Goal: Task Accomplishment & Management: Use online tool/utility

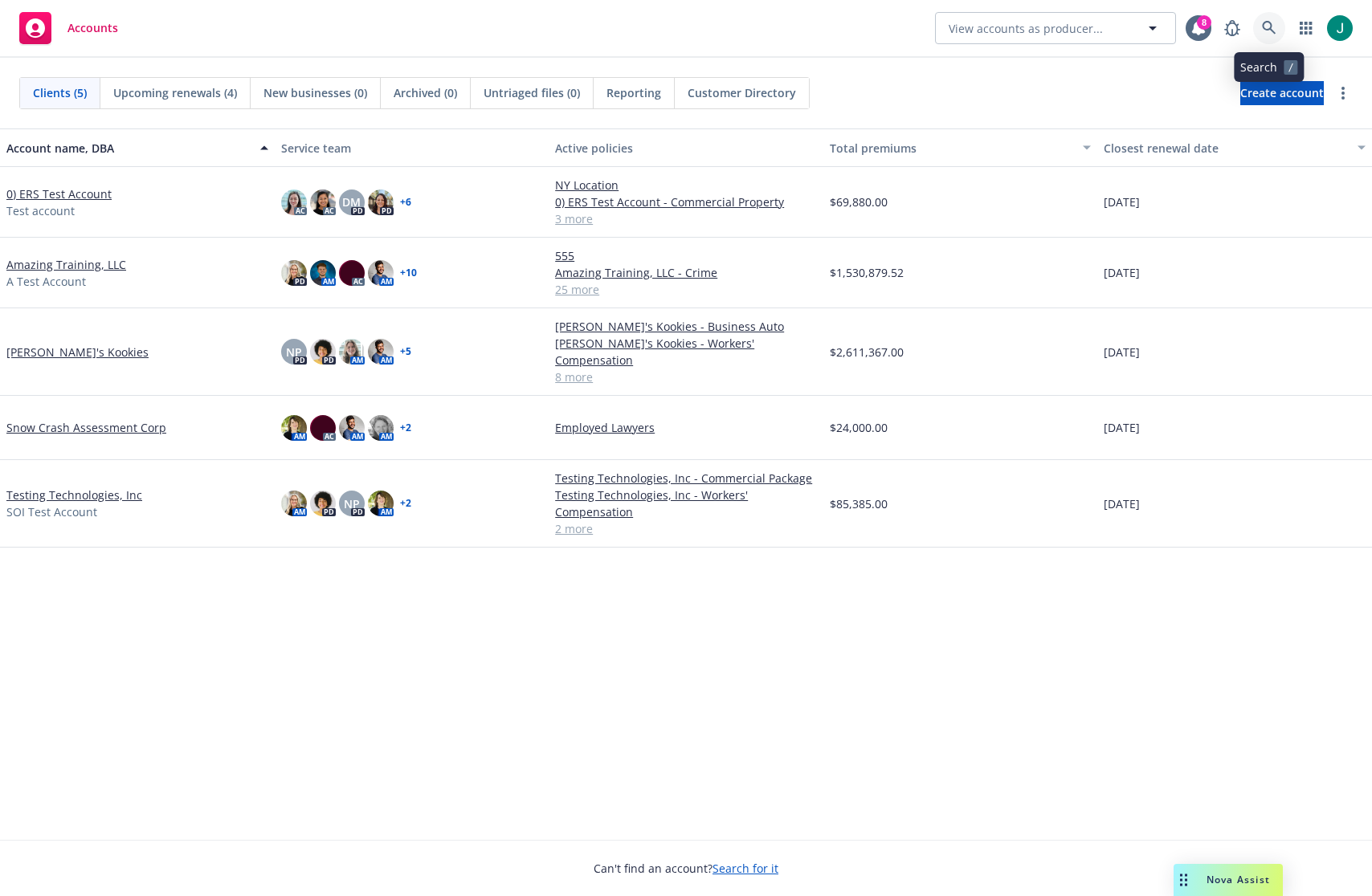
click at [1270, 24] on icon at bounding box center [1268, 27] width 13 height 13
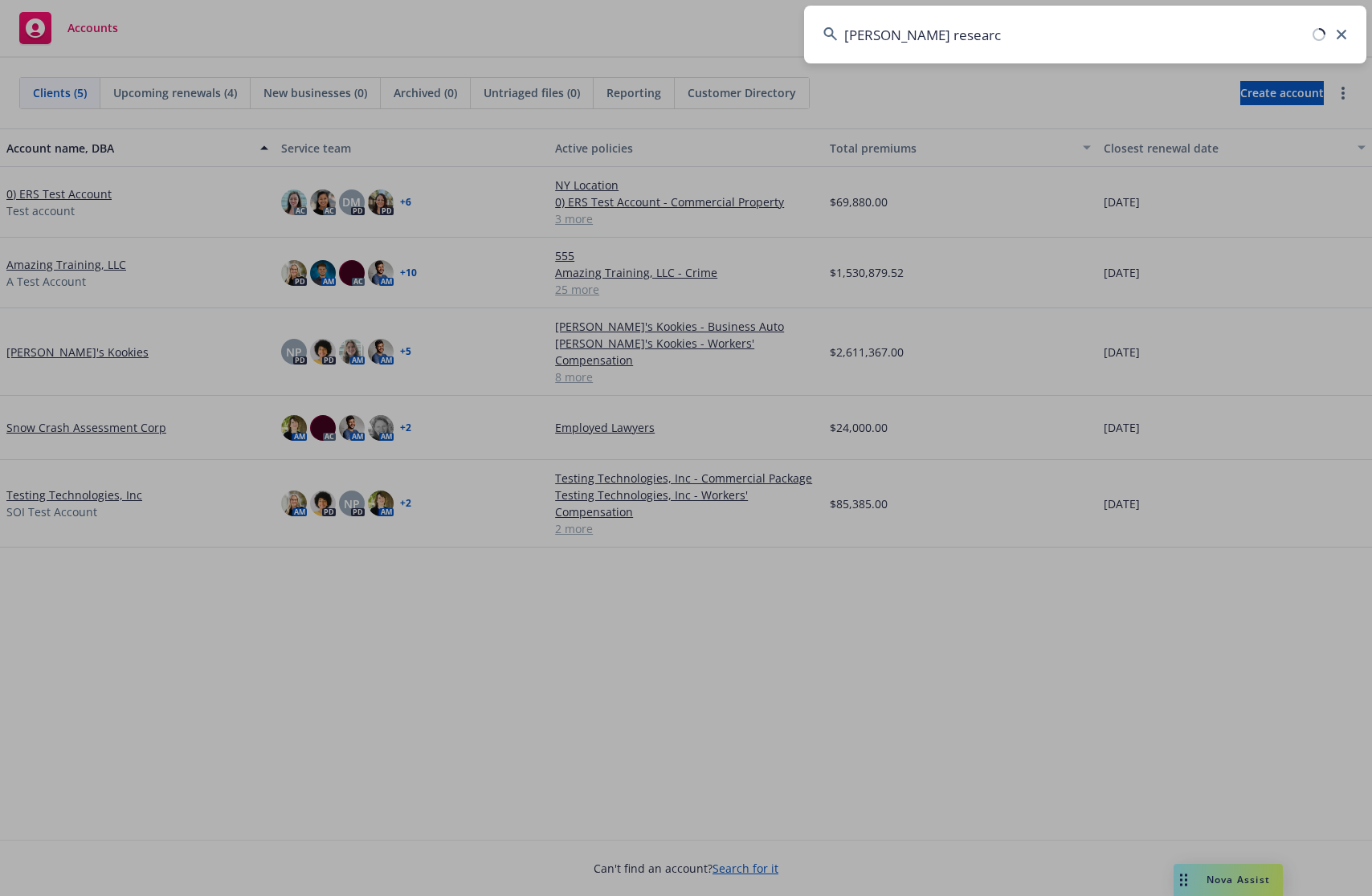
type input "newton research"
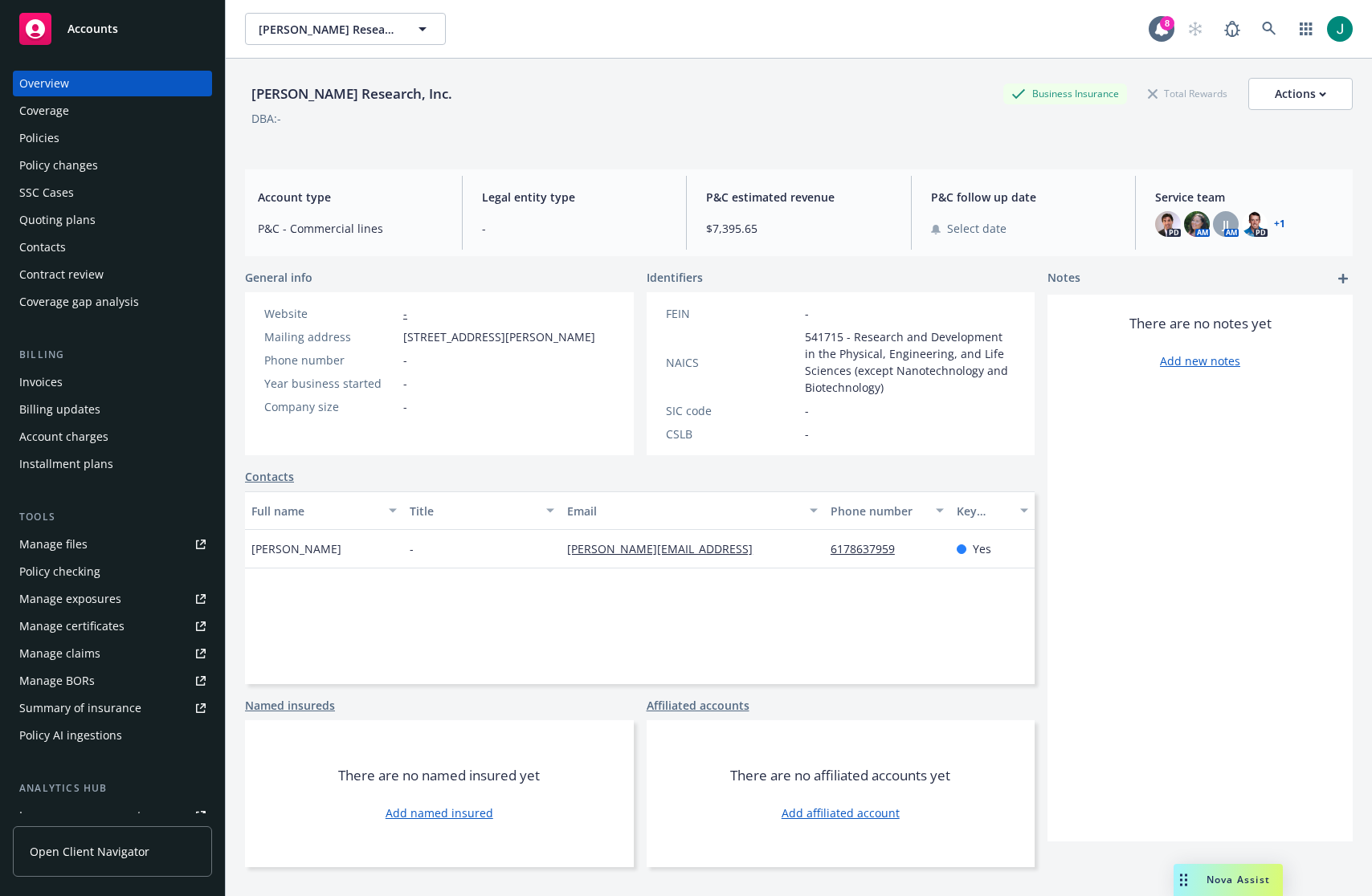
click at [65, 137] on div "Policies" at bounding box center [113, 138] width 187 height 26
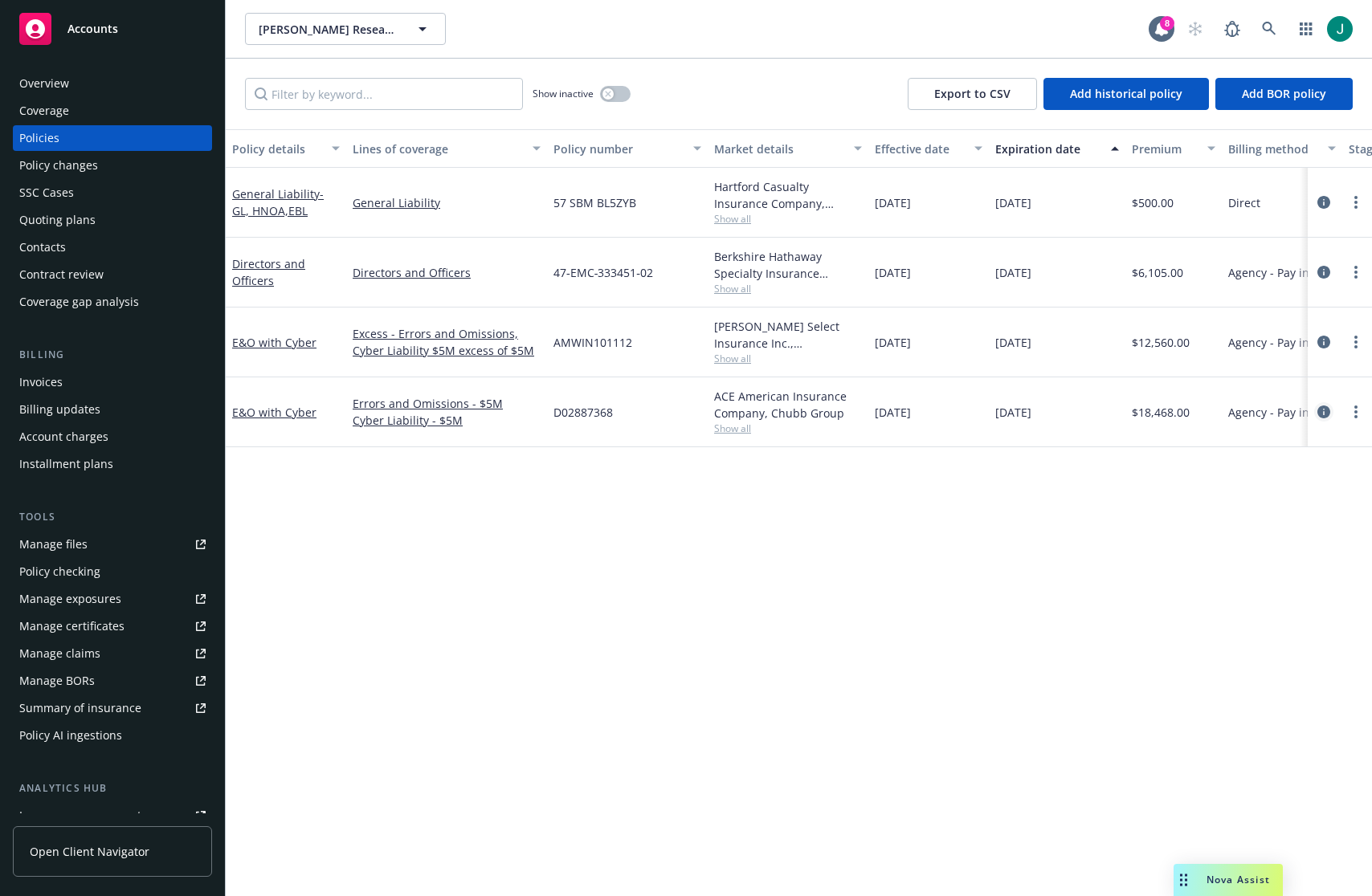
click at [1322, 410] on icon "circleInformation" at bounding box center [1324, 412] width 13 height 13
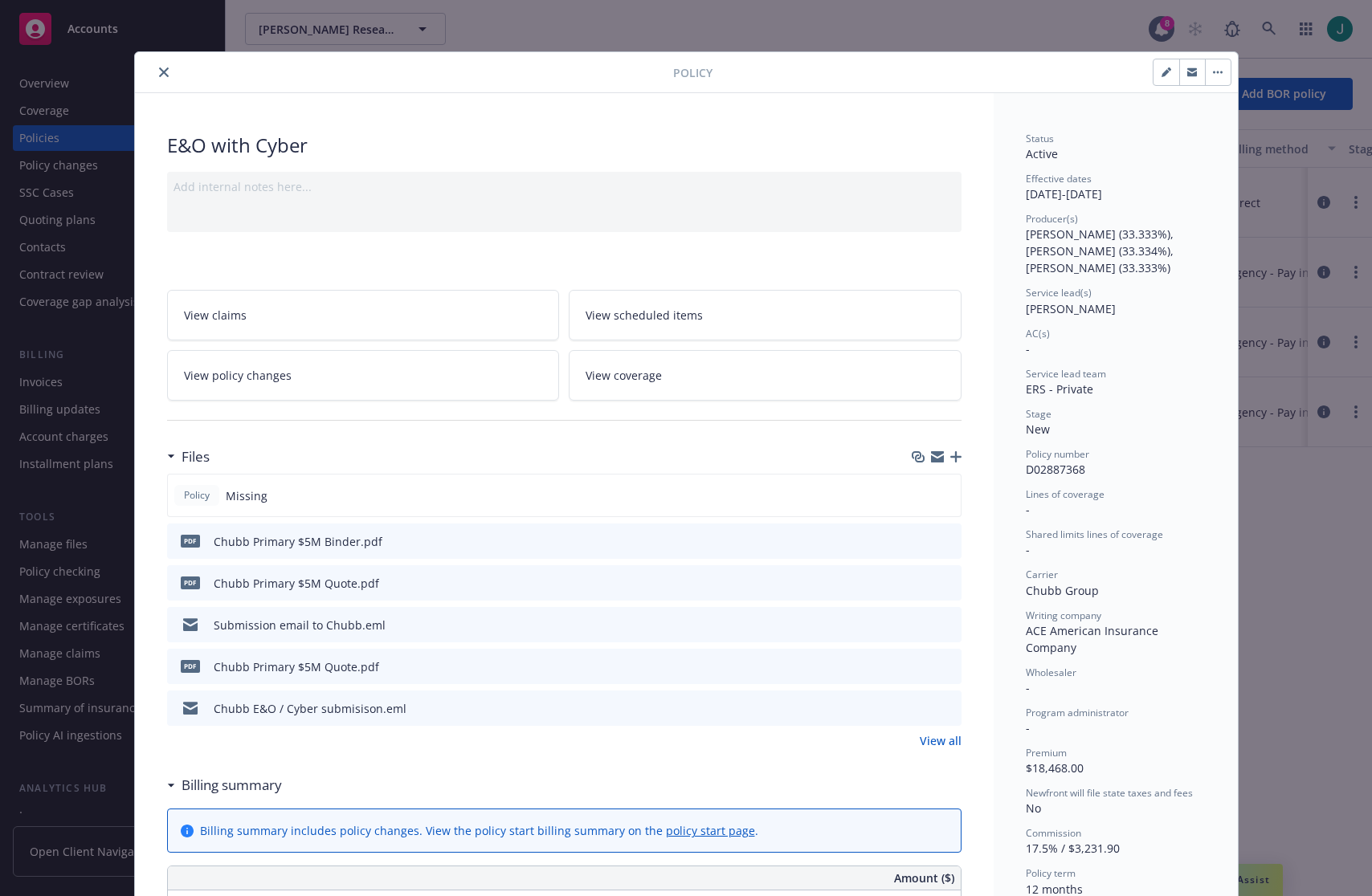
click at [950, 456] on icon "button" at bounding box center [956, 456] width 12 height 12
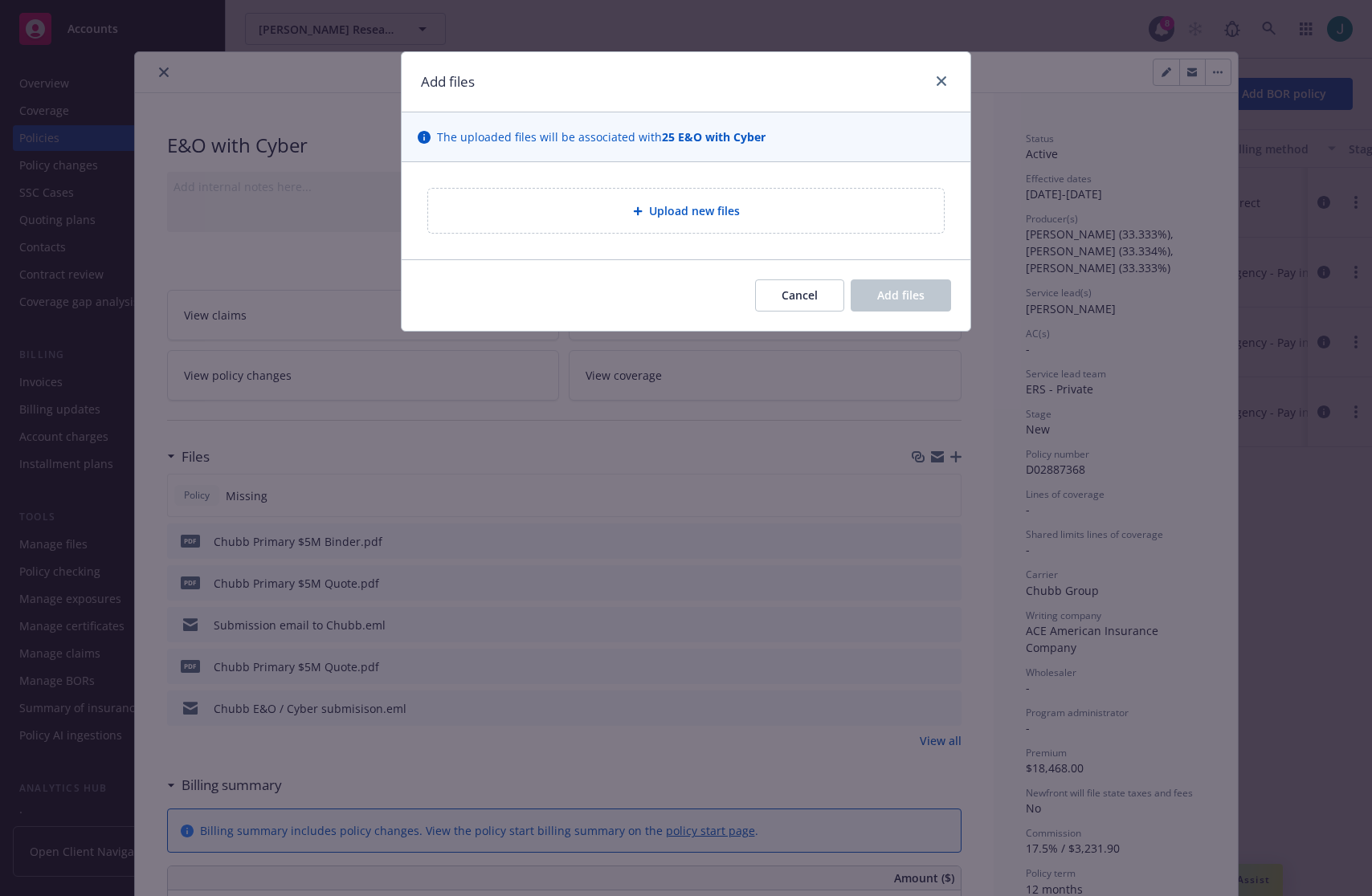
click at [715, 216] on span "Upload new files" at bounding box center [694, 211] width 91 height 17
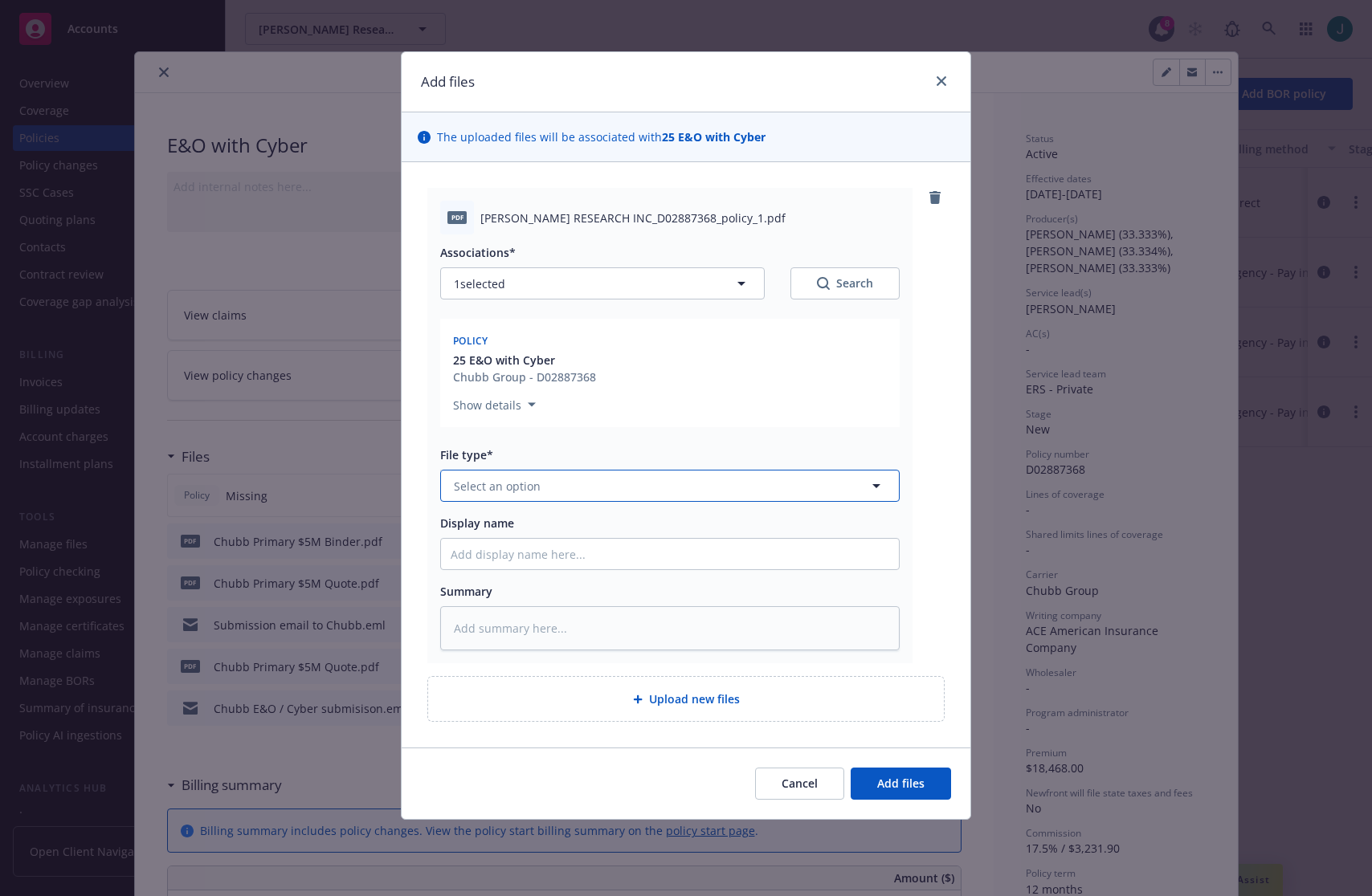
click at [885, 486] on icon "button" at bounding box center [876, 486] width 20 height 20
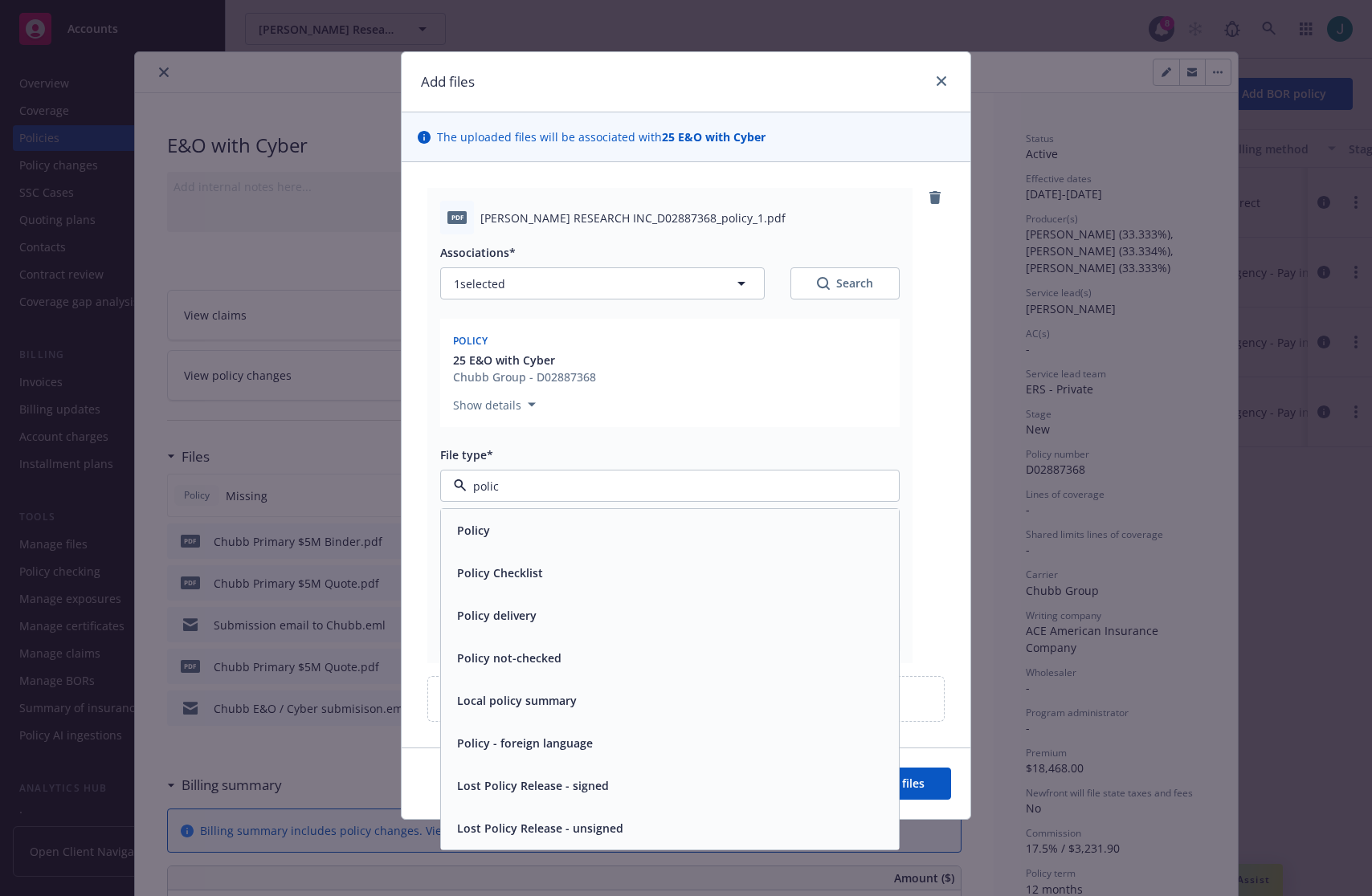
type input "policy"
click at [491, 542] on div "Policy" at bounding box center [472, 531] width 43 height 23
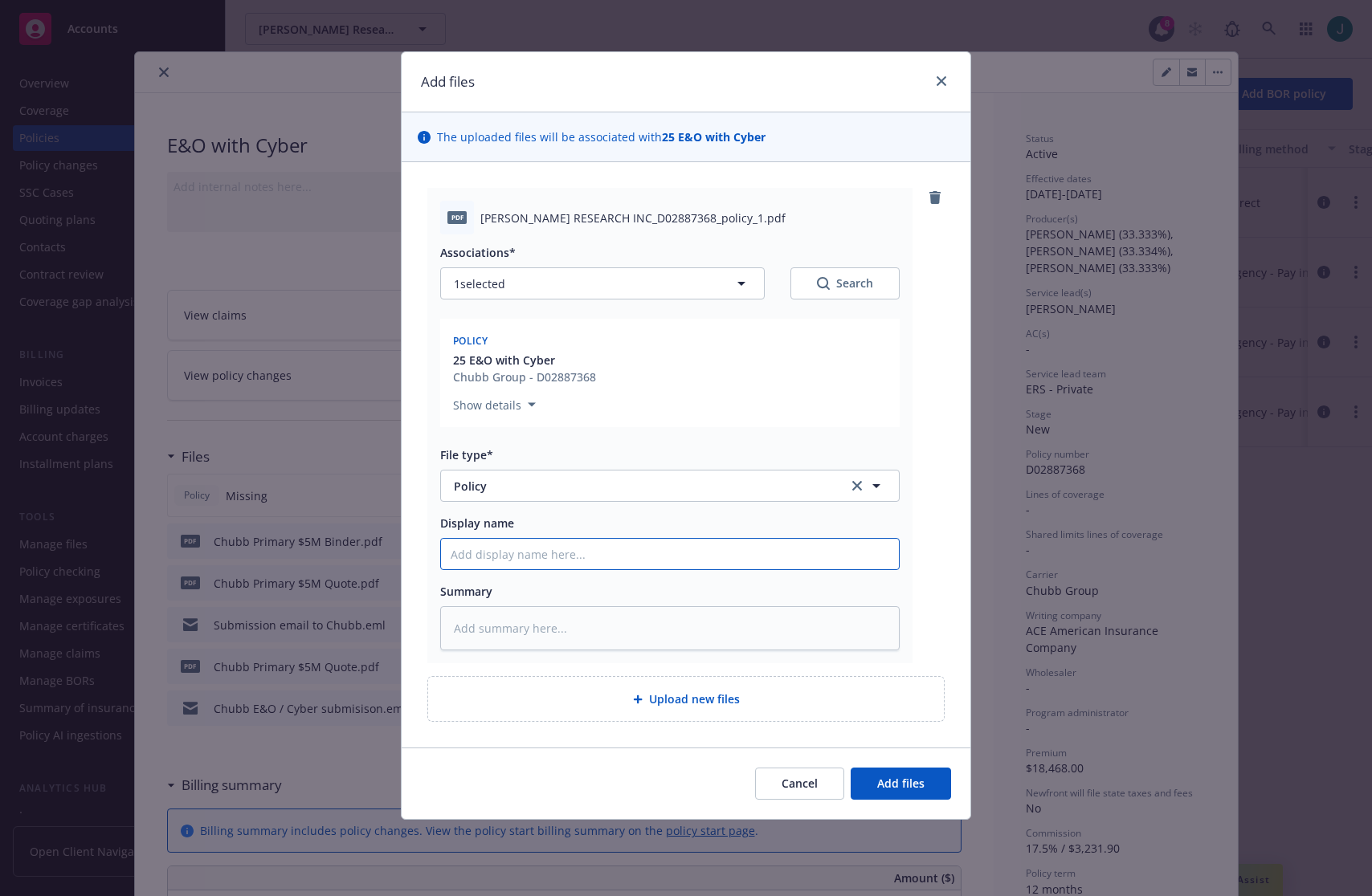
click at [507, 558] on input "Display name" at bounding box center [670, 554] width 458 height 30
type textarea "x"
type input "N"
type textarea "x"
type input "Ne"
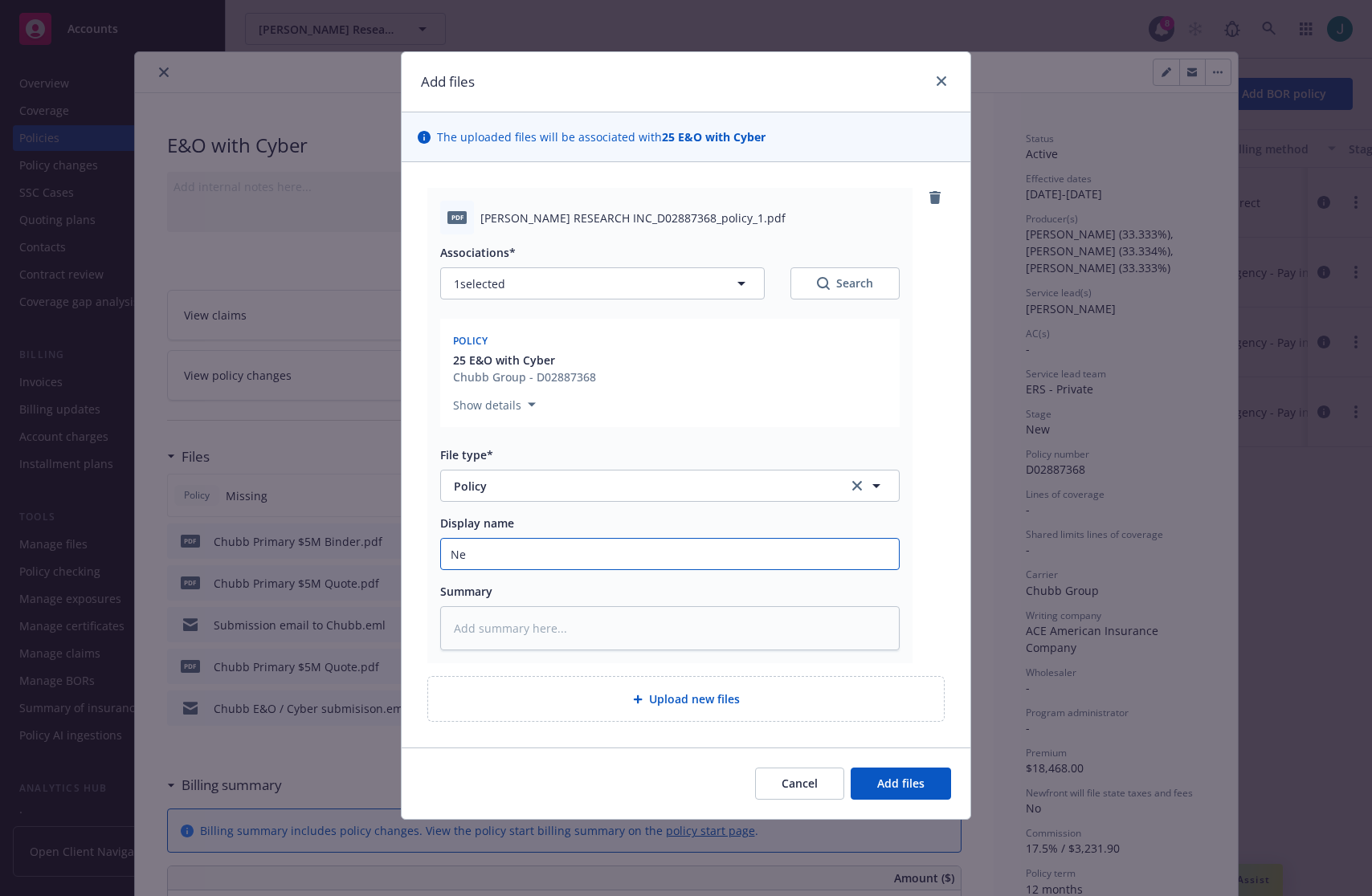
type textarea "x"
type input "New"
type textarea "x"
type input "Newf"
type textarea "x"
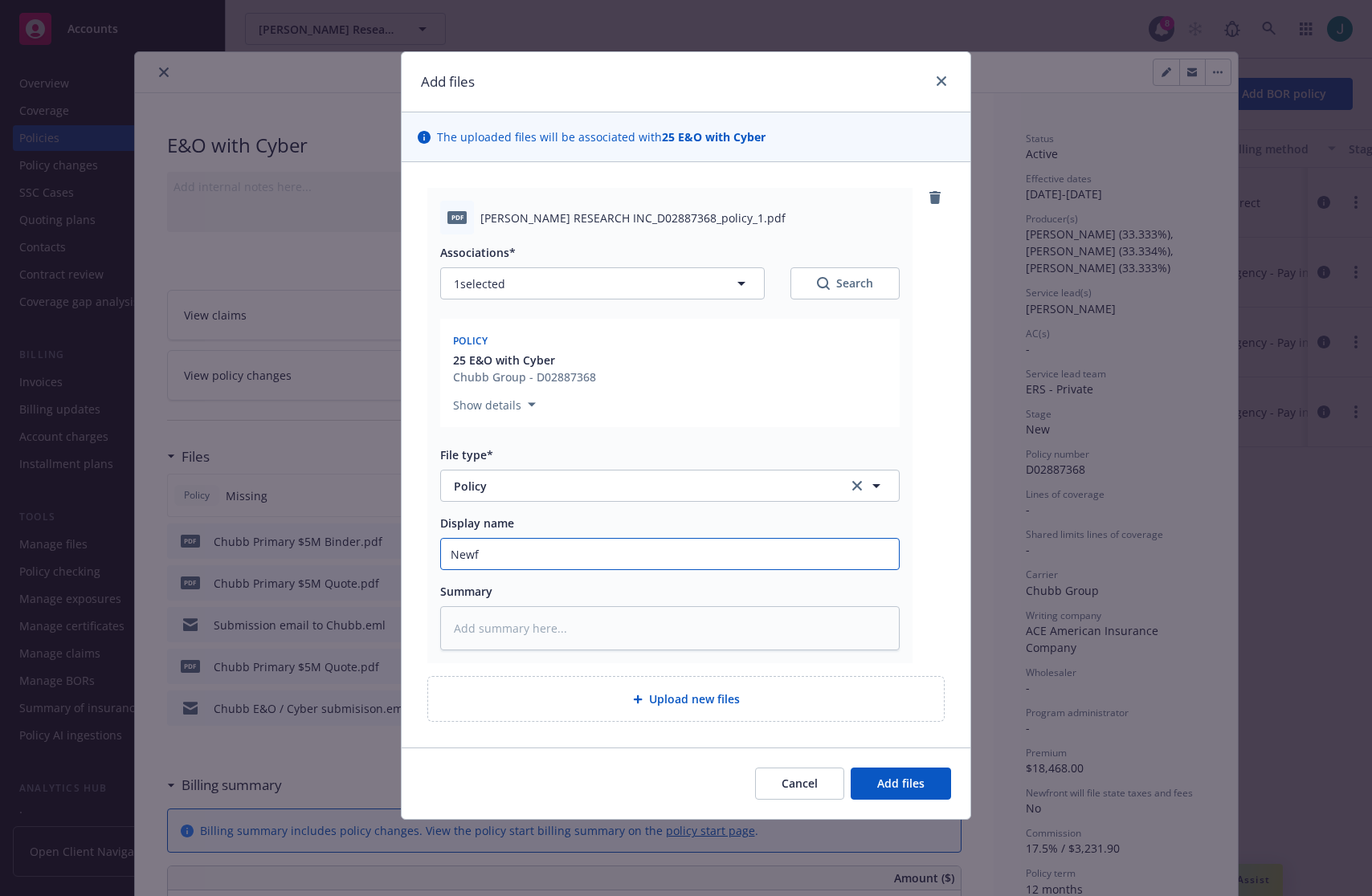
type input "New"
type textarea "x"
type input "Newt"
type textarea "x"
type input "Newto"
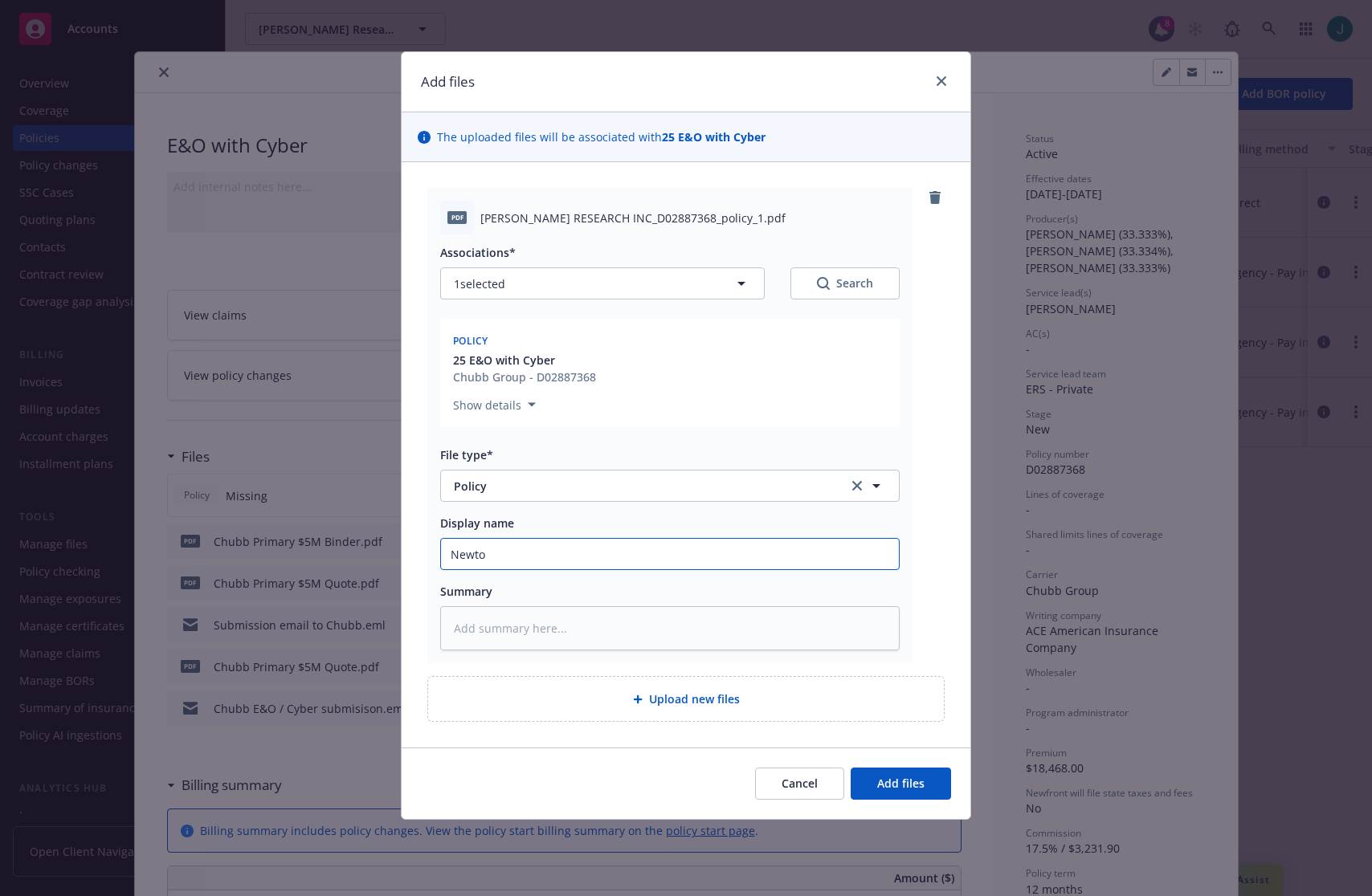
type textarea "x"
type input "Newton"
type textarea "x"
type input "Newton"
type textarea "x"
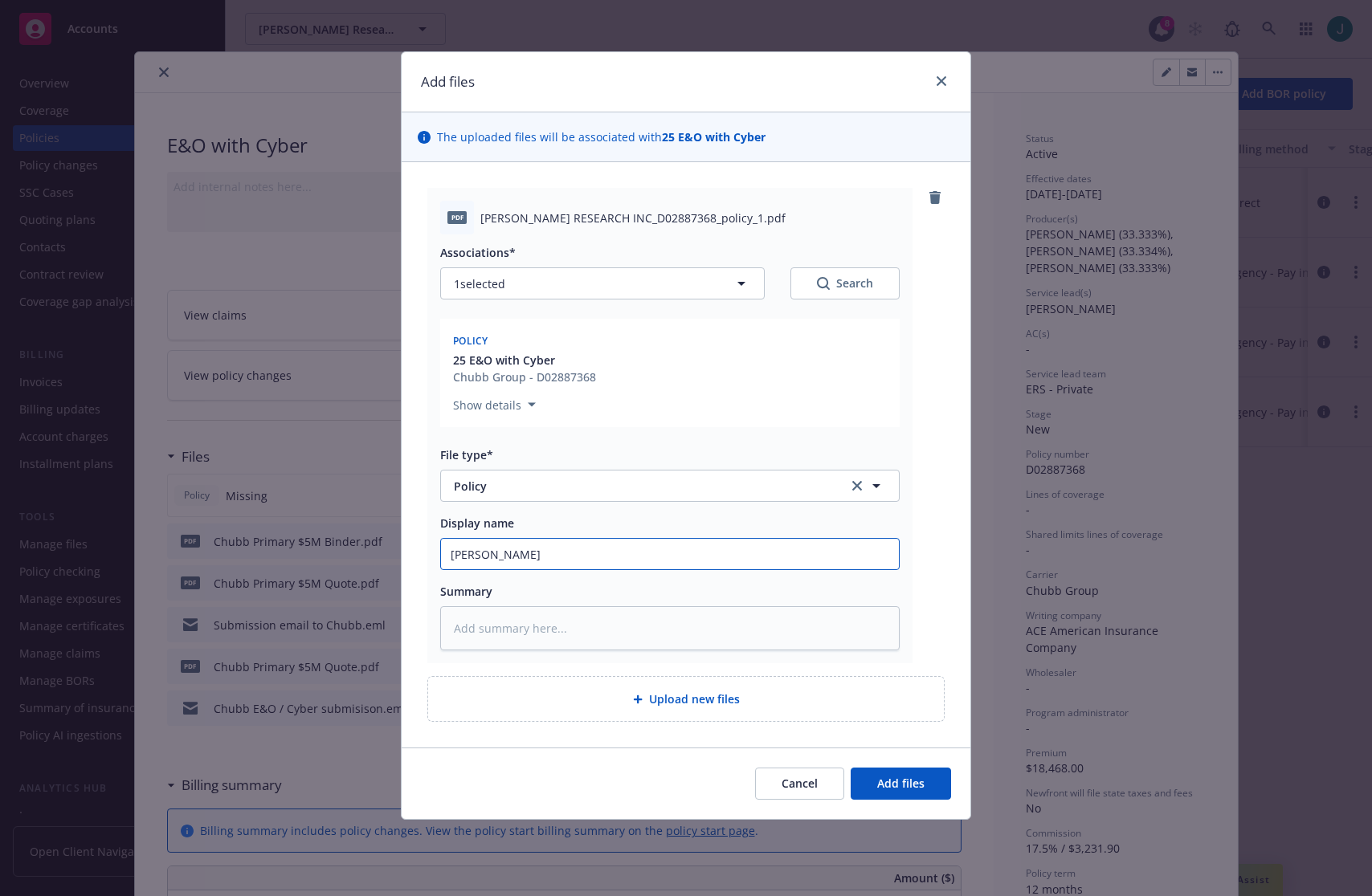
type input "Newton R"
type textarea "x"
type input "[PERSON_NAME] Re"
type textarea "x"
type input "[PERSON_NAME] Res"
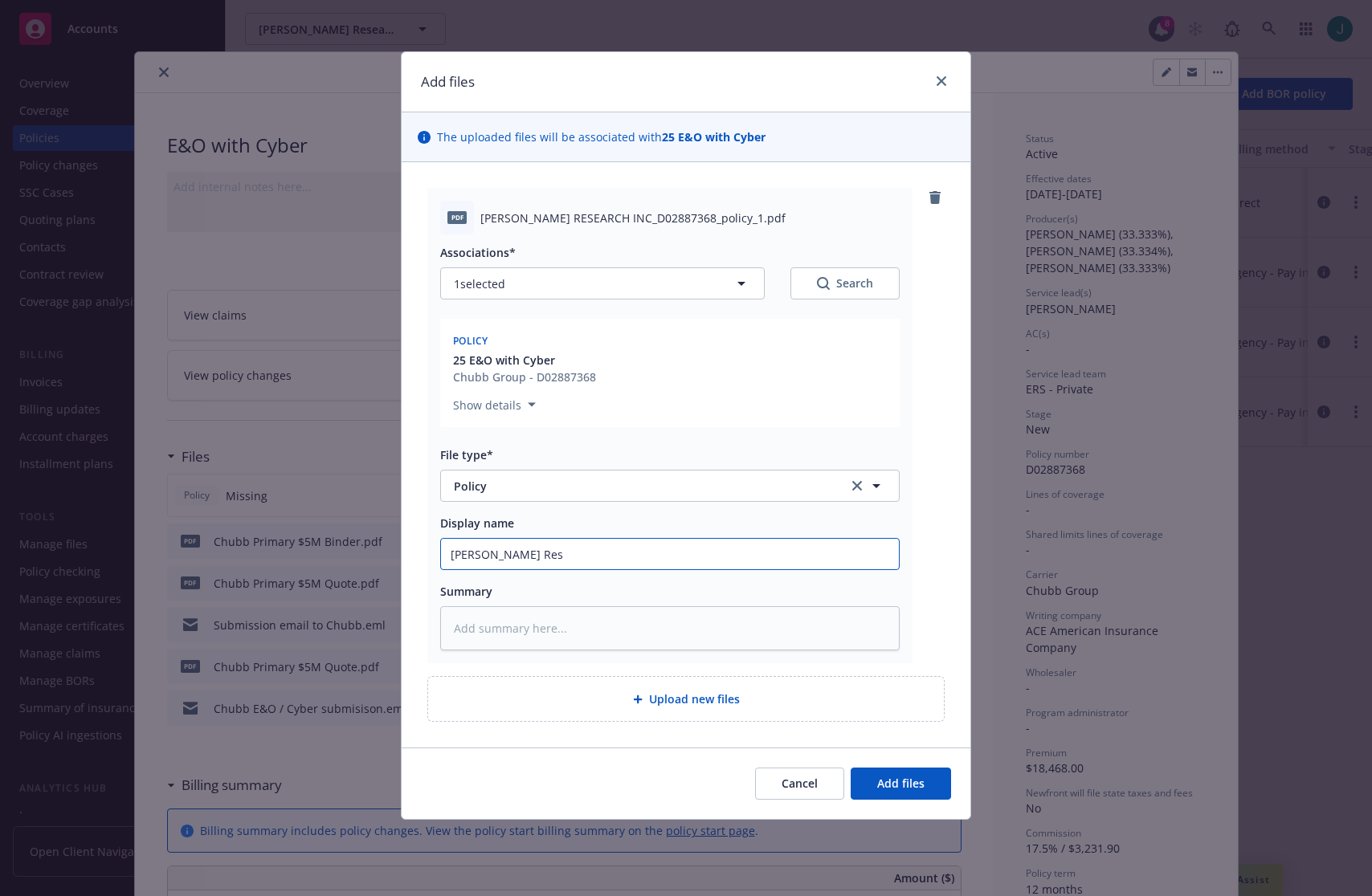
type textarea "x"
type input "[PERSON_NAME] Resea"
type textarea "x"
type input "[PERSON_NAME] Resear"
type textarea "x"
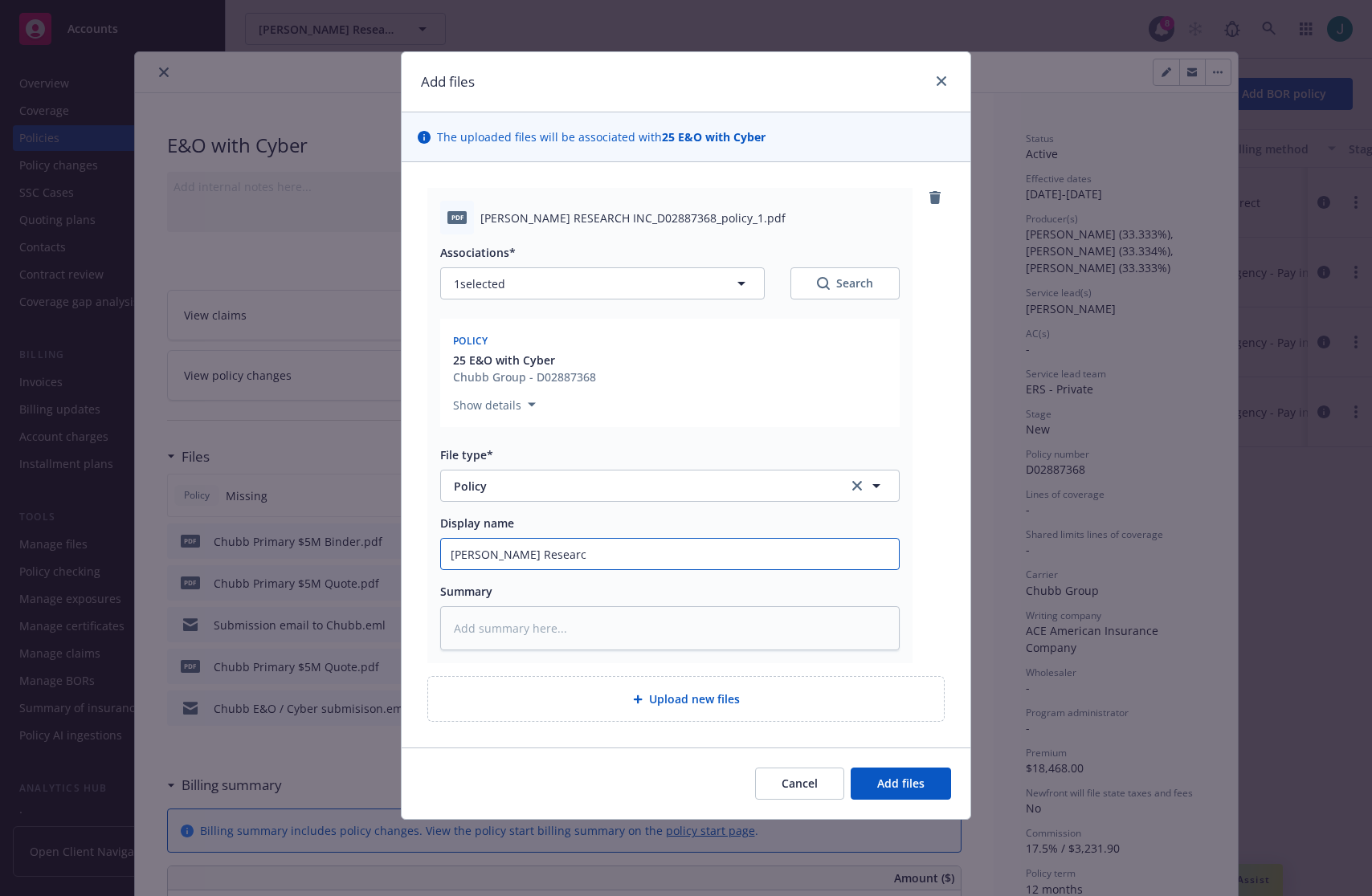
type input "[PERSON_NAME] Research"
type textarea "x"
type input "[PERSON_NAME] Research"
type textarea "x"
type input "[PERSON_NAME] Research 2"
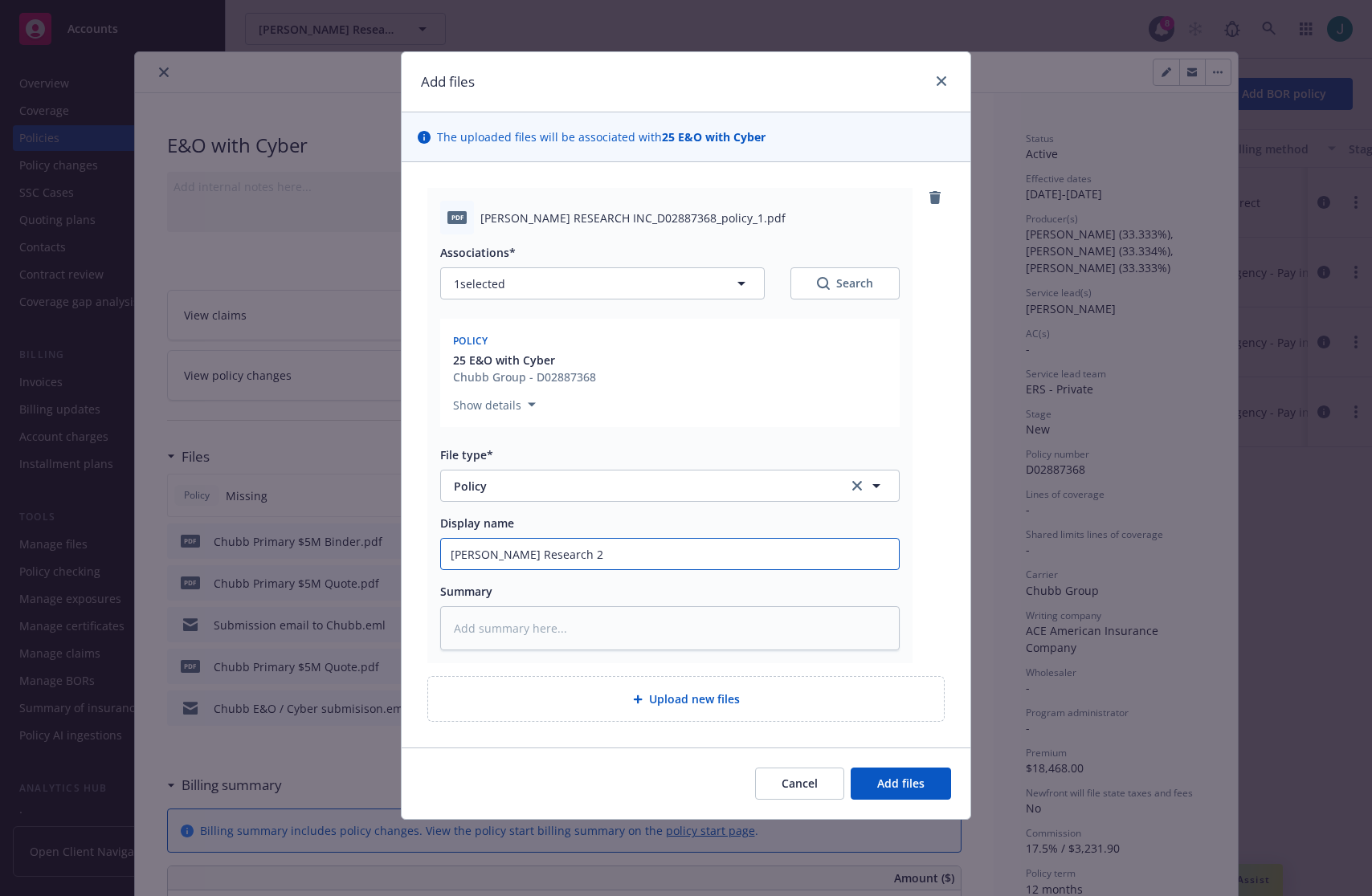
type textarea "x"
type input "[PERSON_NAME] Research 20"
type textarea "x"
type input "[PERSON_NAME] Research 202"
type textarea "x"
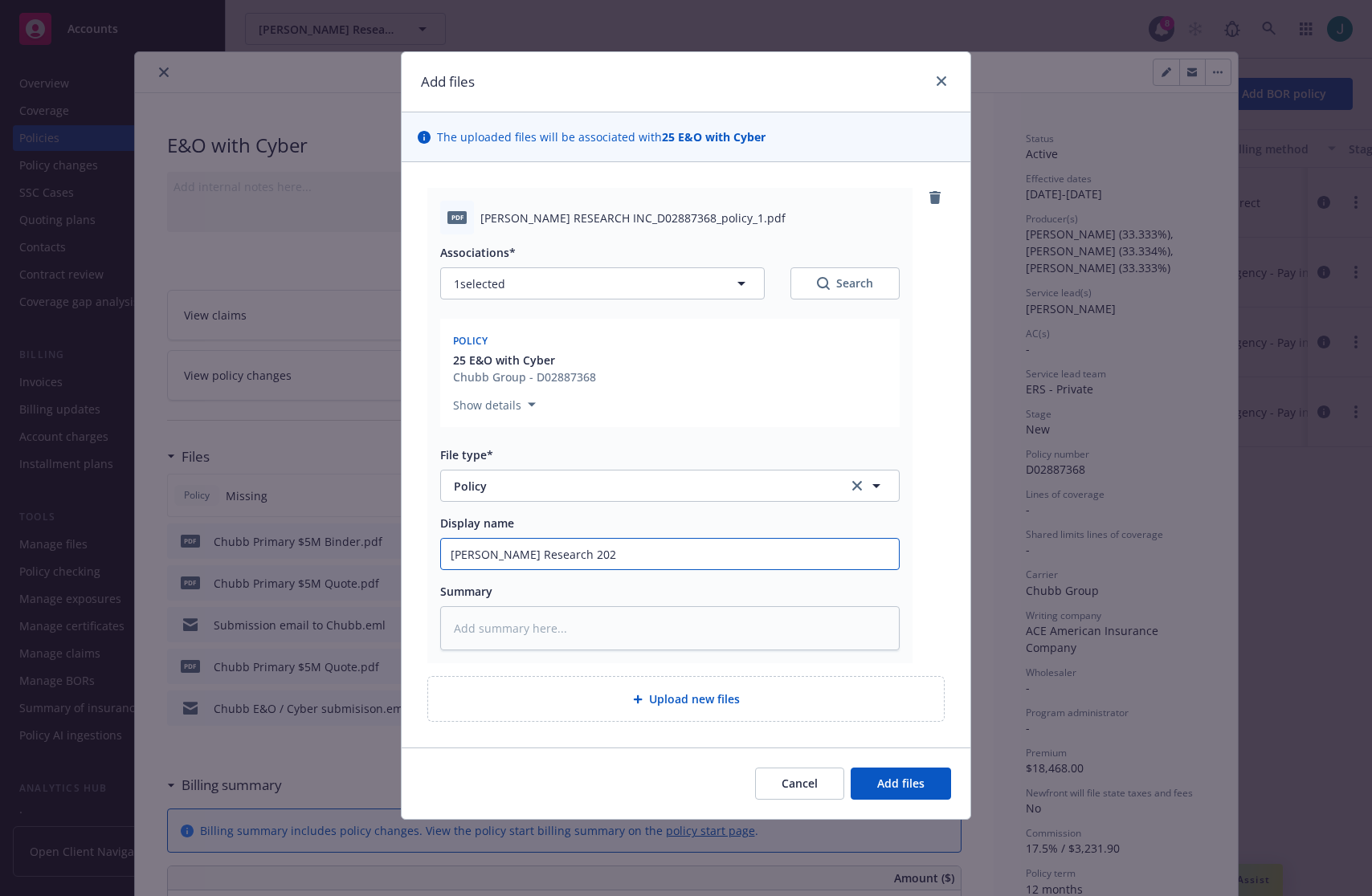
type input "[PERSON_NAME] Research 2025"
type textarea "x"
type input "[PERSON_NAME] Research 2025"
type textarea "x"
type input "Newton Research 2025 P"
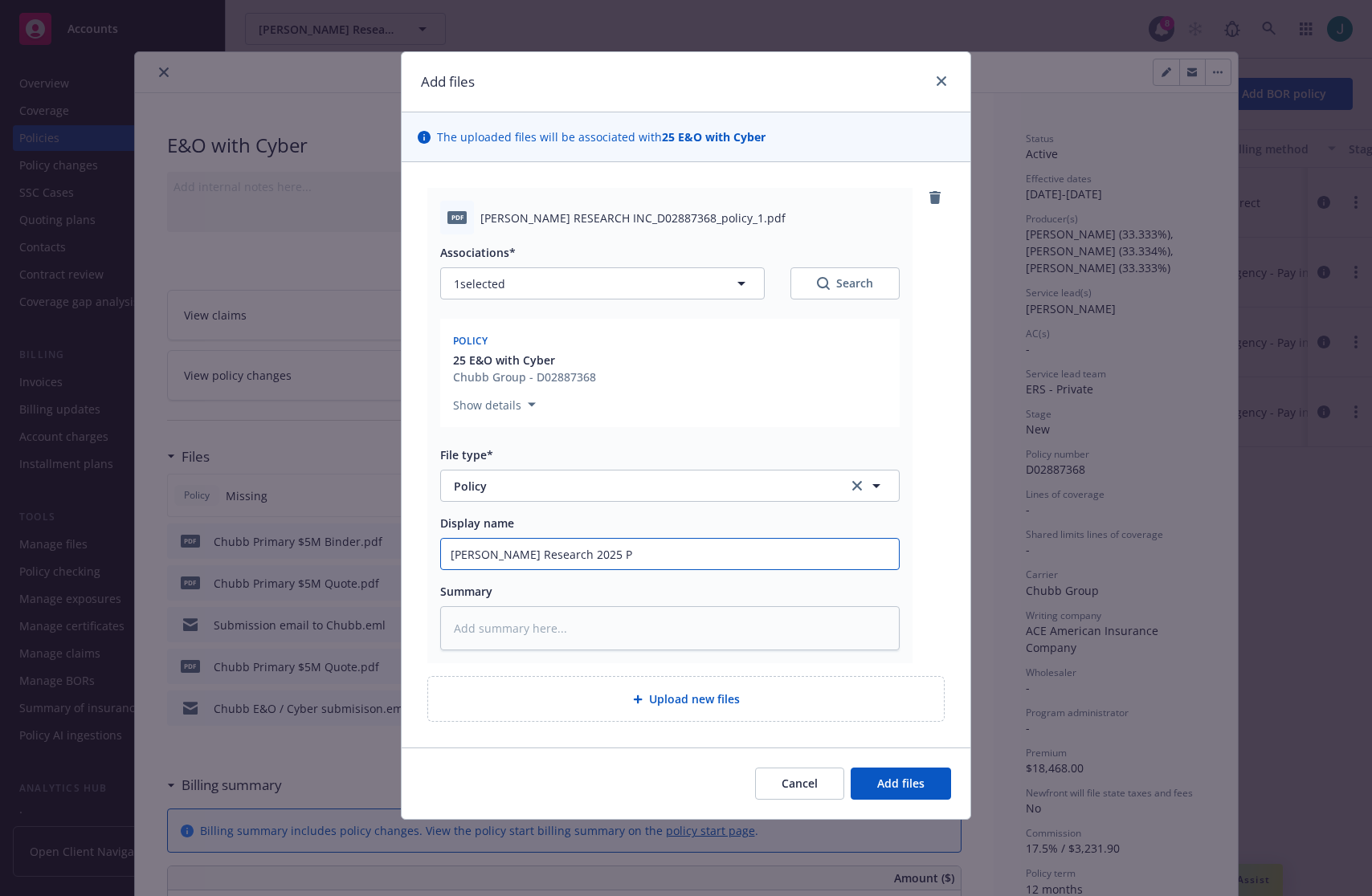
type textarea "x"
type input "Newton Research 2025 Pr"
type textarea "x"
type input "Newton Research 2025 Pri"
type textarea "x"
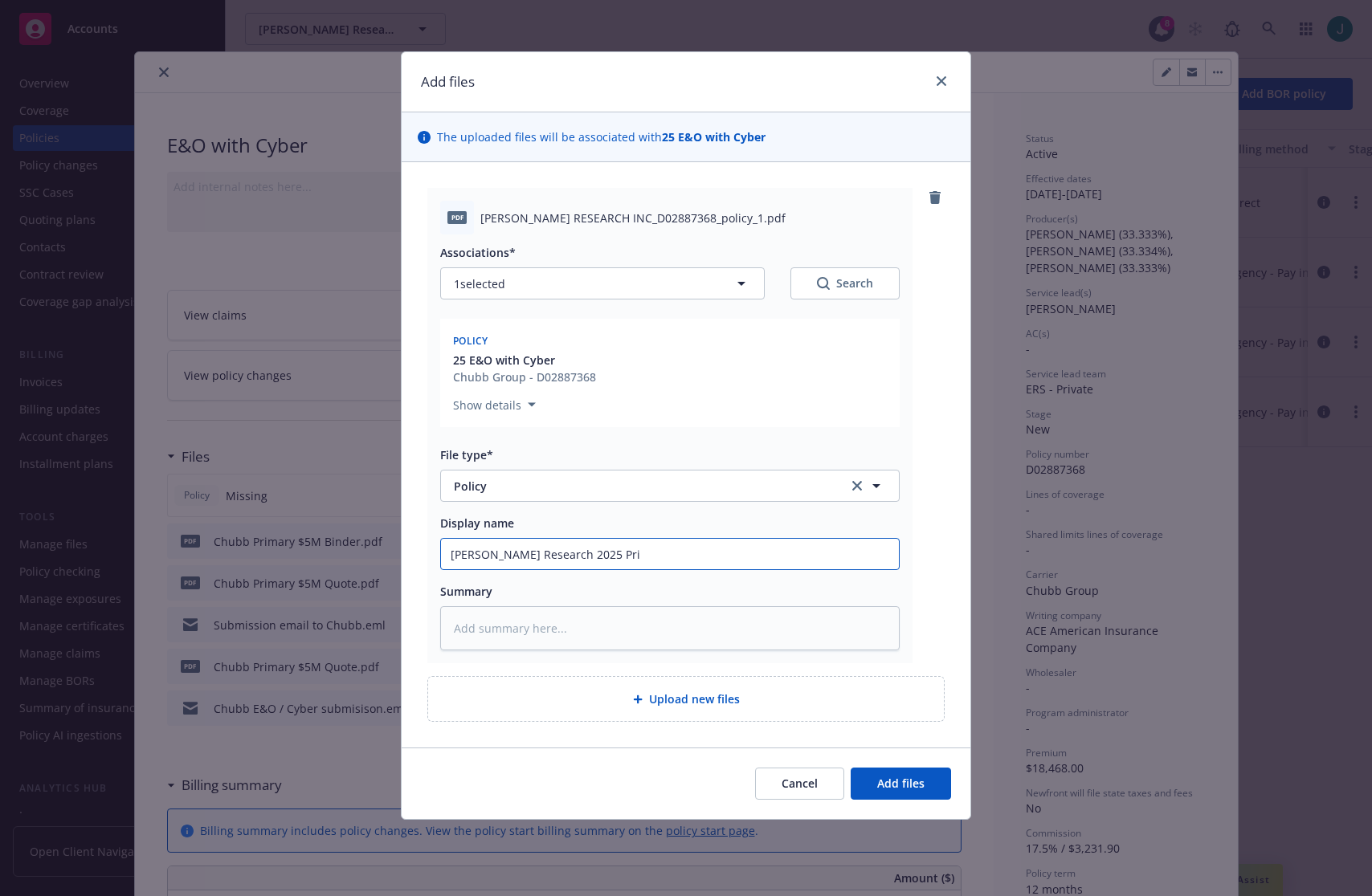
type input "Newton Research 2025 Prim"
type textarea "x"
type input "Newton Research 2025 Prima"
type textarea "x"
type input "Newton Research 2025 Primar"
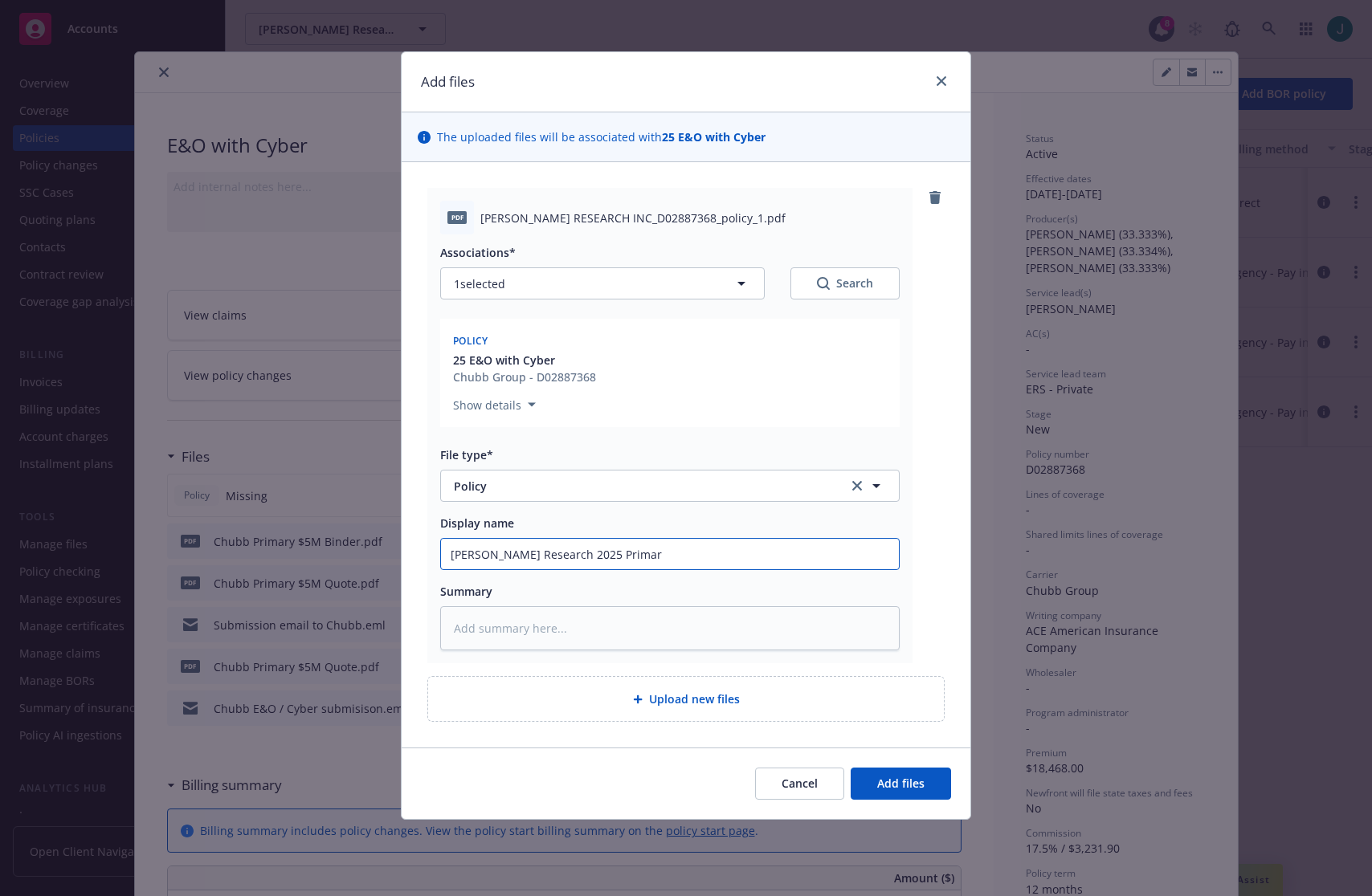
type textarea "x"
type input "Newton Research 2025 Primary"
type textarea "x"
type input "Newton Research 2025 Primary C"
type textarea "x"
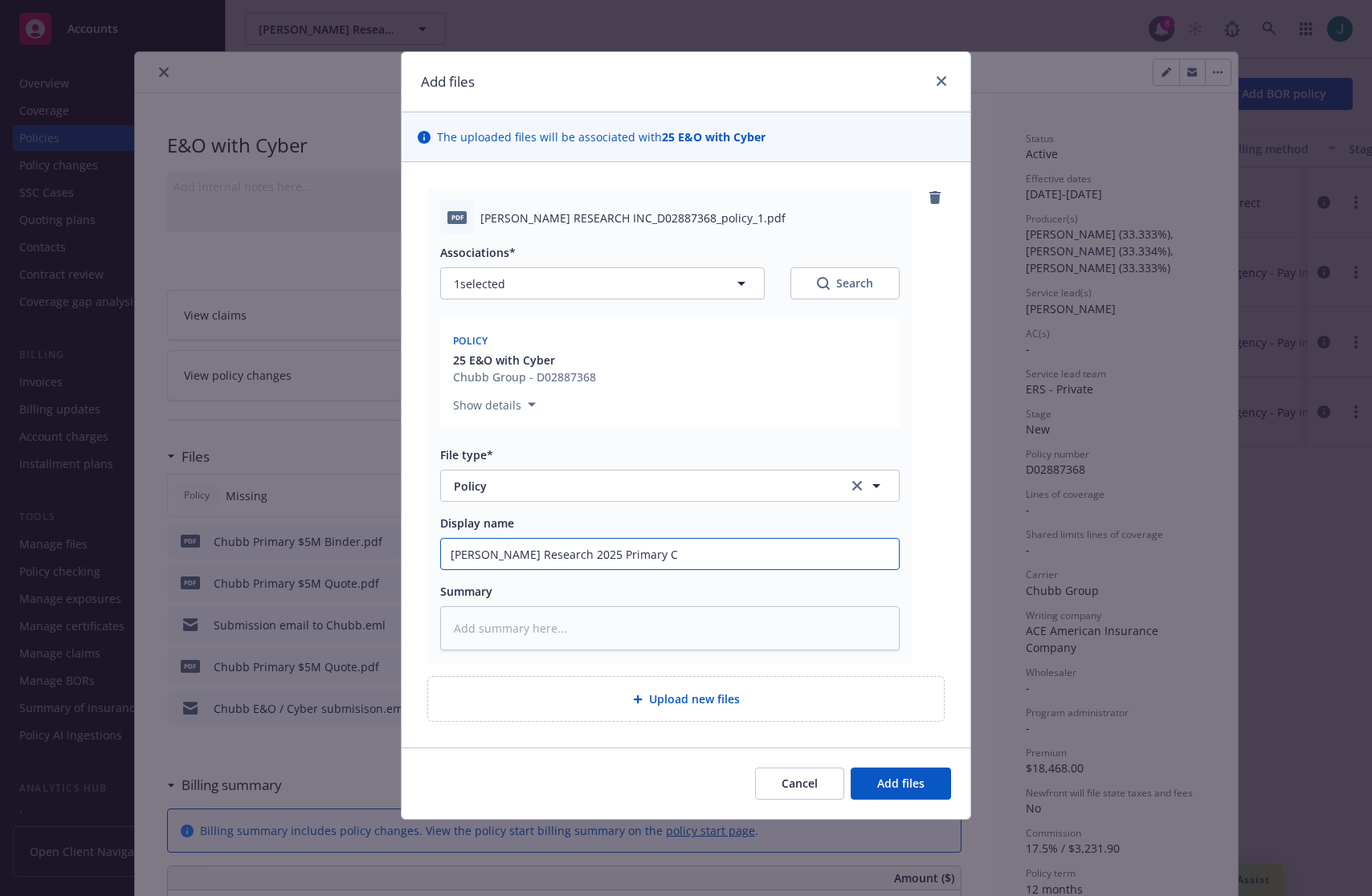
type input "Newton Research 2025 Primary Cy"
type textarea "x"
type input "Newton Research 2025 Primary Cyb"
type textarea "x"
type input "Newton Research 2025 Primary Cybe"
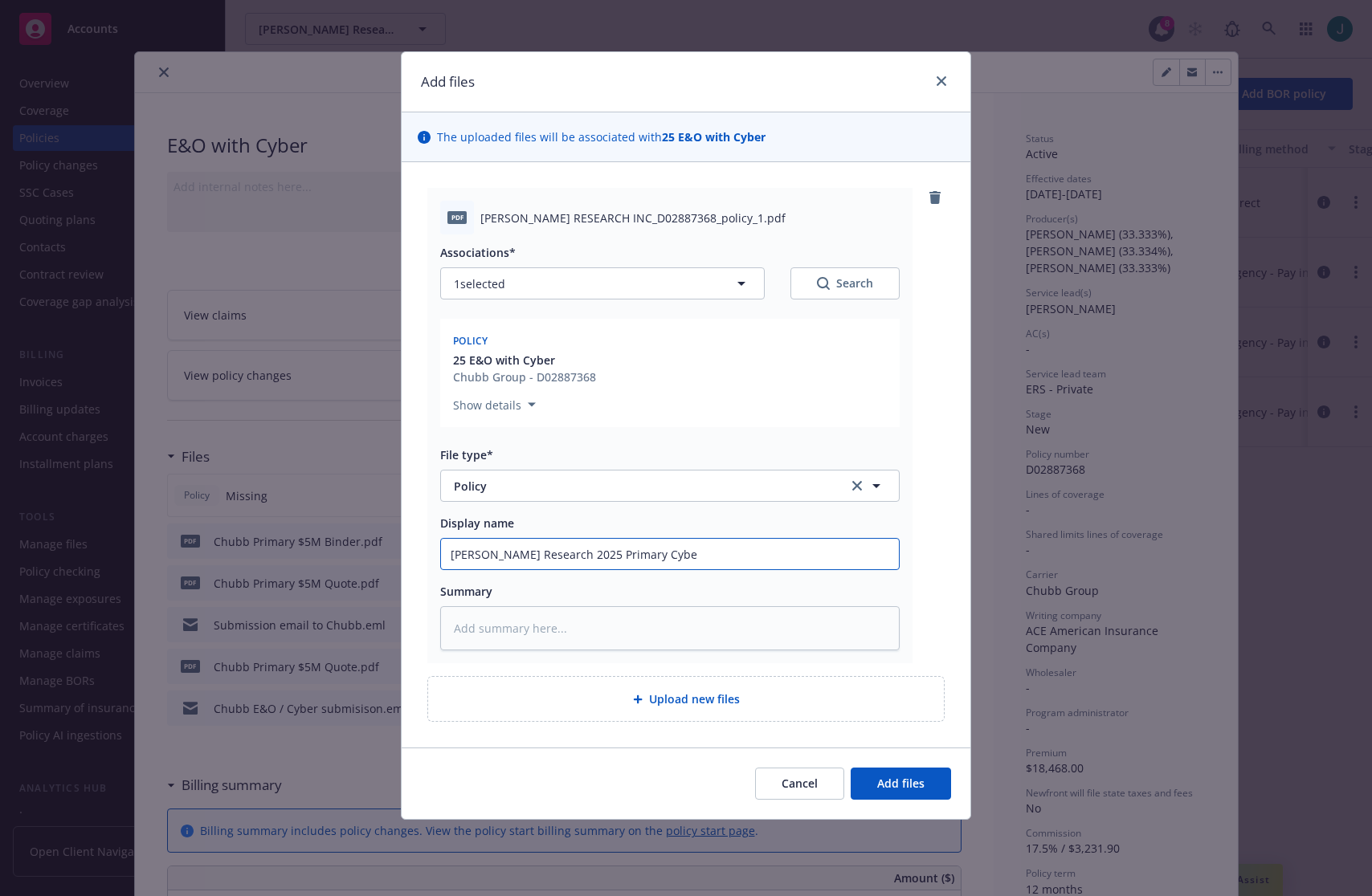
type textarea "x"
type input "Newton Research 2025 Primary Cyber"
type textarea "x"
type input "Newton Research 2025 Primary Cyber"
type textarea "x"
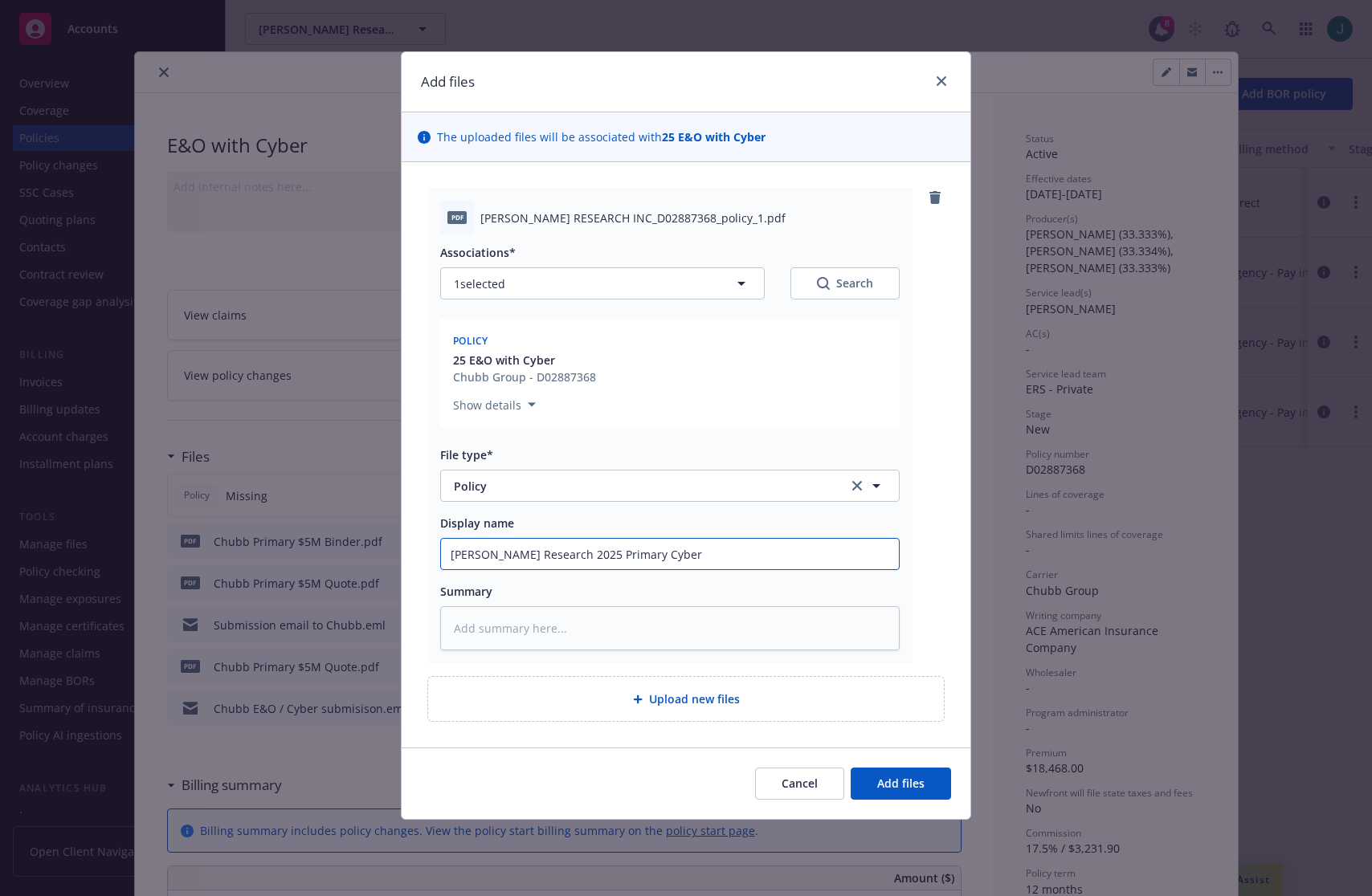
type input "Newton Research 2025 Primary Cyber B"
type textarea "x"
type input "Newton Research 2025 Primary Cyber Bi"
type textarea "x"
type input "Newton Research 2025 Primary Cyber Bind"
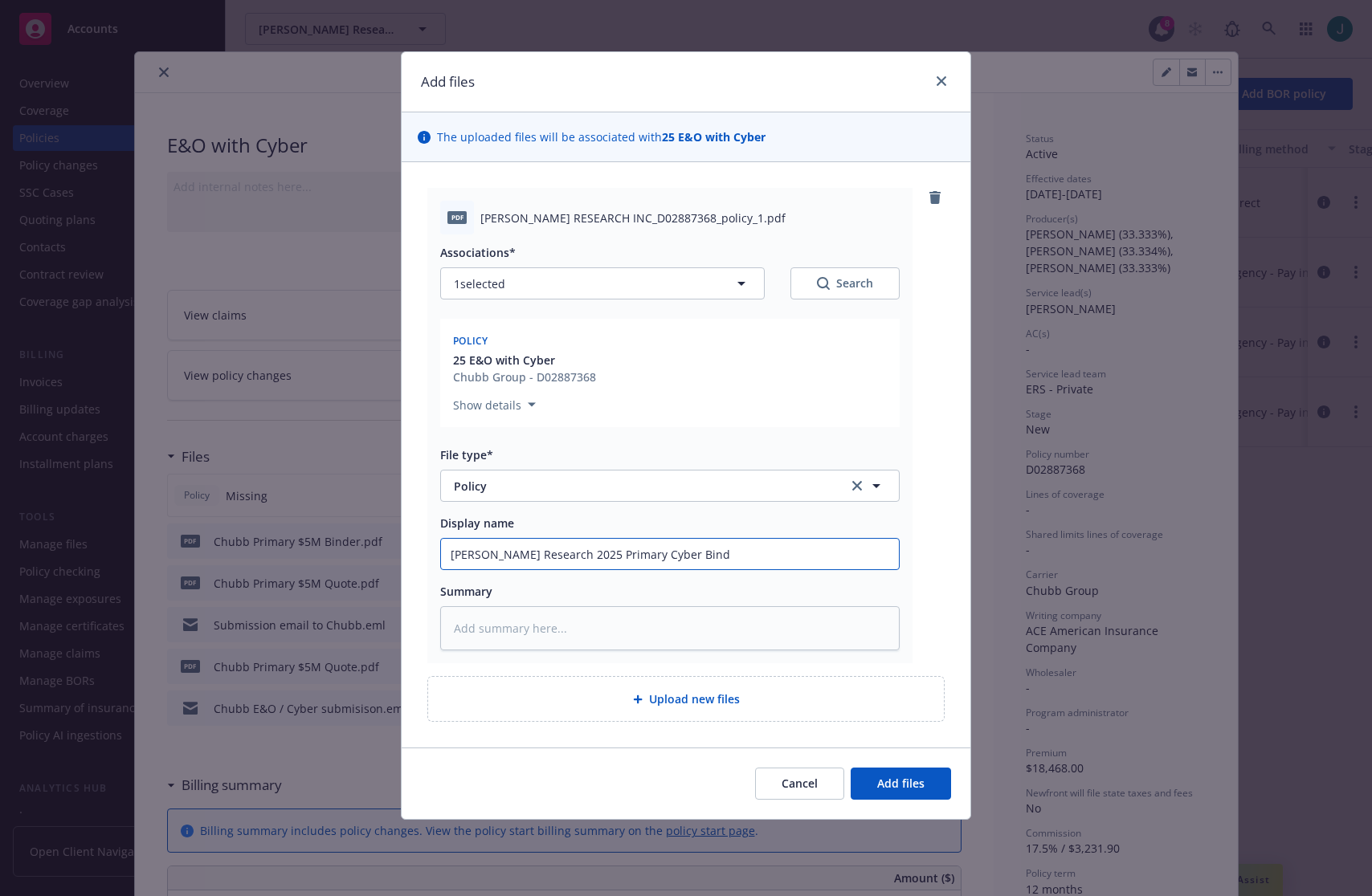
type textarea "x"
type input "Newton Research 2025 Primary Cyber Binde"
type textarea "x"
type input "Newton Research 2025 Primary Cyber Binder"
type textarea "x"
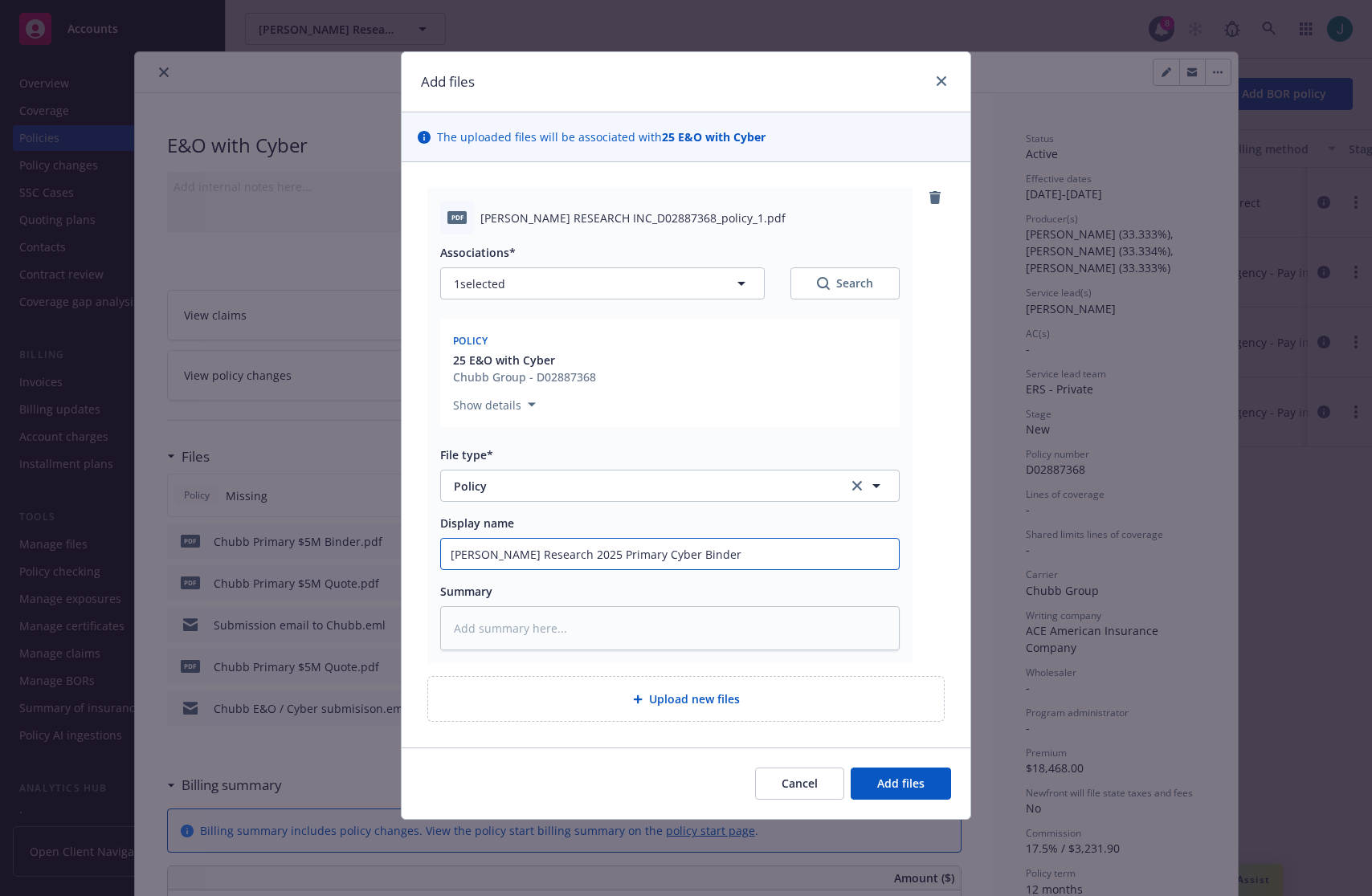
type input "Newton Research 2025 Primary Cyber Binde"
type textarea "x"
type input "Newton Research 2025 Primary Cyber Bind"
type textarea "x"
type input "Newton Research 2025 Primary Cyber Bin"
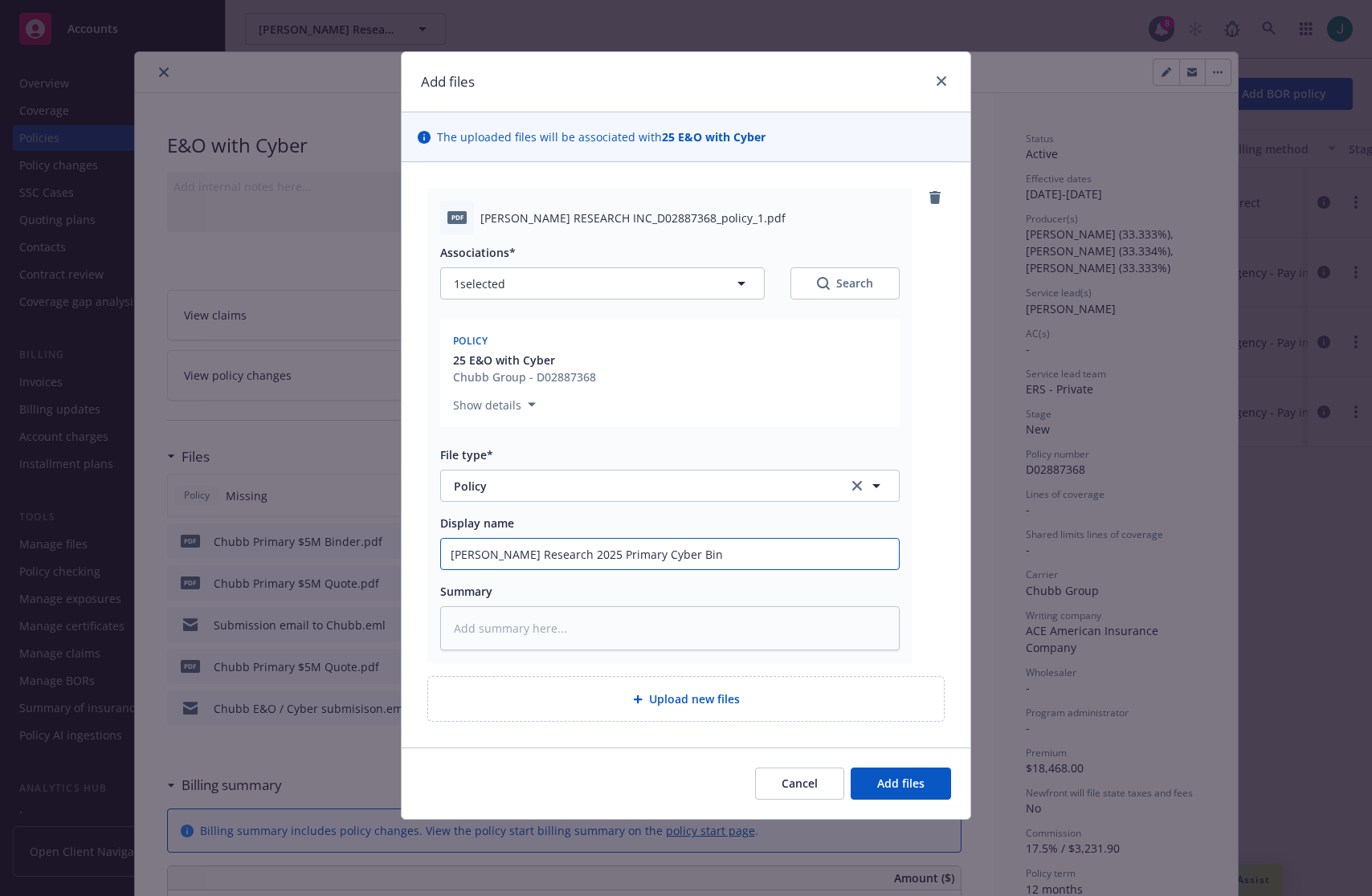
type textarea "x"
type input "Newton Research 2025 Primary Cyber Bi"
type textarea "x"
type input "Newton Research 2025 Primary Cyber B"
type textarea "x"
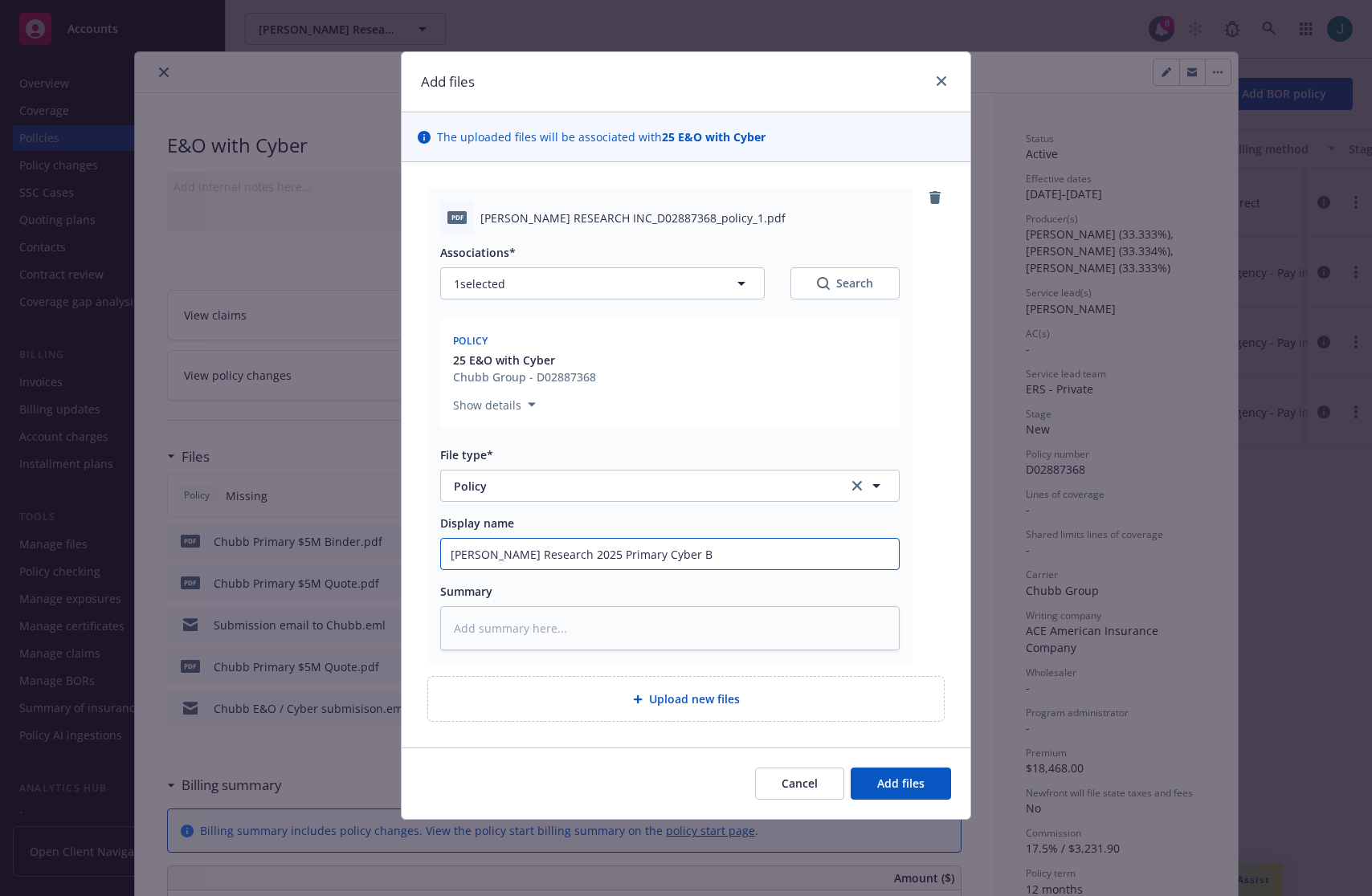
type input "Newton Research 2025 Primary Cyber"
type textarea "x"
type input "Newton Research 2025 Primary Cyber P"
type textarea "x"
type input "Newton Research 2025 Primary Cyber Po"
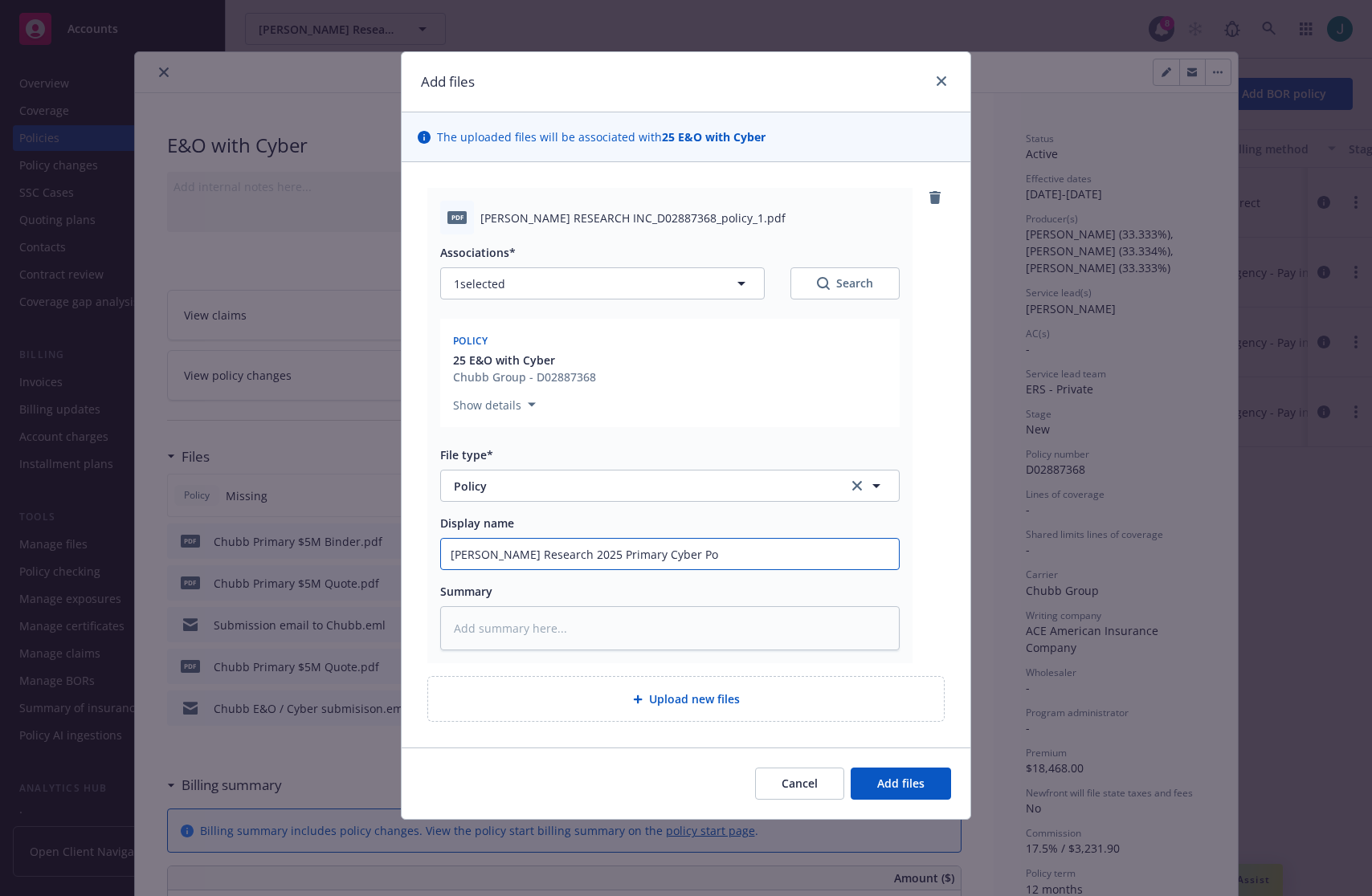
type textarea "x"
type input "Newton Research 2025 Primary Cyber Pol"
type textarea "x"
type input "Newton Research 2025 Primary Cyber Poli"
type textarea "x"
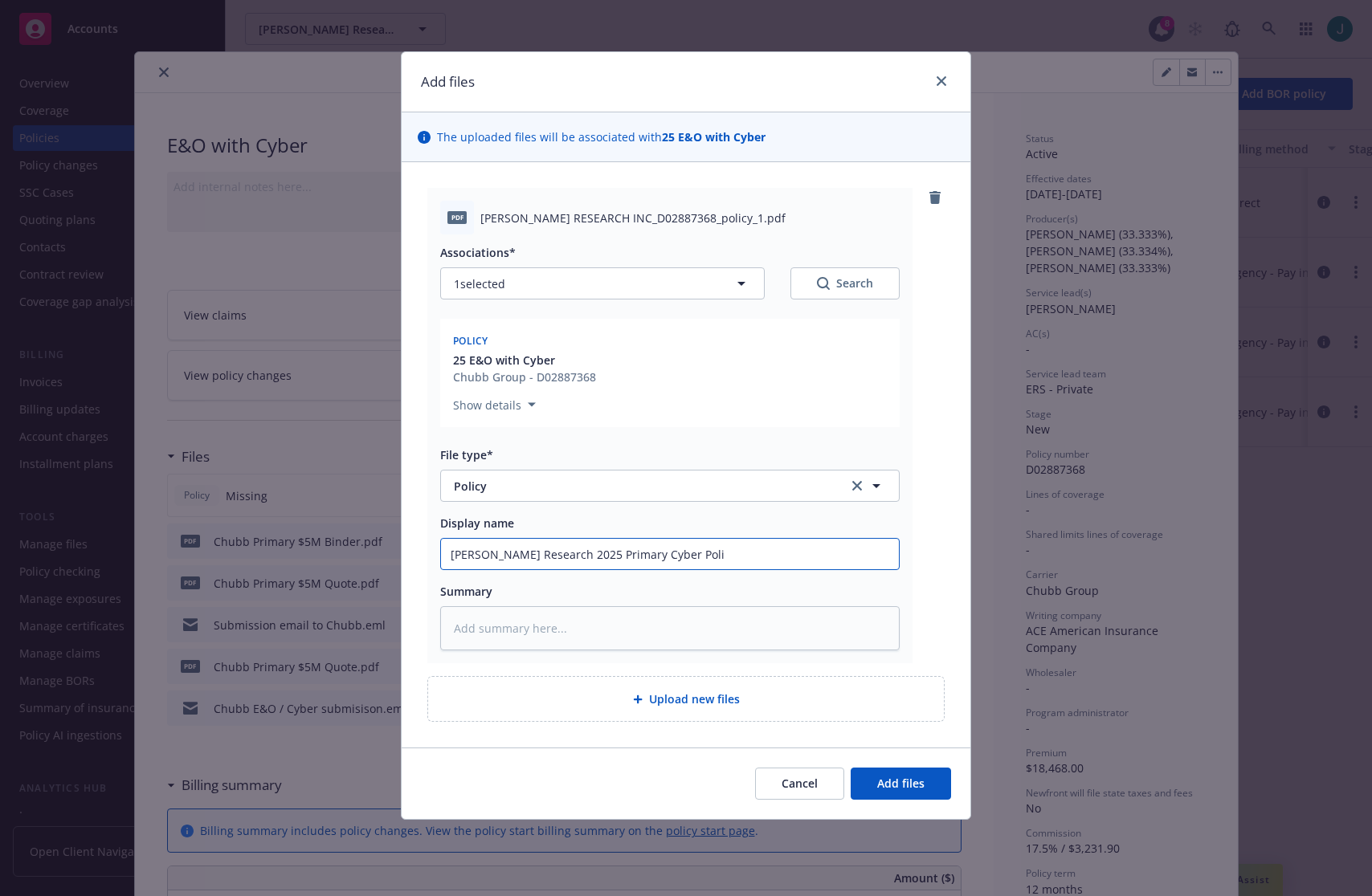
type input "Newton Research 2025 Primary Cyber Polic"
type textarea "x"
type input "Newton Research 2025 Primary Cyber Policy"
type textarea "x"
type input "Newton Research 2025 Primary Cyber Policy"
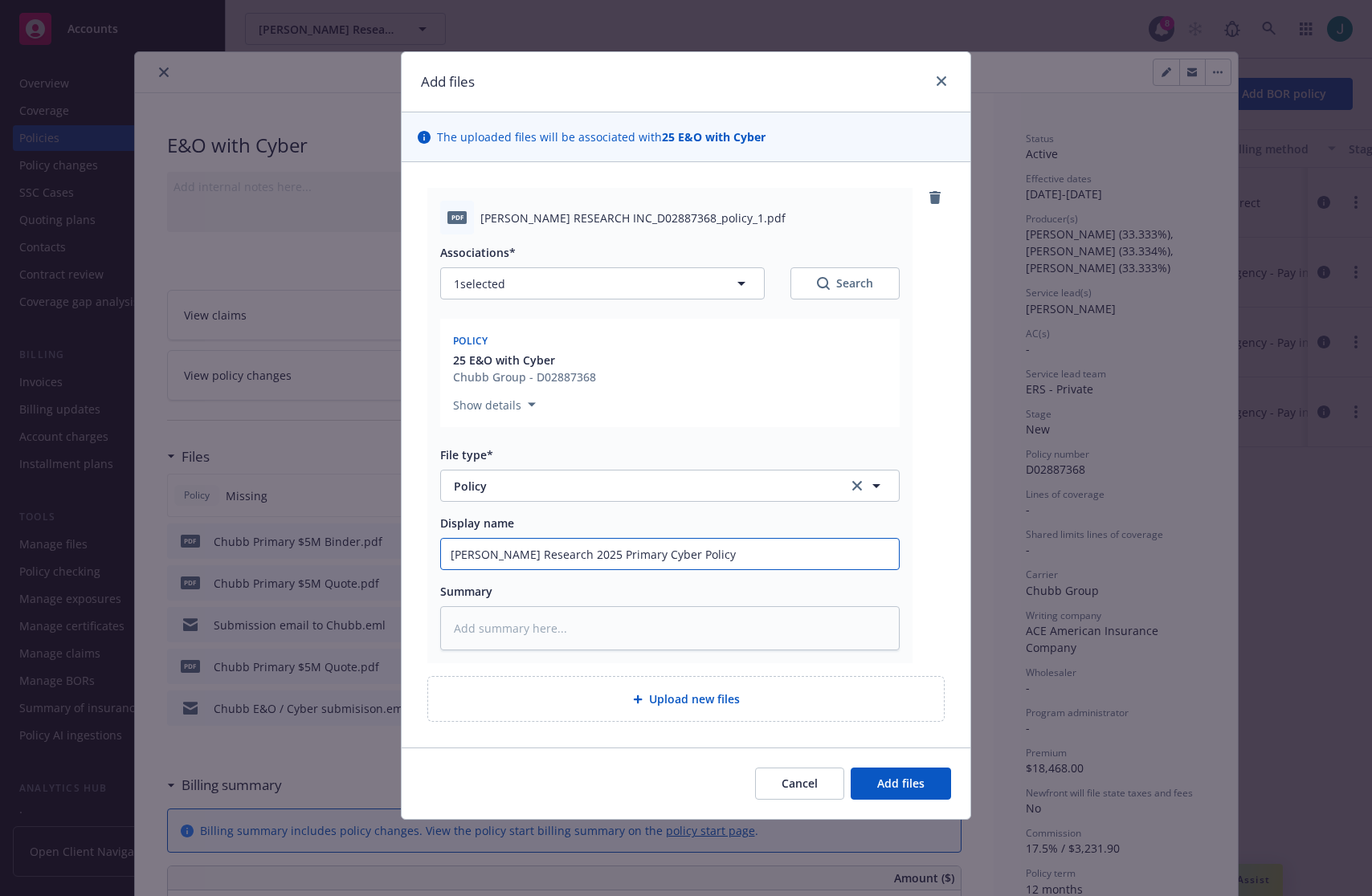
type textarea "x"
type input "Newton Research 2025 Primary Cyber Policy -"
type textarea "x"
type input "Newton Research 2025 Primary Cyber Policy -"
type textarea "x"
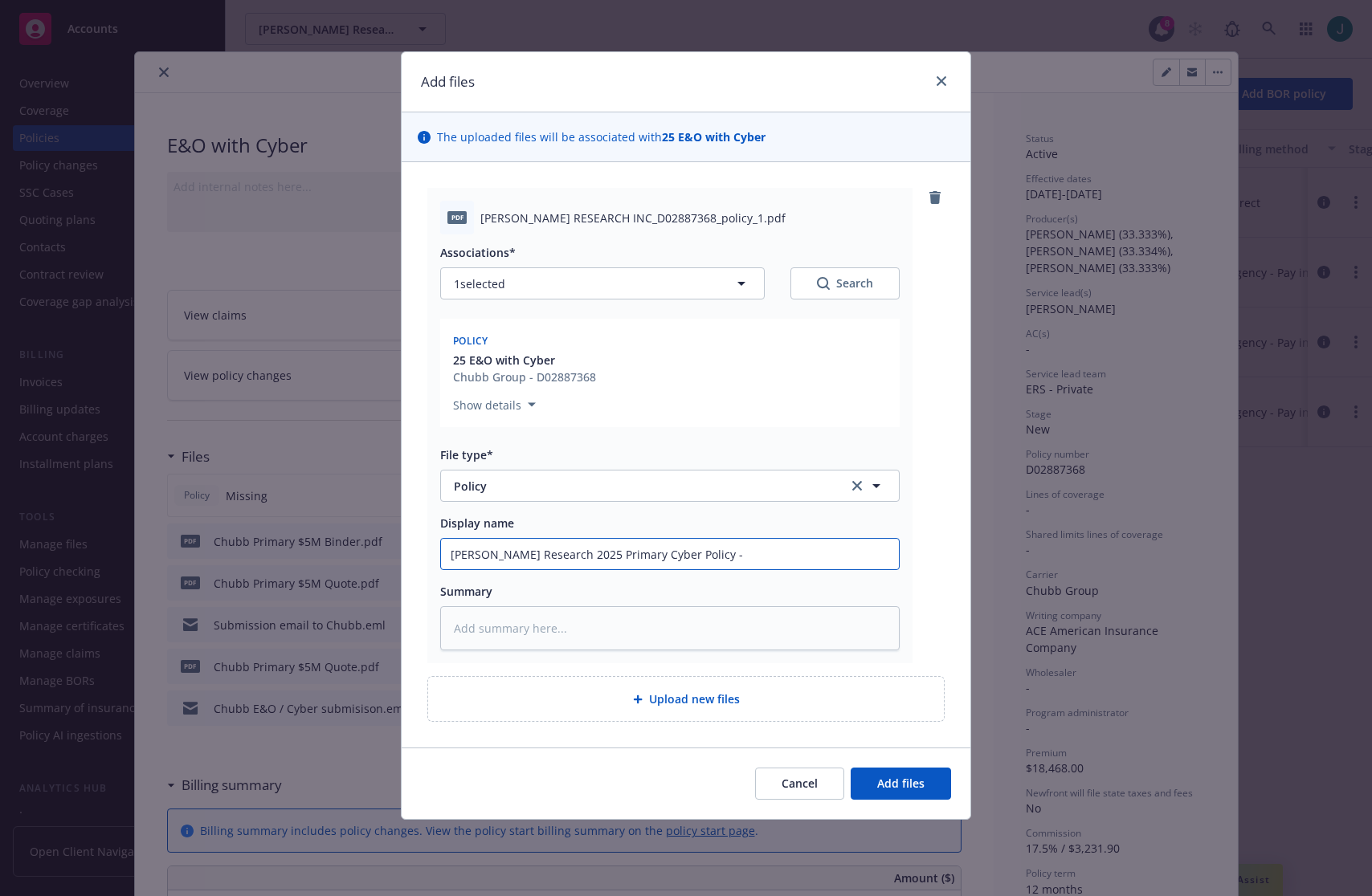
type input "Newton Research 2025 Primary Cyber Policy - C"
type textarea "x"
type input "Newton Research 2025 Primary Cyber Policy - Ch"
type textarea "x"
type input "Newton Research 2025 Primary Cyber Policy - Chu"
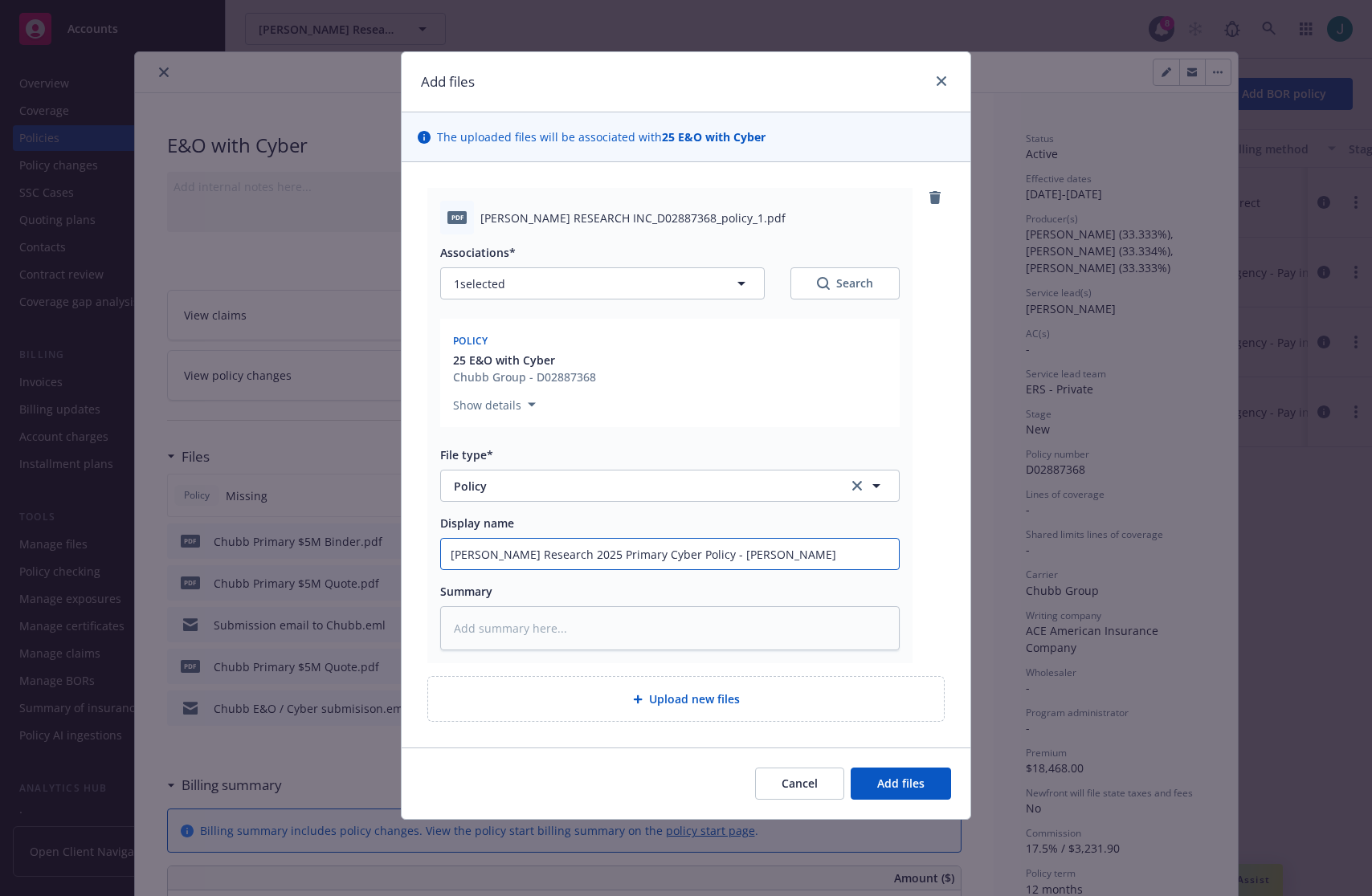
type textarea "x"
type input "Newton Research 2025 Primary Cyber Policy - Chub"
type textarea "x"
type input "Newton Research 2025 Primary Cyber Policy - Chubb"
click at [868, 70] on div "Add files" at bounding box center [686, 81] width 569 height 60
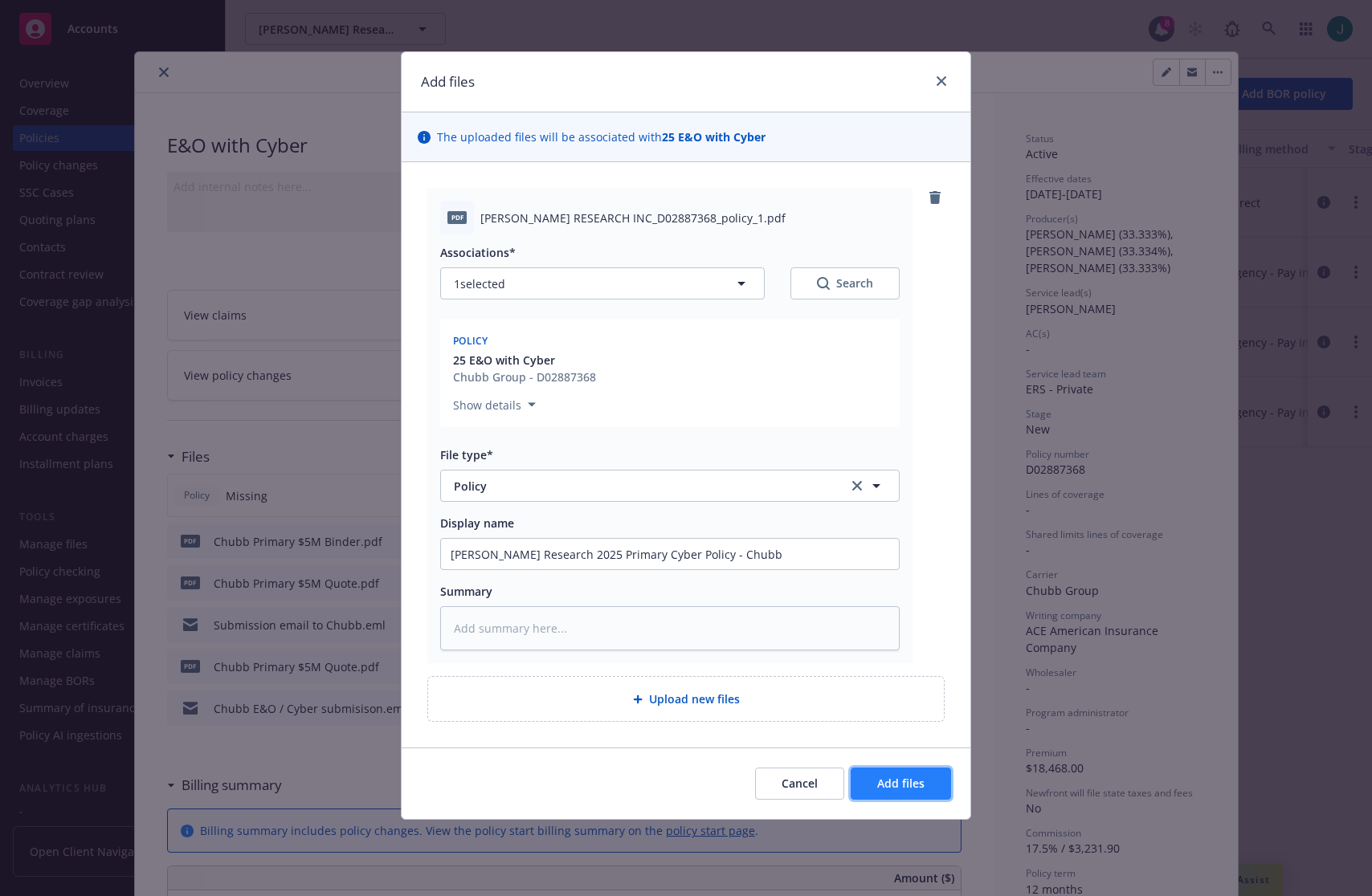
click at [905, 779] on span "Add files" at bounding box center [900, 783] width 47 height 15
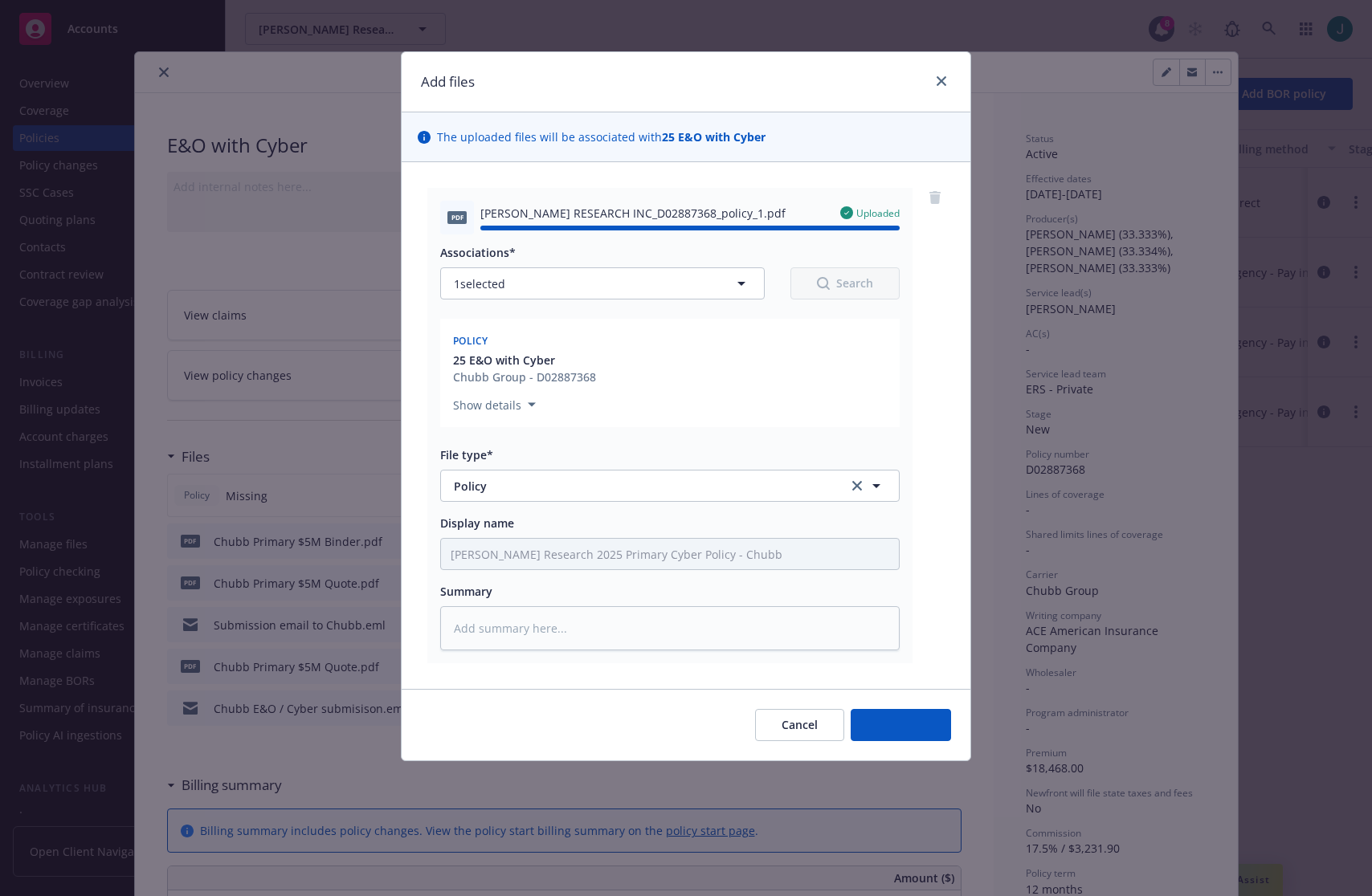
type textarea "x"
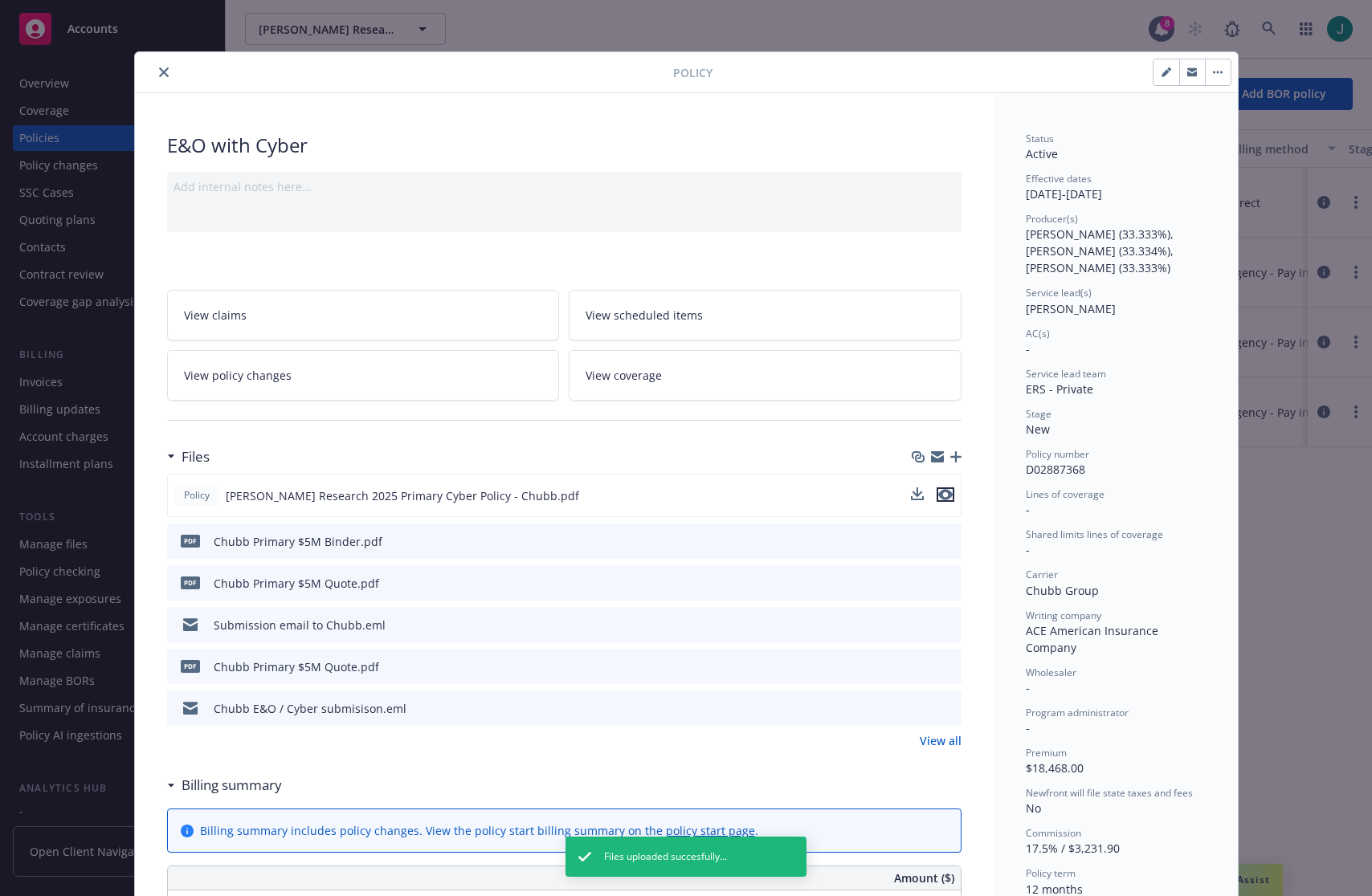
click at [940, 498] on icon "preview file" at bounding box center [945, 495] width 14 height 12
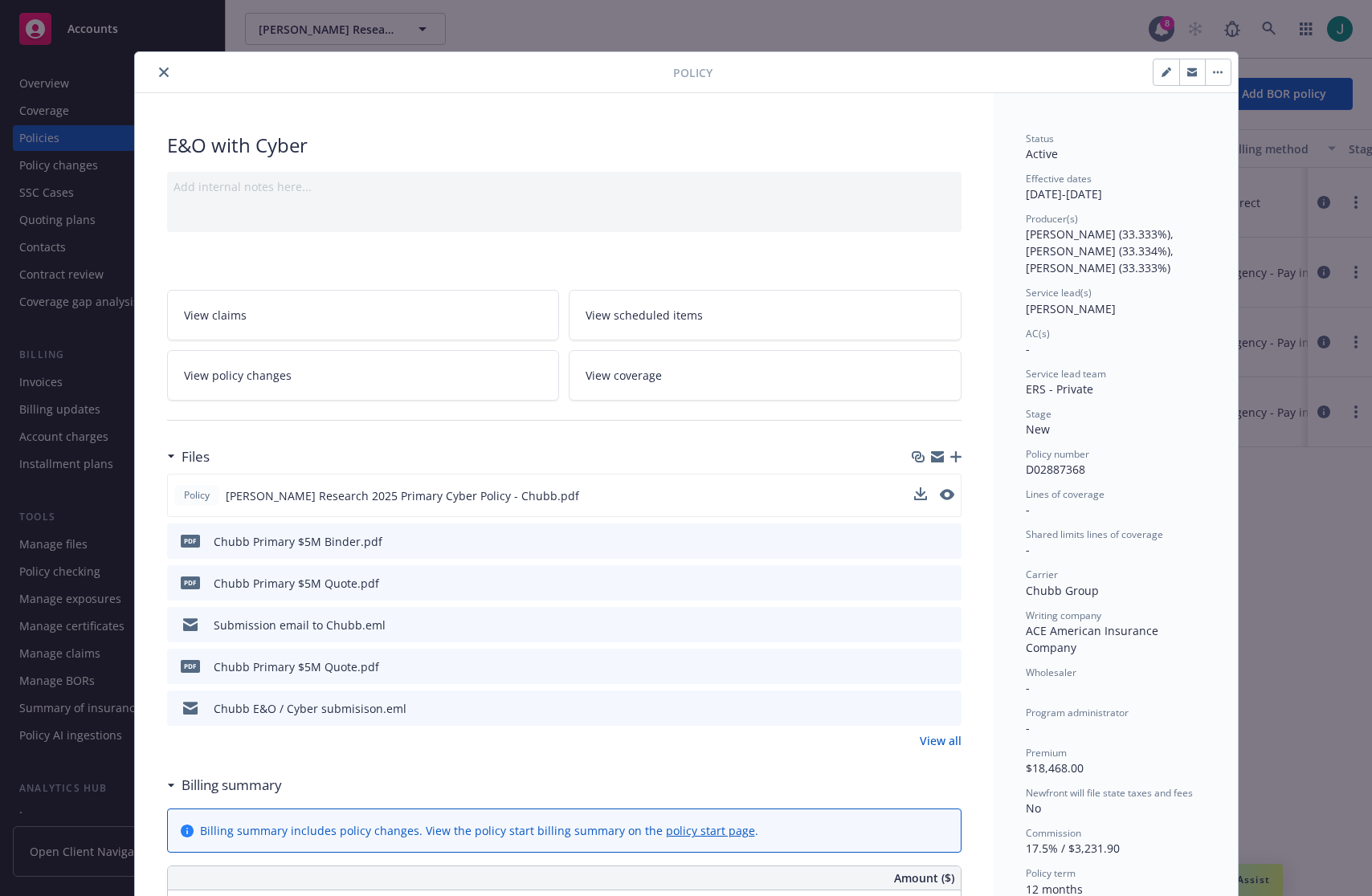
drag, startPoint x: 159, startPoint y: 71, endPoint x: 179, endPoint y: 61, distance: 22.4
click at [159, 71] on icon "close" at bounding box center [163, 72] width 10 height 10
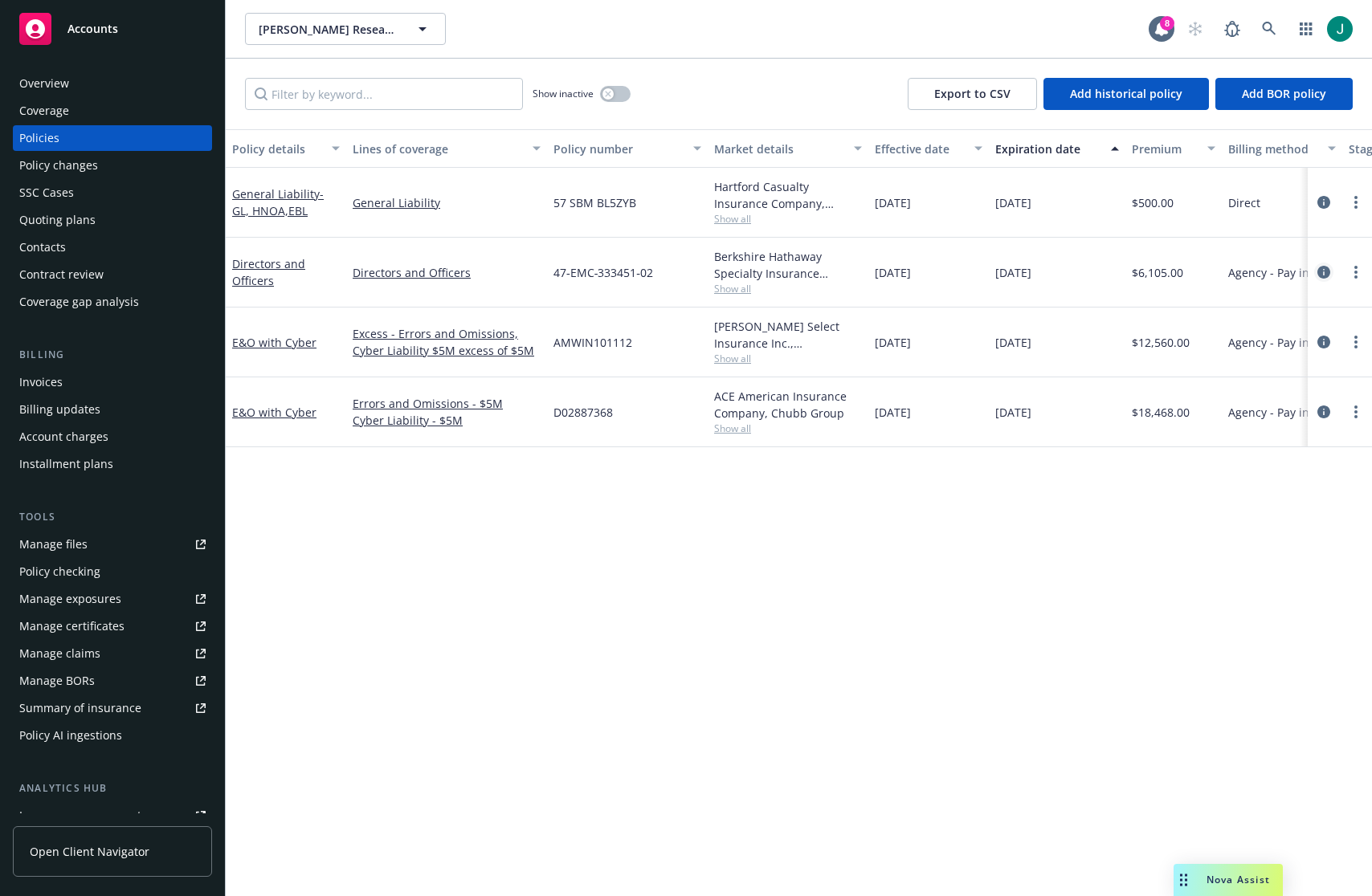
click at [1326, 271] on icon "circleInformation" at bounding box center [1324, 272] width 13 height 13
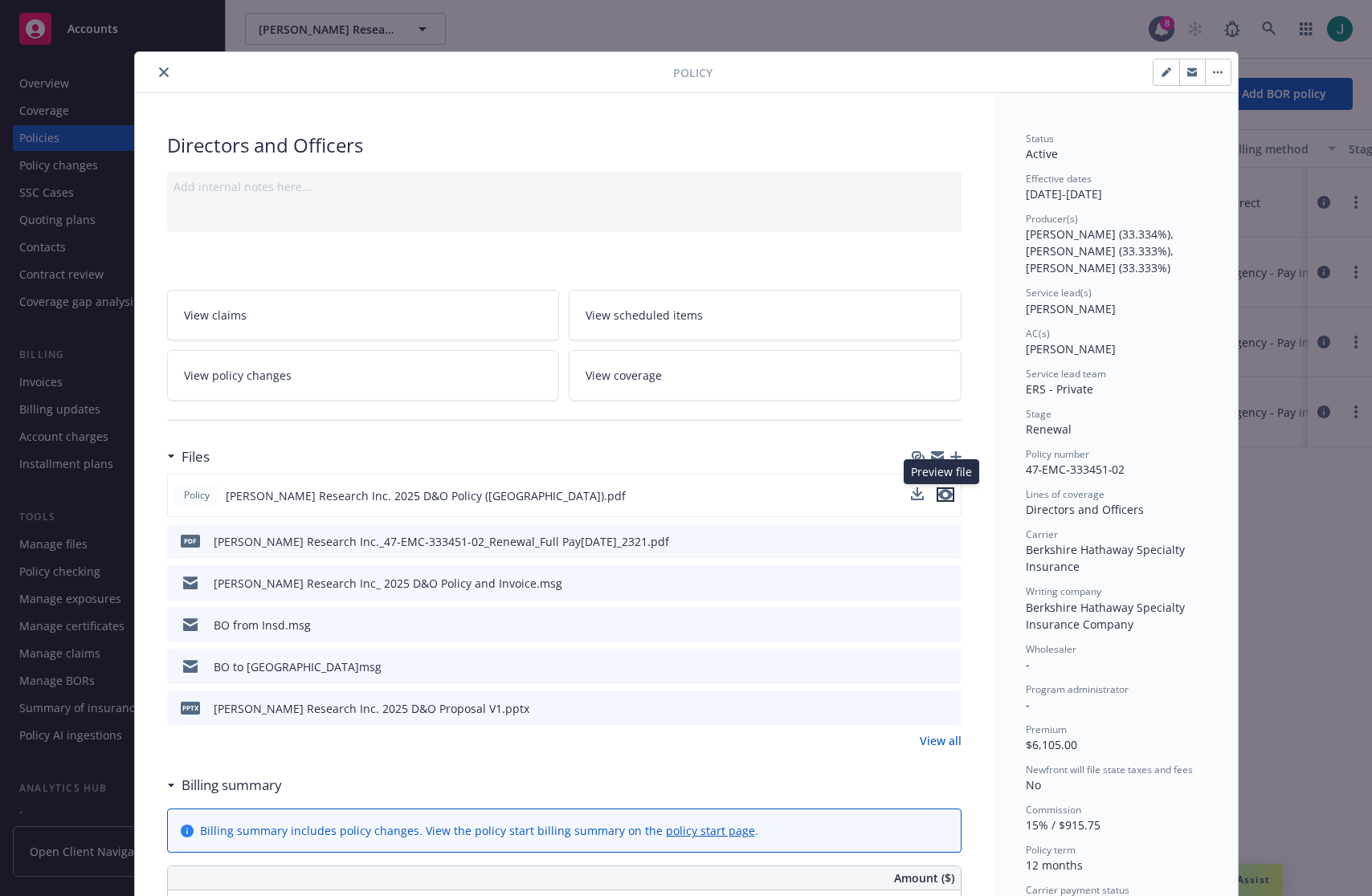
click at [941, 495] on icon "preview file" at bounding box center [945, 495] width 14 height 12
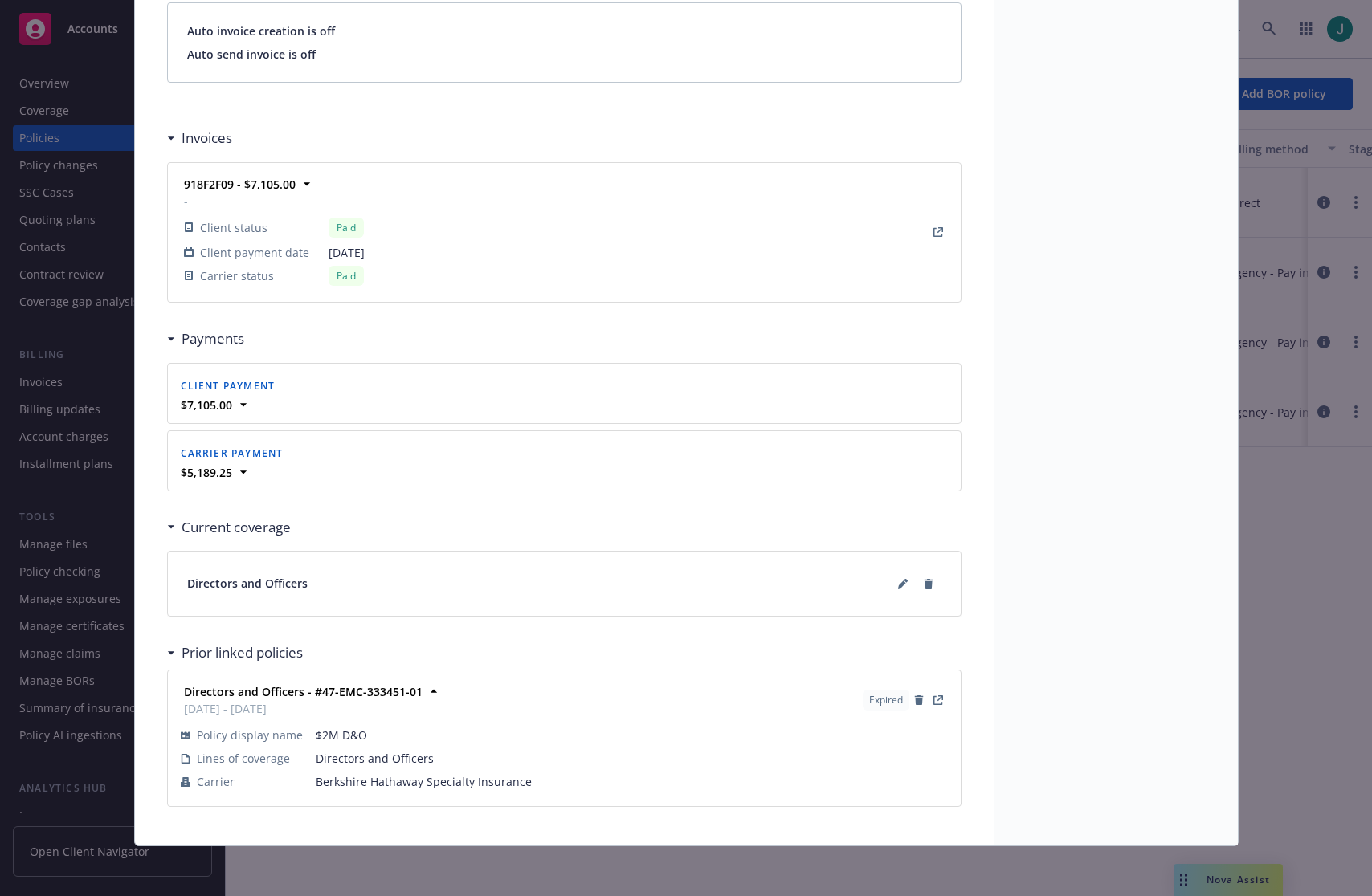
scroll to position [1374, 0]
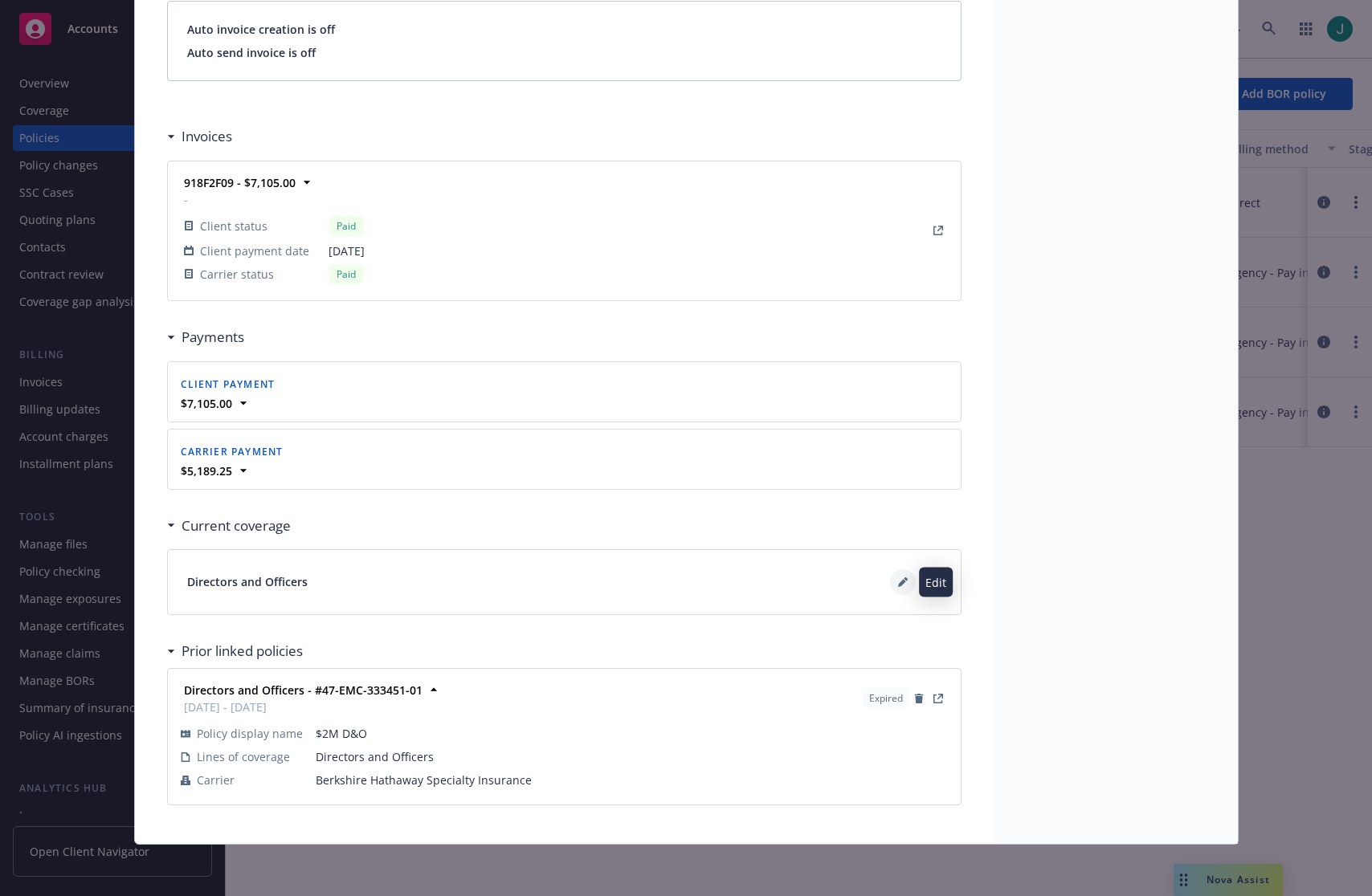
click at [898, 585] on icon at bounding box center [901, 582] width 8 height 8
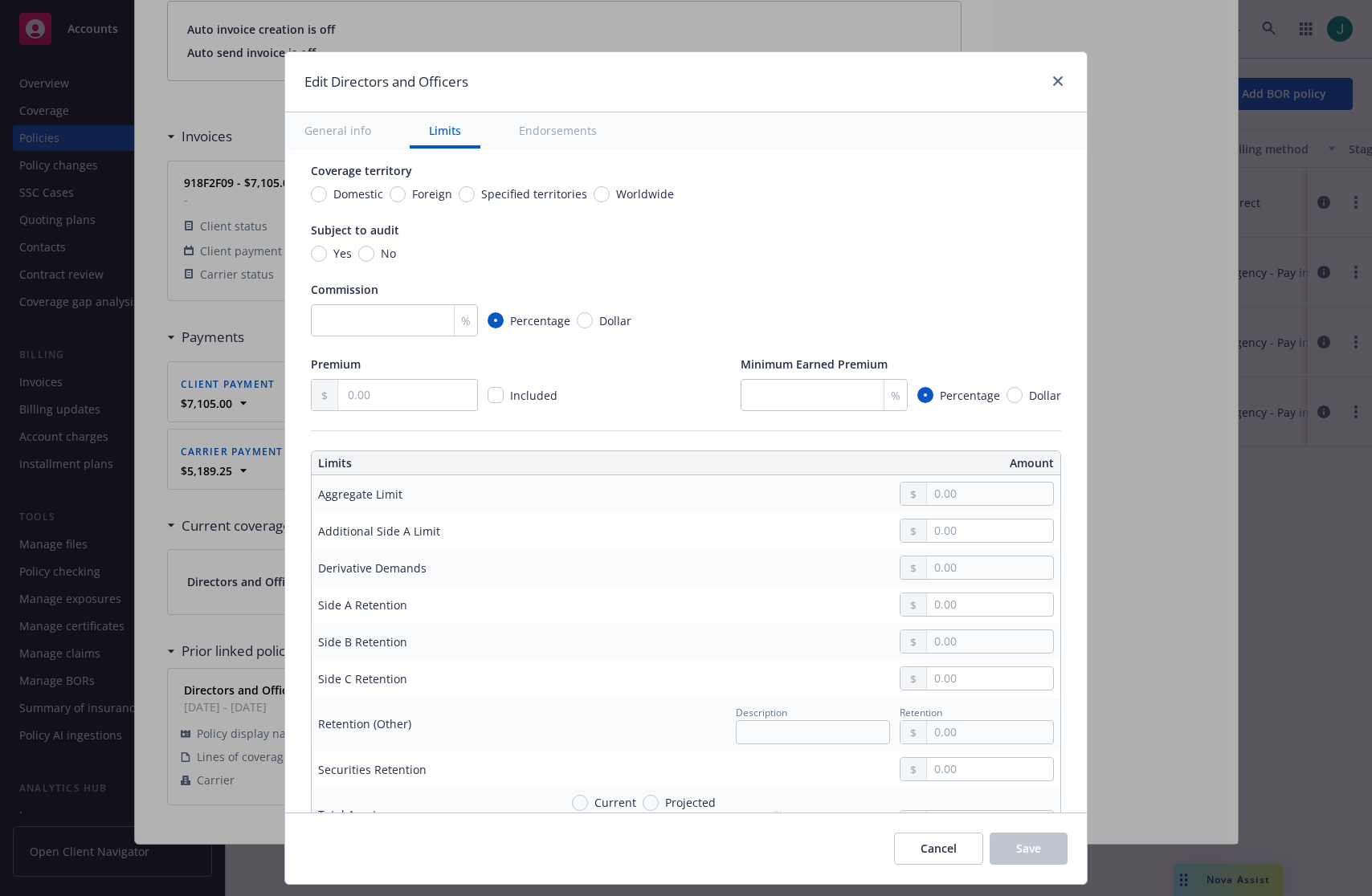
scroll to position [161, 0]
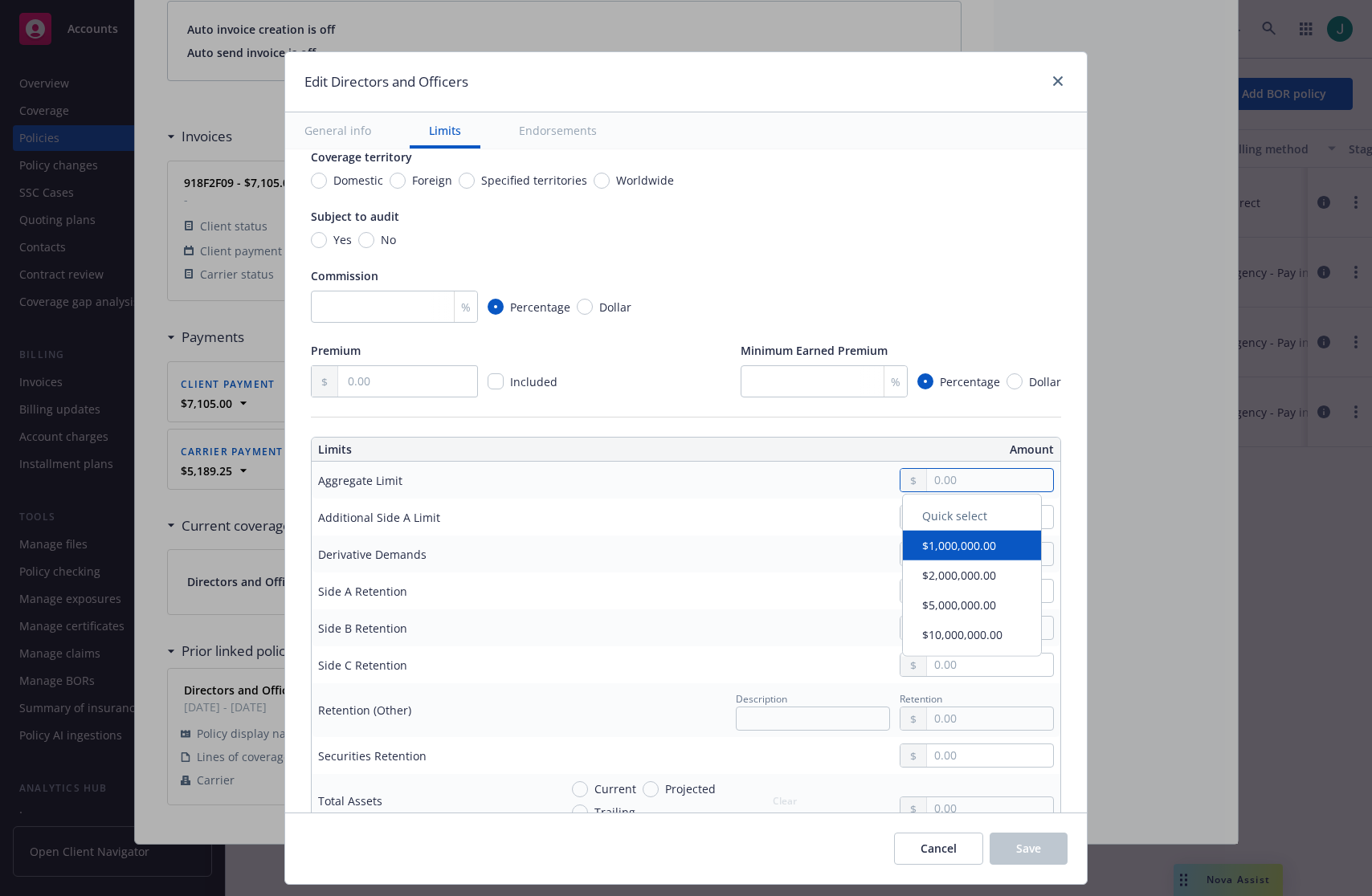
click at [966, 482] on input "text" at bounding box center [990, 480] width 126 height 22
type input "2,000,000.00"
click at [960, 580] on button "$2,000,000.00" at bounding box center [972, 580] width 138 height 29
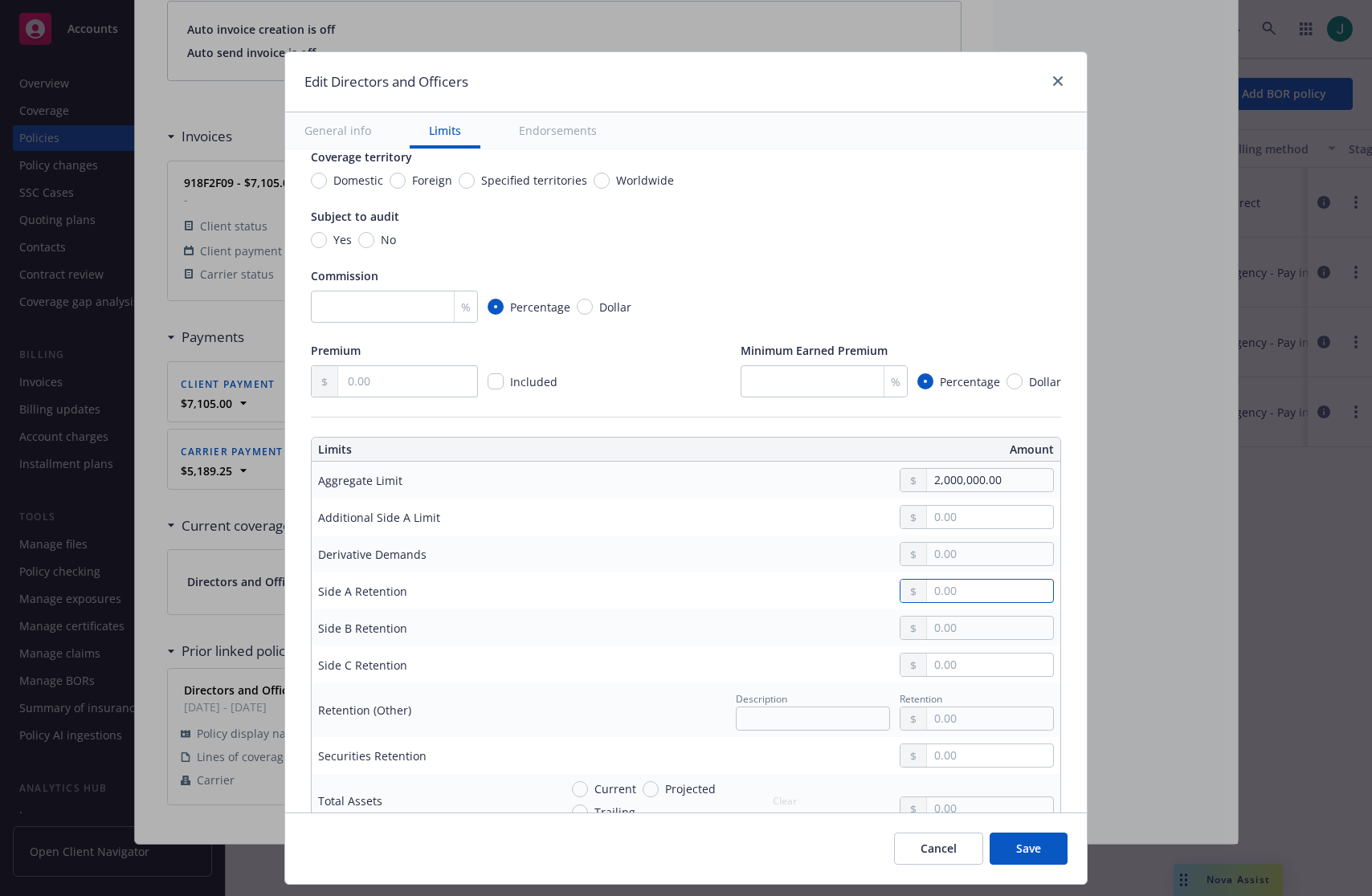
click at [961, 595] on input "text" at bounding box center [990, 590] width 126 height 22
type input "0.00"
click at [959, 629] on input "text" at bounding box center [990, 628] width 126 height 22
type input "10,000.00"
click at [940, 660] on input "text" at bounding box center [990, 665] width 126 height 22
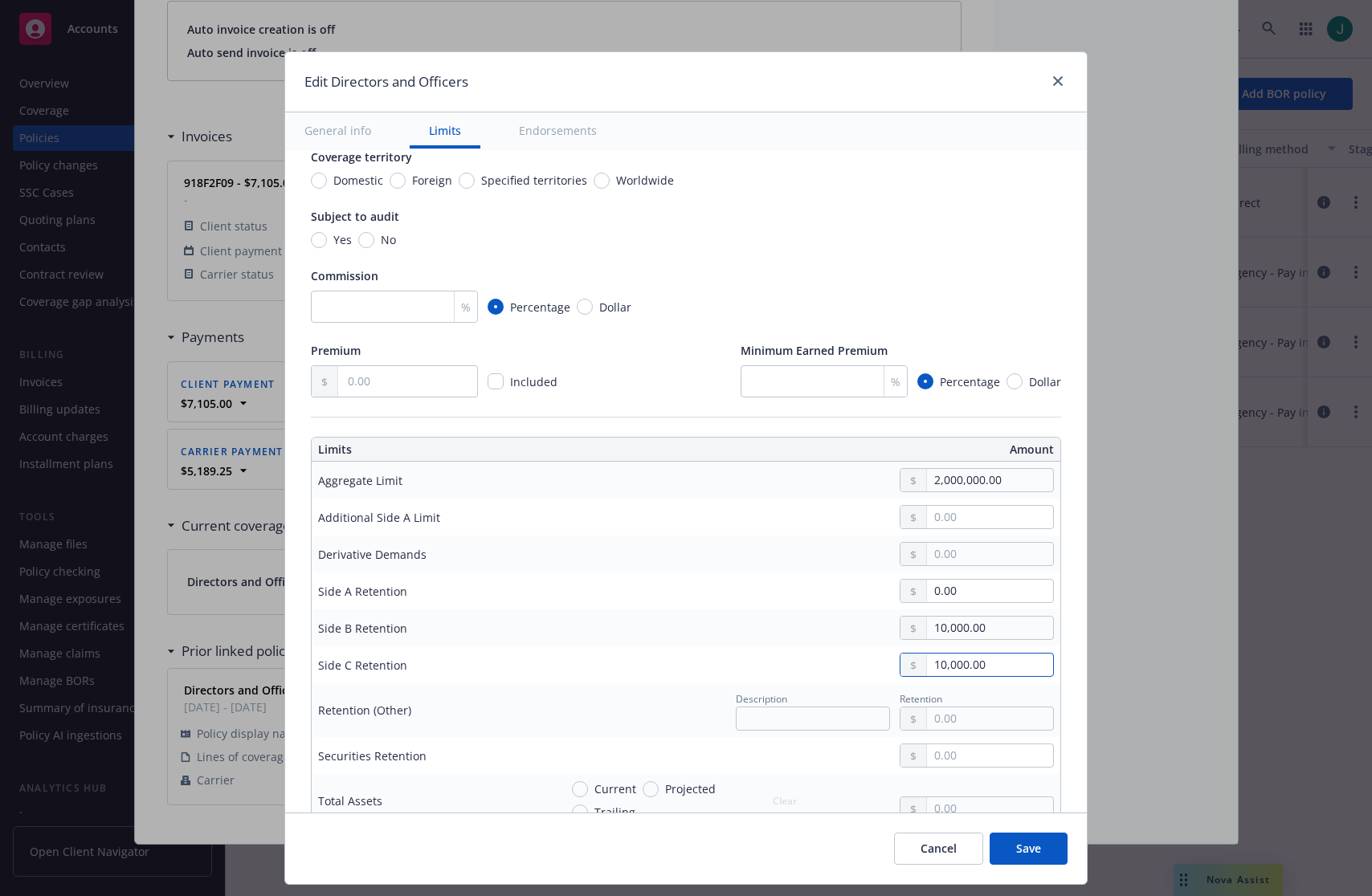
type input "10,000.00"
click at [932, 517] on input "text" at bounding box center [990, 516] width 126 height 22
type input "1,000,000.00"
click at [945, 586] on button "$1,000,000.00" at bounding box center [972, 585] width 138 height 29
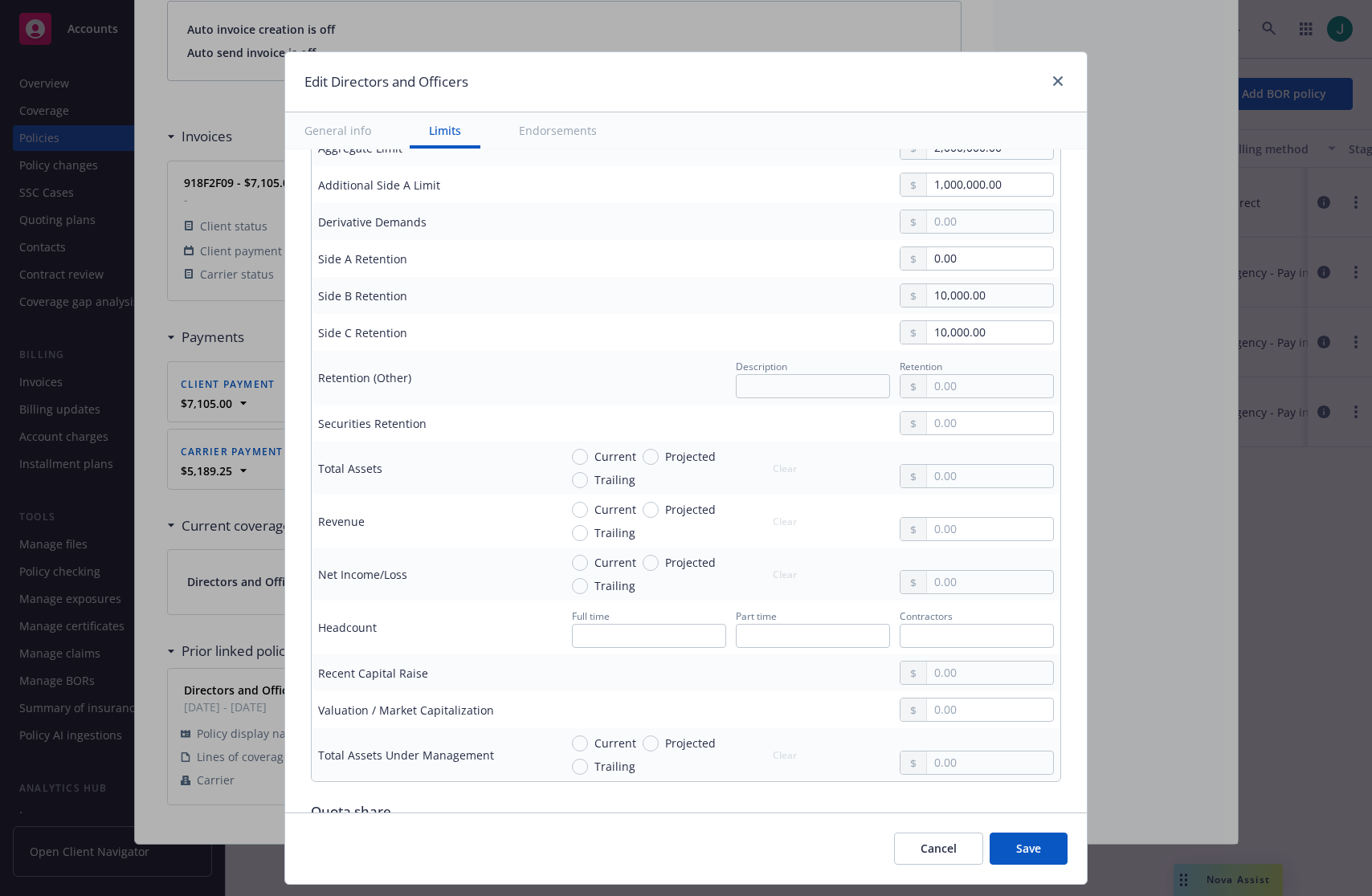
scroll to position [562, 0]
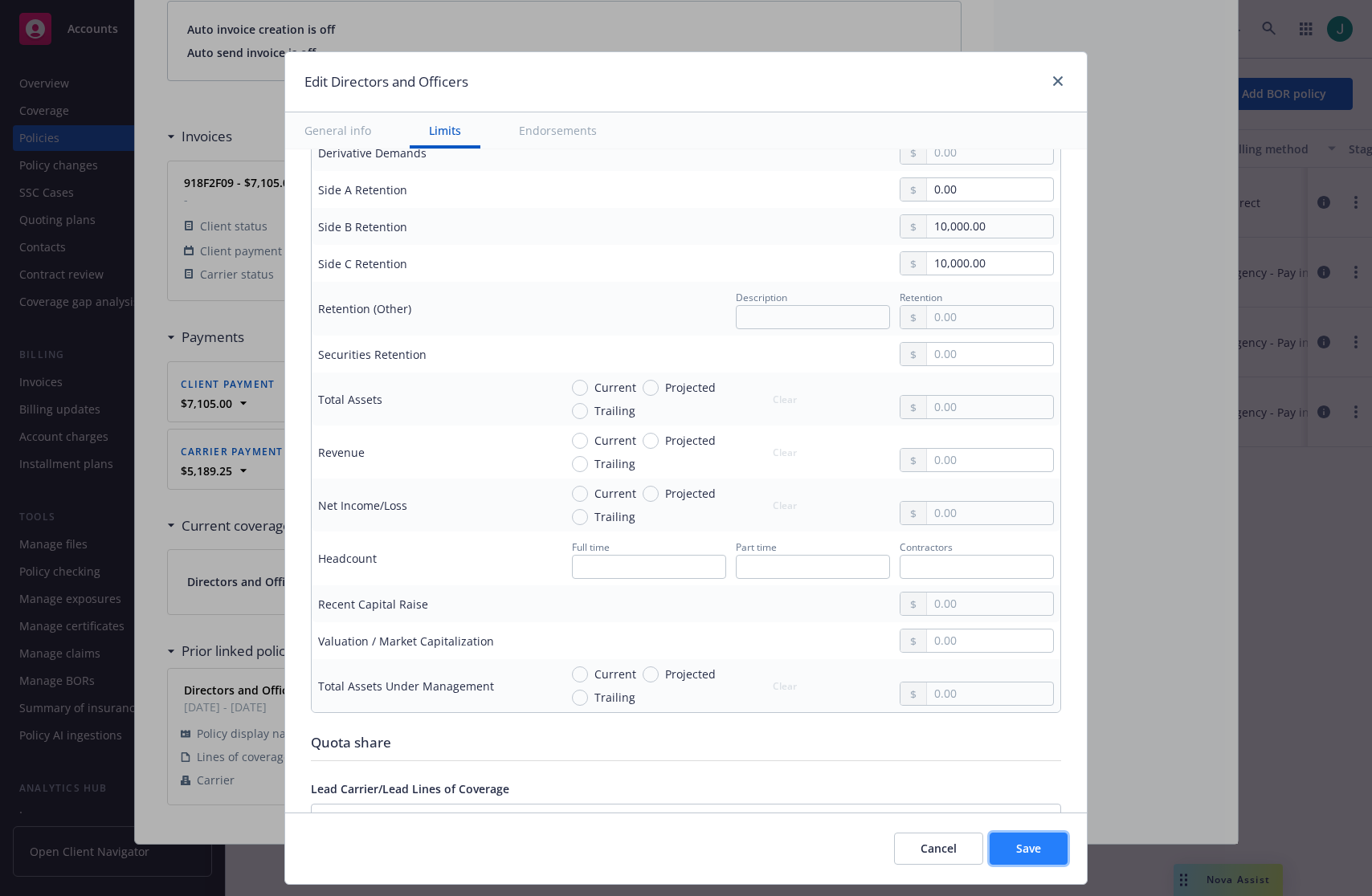
click at [1038, 849] on span "Save" at bounding box center [1028, 848] width 25 height 15
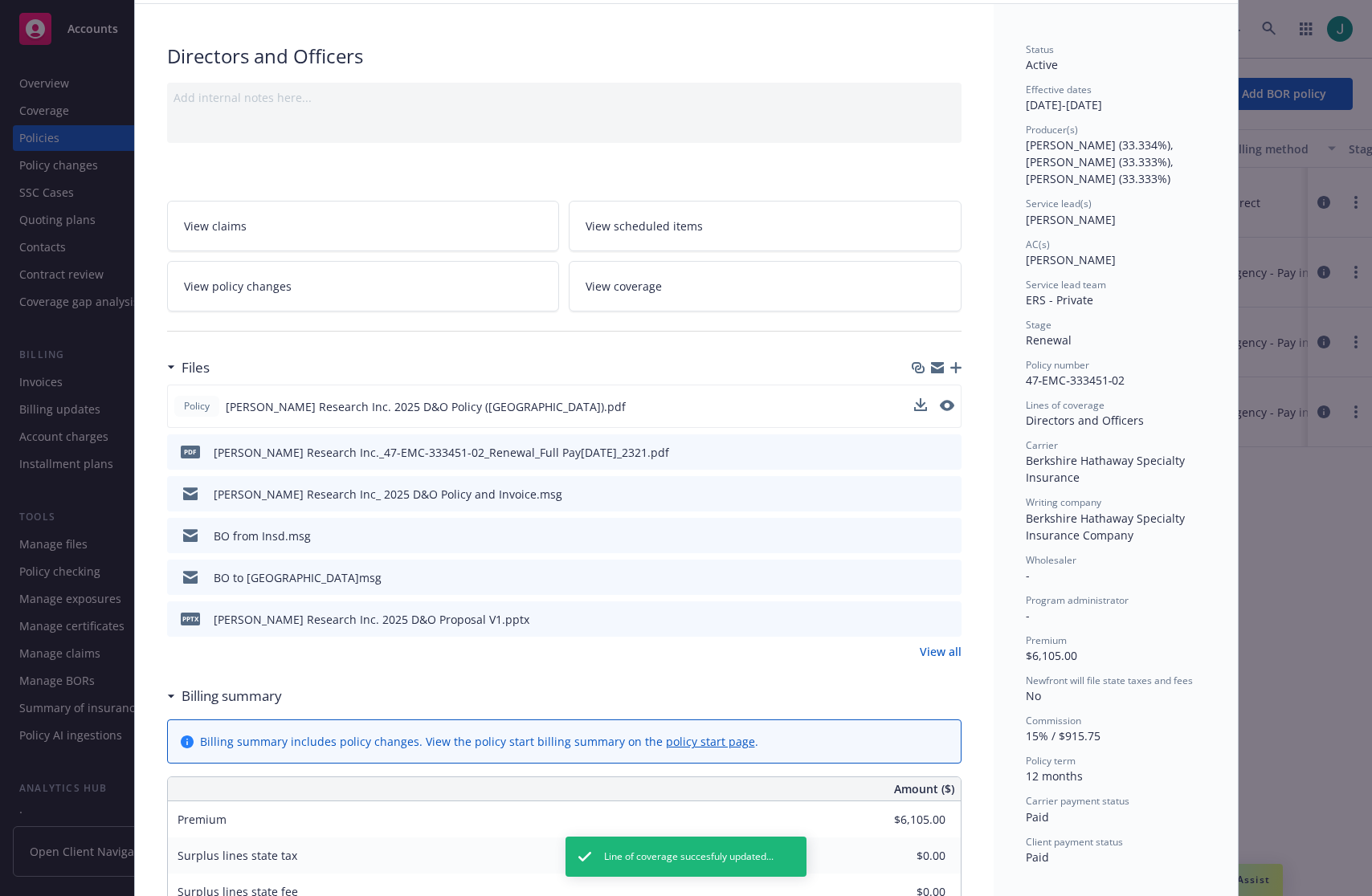
scroll to position [0, 0]
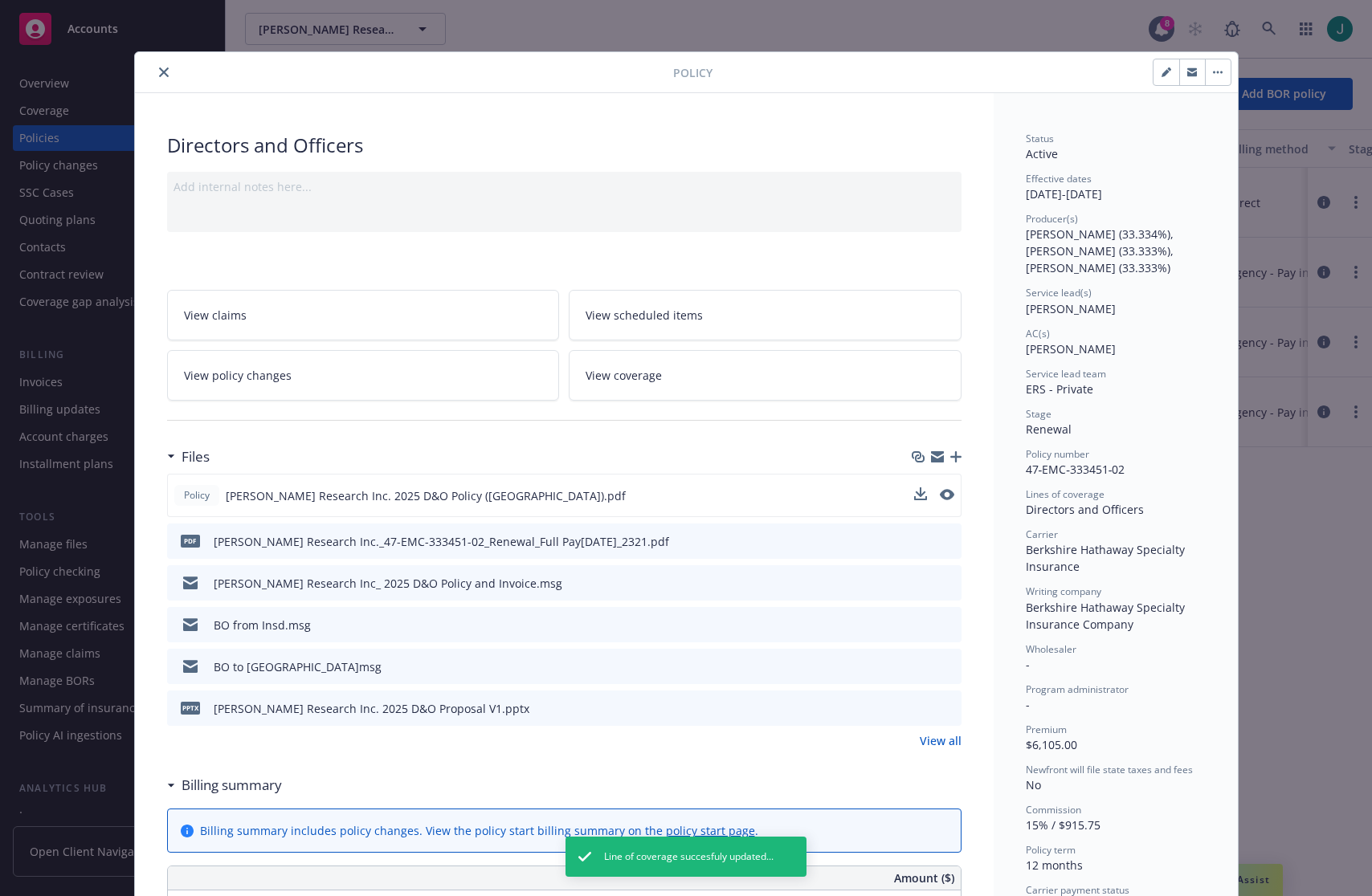
click at [160, 71] on icon "close" at bounding box center [163, 72] width 10 height 10
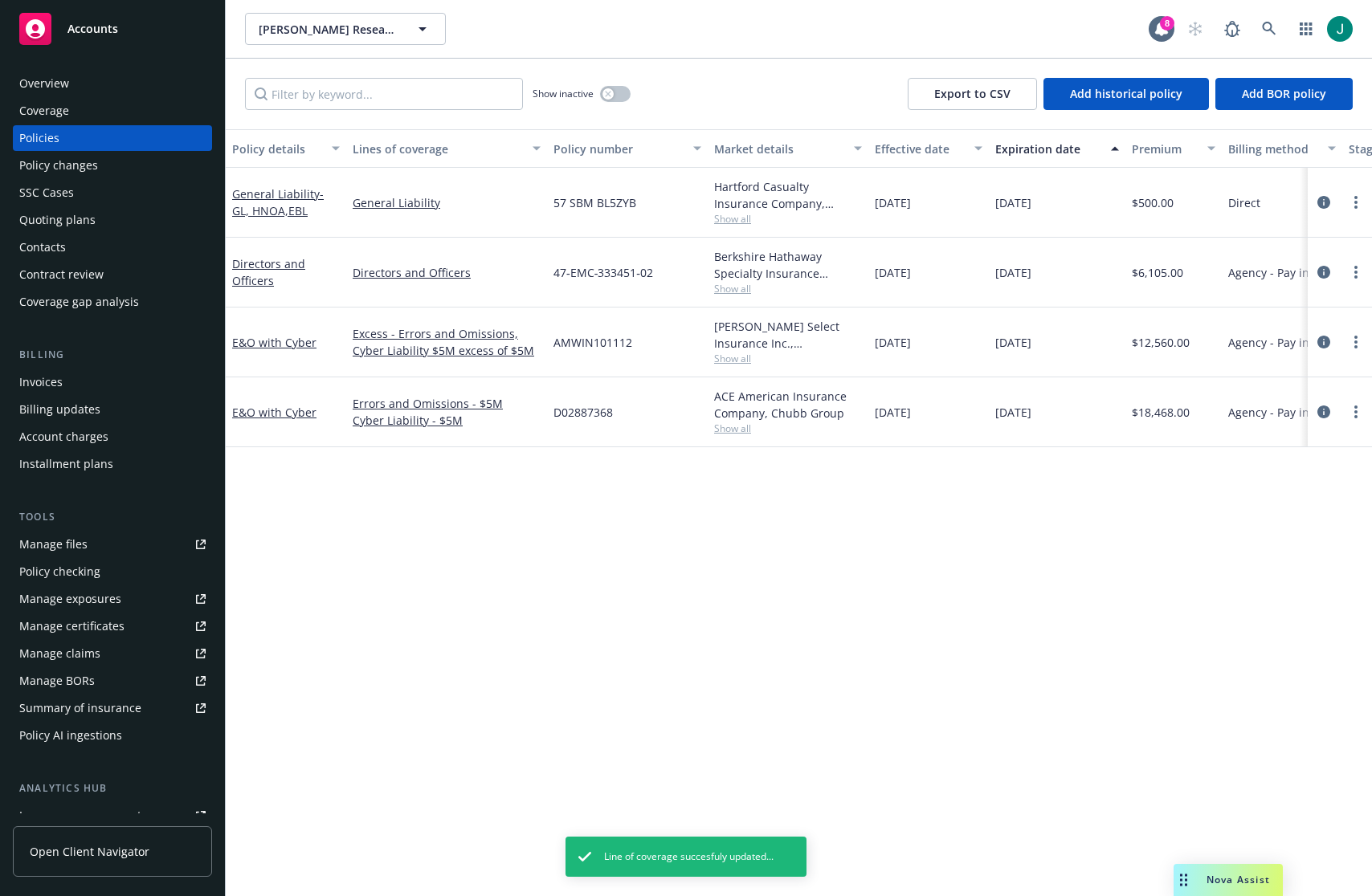
click at [102, 708] on div "Summary of insurance" at bounding box center [80, 708] width 122 height 26
click at [744, 361] on span "Show all" at bounding box center [787, 358] width 147 height 13
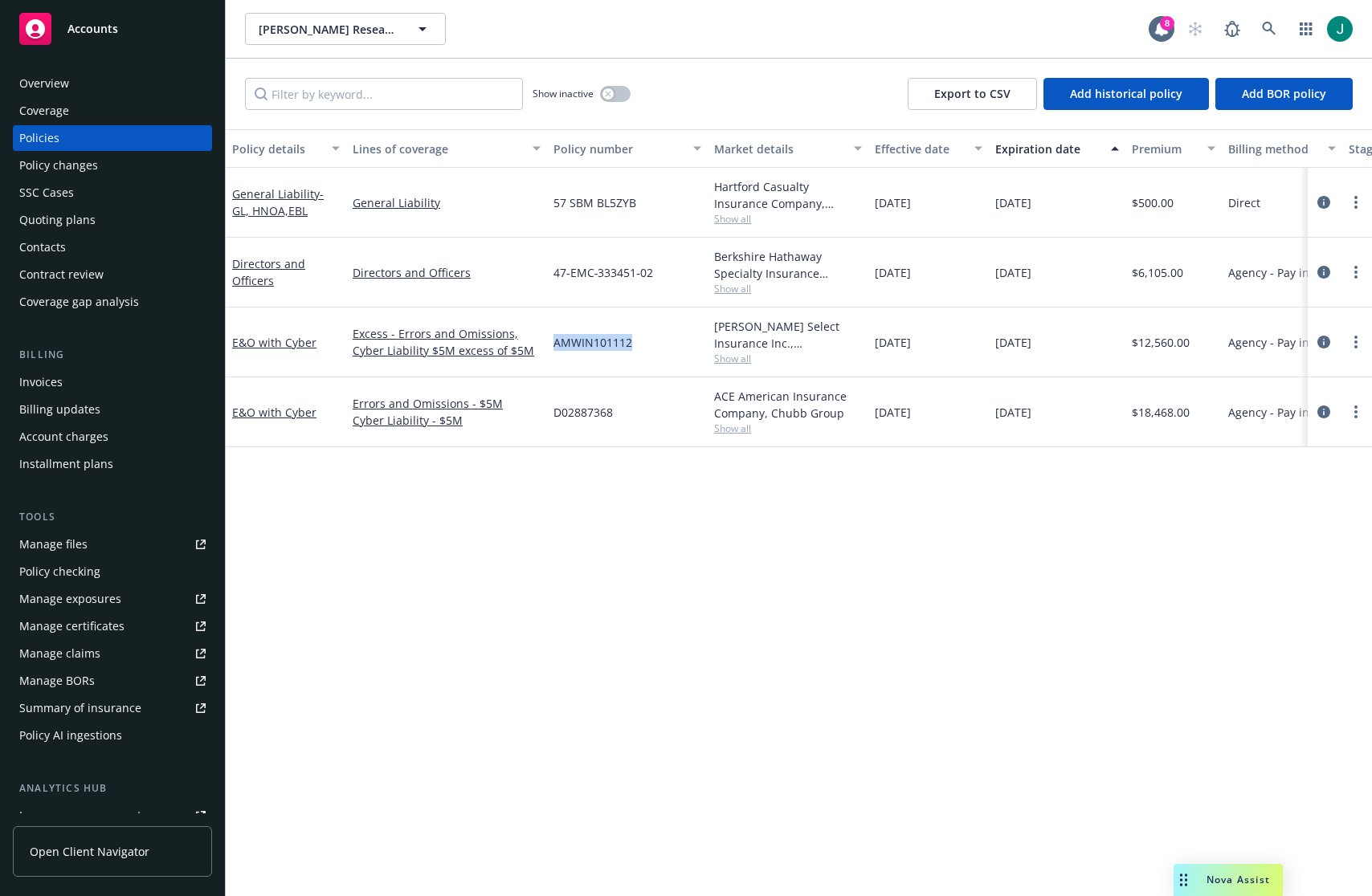
drag, startPoint x: 641, startPoint y: 346, endPoint x: 552, endPoint y: 346, distance: 89.0
click at [552, 346] on div "AMWIN101112" at bounding box center [627, 342] width 161 height 70
copy span "AMWIN101112"
click at [759, 59] on div "Show inactive Export to CSV Add historical policy Add BOR policy" at bounding box center [799, 94] width 1146 height 71
click at [1322, 342] on icon "circleInformation" at bounding box center [1324, 342] width 13 height 13
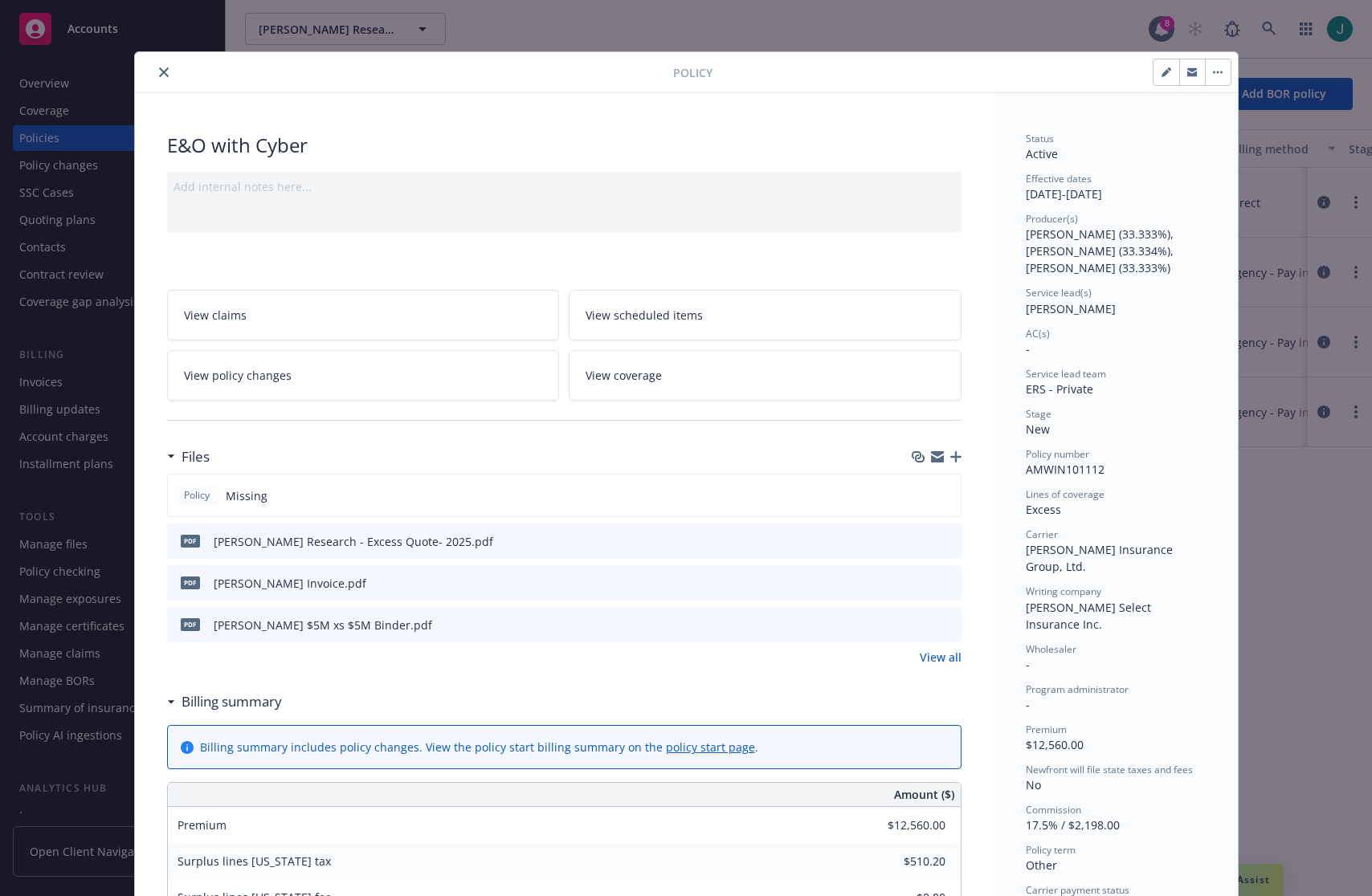
click at [941, 623] on icon "preview file" at bounding box center [946, 624] width 14 height 12
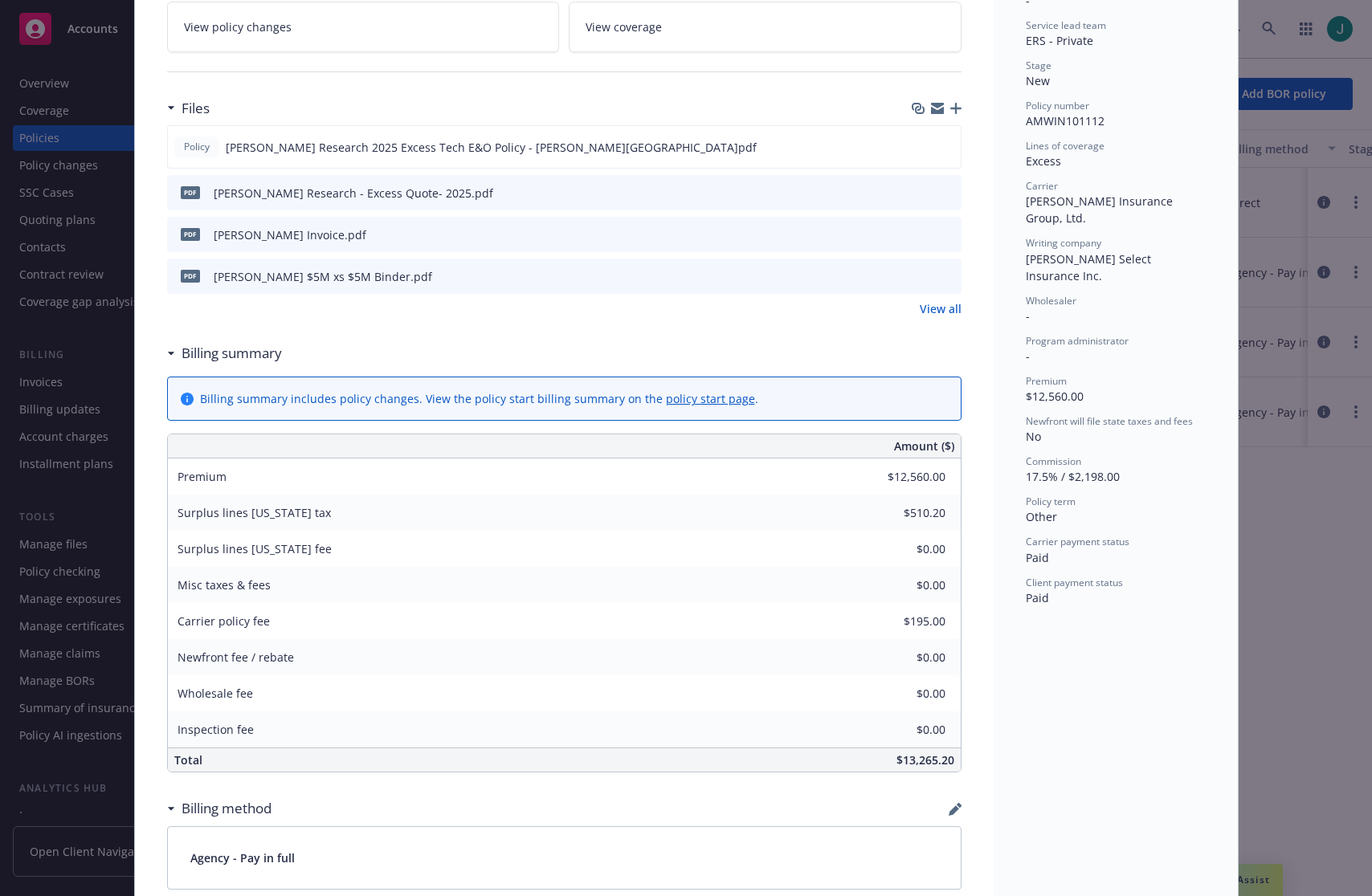
scroll to position [322, 0]
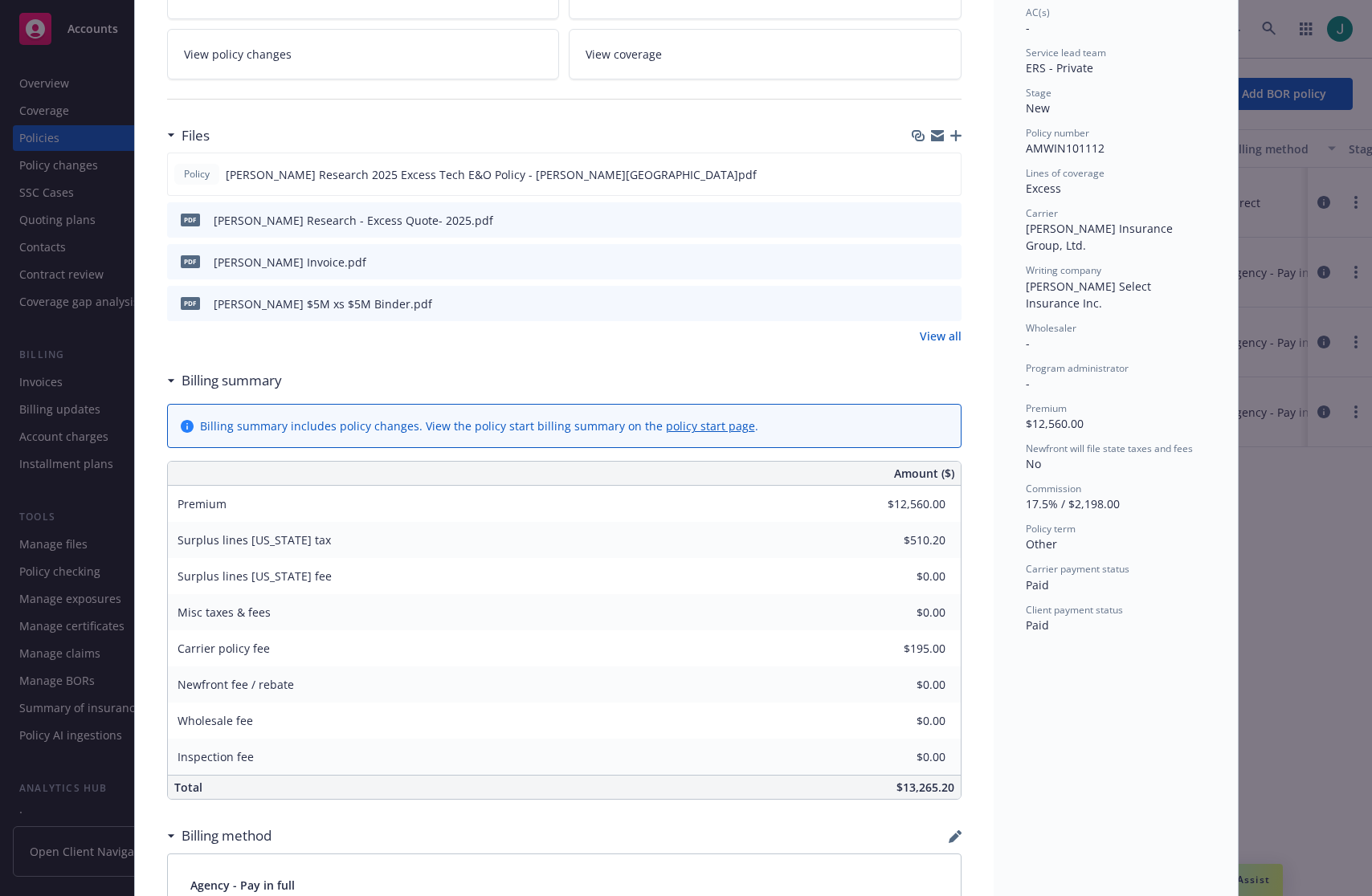
click at [940, 263] on icon "preview file" at bounding box center [946, 261] width 14 height 12
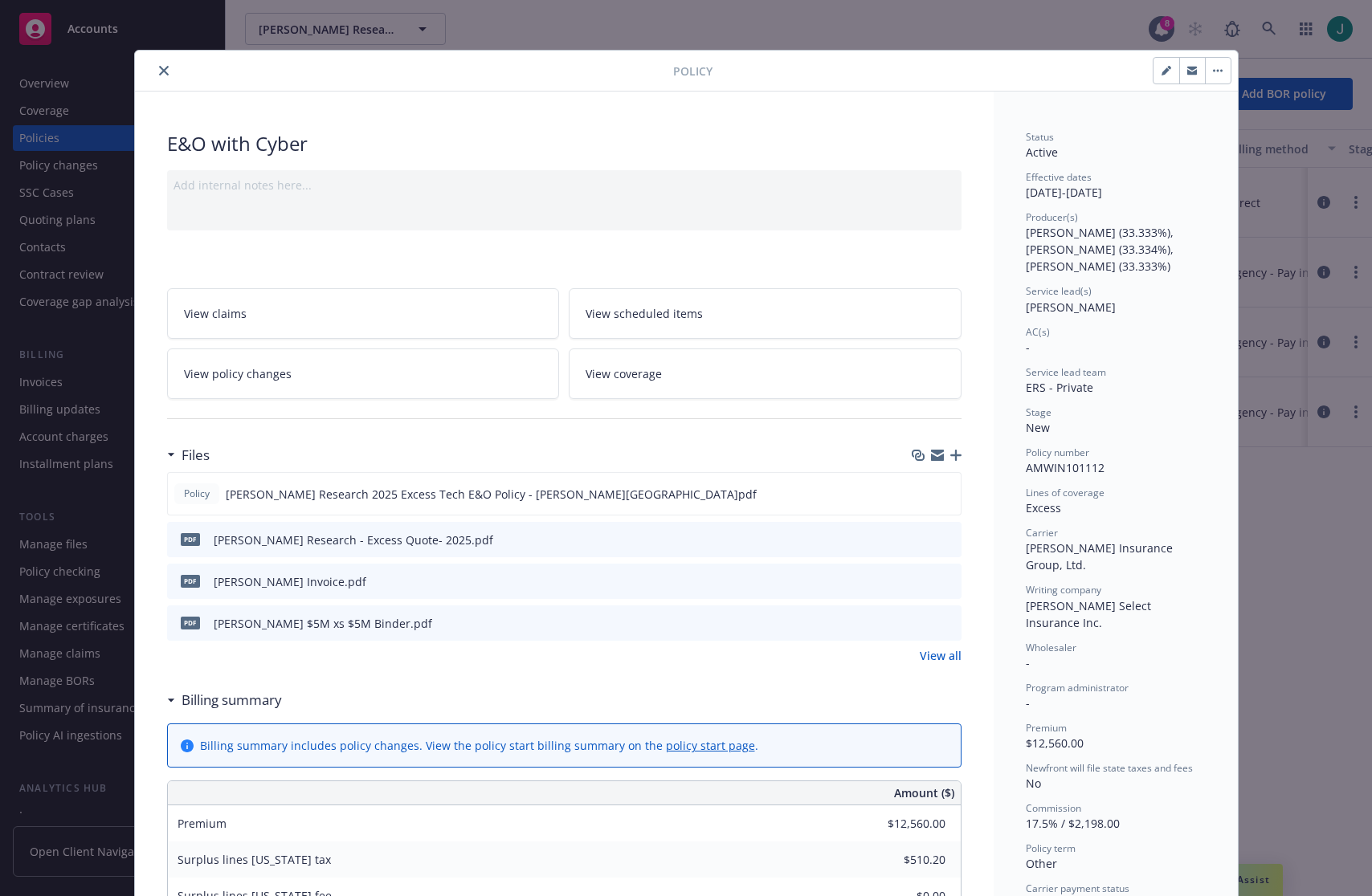
scroll to position [0, 0]
click at [1161, 68] on icon "button" at bounding box center [1166, 72] width 10 height 10
select select "NEW"
select select "other"
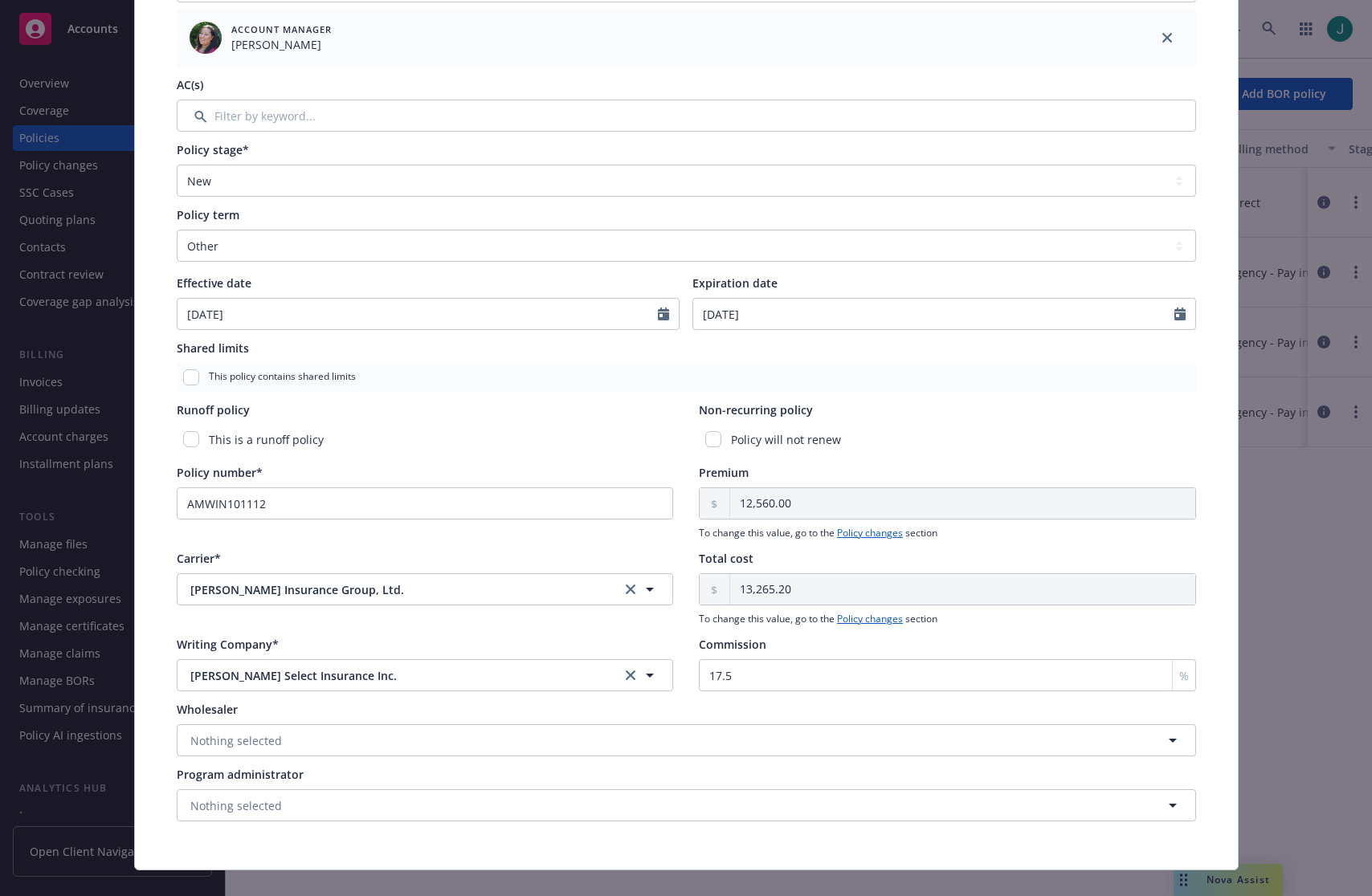
scroll to position [554, 0]
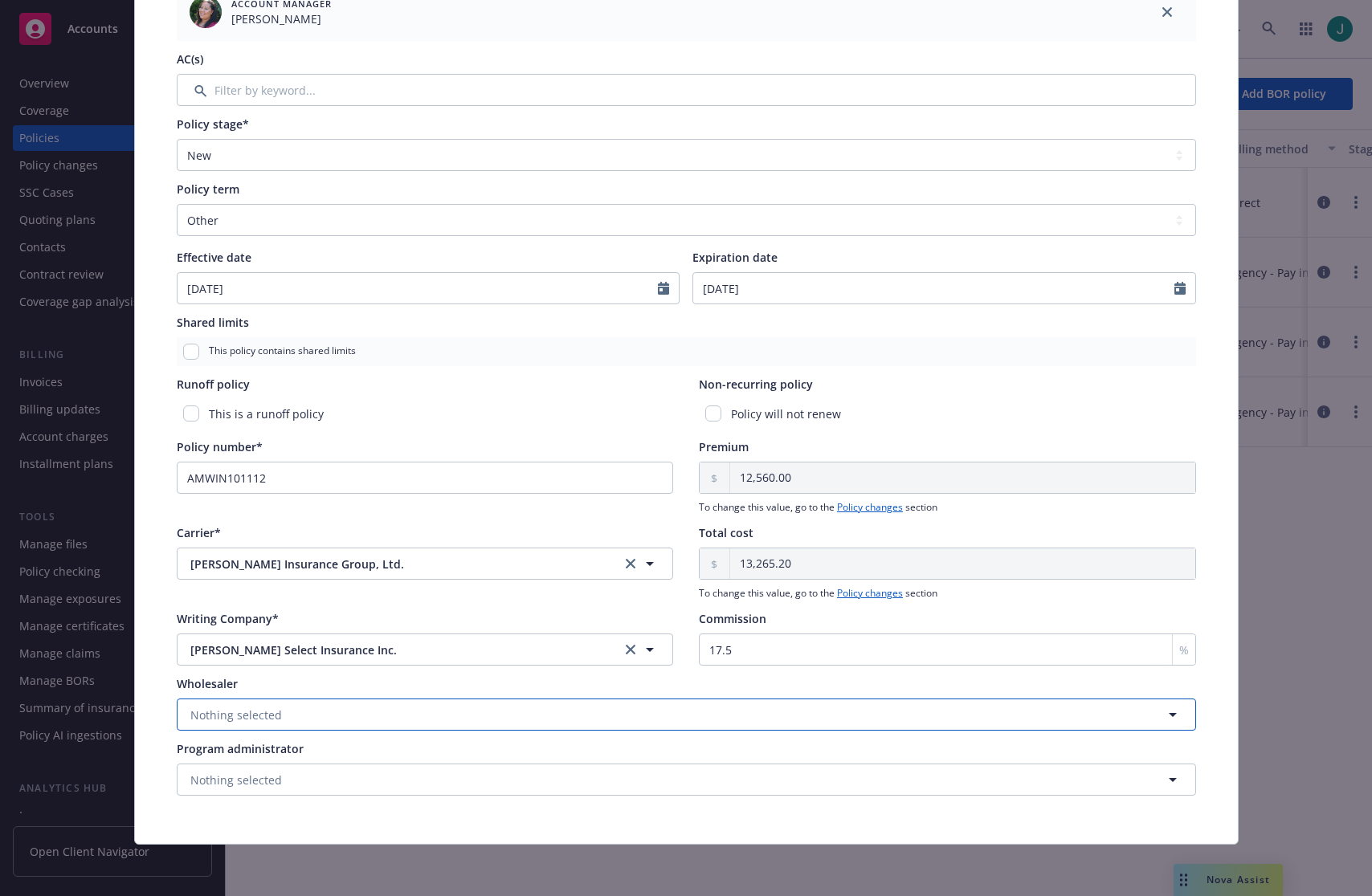
click at [230, 724] on button "Nothing selected" at bounding box center [686, 715] width 1019 height 32
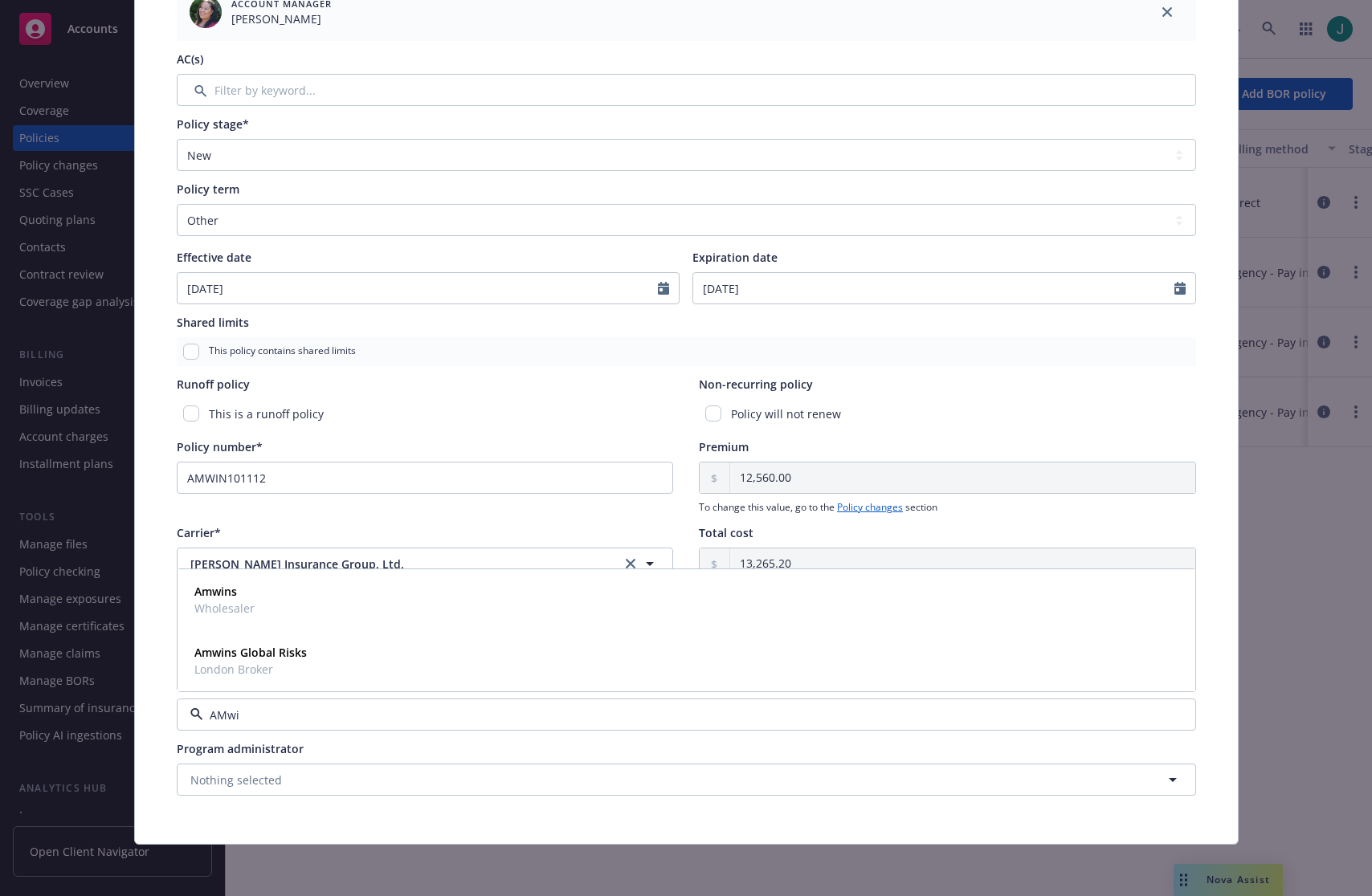
type input "AMwin"
click at [261, 609] on div "Amwins Wholesaler" at bounding box center [686, 599] width 997 height 40
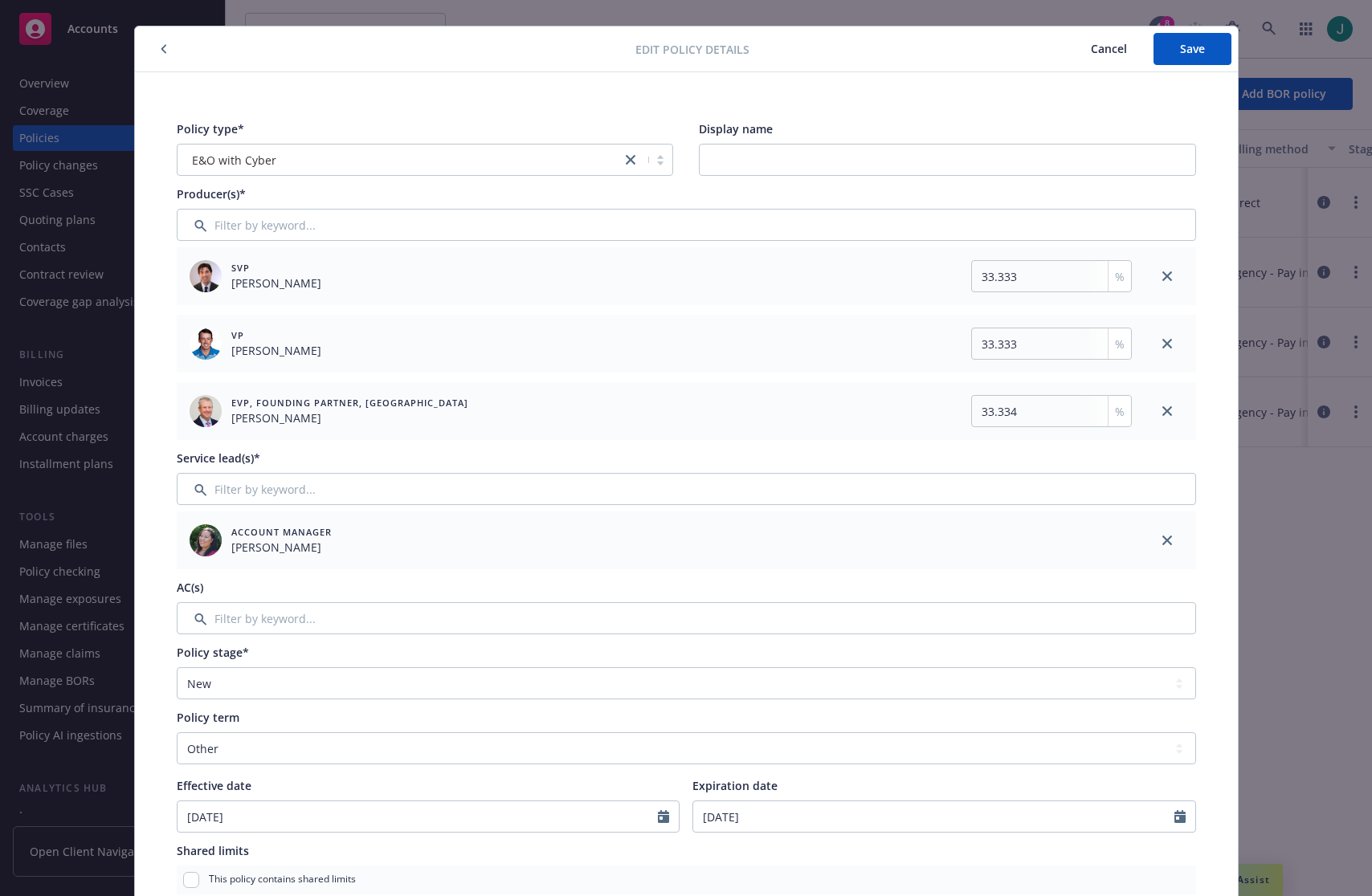
scroll to position [0, 0]
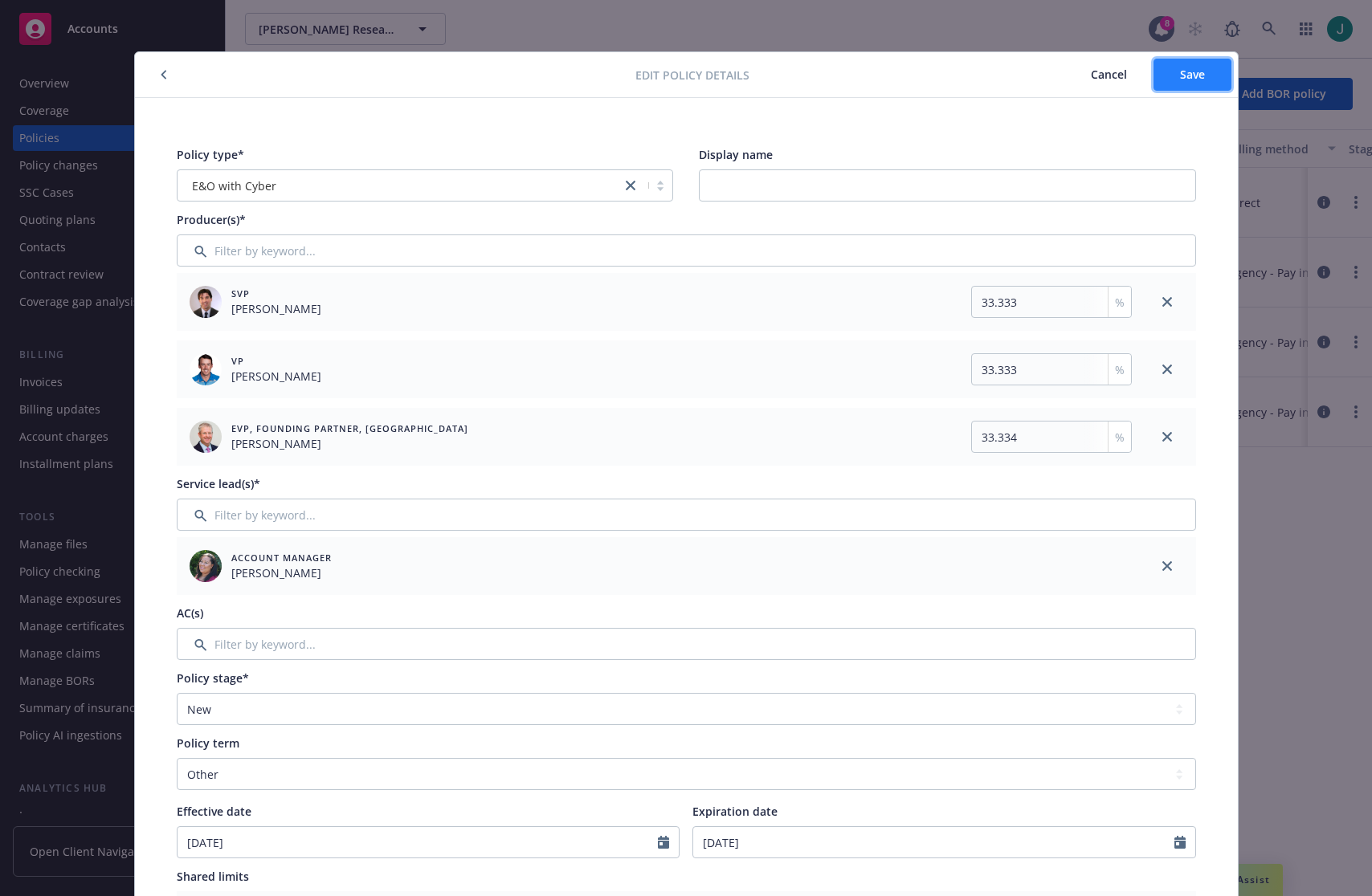
click at [1180, 82] on button "Save" at bounding box center [1192, 75] width 78 height 32
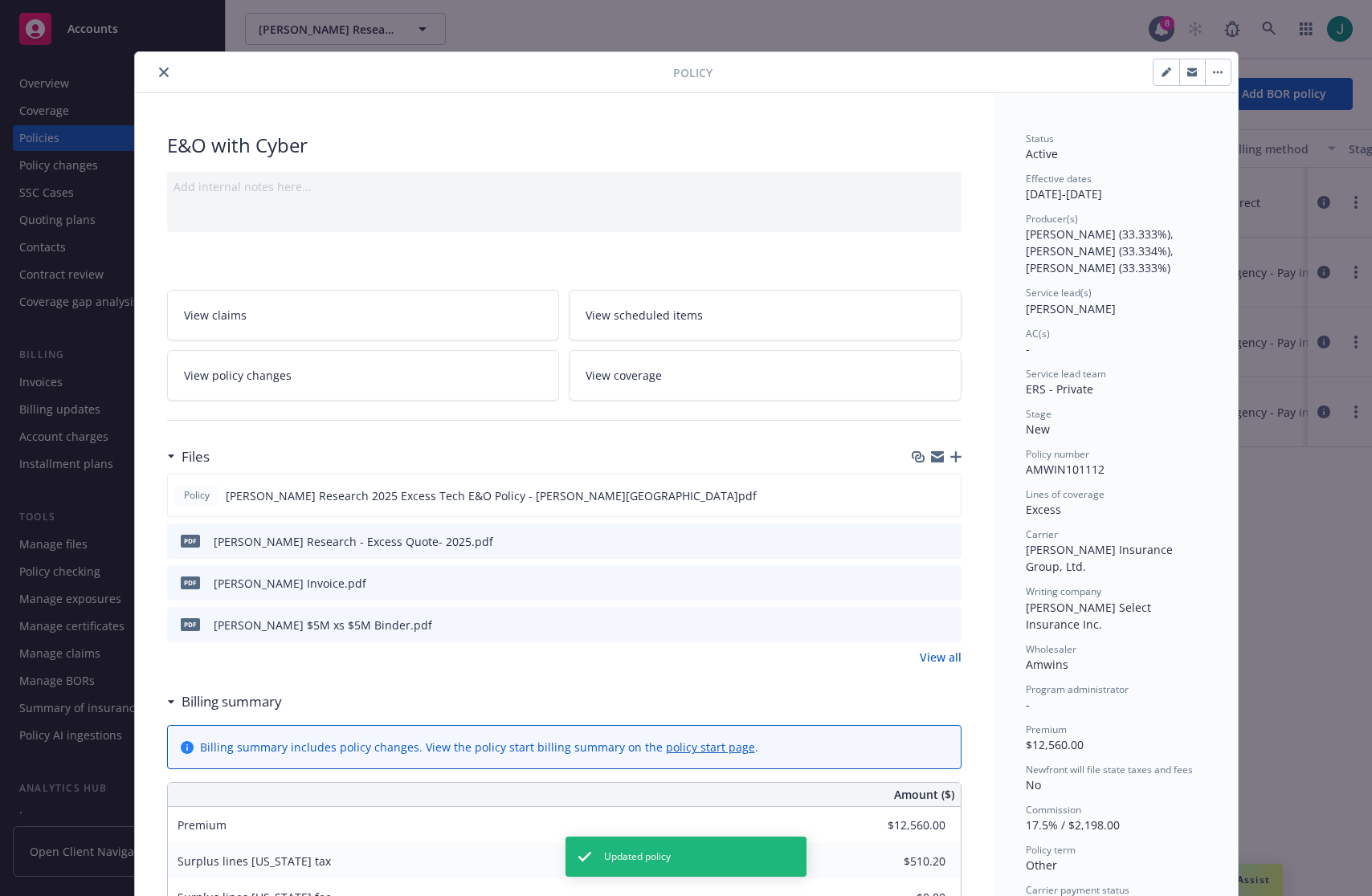
click at [166, 77] on div at bounding box center [406, 72] width 531 height 20
click at [159, 76] on icon "close" at bounding box center [163, 72] width 10 height 10
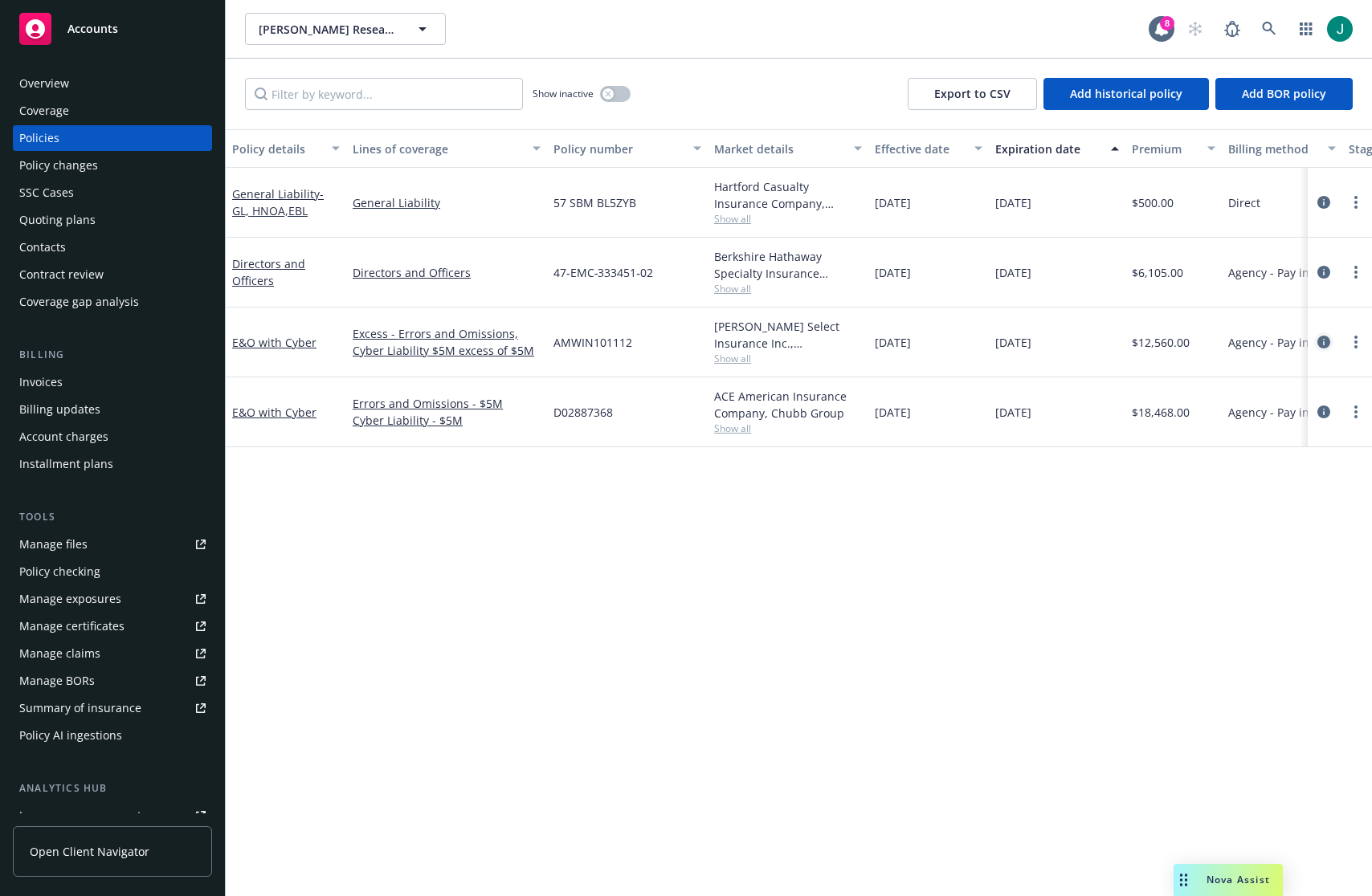
click at [1324, 340] on icon "circleInformation" at bounding box center [1324, 342] width 13 height 13
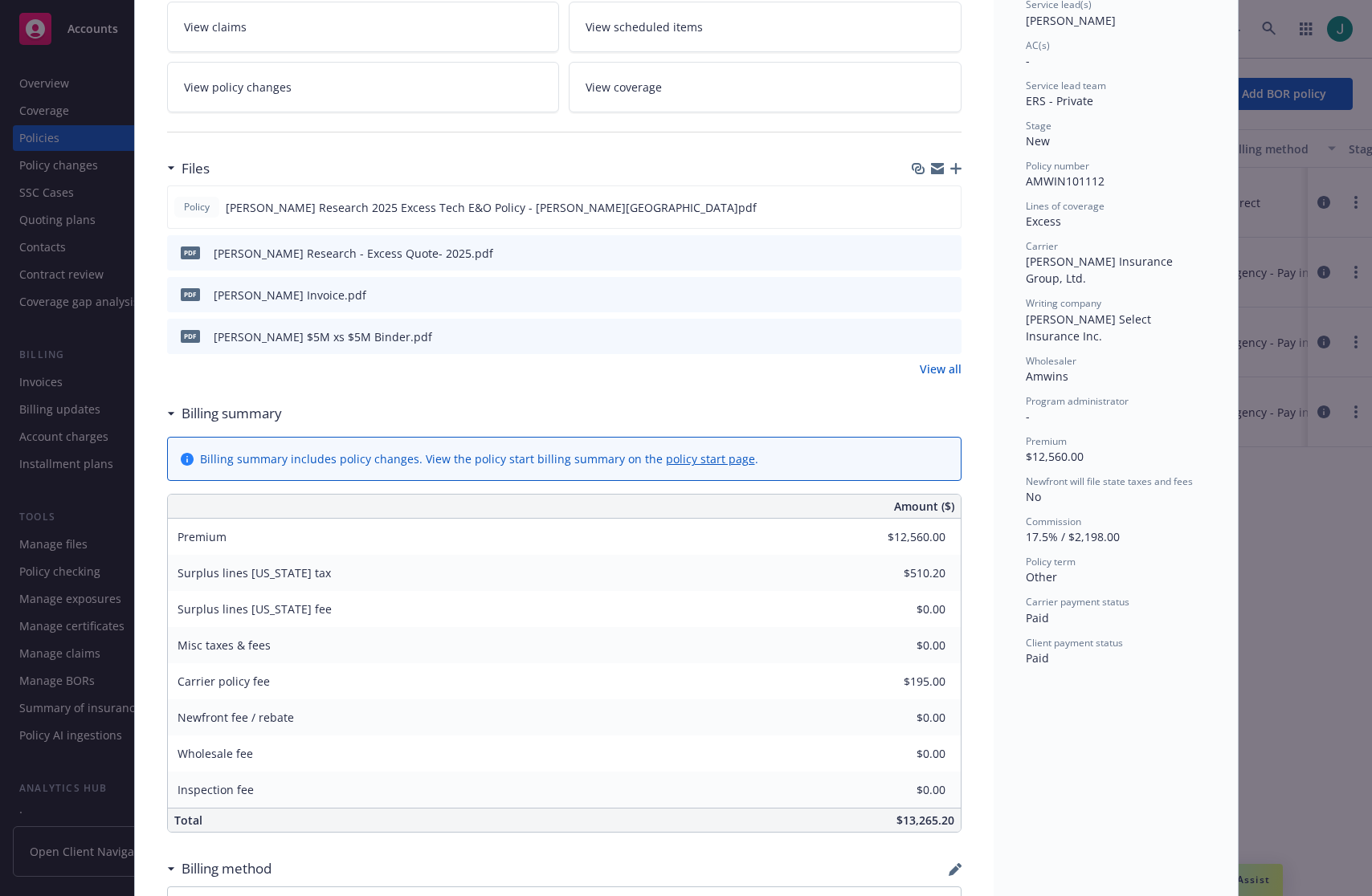
scroll to position [289, 0]
click at [944, 290] on icon "preview file" at bounding box center [946, 293] width 14 height 12
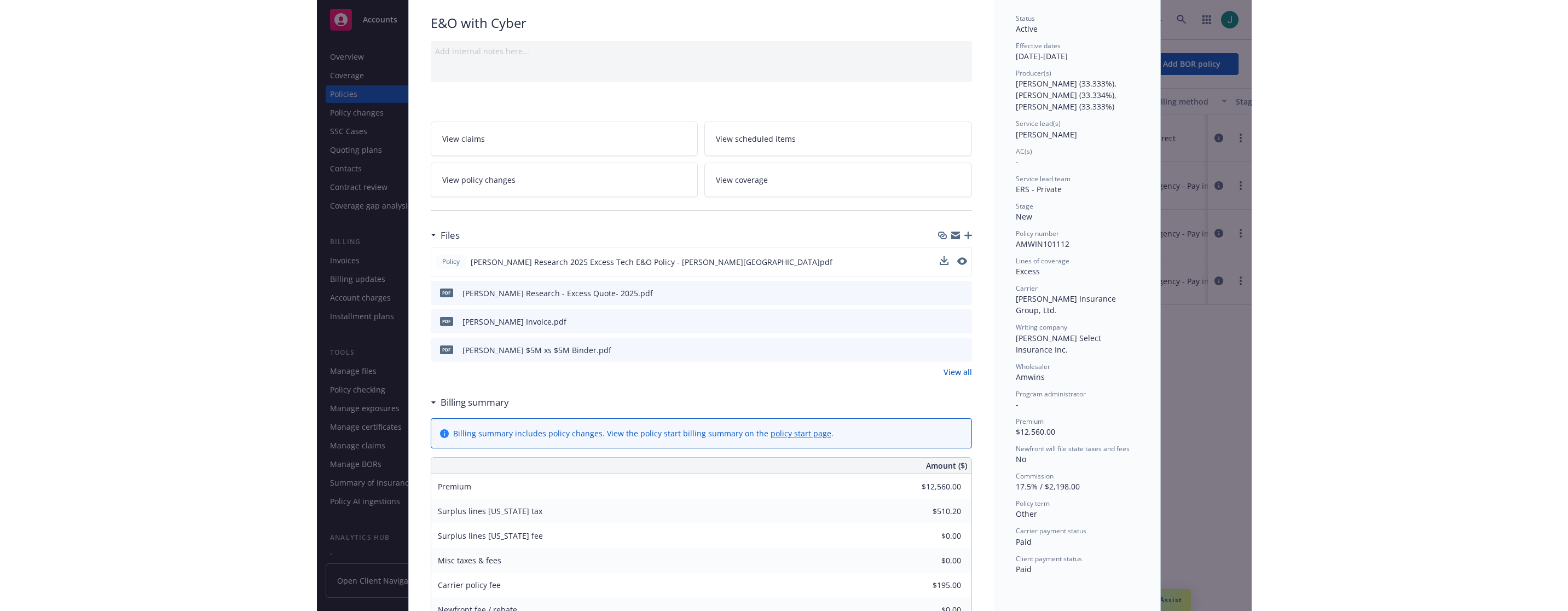
scroll to position [0, 0]
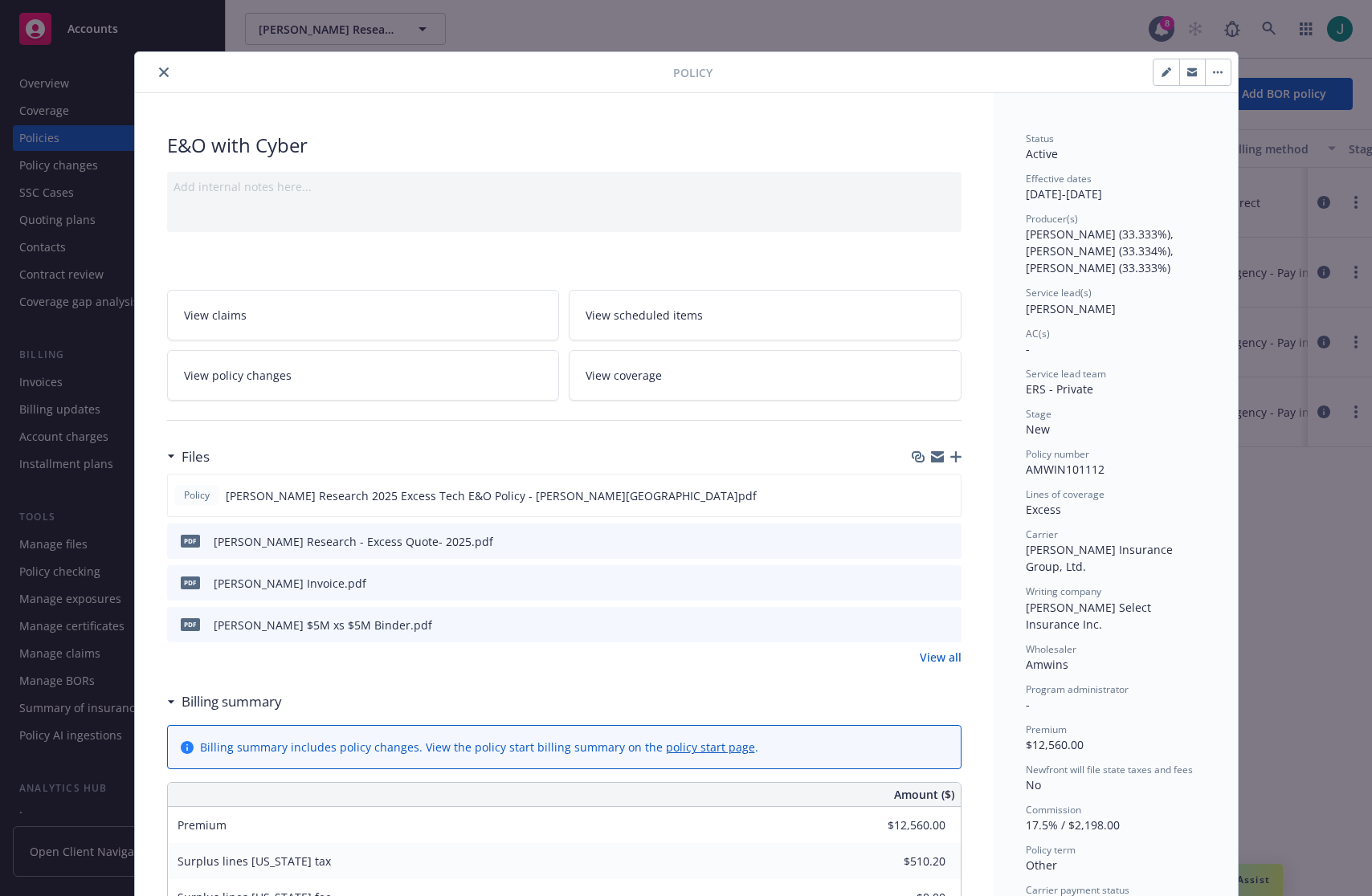
click at [159, 75] on icon "close" at bounding box center [163, 72] width 10 height 10
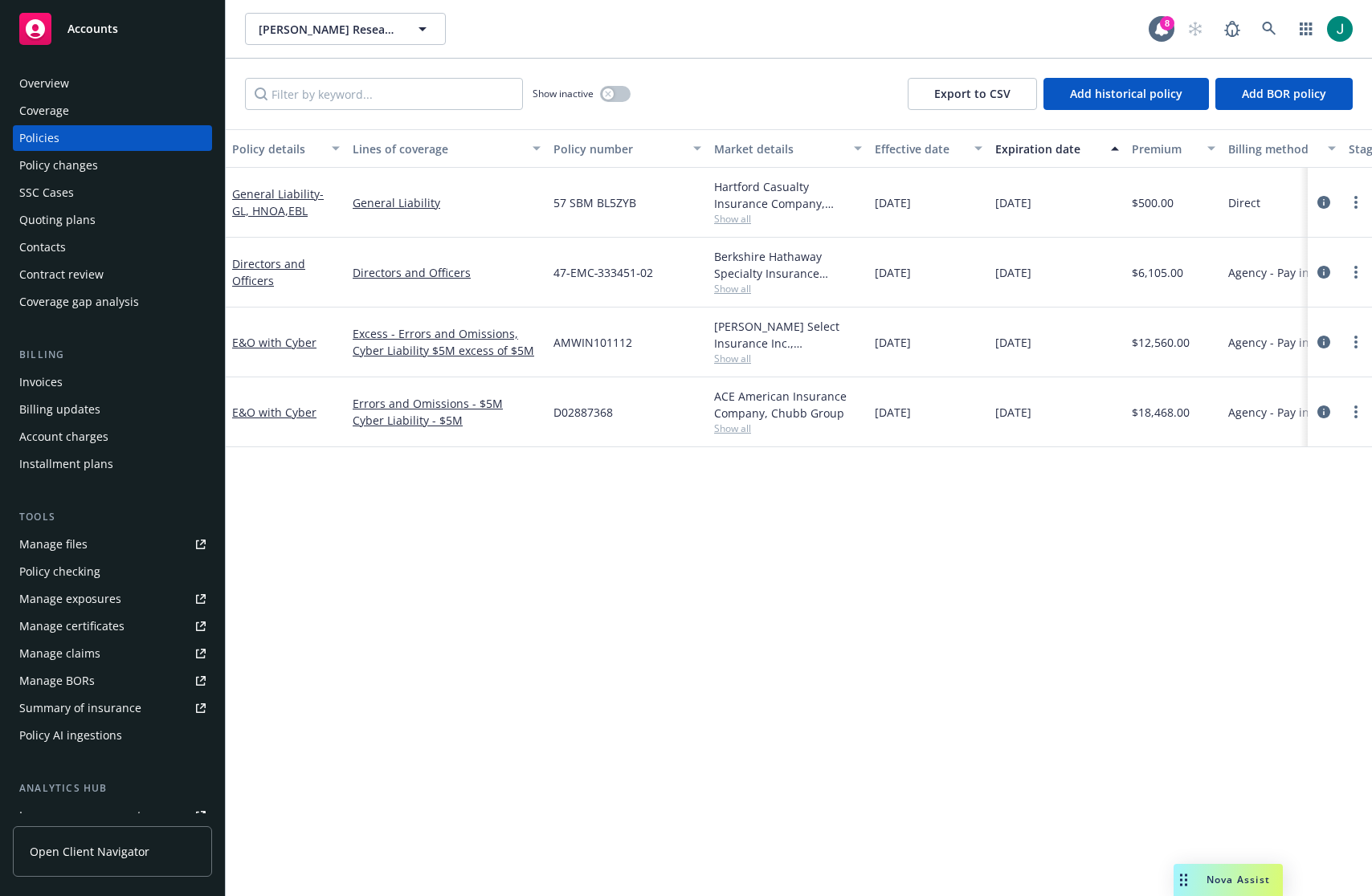
click at [72, 388] on div "Invoices" at bounding box center [113, 382] width 187 height 26
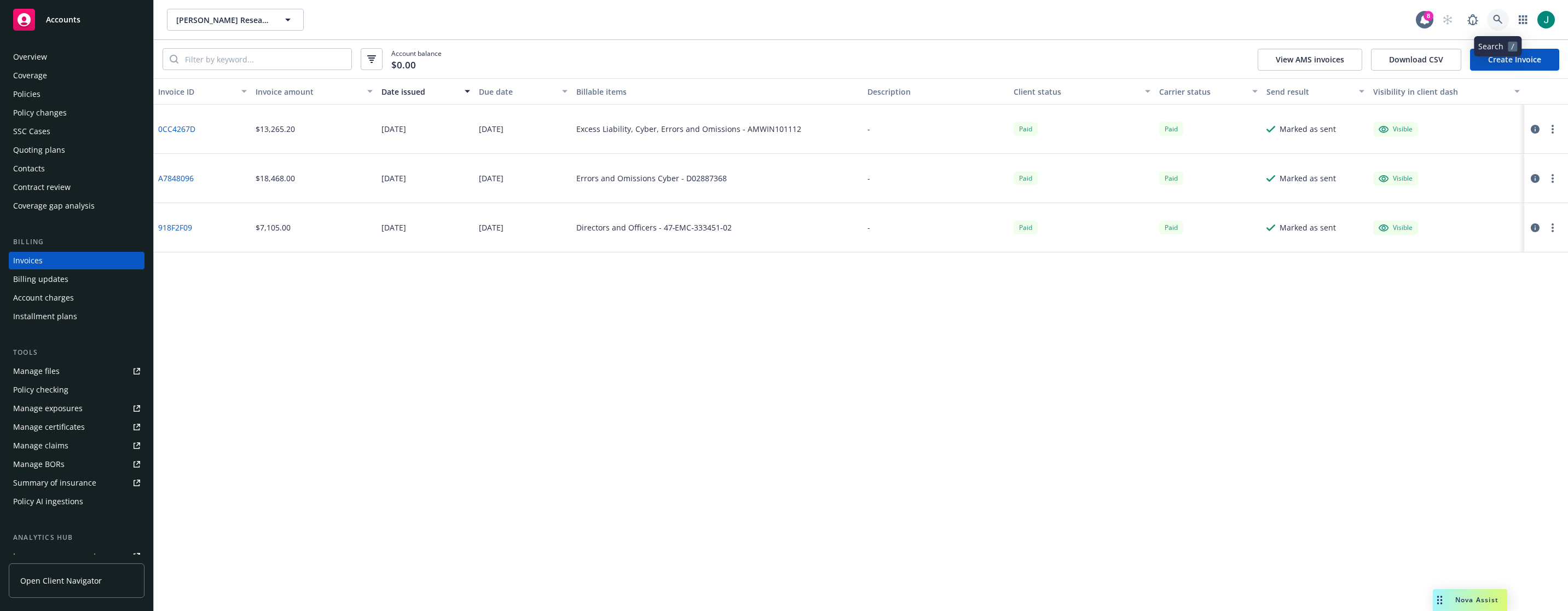
click at [934, 18] on icon at bounding box center [1498, 19] width 10 height 10
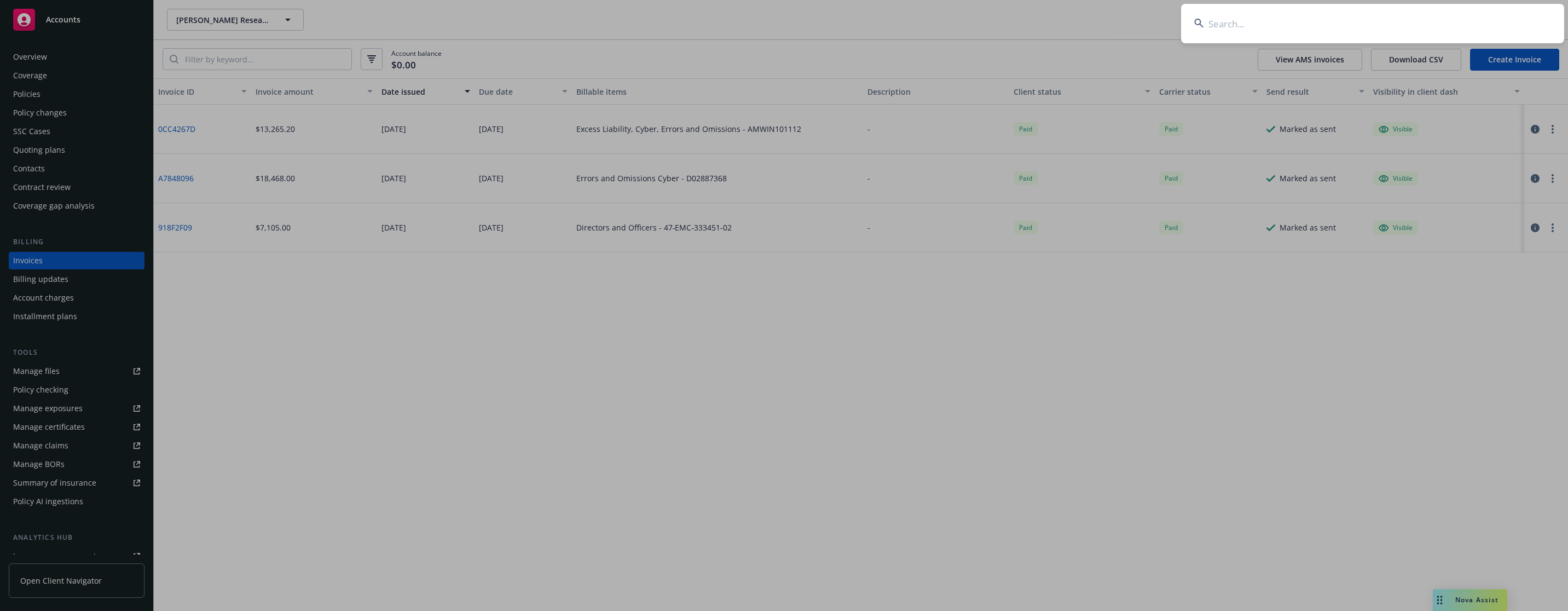
type input "i"
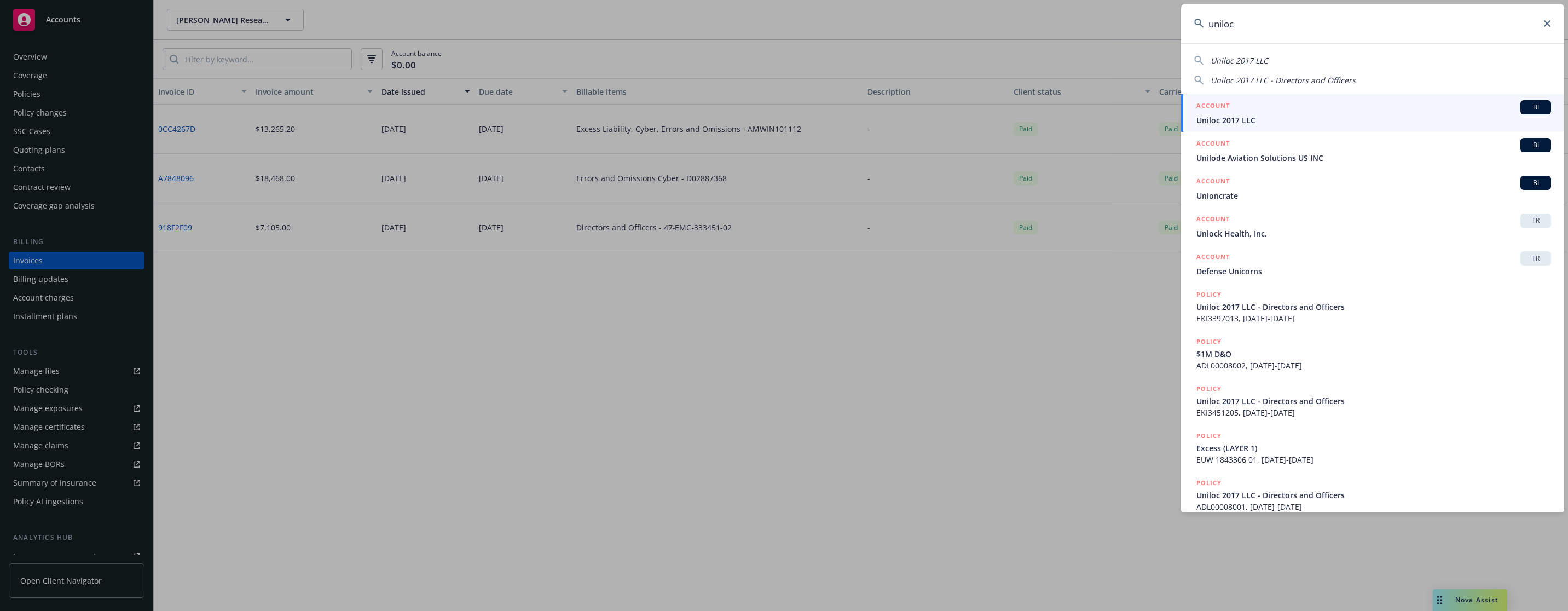
type input "uniloc"
click at [934, 117] on span "Uniloc 2017 LLC" at bounding box center [1373, 120] width 355 height 12
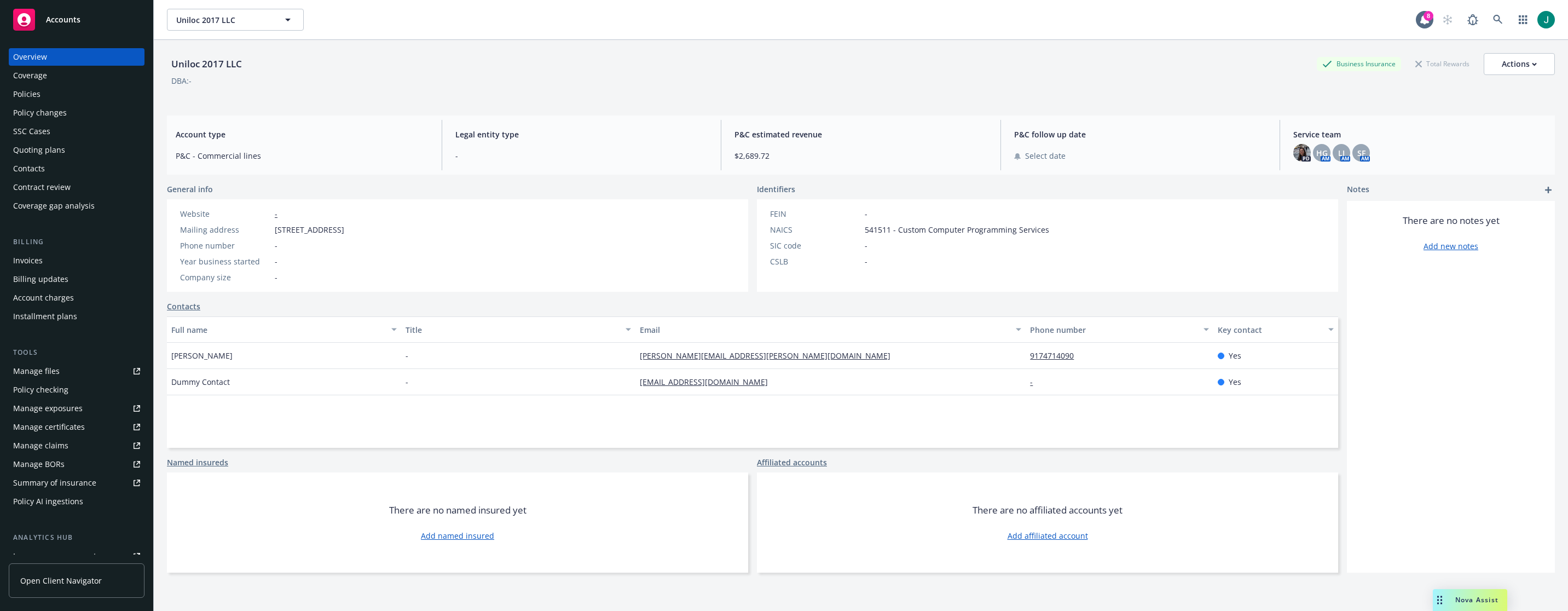
click at [37, 93] on div "Policies" at bounding box center [27, 94] width 27 height 18
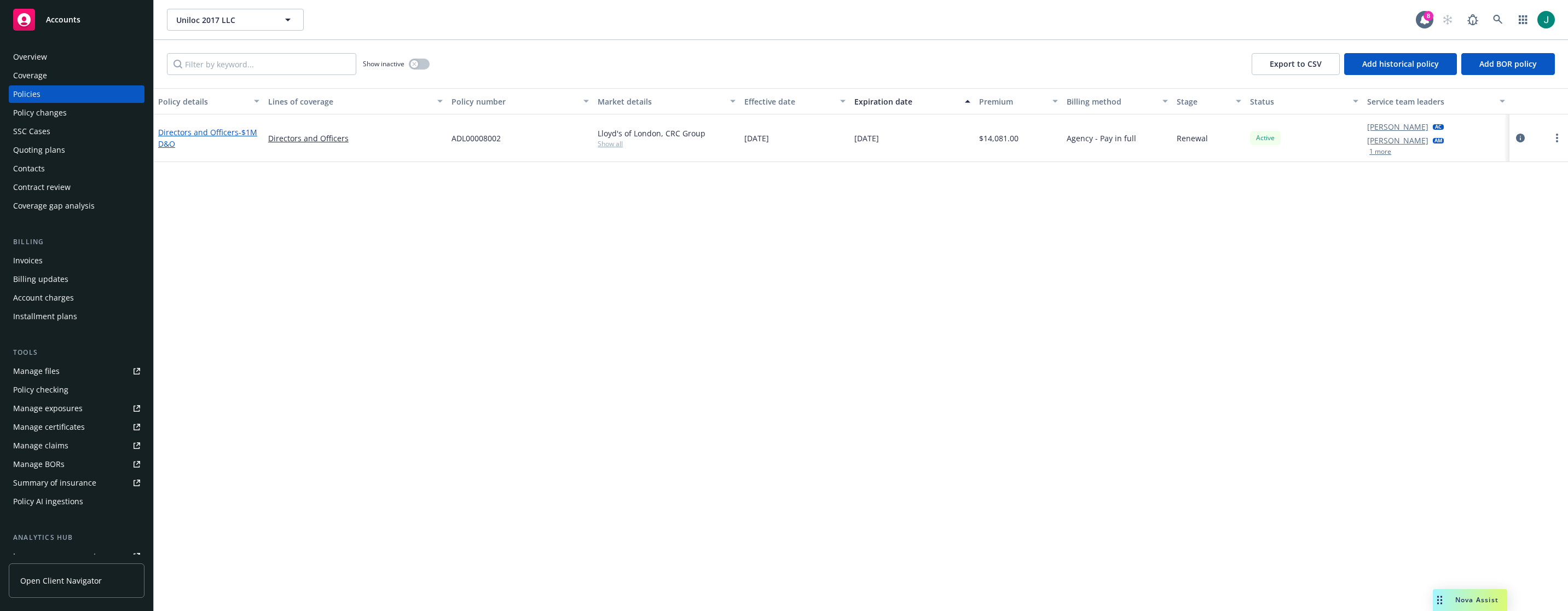
click at [226, 134] on link "Directors and Officers - $1M D&O" at bounding box center [208, 138] width 99 height 22
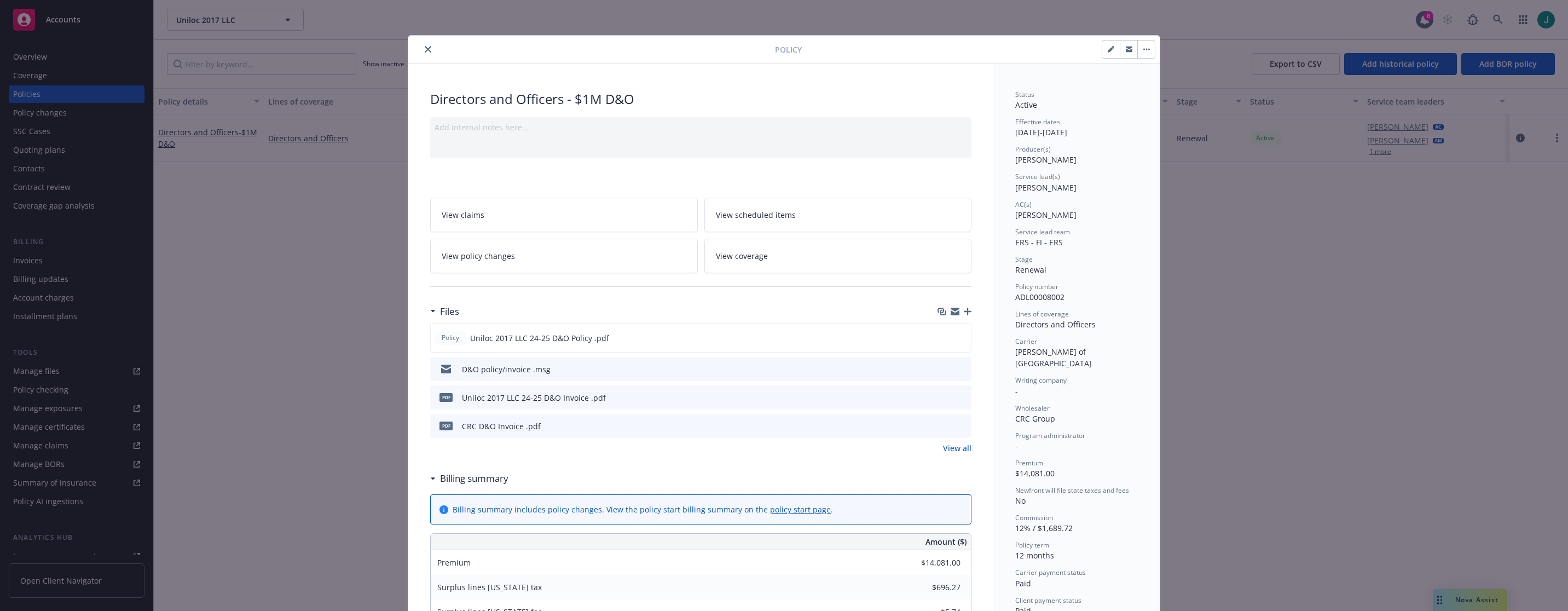
click at [426, 49] on icon "close" at bounding box center [428, 49] width 7 height 7
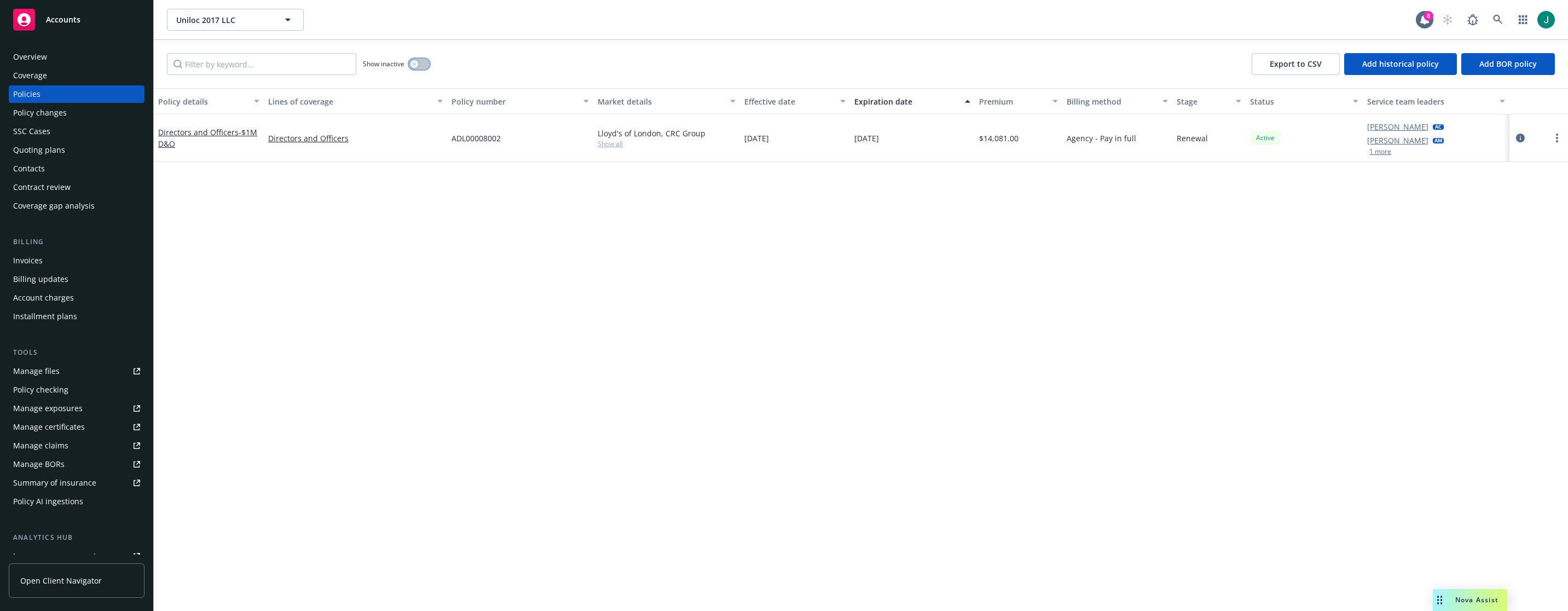
click at [416, 64] on icon "button" at bounding box center [414, 64] width 4 height 4
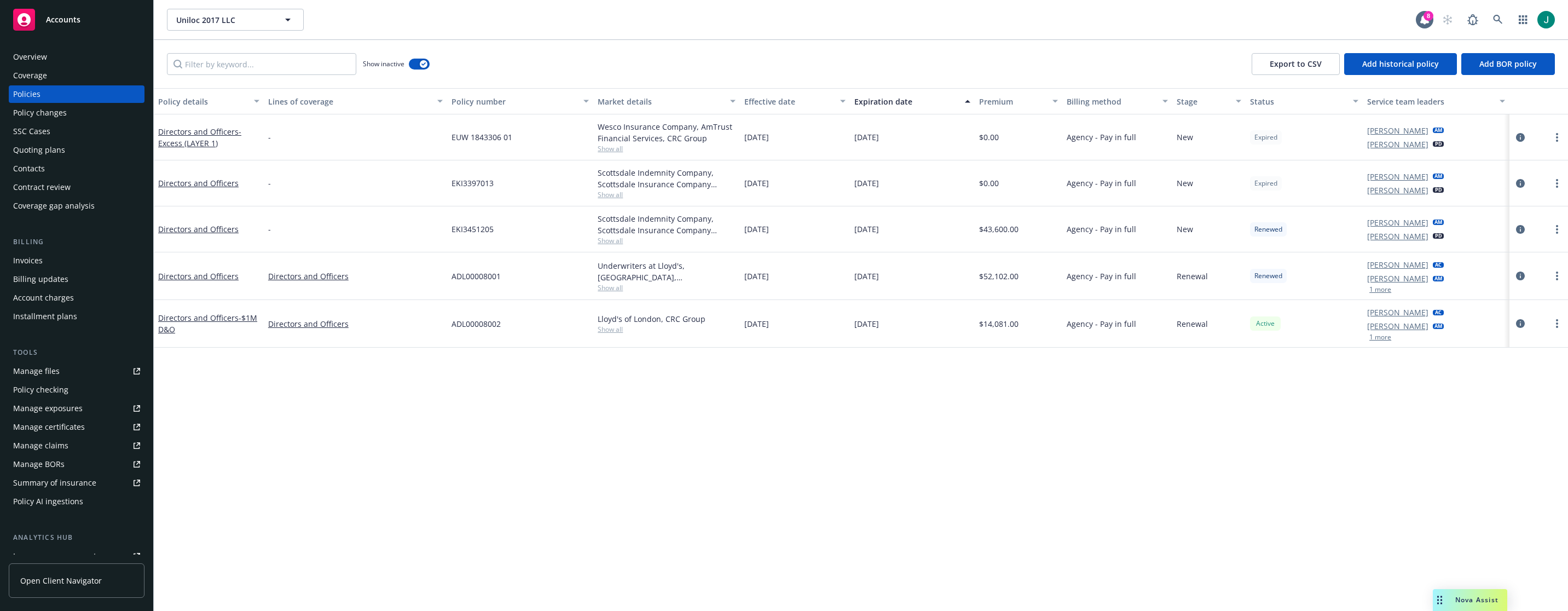
click at [890, 100] on div "Expiration date" at bounding box center [906, 101] width 104 height 12
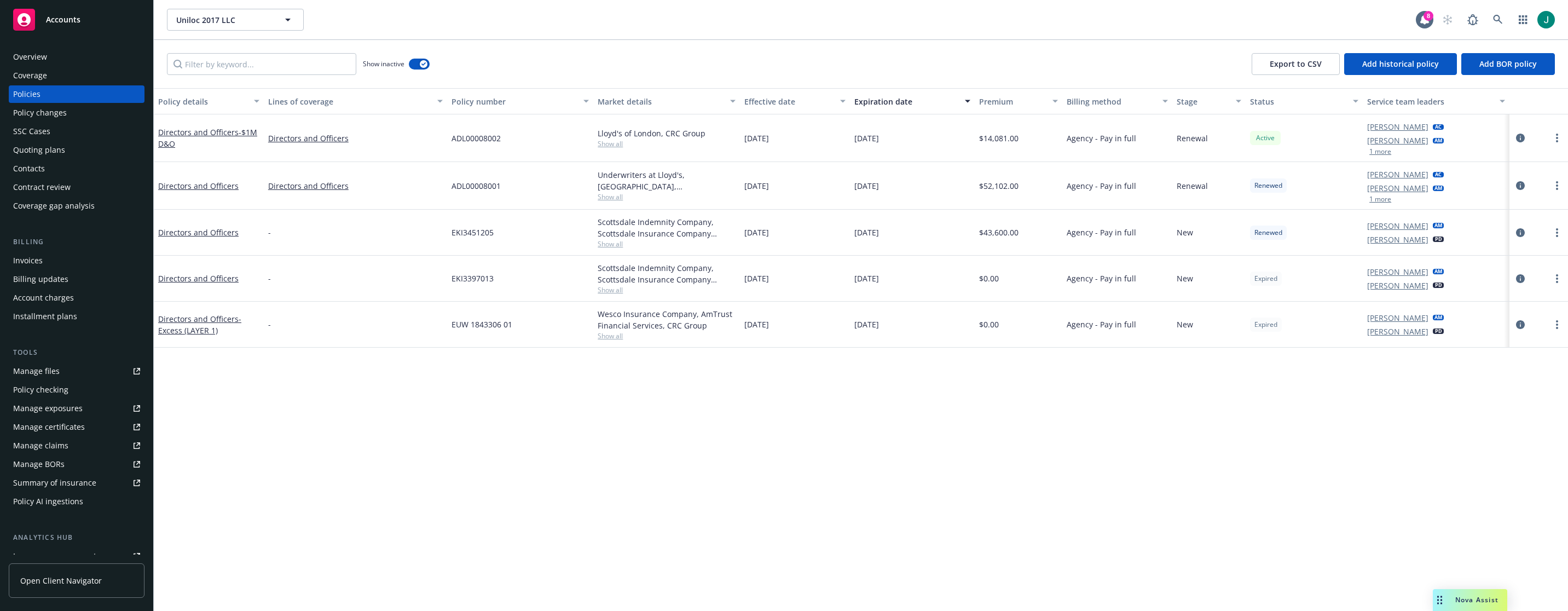
drag, startPoint x: 506, startPoint y: 453, endPoint x: 620, endPoint y: 211, distance: 267.5
click at [506, 450] on div "Policy details Lines of coverage Policy number Market details Effective date Ex…" at bounding box center [861, 350] width 1414 height 523
click at [934, 16] on link at bounding box center [1498, 19] width 22 height 22
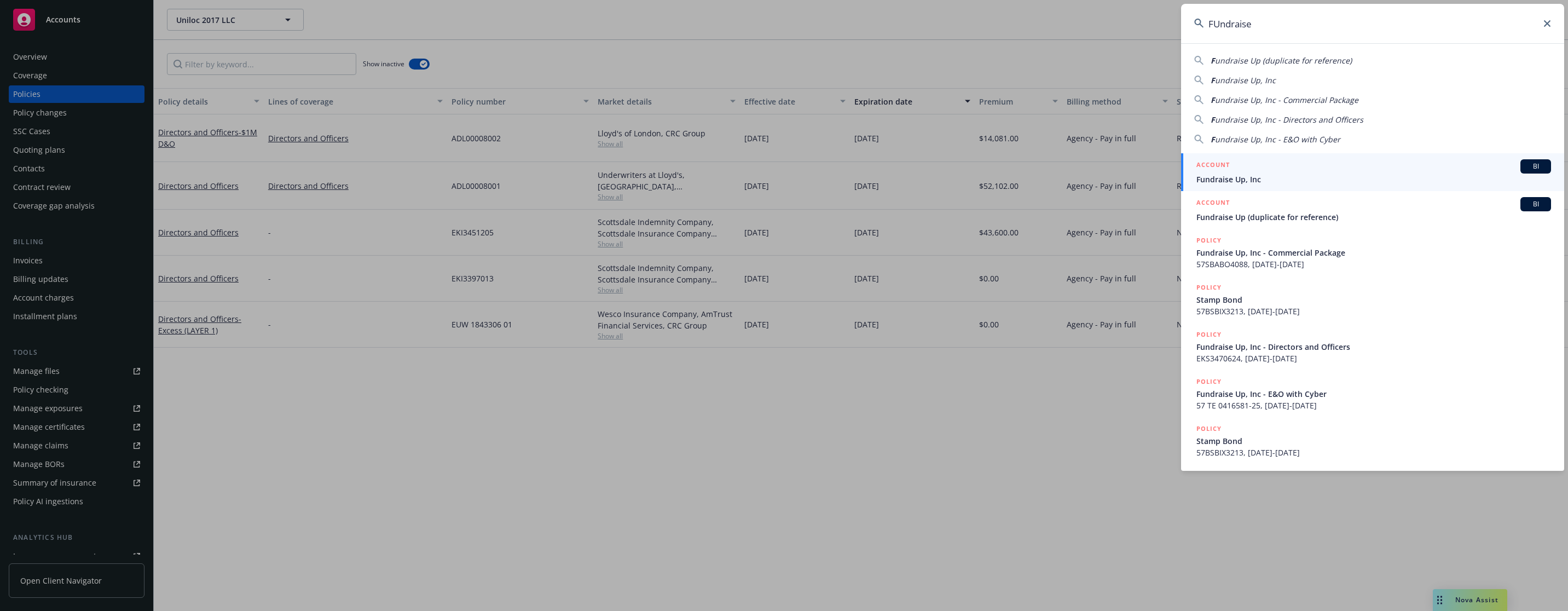
type input "FUndraise"
click at [934, 178] on span "Fundraise Up, Inc" at bounding box center [1373, 179] width 355 height 12
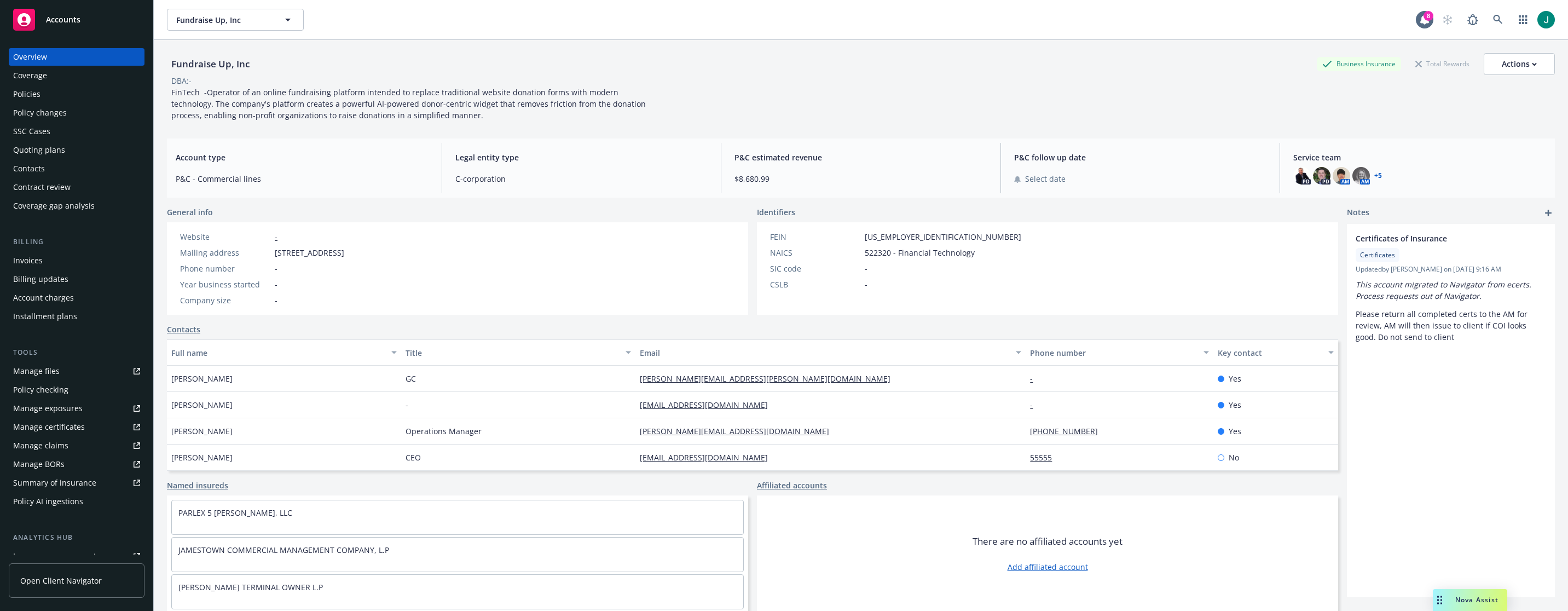
click at [34, 96] on div "Policies" at bounding box center [27, 94] width 27 height 18
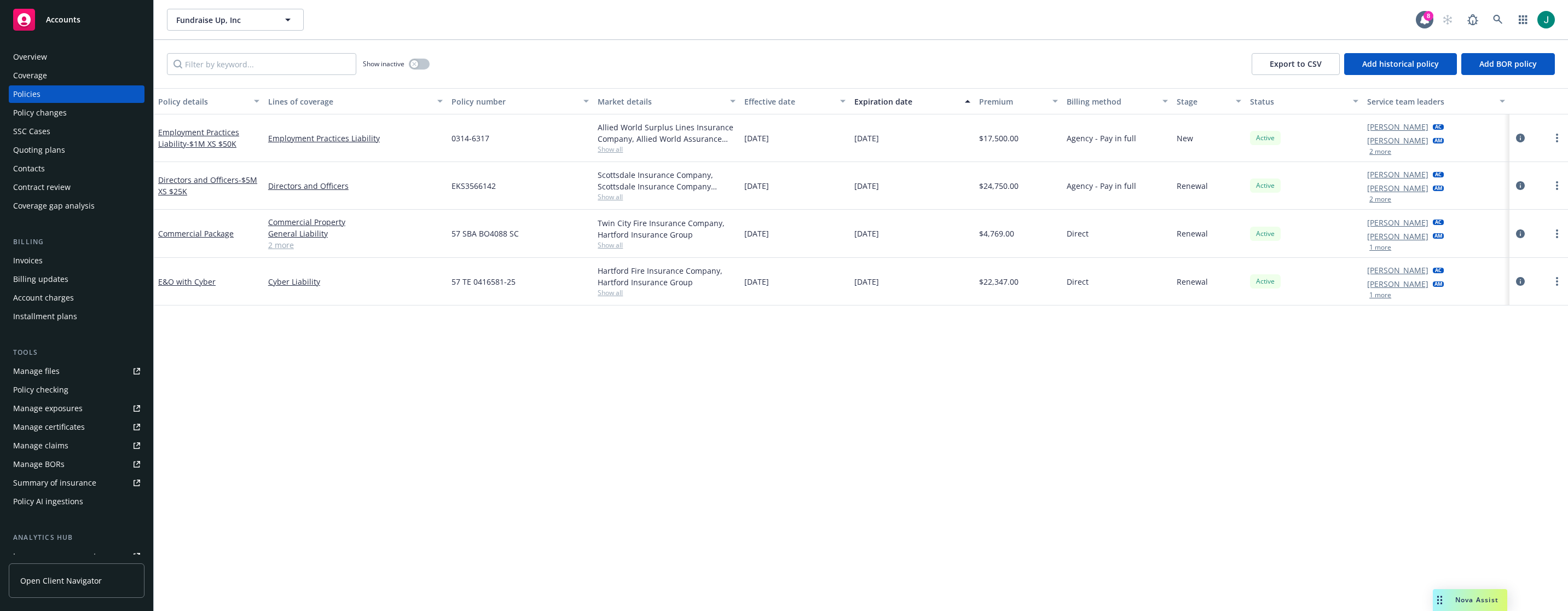
click at [377, 288] on div "Cyber Liability" at bounding box center [355, 281] width 183 height 48
click at [934, 279] on icon "circleInformation" at bounding box center [1521, 281] width 9 height 9
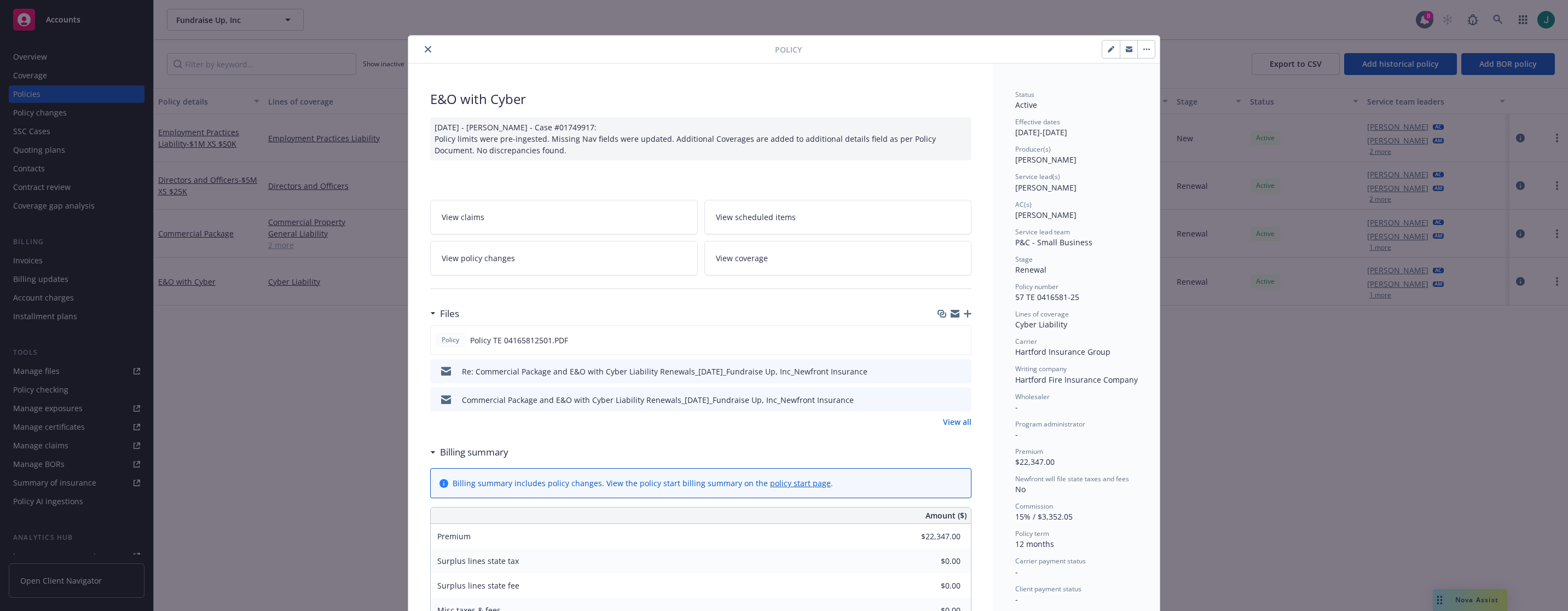
click at [934, 372] on icon "preview file" at bounding box center [961, 370] width 10 height 8
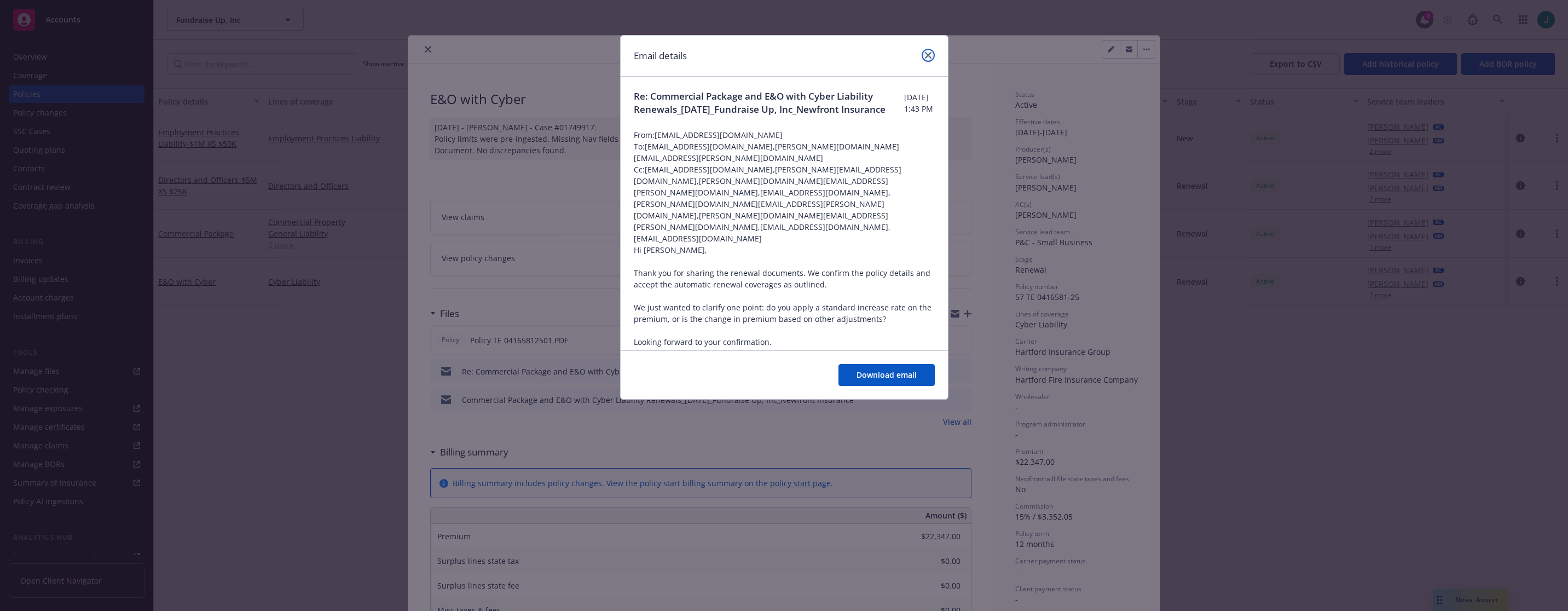
click at [931, 56] on link "close" at bounding box center [928, 55] width 13 height 13
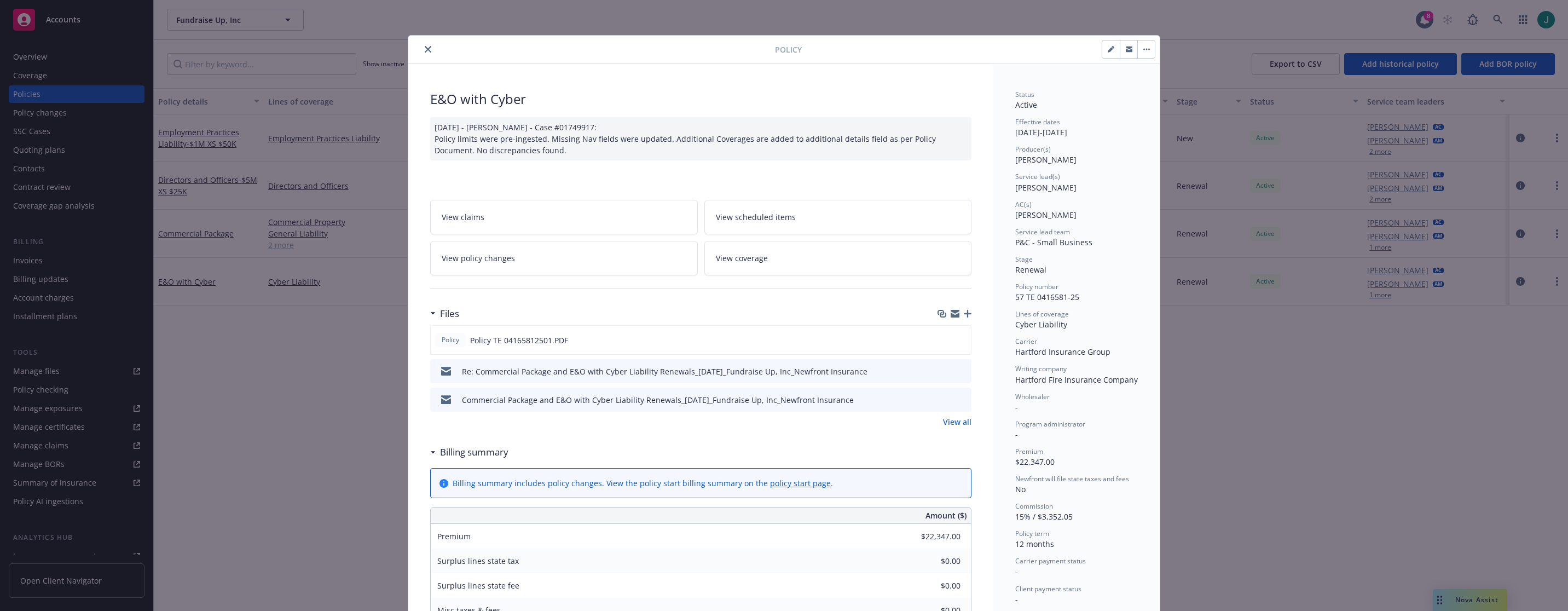
click at [934, 372] on icon "preview file" at bounding box center [961, 370] width 10 height 8
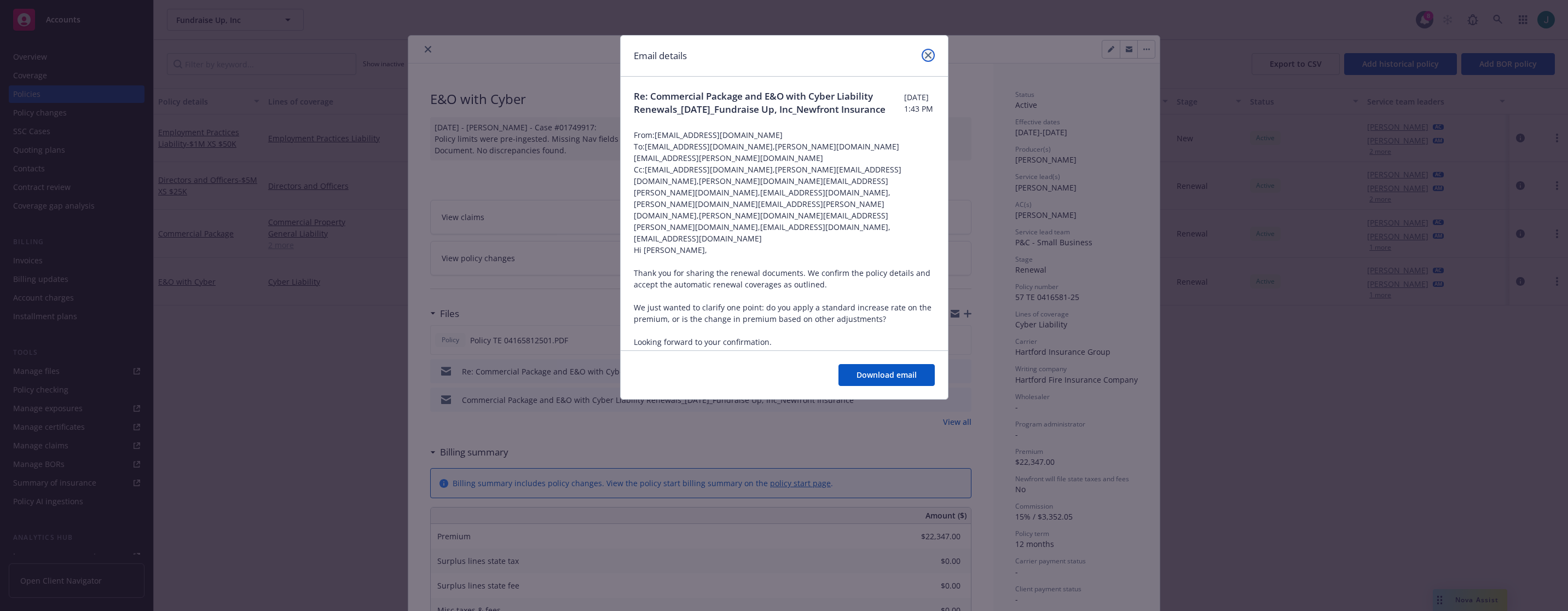
click at [927, 57] on icon "close" at bounding box center [928, 55] width 7 height 7
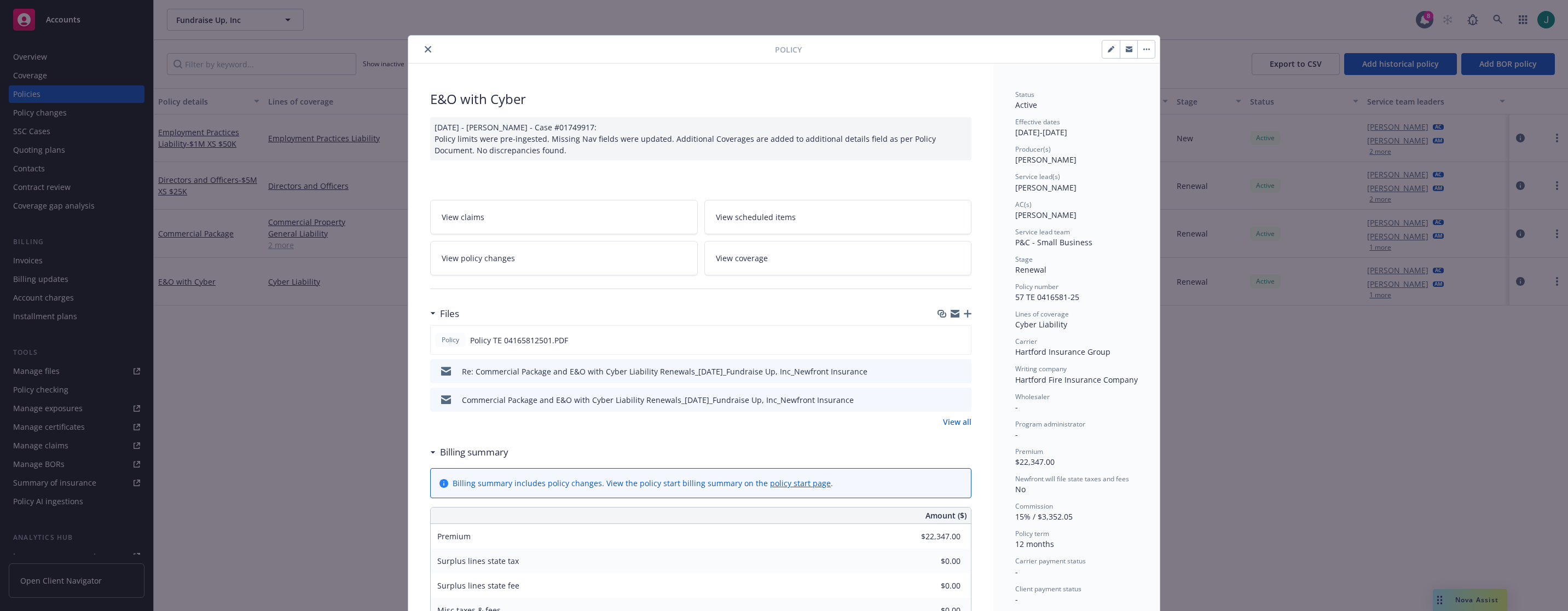
click at [426, 48] on icon "close" at bounding box center [428, 49] width 7 height 7
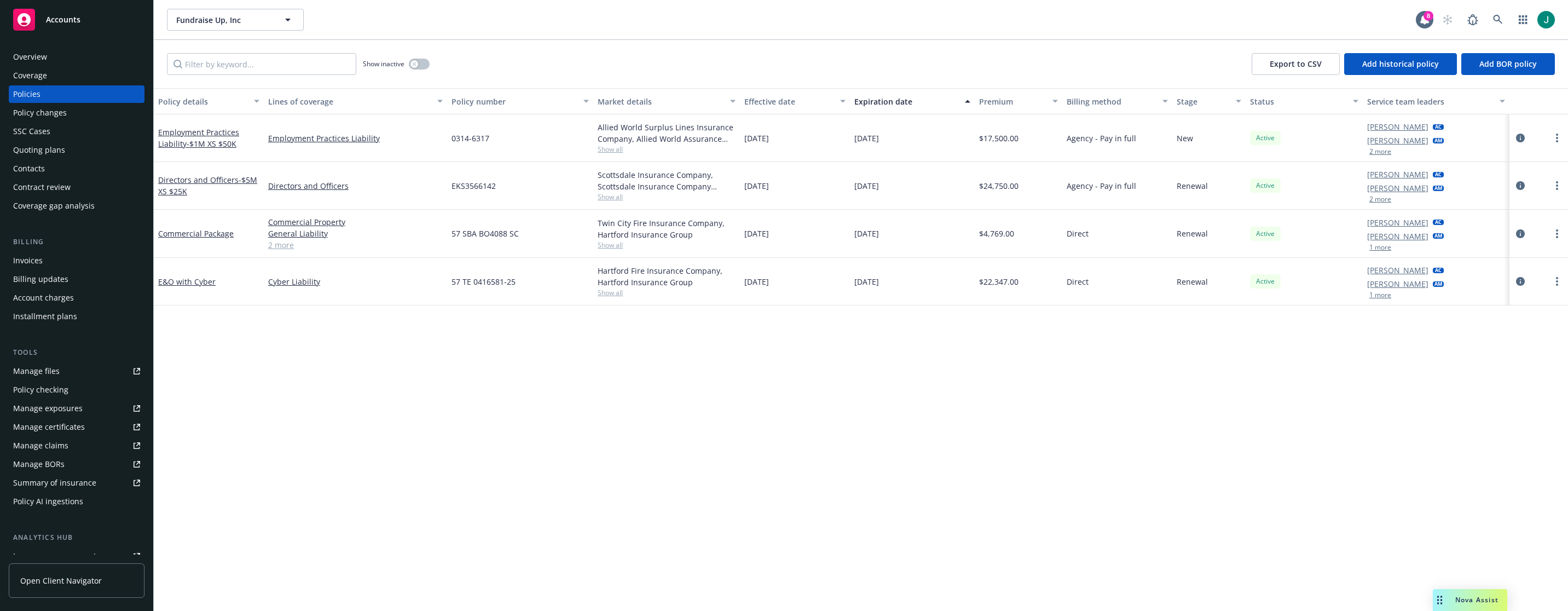
drag, startPoint x: 988, startPoint y: 4, endPoint x: 994, endPoint y: 1, distance: 6.7
click at [934, 4] on div "Fundraise Up, Inc Fundraise Up, Inc 8" at bounding box center [861, 19] width 1414 height 40
click at [934, 301] on div "Direct" at bounding box center [1117, 281] width 110 height 48
click at [934, 279] on icon "circleInformation" at bounding box center [1521, 281] width 9 height 9
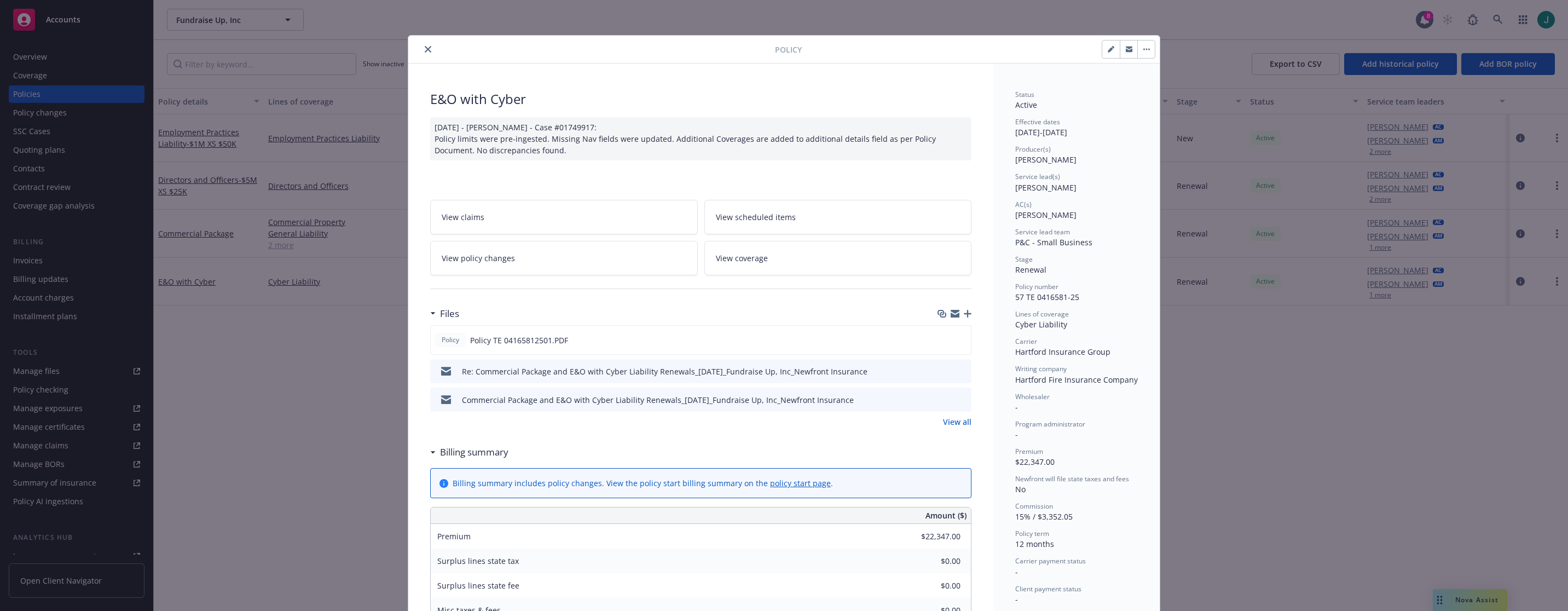
scroll to position [33, 0]
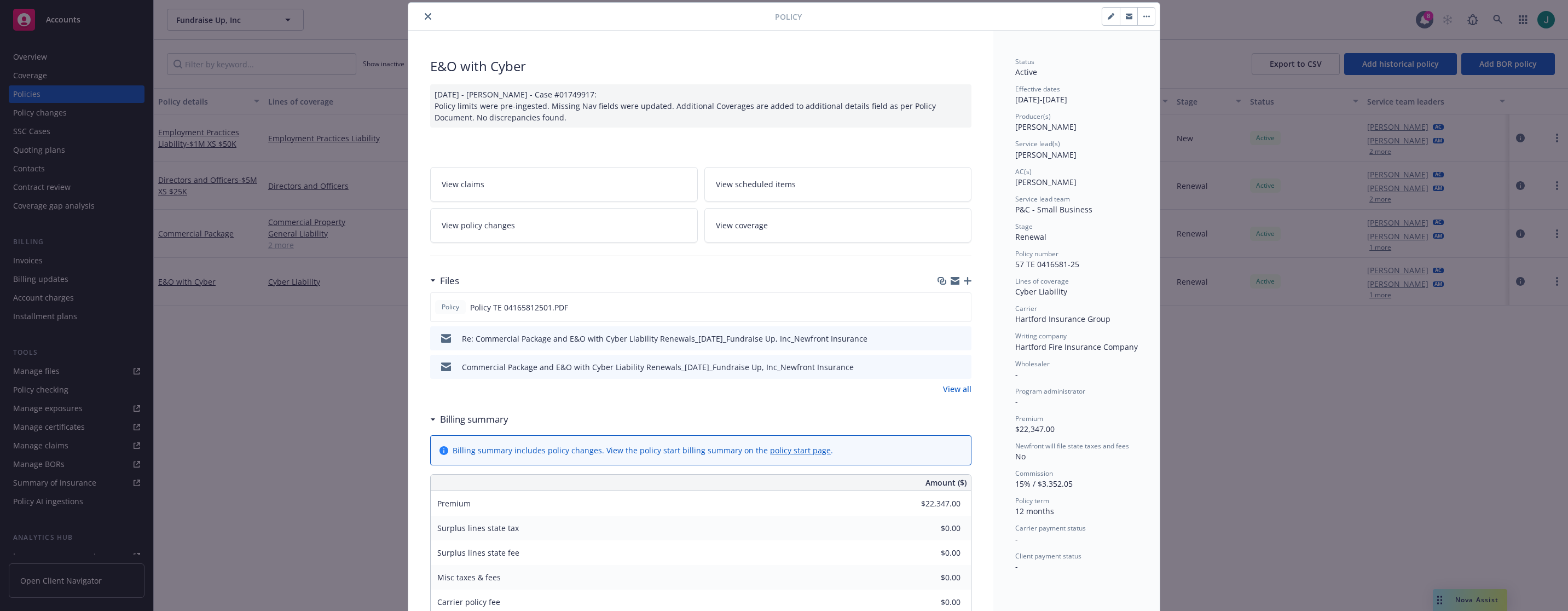
click at [934, 389] on link "View all" at bounding box center [957, 389] width 29 height 12
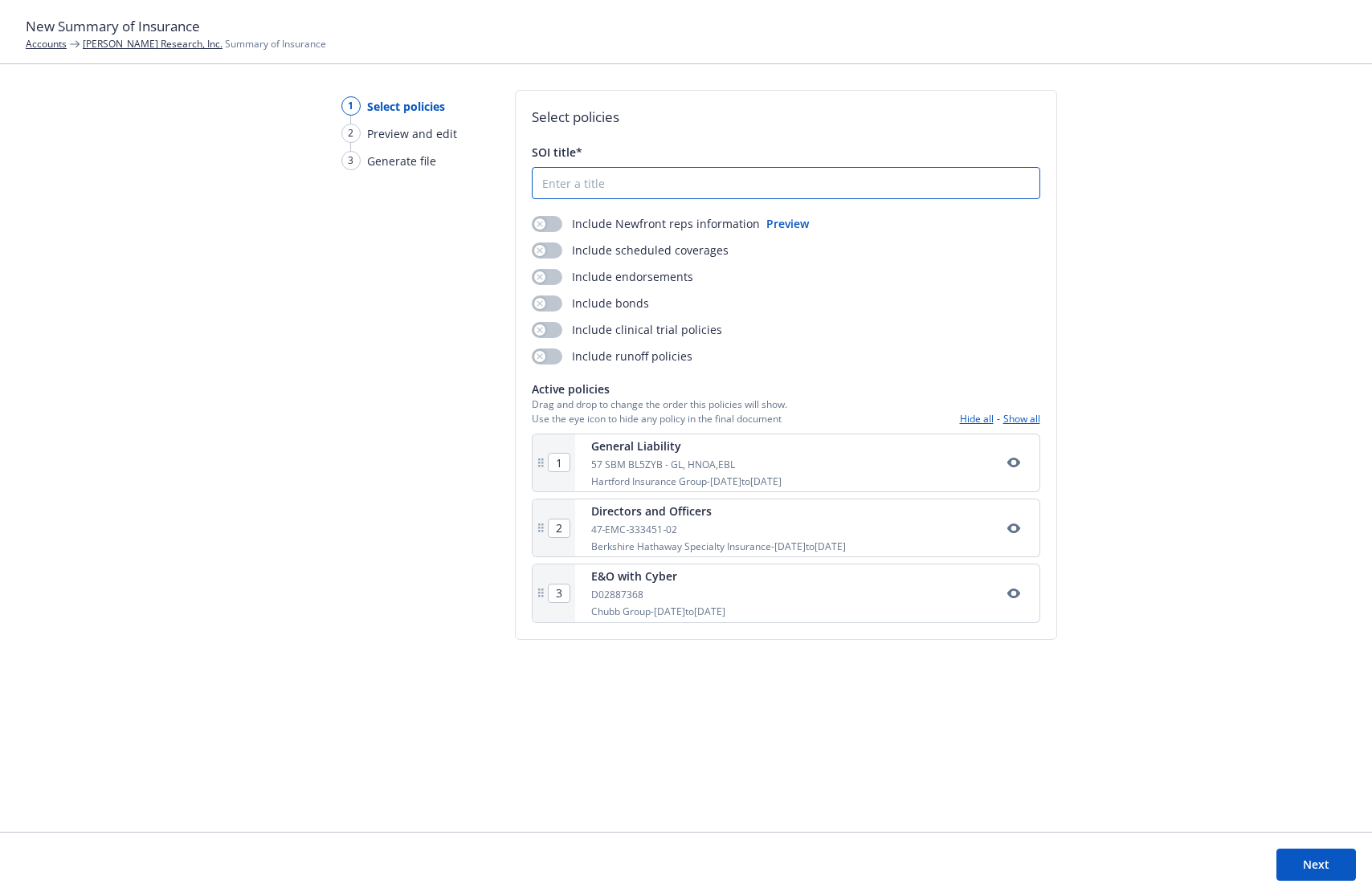
click at [602, 178] on input "SOI title*" at bounding box center [785, 183] width 506 height 30
type input "xxx"
drag, startPoint x: 765, startPoint y: 465, endPoint x: 766, endPoint y: 607, distance: 142.0
click at [766, 607] on div "1 General Liability 57 SBM BL5ZYB - GL, HNOA,EBL Hartford Insurance Group - 11/…" at bounding box center [785, 529] width 508 height 189
type input "3"
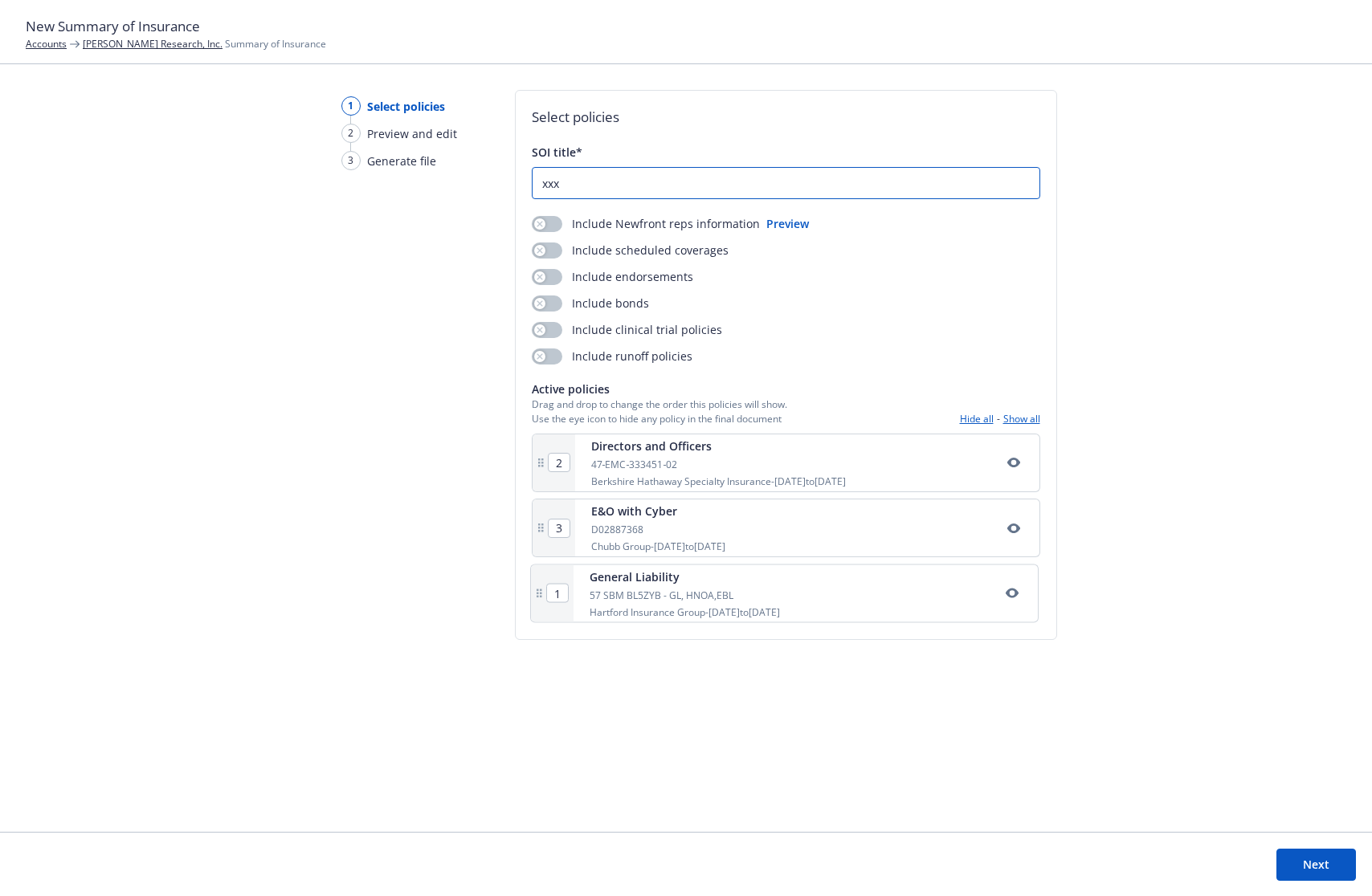
type input "1"
type input "2"
type input "xxx"
click at [1304, 864] on button "Next" at bounding box center [1316, 865] width 79 height 32
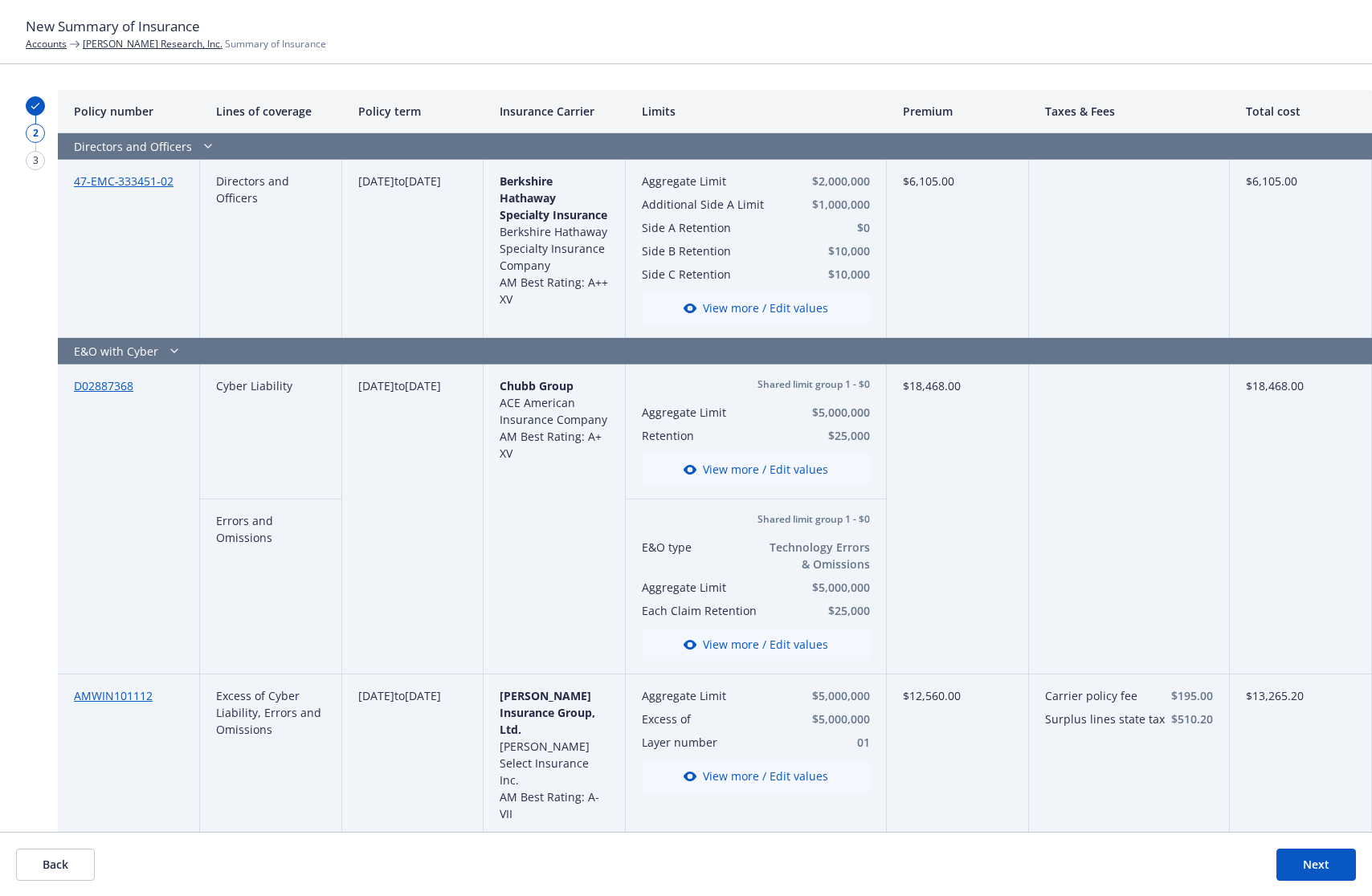
click at [65, 863] on button "Back" at bounding box center [55, 865] width 79 height 32
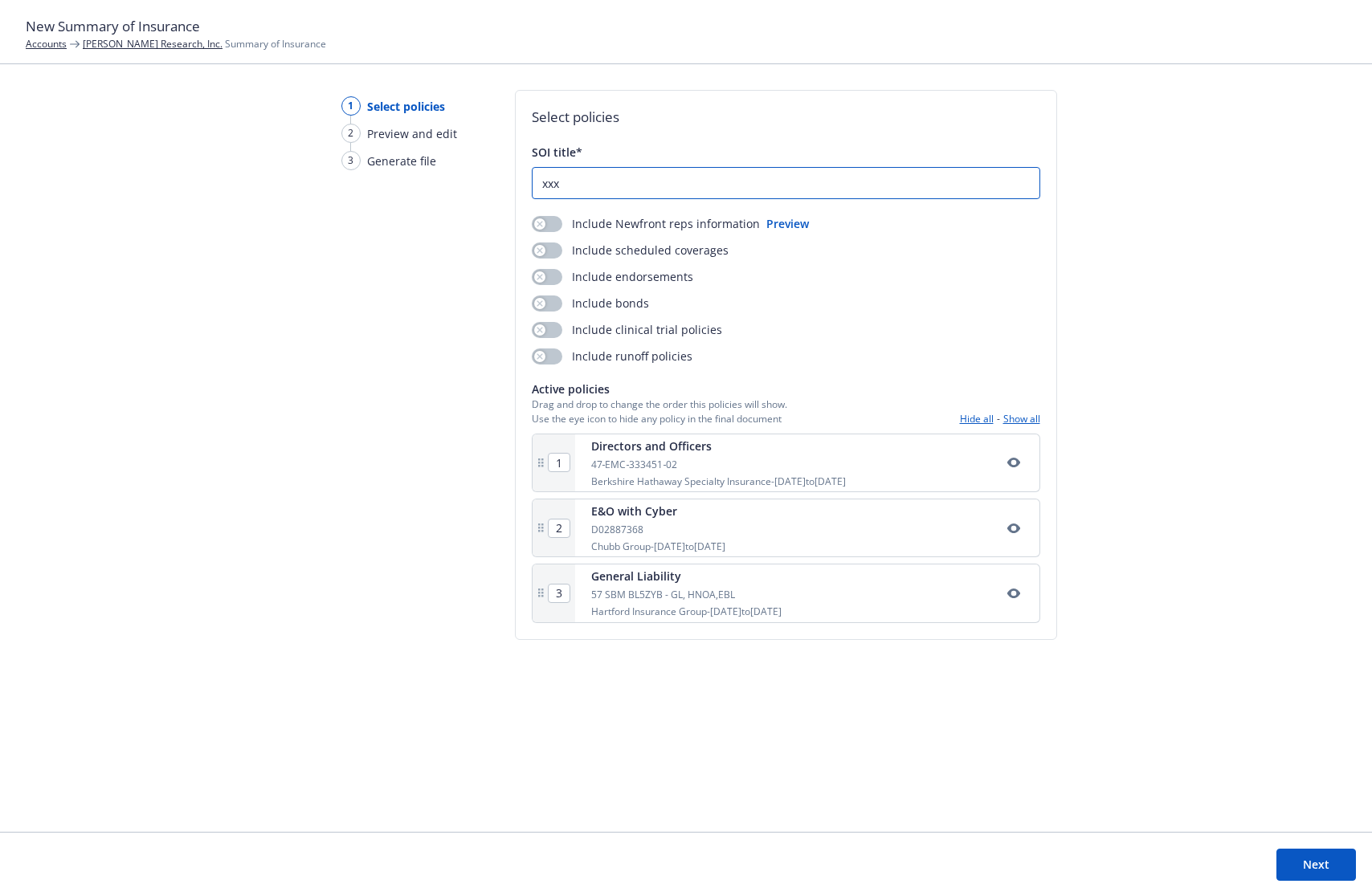
drag, startPoint x: 604, startPoint y: 180, endPoint x: 529, endPoint y: 187, distance: 75.3
click at [529, 187] on div "Select policies SOI title* xxx Include Newfront reps information Preview Includ…" at bounding box center [785, 365] width 542 height 550
type input "2"
type input "Newton Research 2025 Summary of Insurance"
click at [1314, 867] on button "Next" at bounding box center [1316, 865] width 79 height 32
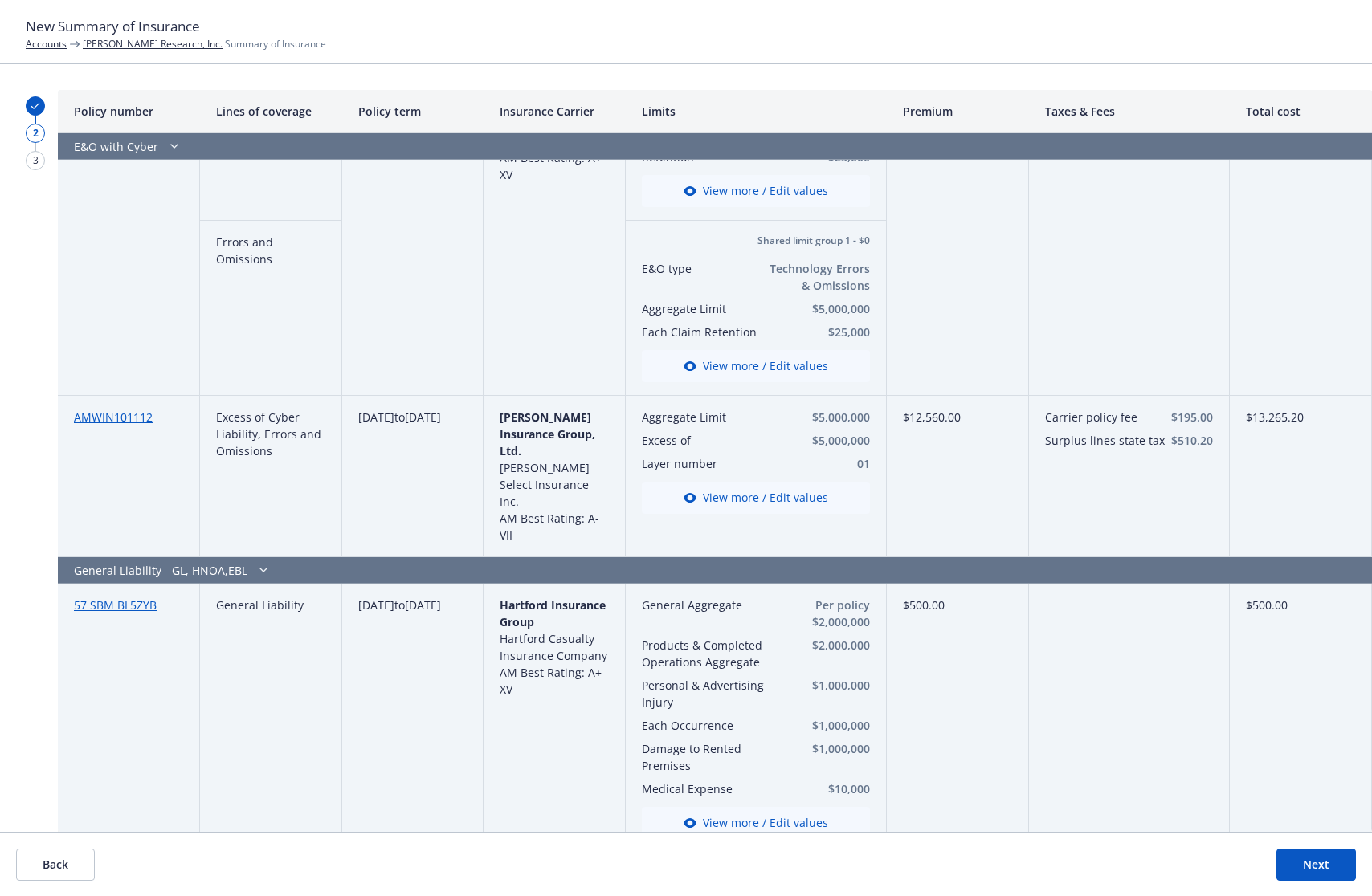
scroll to position [282, 0]
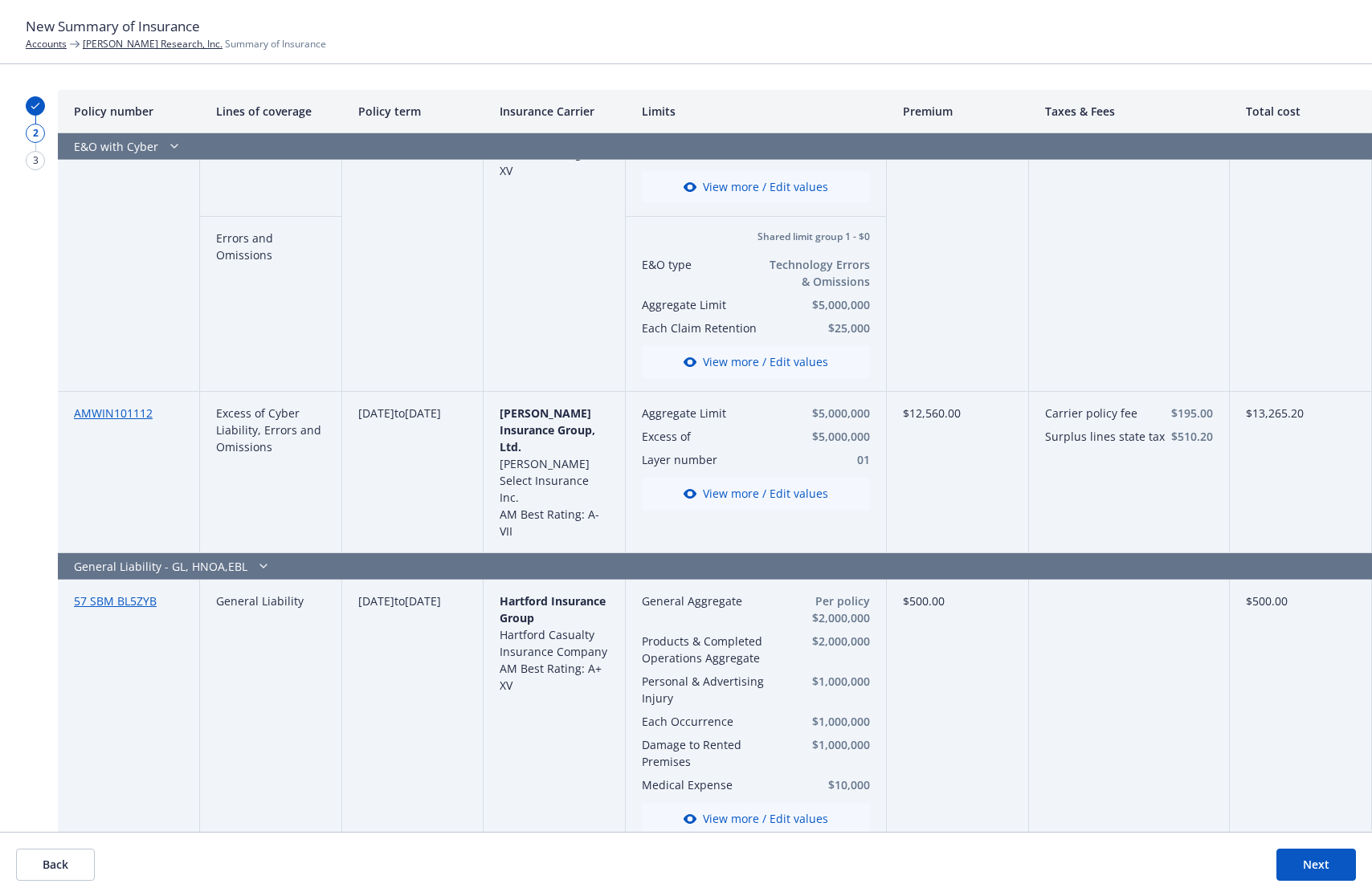
click at [1317, 865] on button "Next" at bounding box center [1316, 865] width 79 height 32
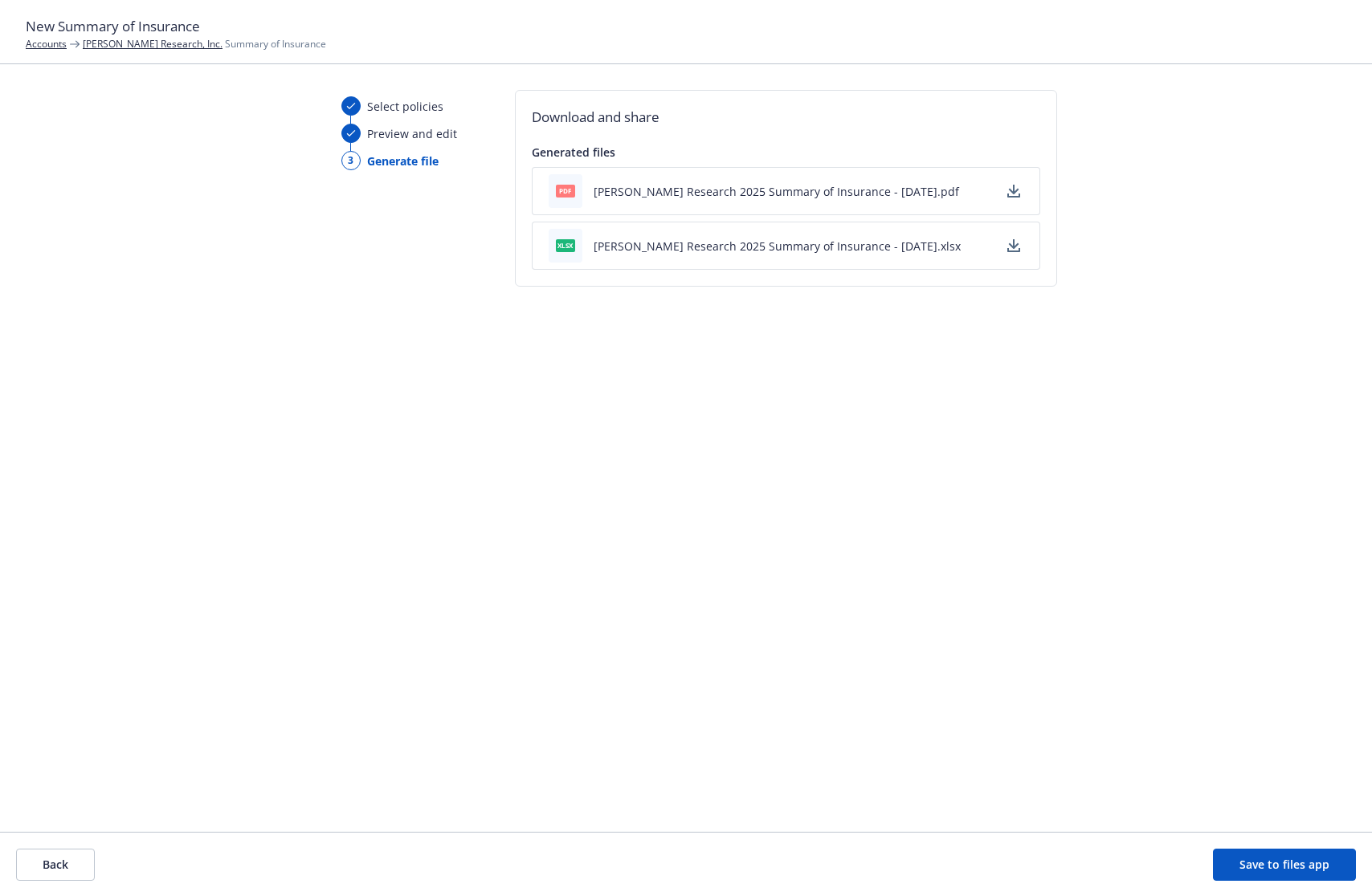
click at [1259, 868] on button "Save to files app" at bounding box center [1284, 865] width 143 height 32
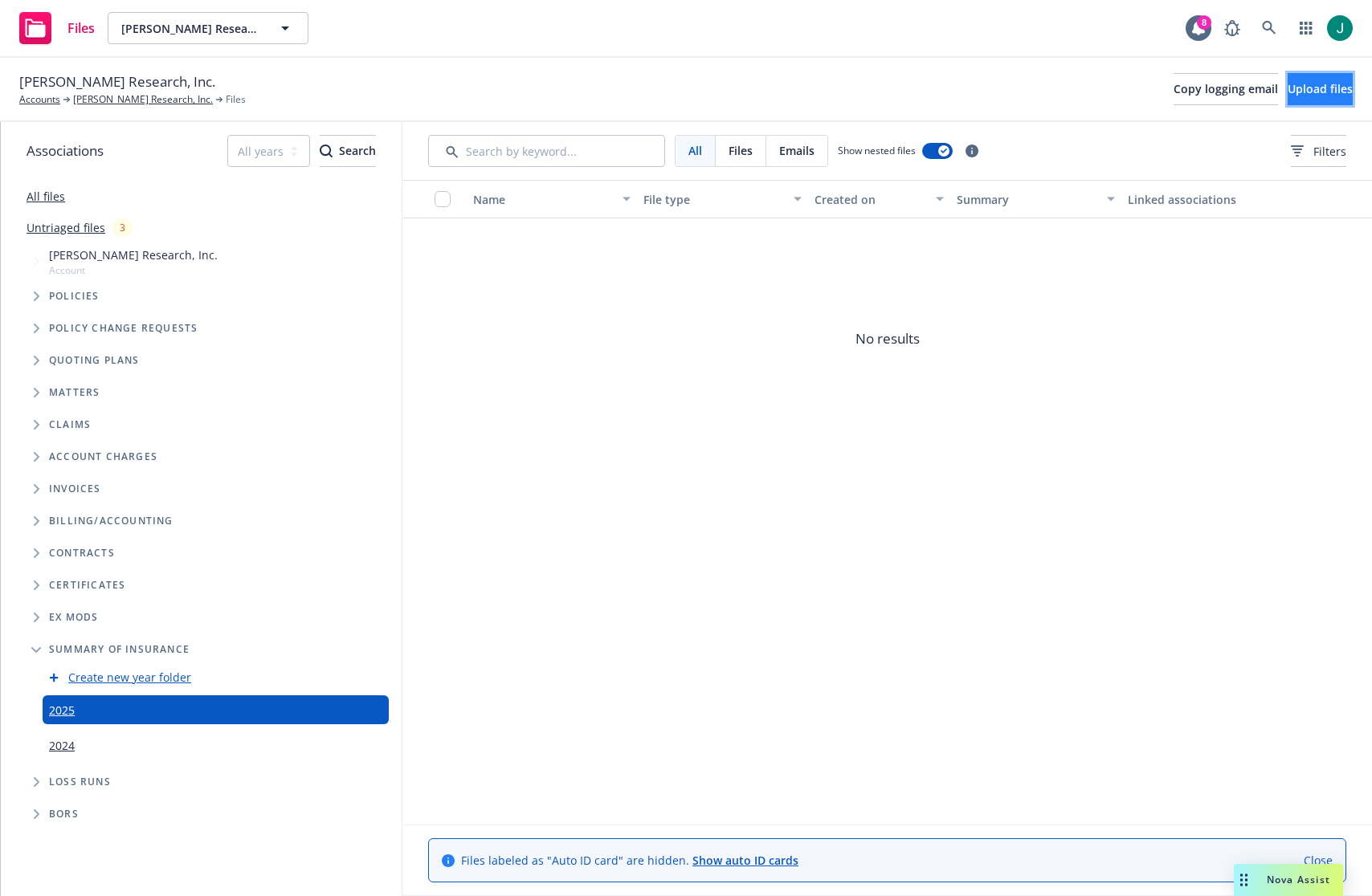
click at [1296, 92] on span "Upload files" at bounding box center [1319, 88] width 65 height 15
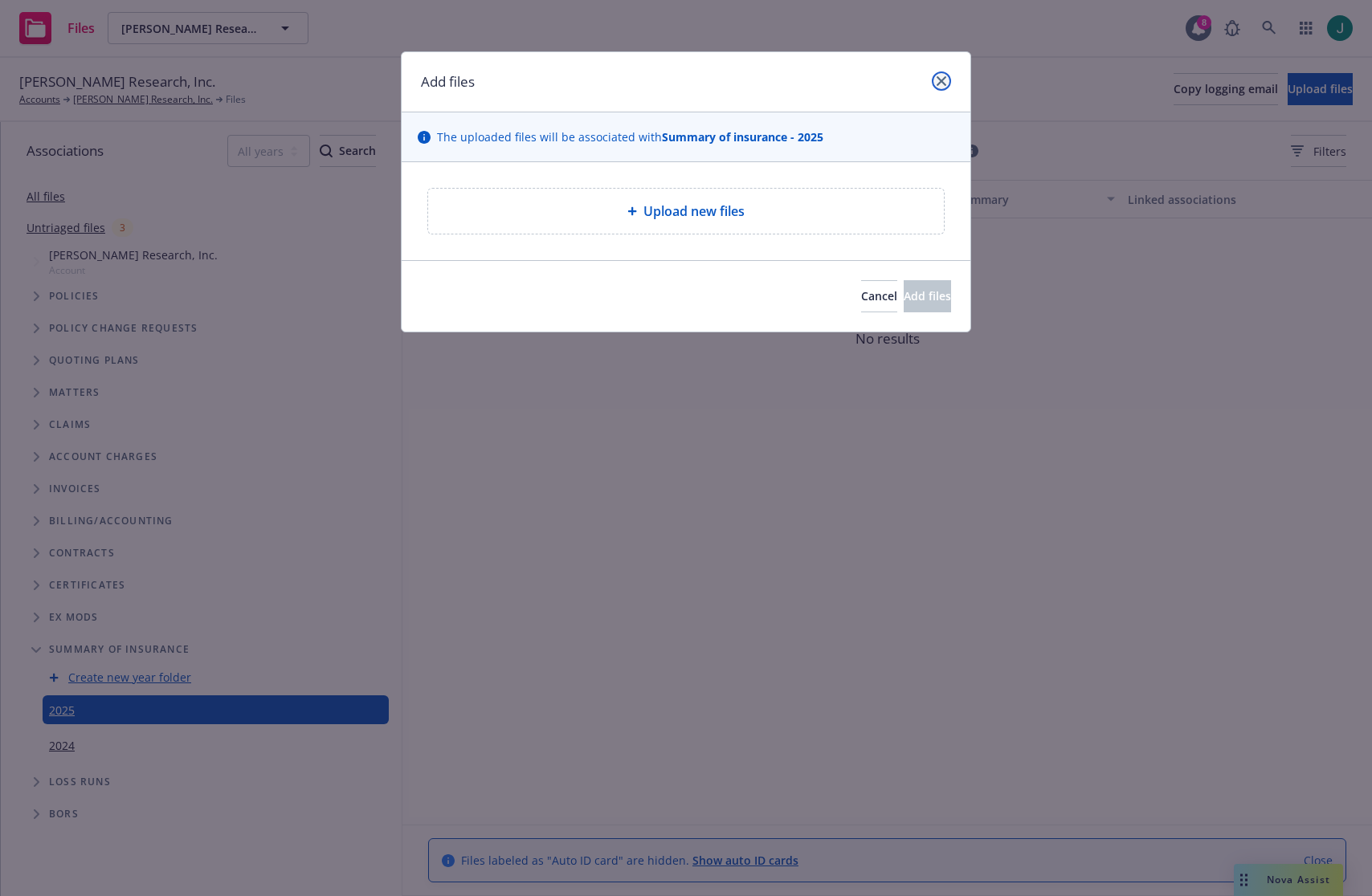
click at [940, 88] on link "close" at bounding box center [941, 81] width 20 height 20
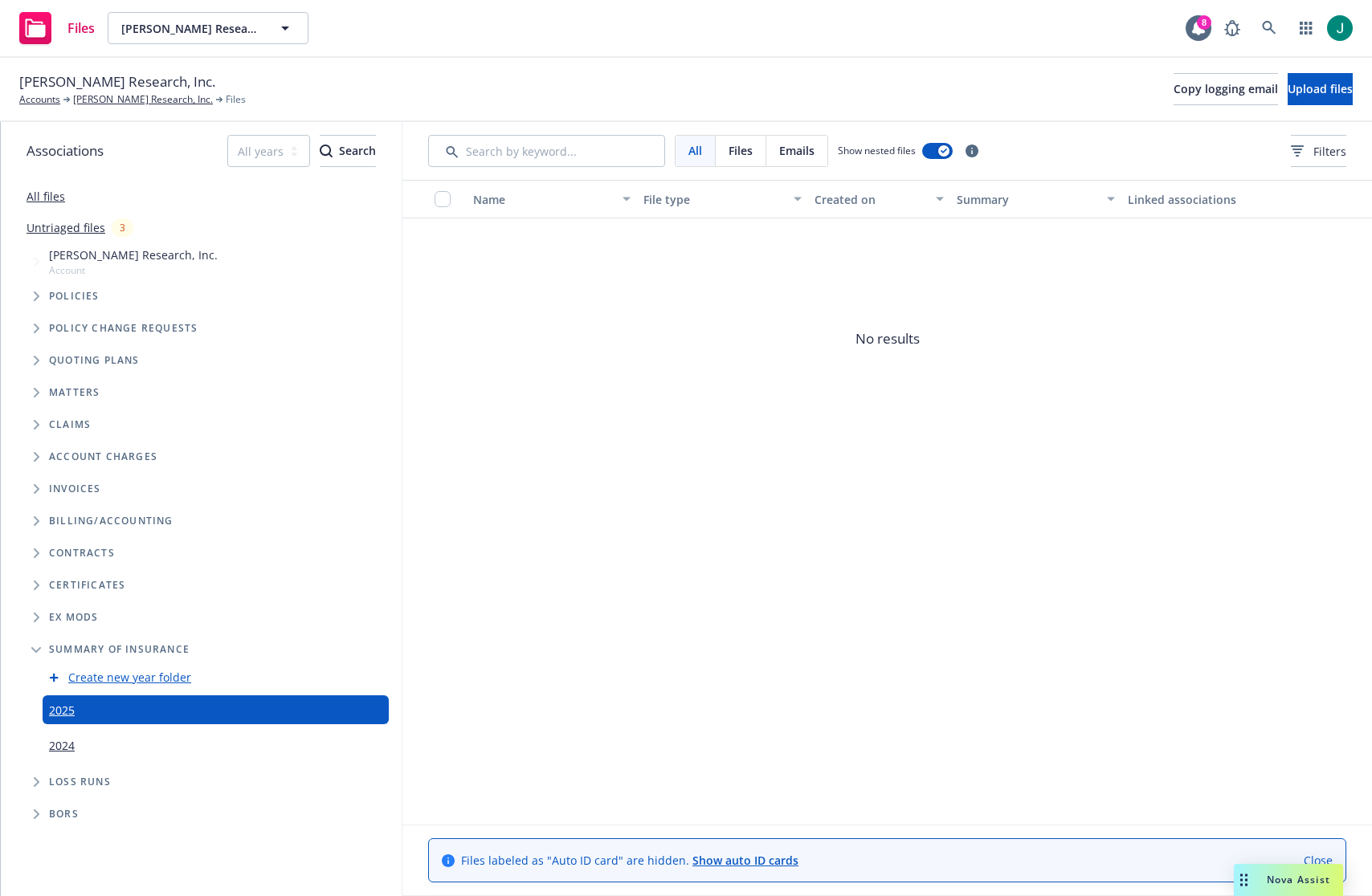
click at [63, 747] on link "2024" at bounding box center [62, 745] width 26 height 17
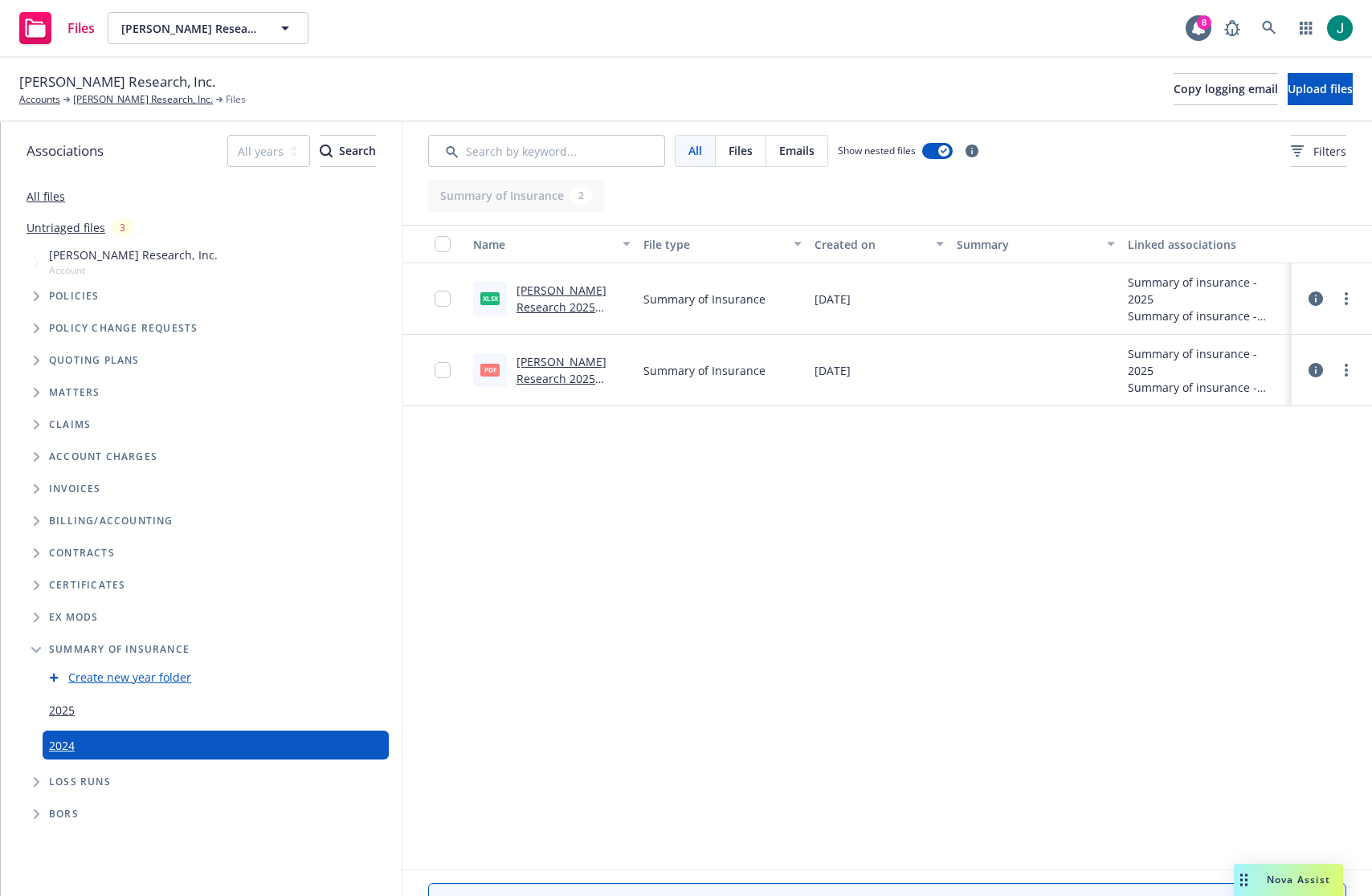
click at [63, 712] on link "2025" at bounding box center [62, 710] width 26 height 17
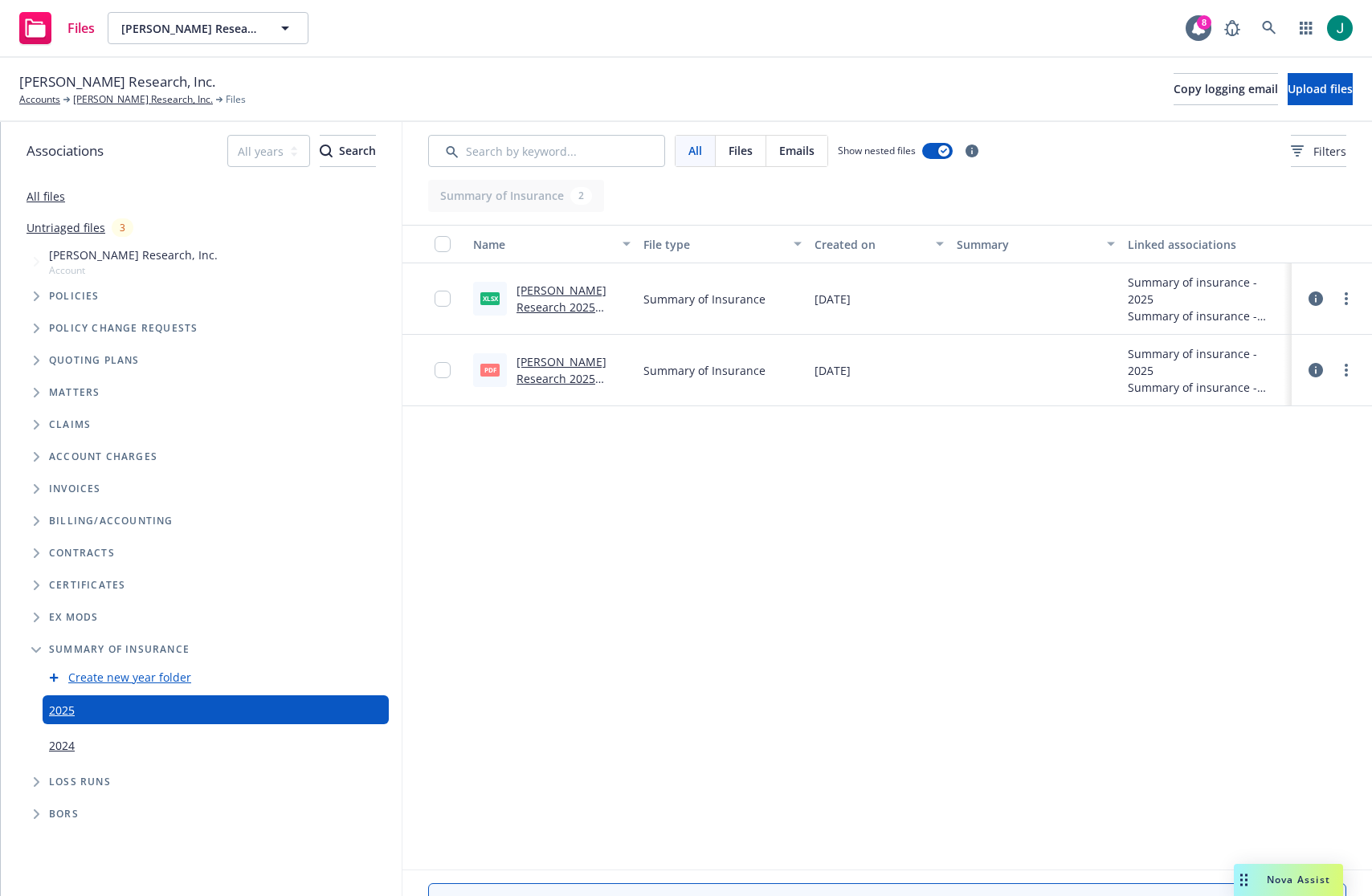
click at [556, 377] on link "Newton Research 2025 Summary of Insurance - 10/10/2025.pdf" at bounding box center [561, 396] width 90 height 83
click at [115, 99] on link "[PERSON_NAME] Research, Inc." at bounding box center [143, 99] width 139 height 14
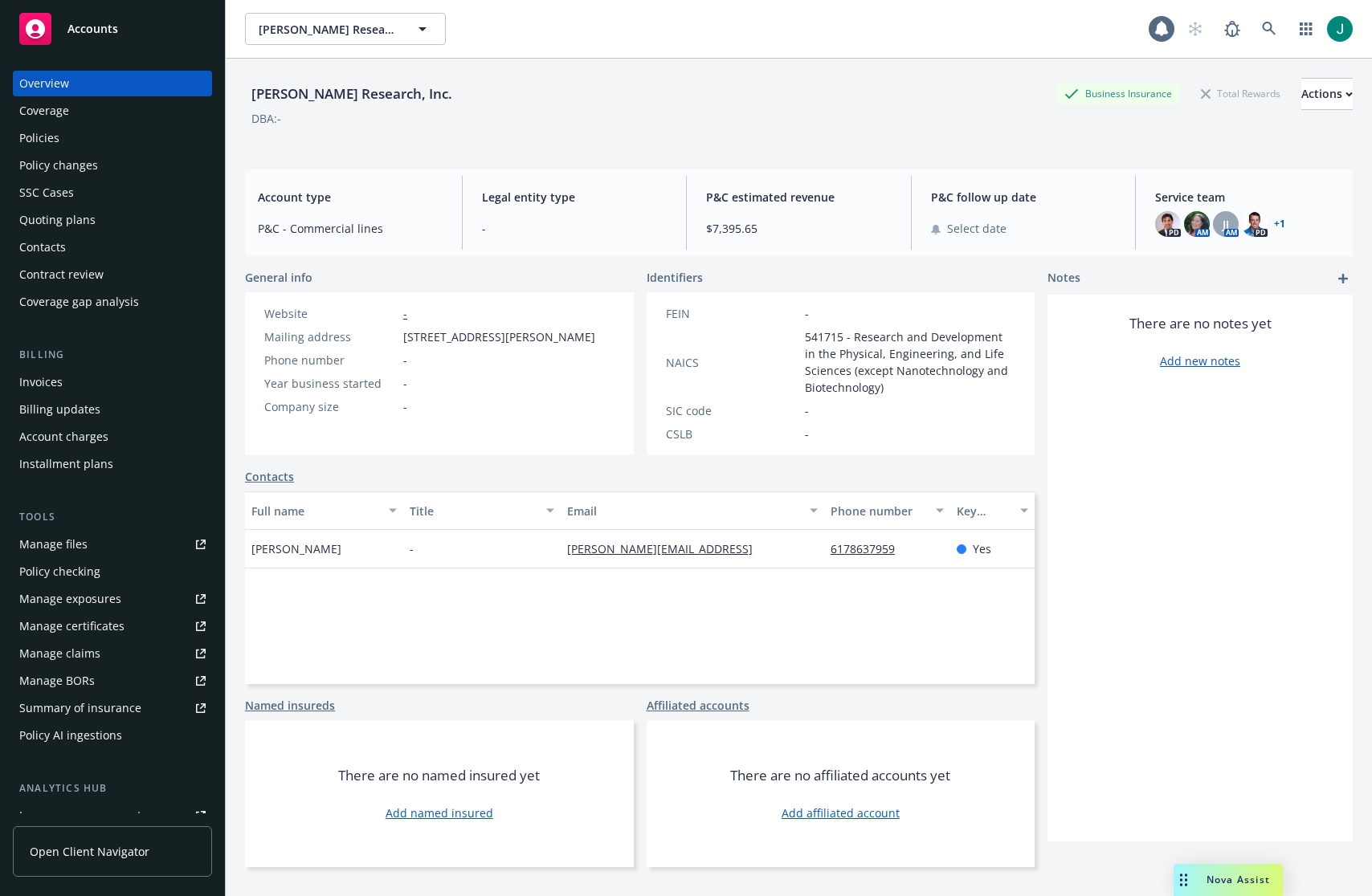
click at [31, 137] on div "Policies" at bounding box center [39, 138] width 40 height 26
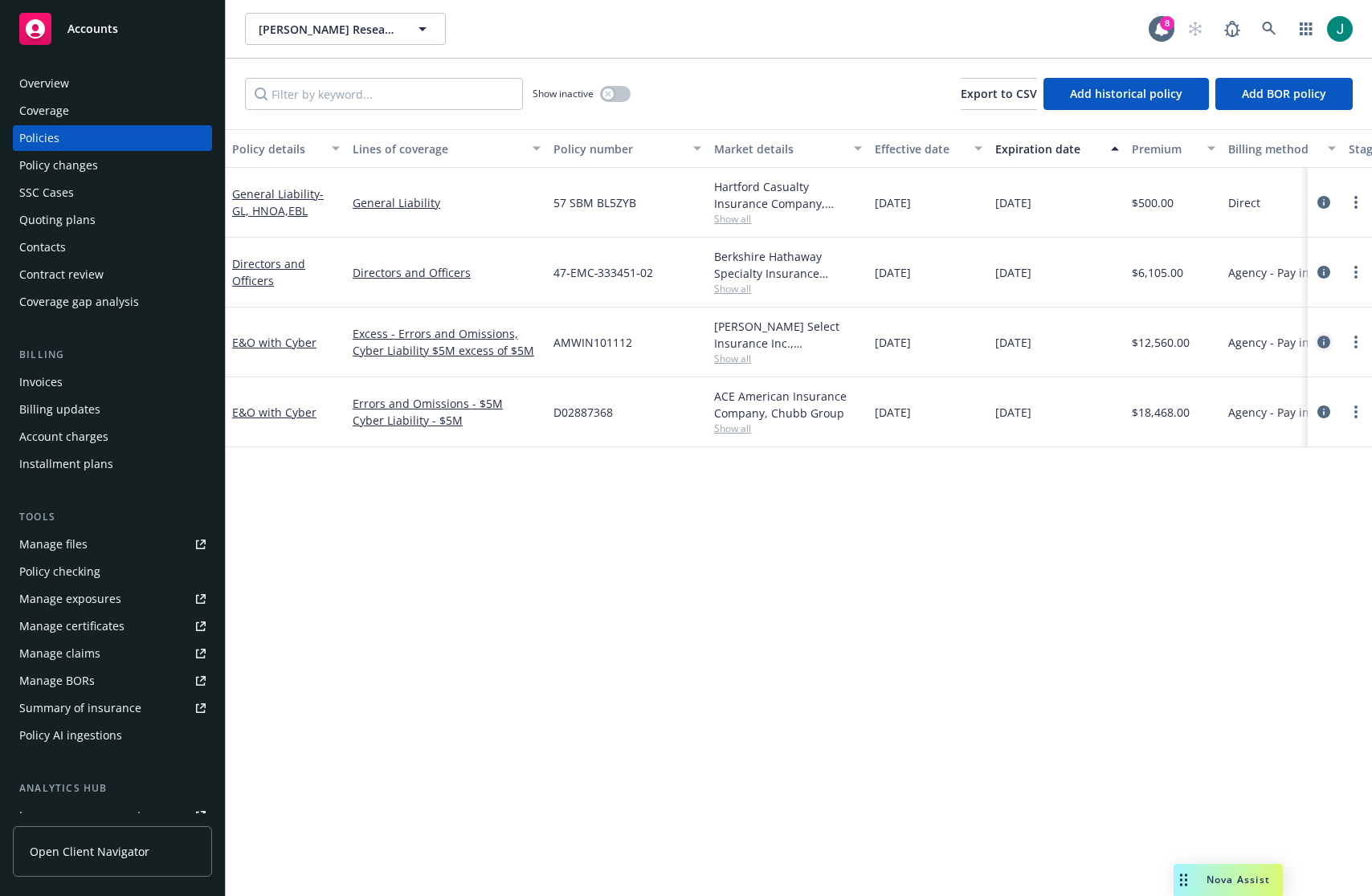
click at [1327, 339] on icon "circleInformation" at bounding box center [1324, 342] width 13 height 13
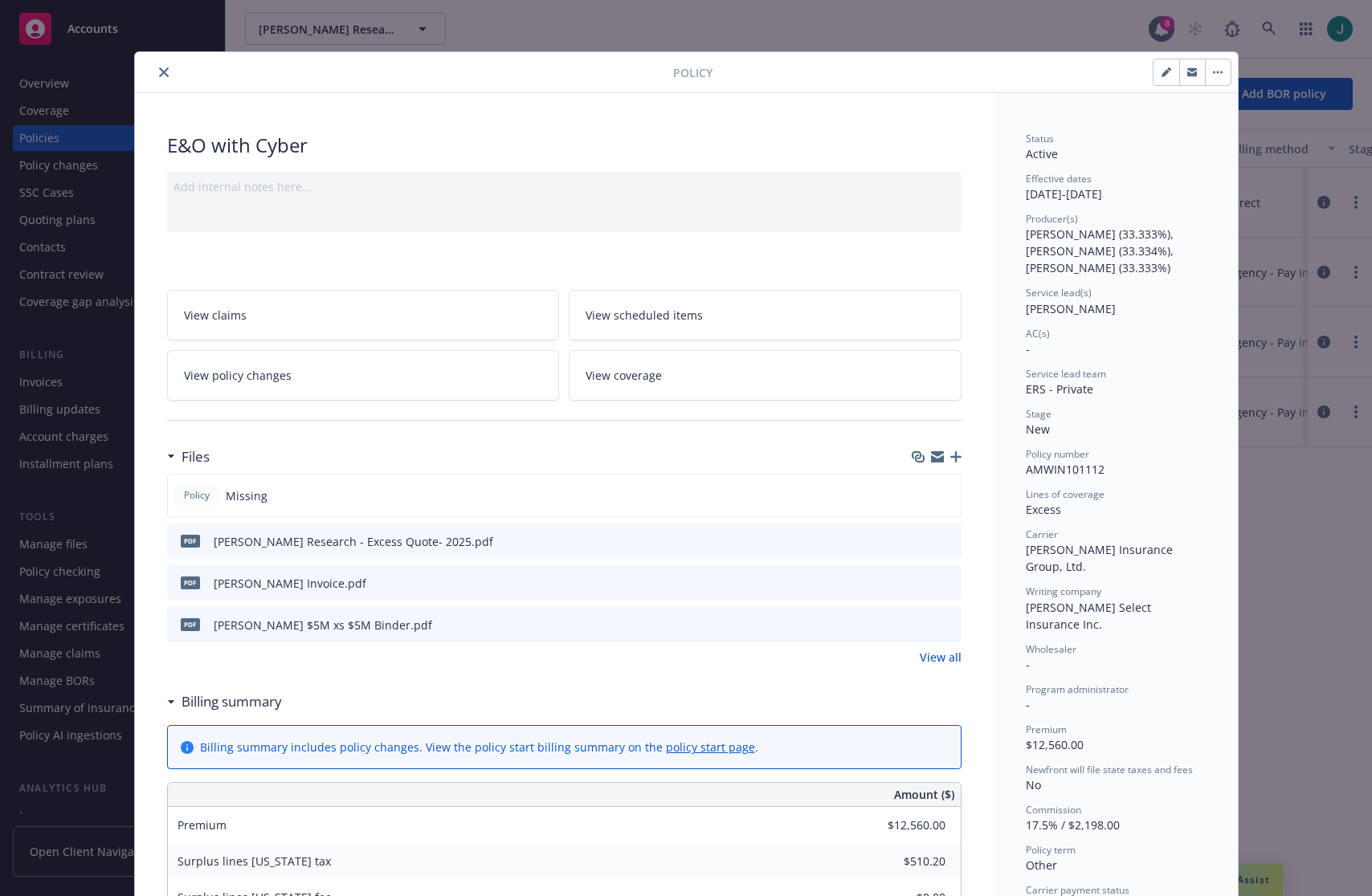
click at [941, 538] on icon "preview file" at bounding box center [946, 540] width 14 height 12
click at [939, 625] on icon "preview file" at bounding box center [946, 624] width 14 height 12
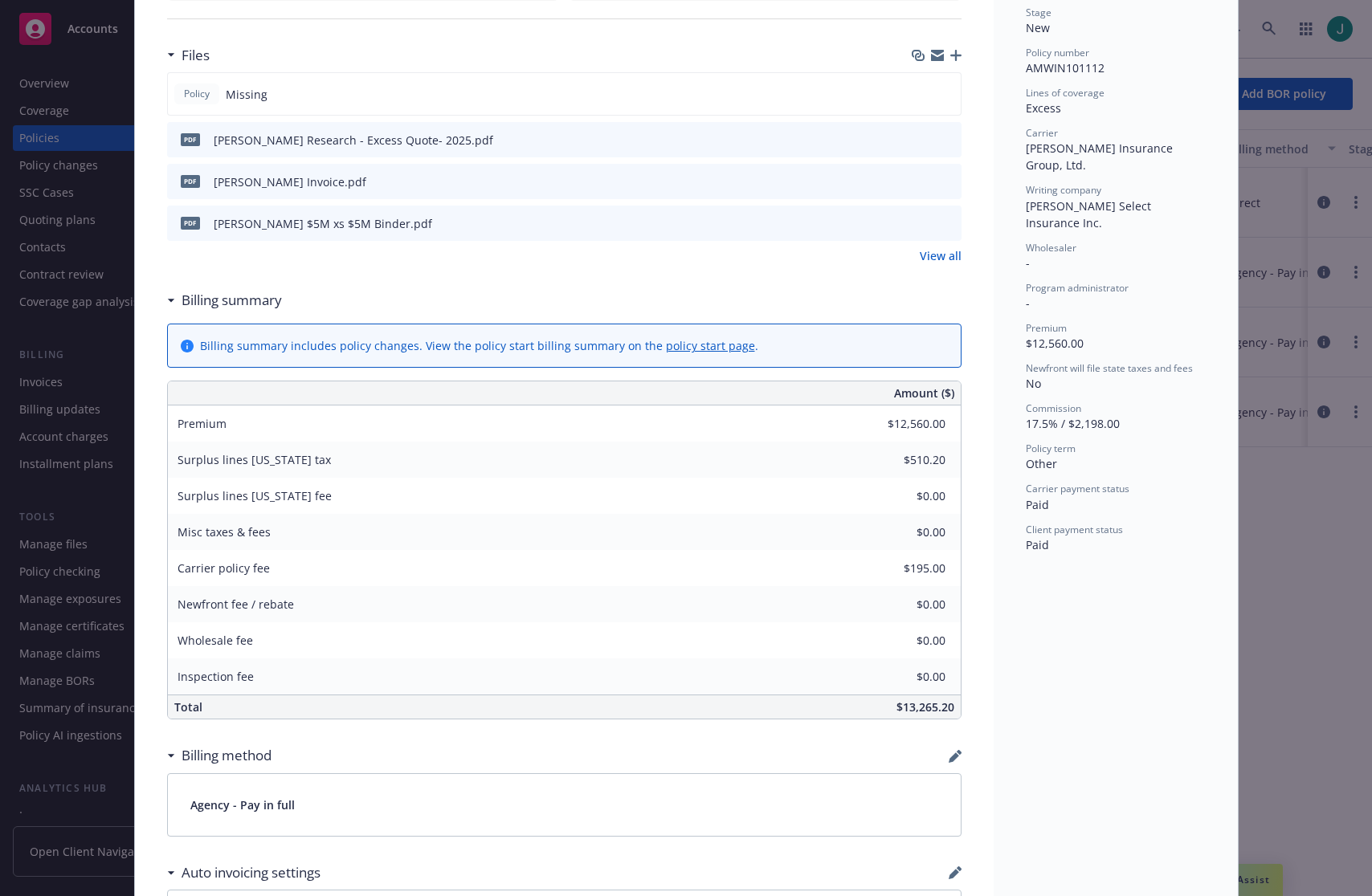
scroll to position [322, 0]
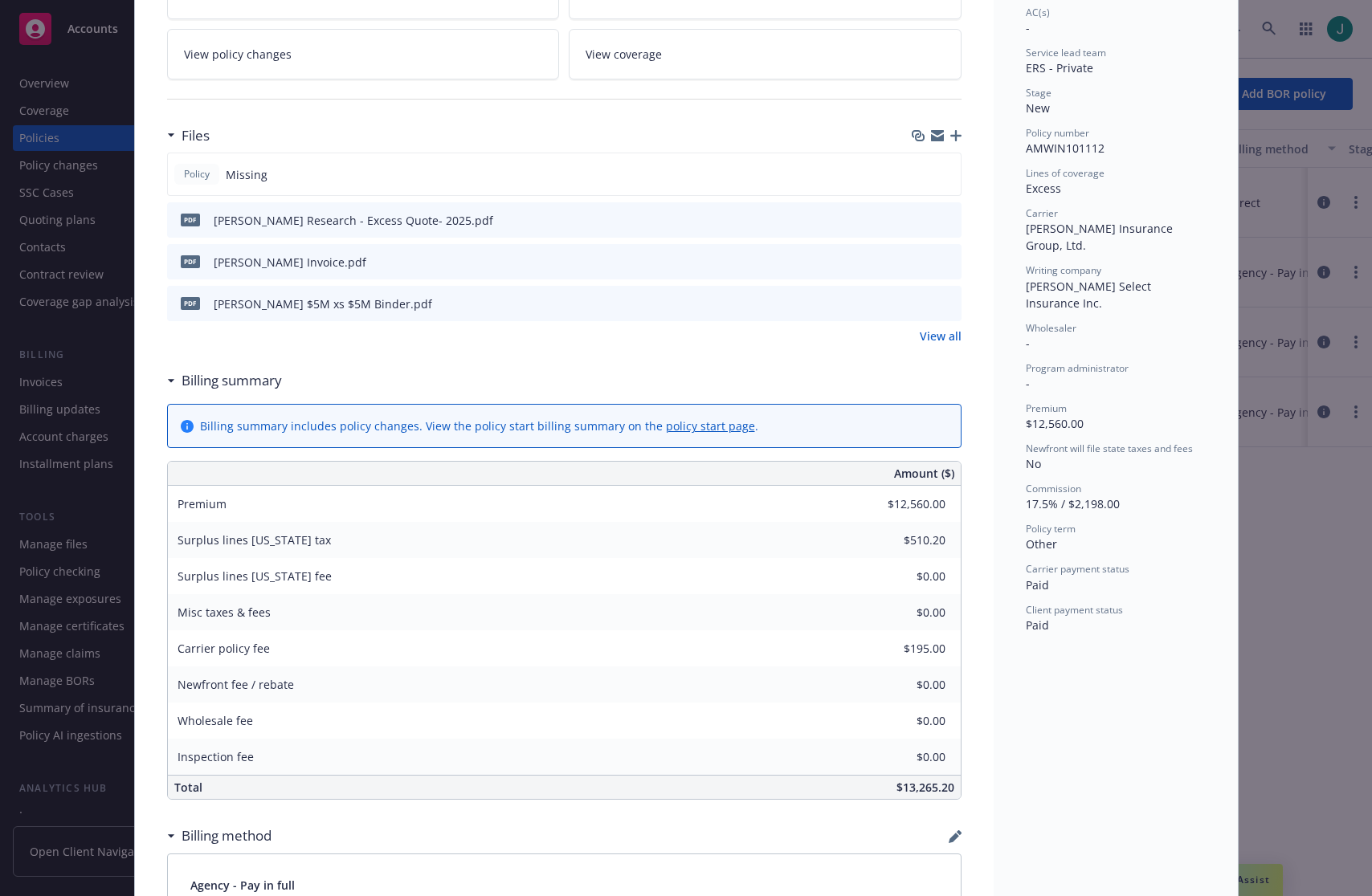
click at [941, 333] on link "View all" at bounding box center [941, 336] width 42 height 17
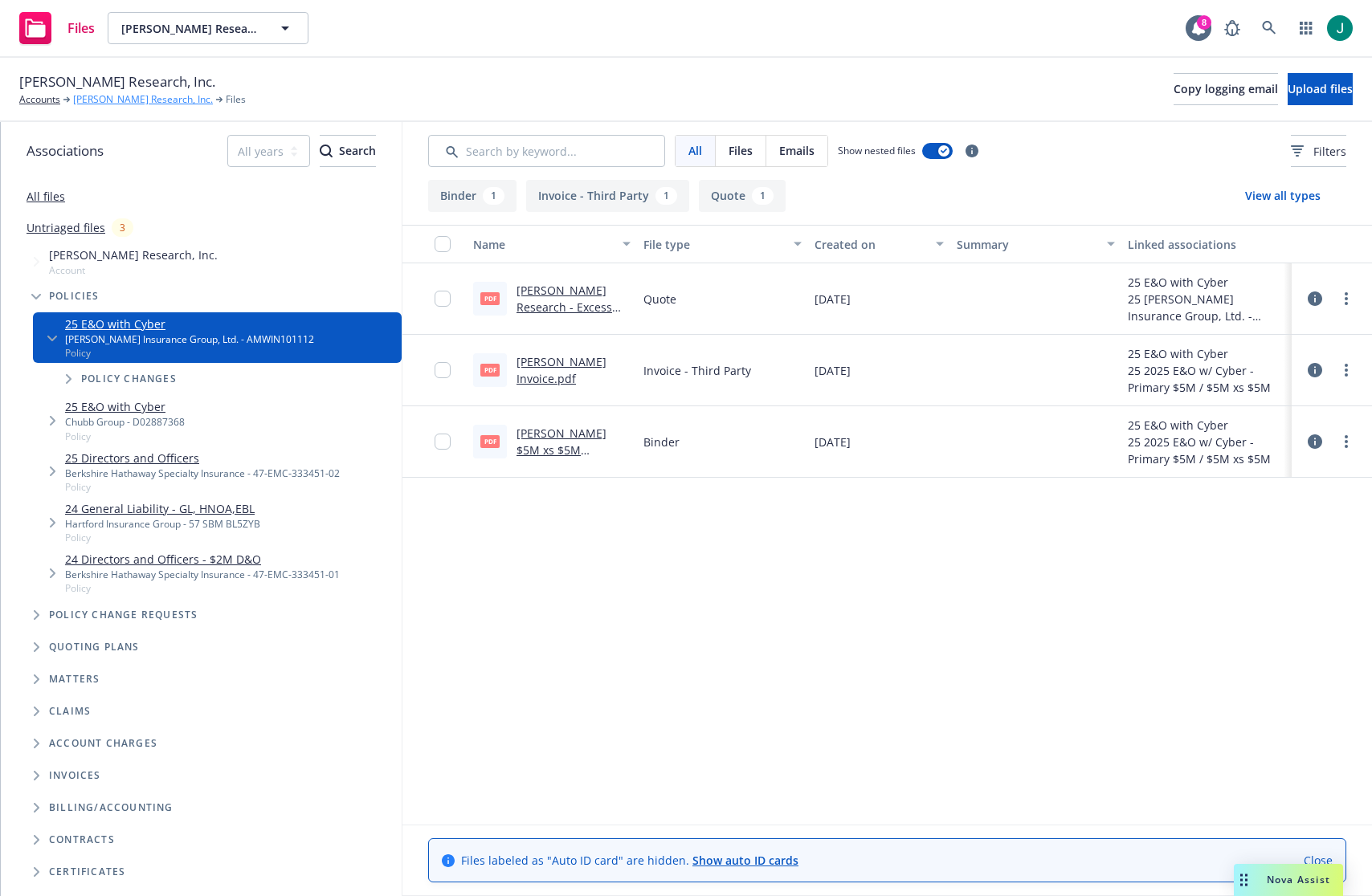
click at [111, 99] on link "[PERSON_NAME] Research, Inc." at bounding box center [143, 99] width 139 height 14
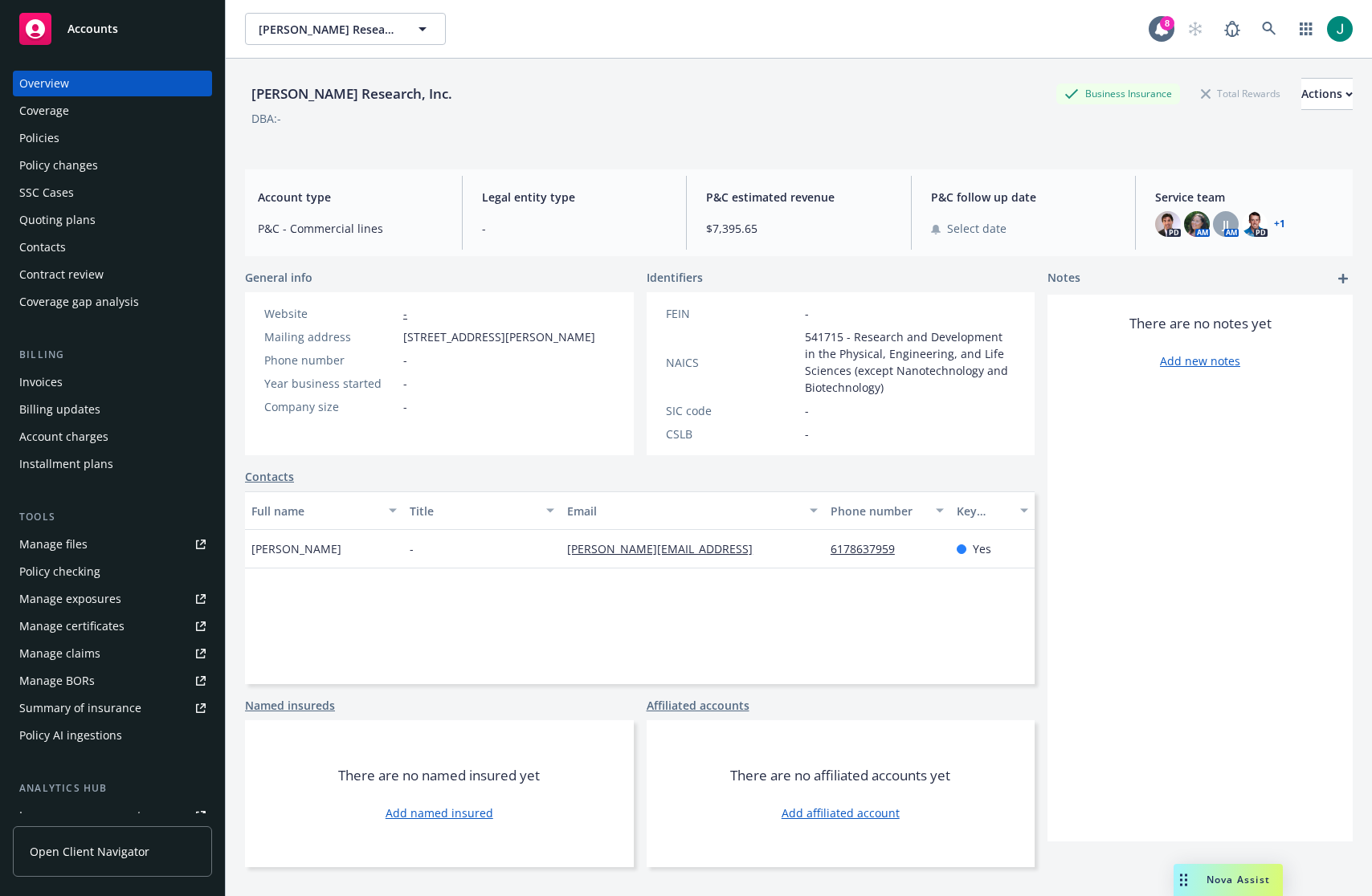
click at [51, 221] on div "Quoting plans" at bounding box center [57, 220] width 76 height 26
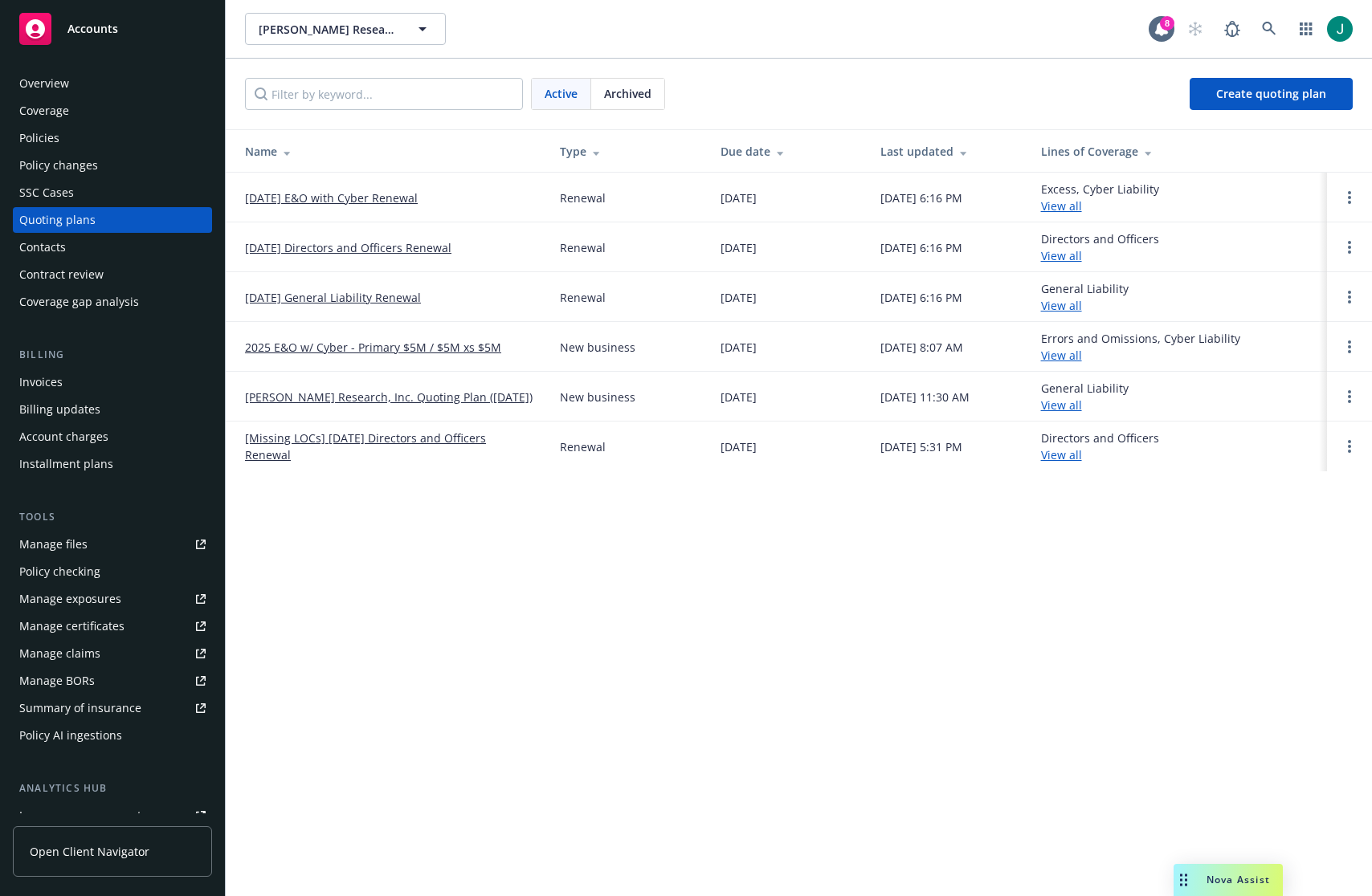
click at [396, 197] on link "[DATE] E&O with Cyber Renewal" at bounding box center [330, 197] width 172 height 17
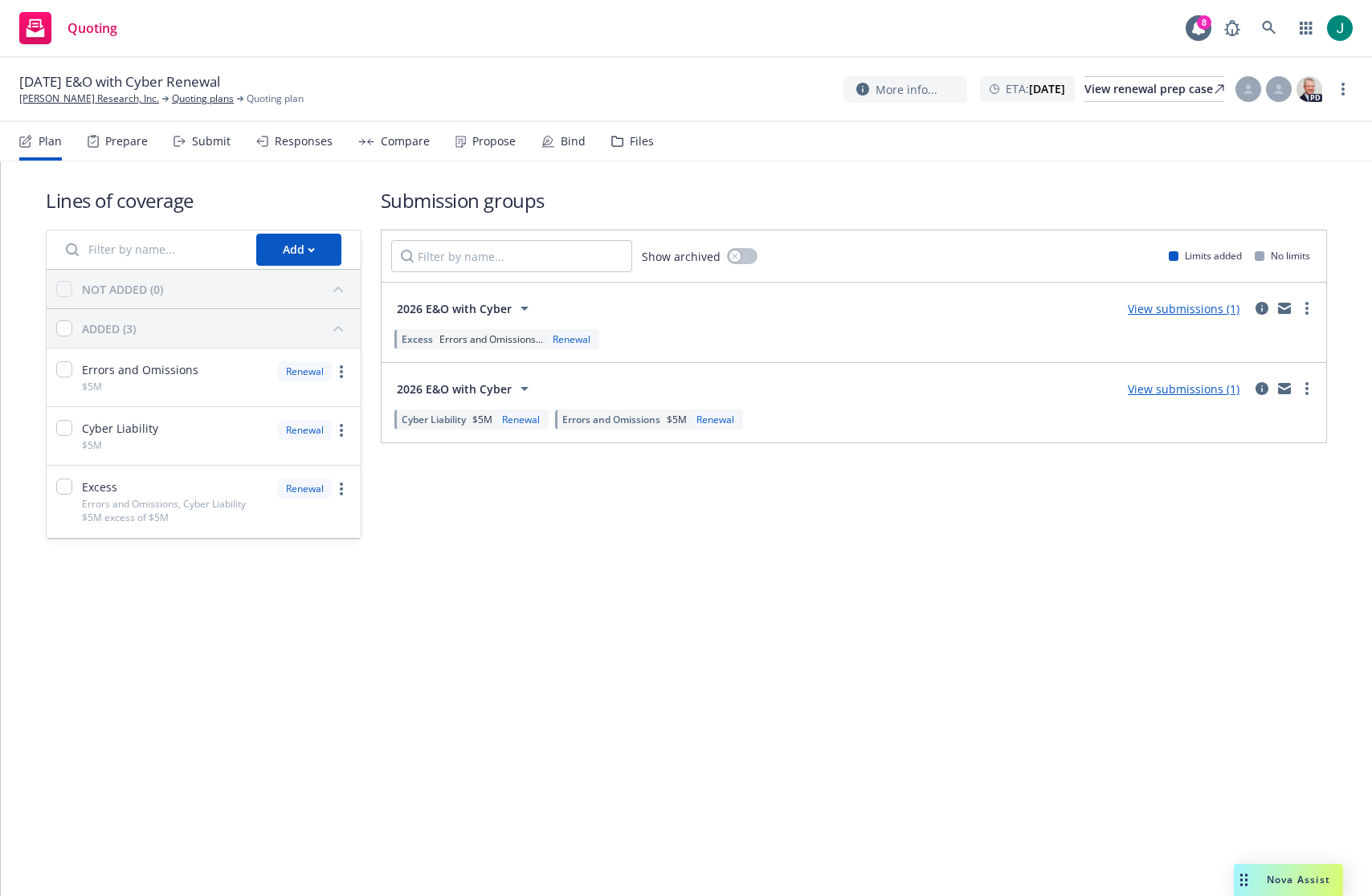
click at [630, 139] on div "Files" at bounding box center [641, 141] width 24 height 13
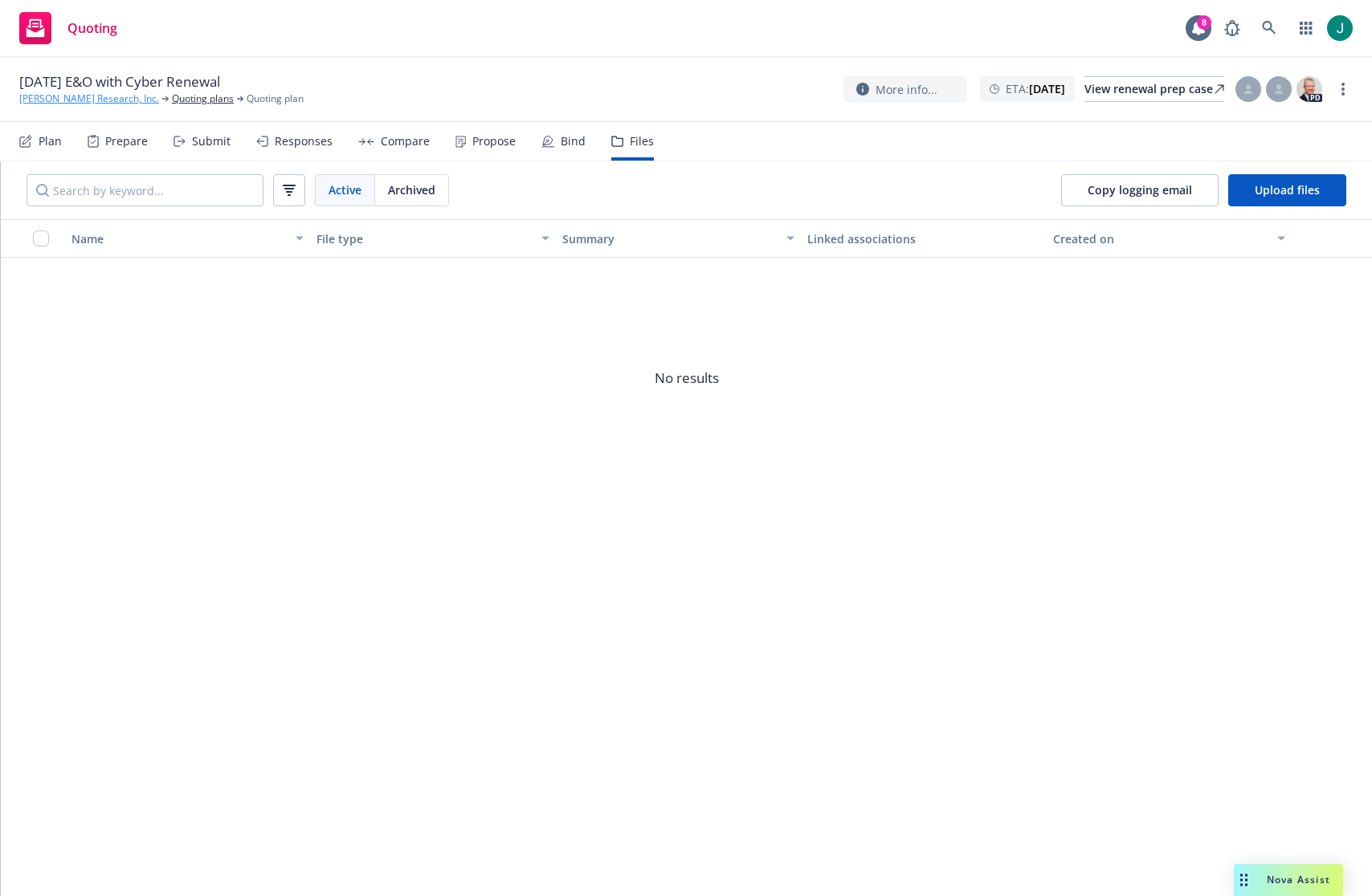
click at [99, 99] on link "[PERSON_NAME] Research, Inc." at bounding box center [89, 99] width 139 height 14
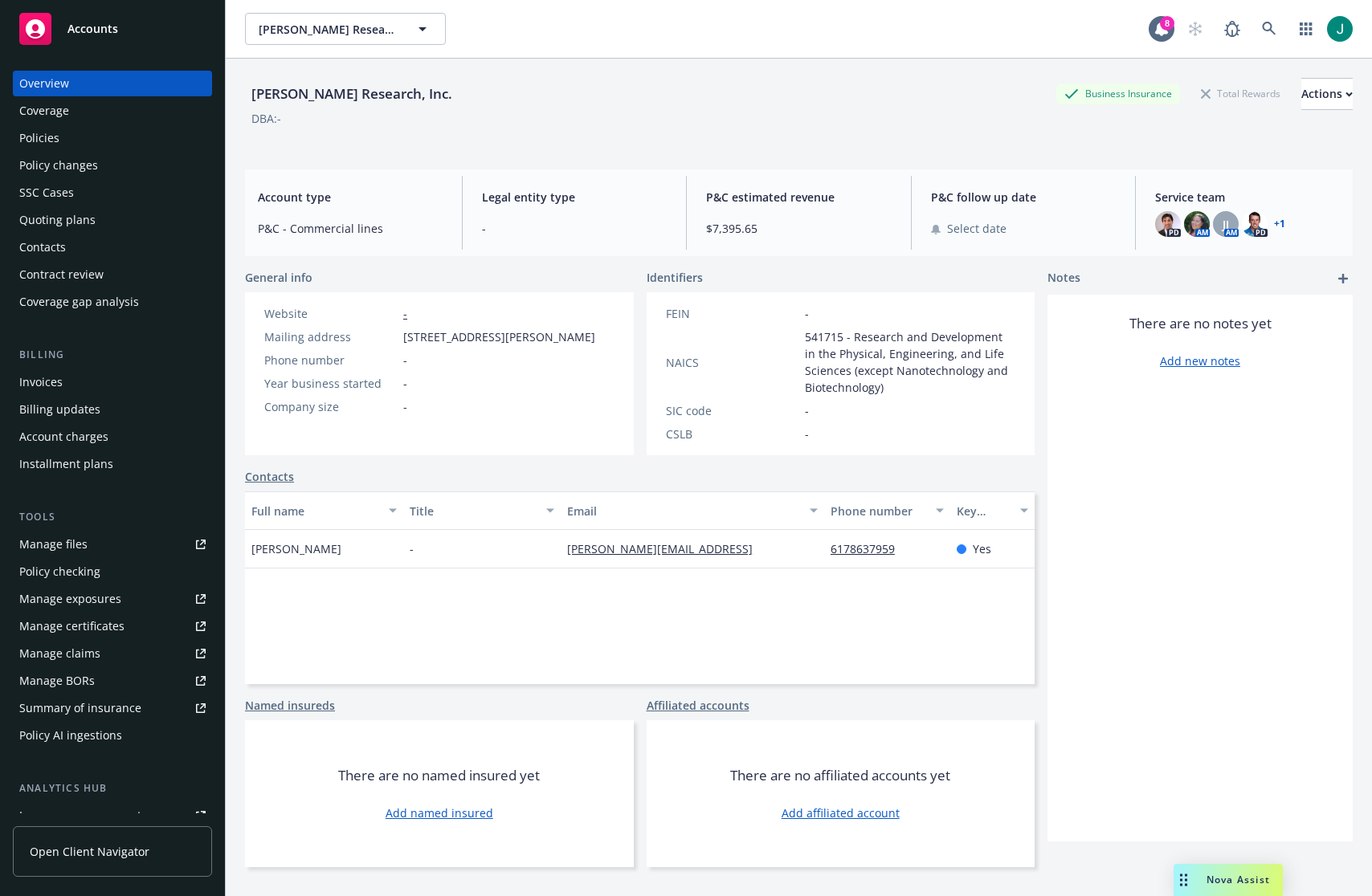
click at [60, 139] on div "Policies" at bounding box center [113, 138] width 187 height 26
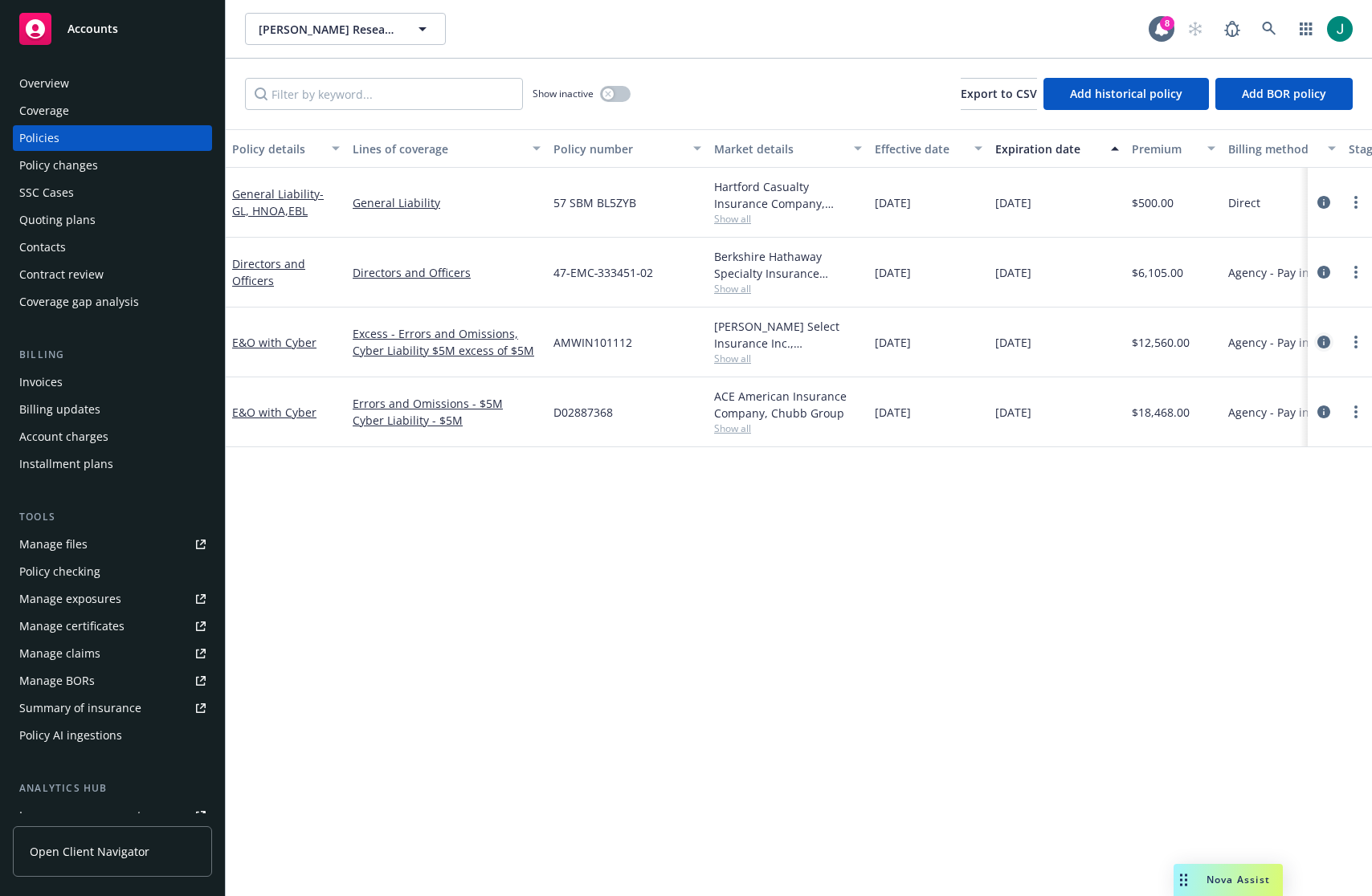
click at [1327, 341] on icon "circleInformation" at bounding box center [1324, 342] width 13 height 13
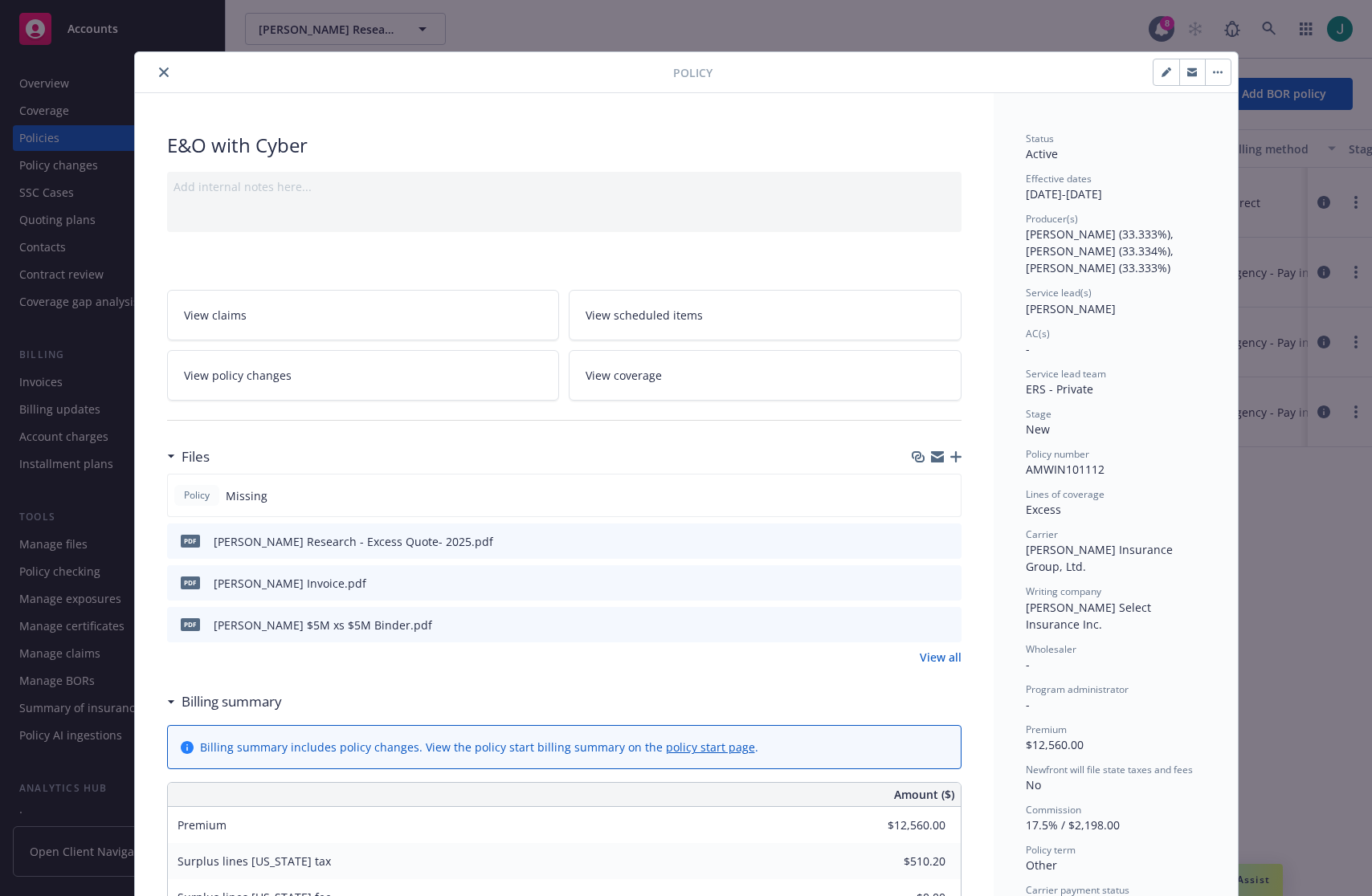
click at [950, 458] on icon "button" at bounding box center [956, 456] width 12 height 12
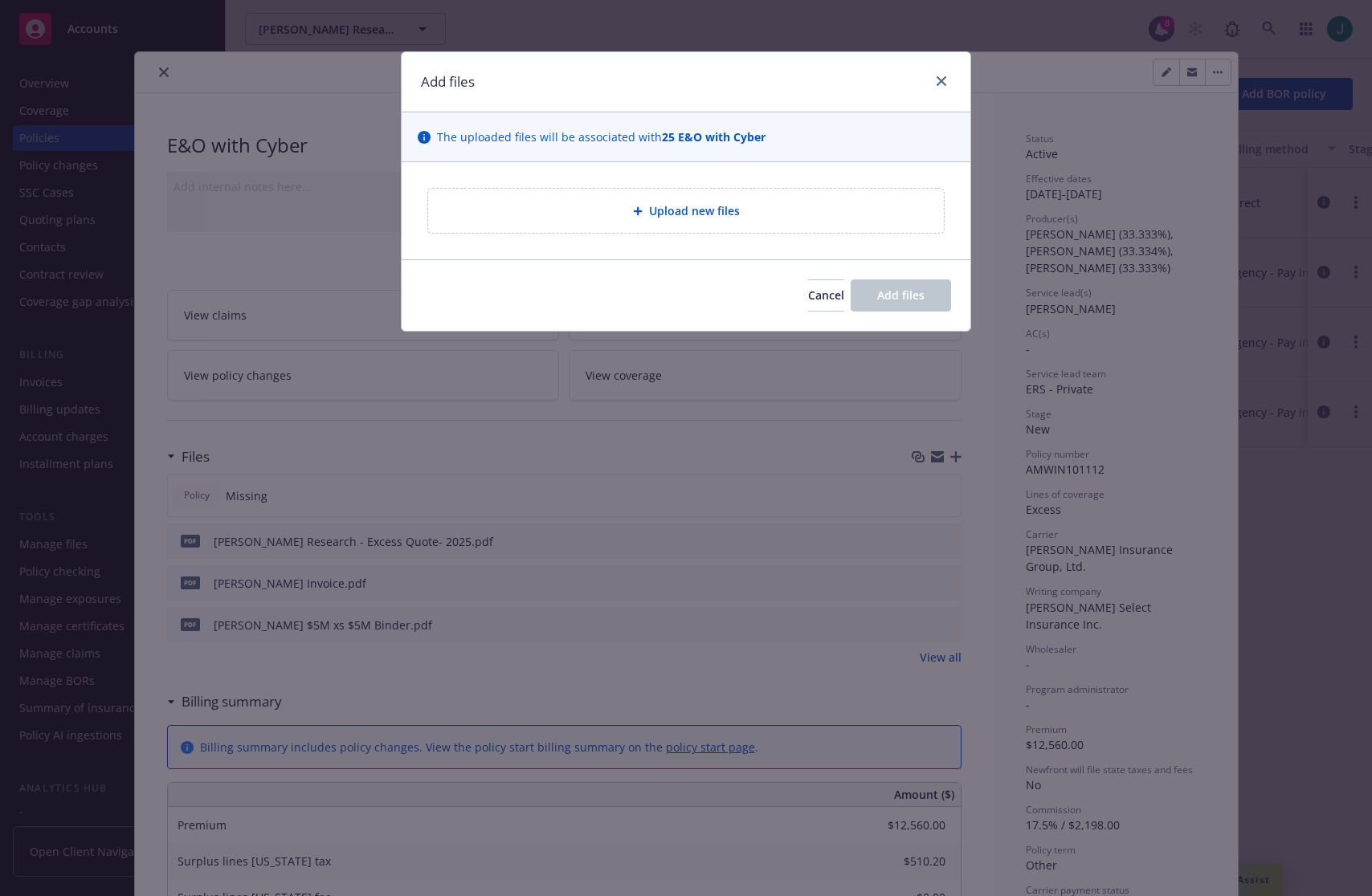
click at [686, 212] on span "Upload new files" at bounding box center [694, 211] width 91 height 17
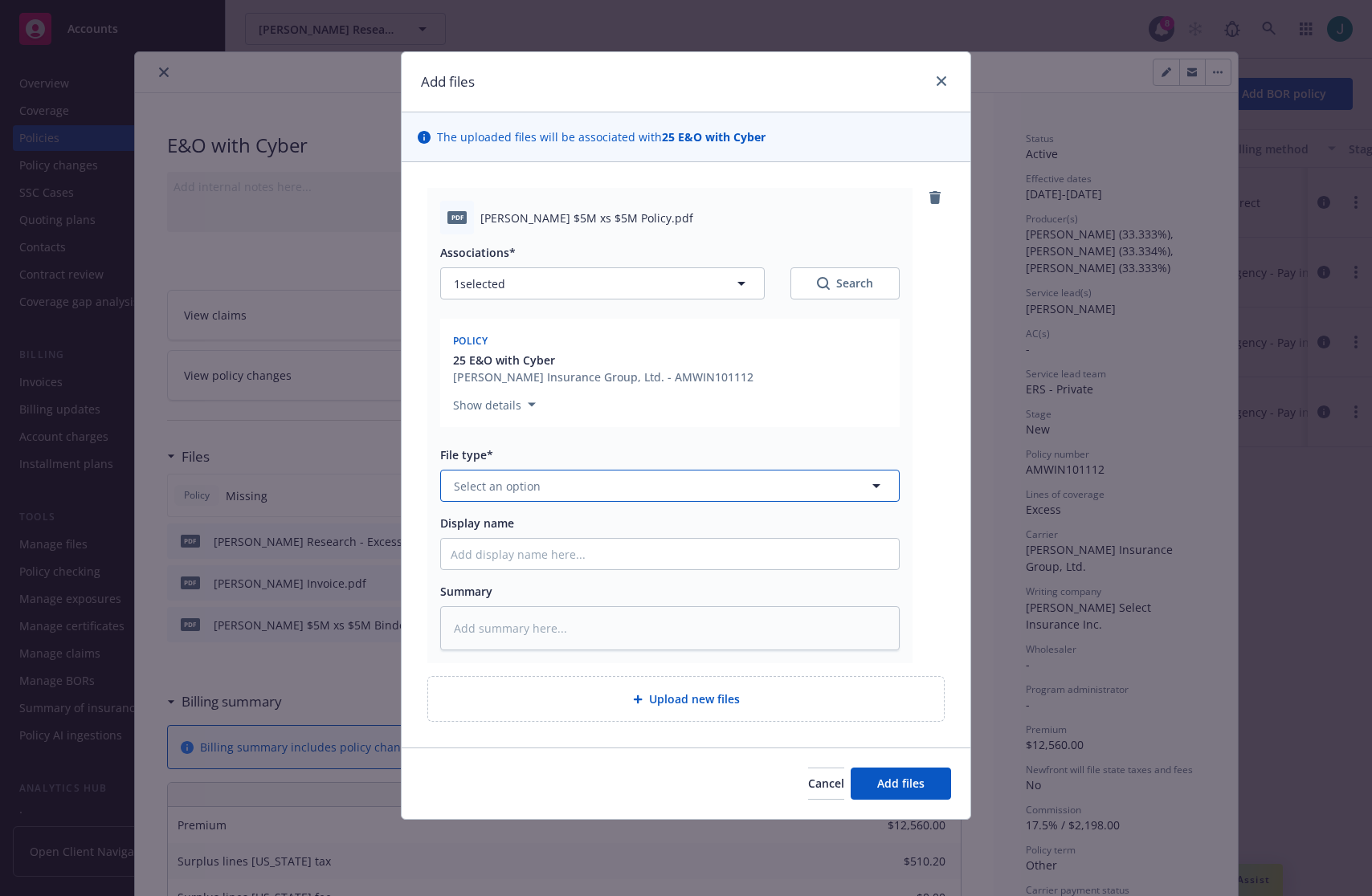
click at [498, 485] on span "Select an option" at bounding box center [497, 486] width 87 height 17
type input "[PERSON_NAME] Research 2025 Excess Tech E&O Policy - [PERSON_NAME]"
drag, startPoint x: 789, startPoint y: 481, endPoint x: 411, endPoint y: 465, distance: 378.3
click at [411, 465] on div "pdf [PERSON_NAME] $5M xs $5M Policy.pdf Associations* 1 selected Search Policy …" at bounding box center [686, 455] width 569 height 585
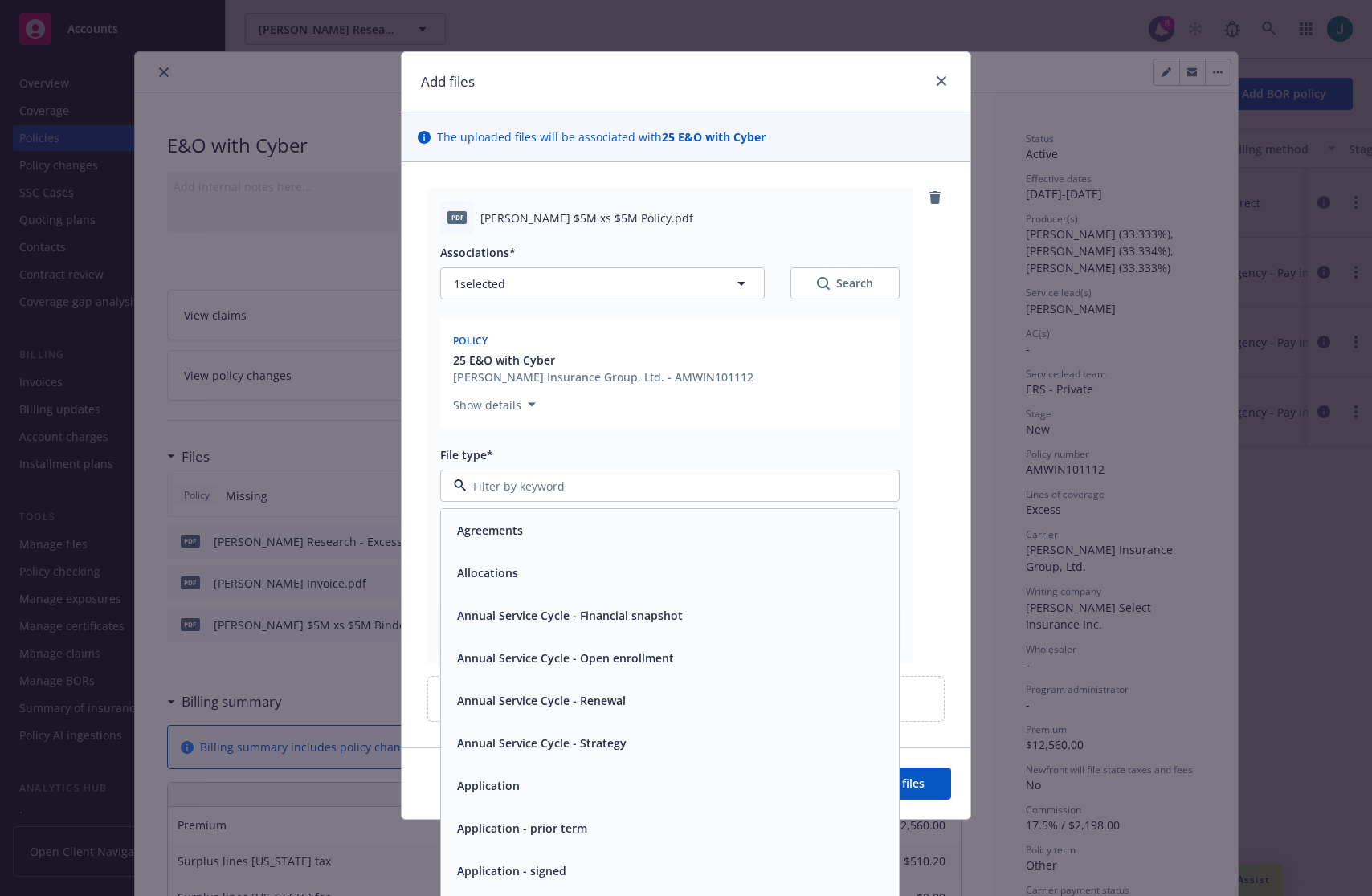
click at [531, 488] on input at bounding box center [666, 486] width 400 height 17
type input "pol"
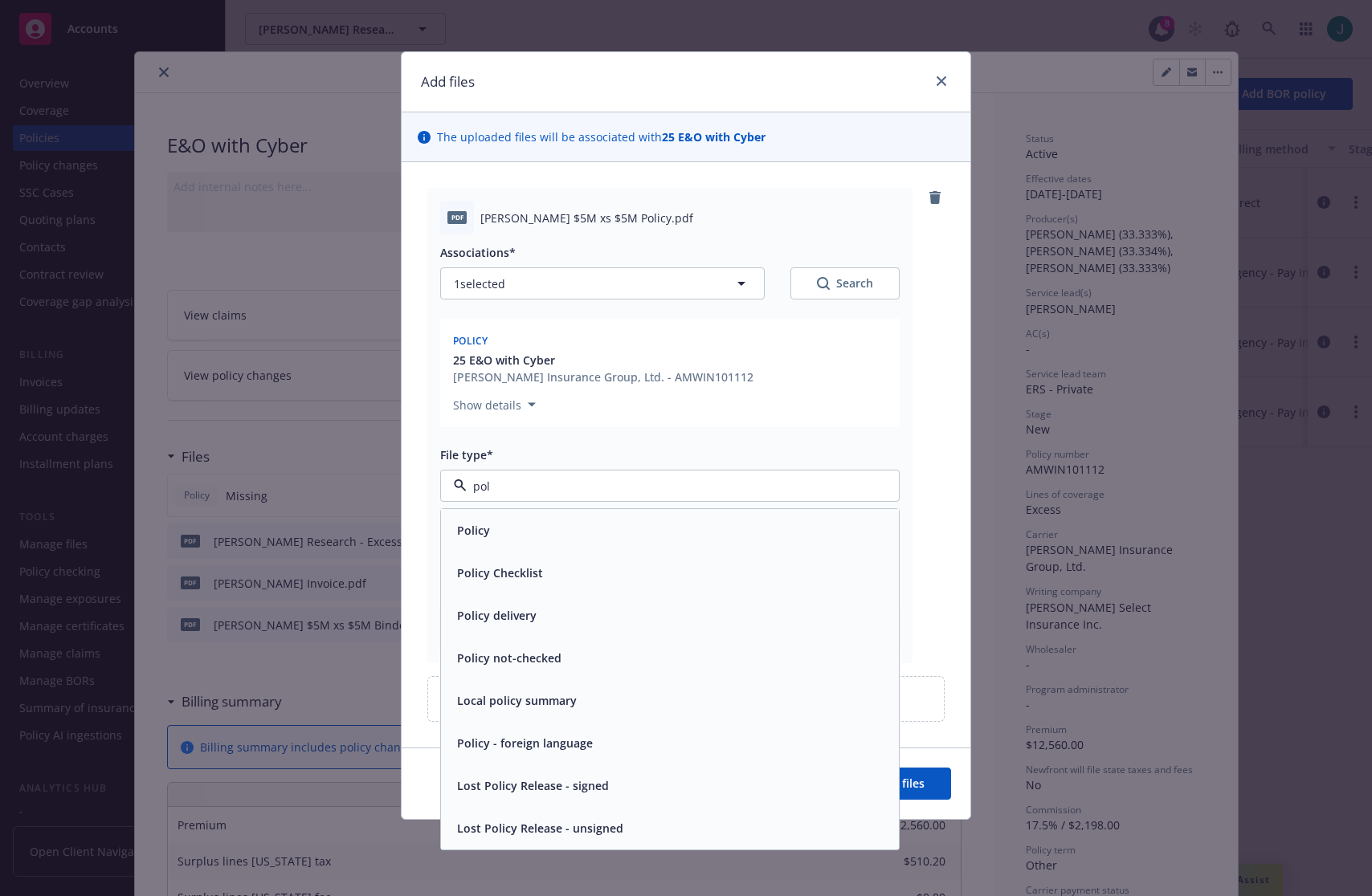
click at [510, 534] on div "Policy" at bounding box center [669, 531] width 439 height 23
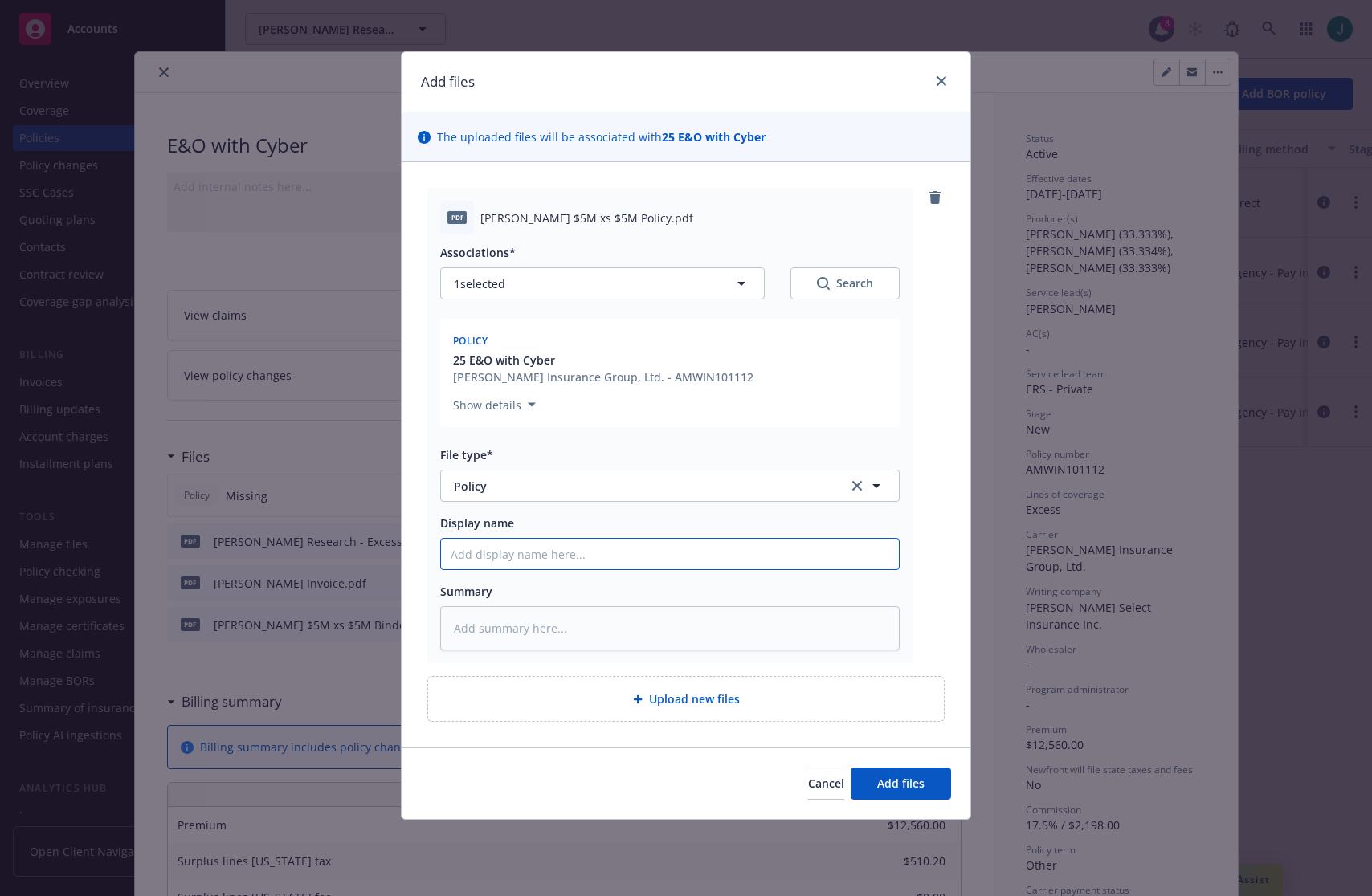
click at [491, 559] on input "Display name" at bounding box center [670, 554] width 458 height 30
paste input "Newton Research 2025 Excess Tech E&O Policy - Hamilton"
type textarea "x"
type input "Newton Research 2025 Excess Tech E&O Policy - Hamilton"
click at [897, 784] on span "Add files" at bounding box center [900, 783] width 47 height 15
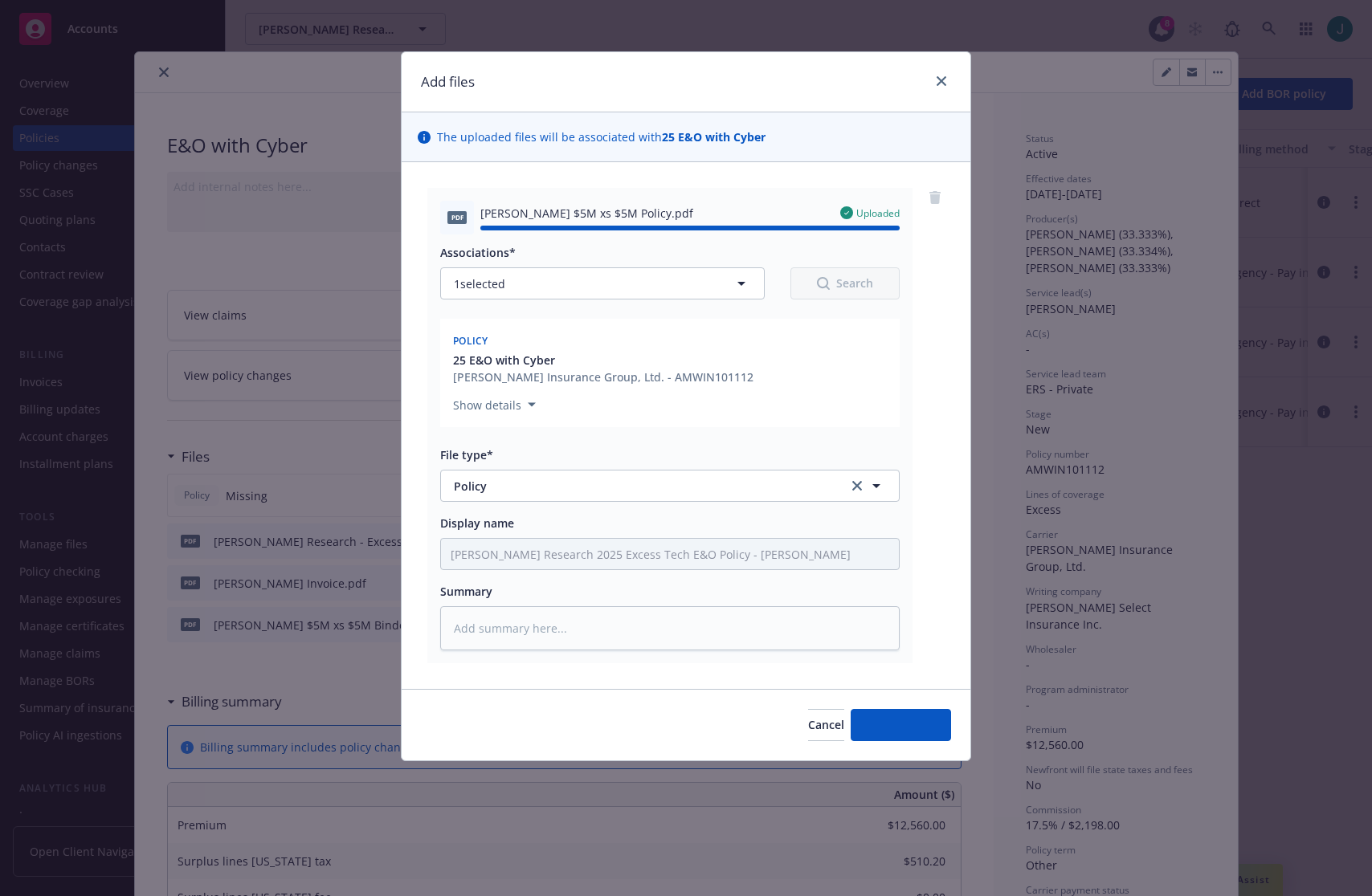
type textarea "x"
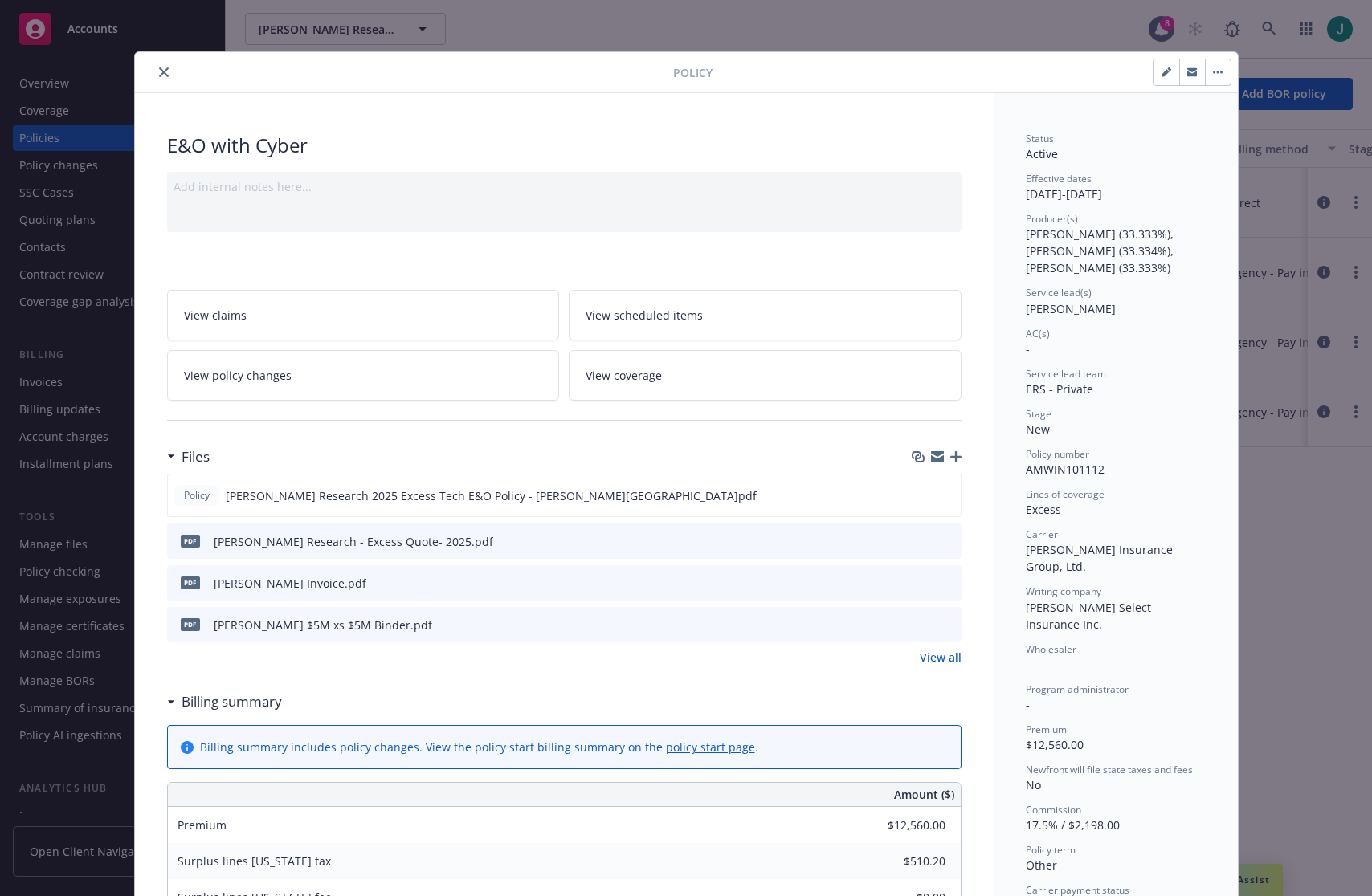
click at [155, 69] on button "close" at bounding box center [164, 72] width 20 height 20
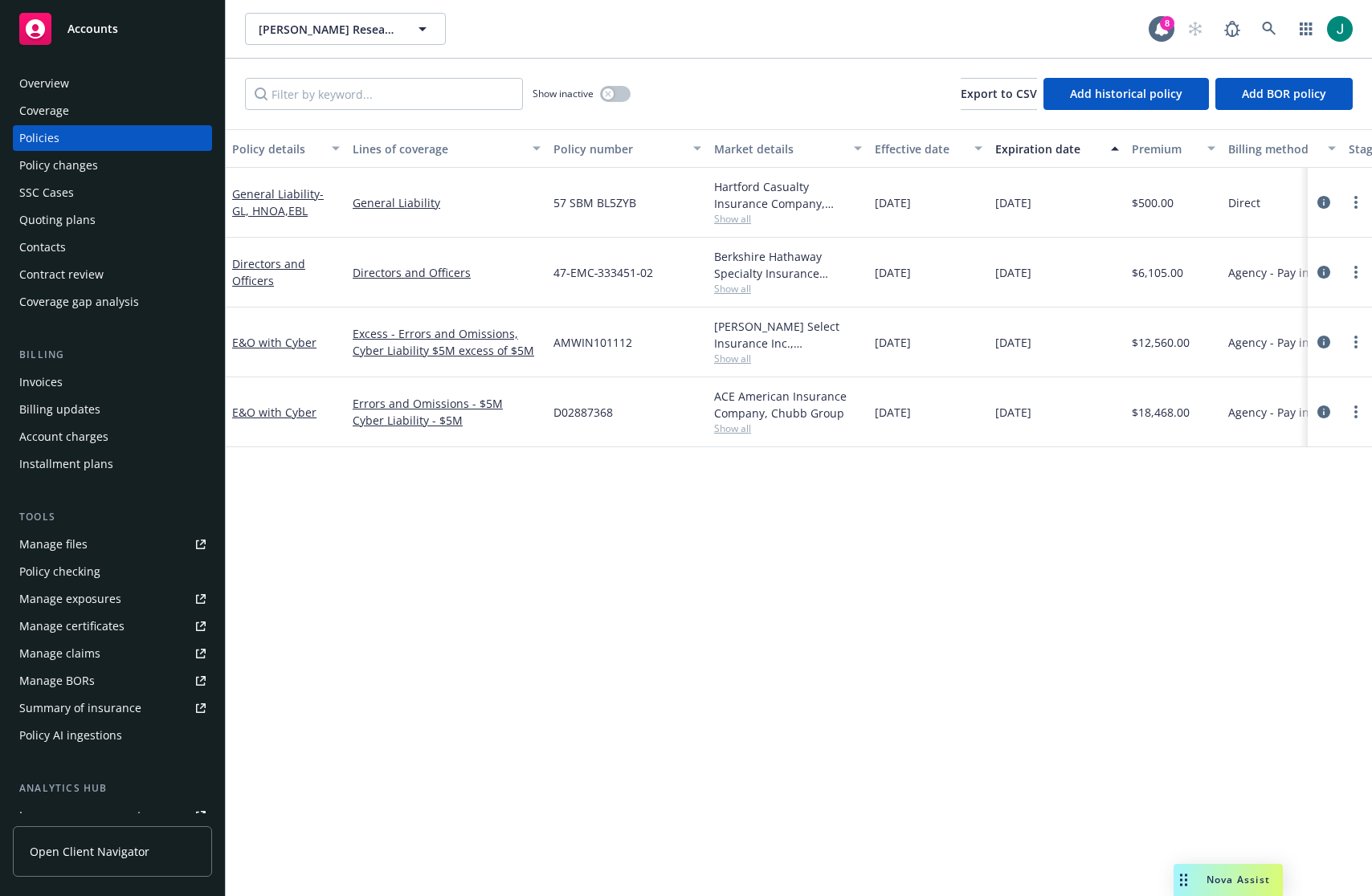
click at [69, 220] on div "Quoting plans" at bounding box center [57, 220] width 76 height 26
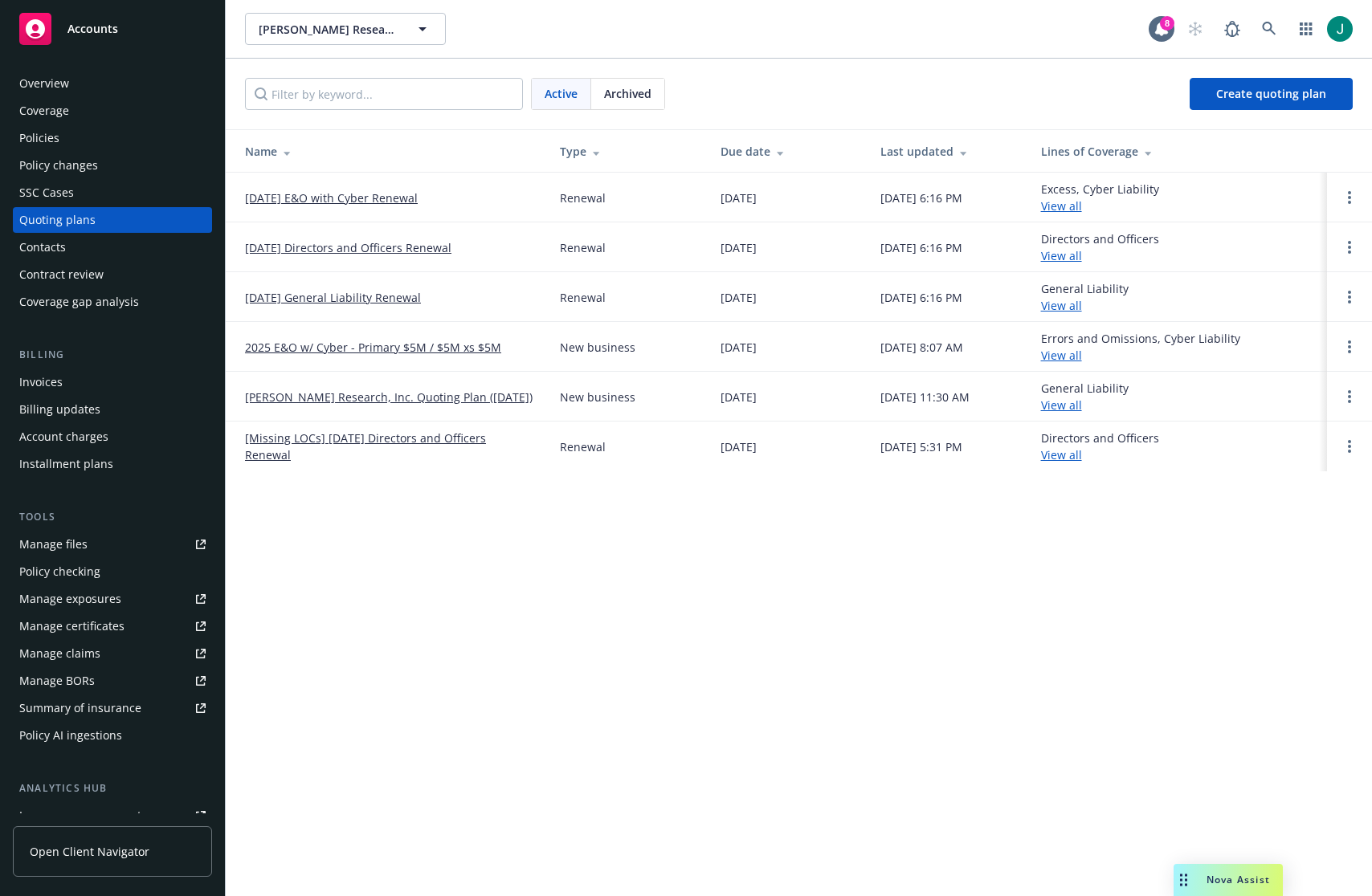
click at [413, 198] on link "[DATE] E&O with Cyber Renewal" at bounding box center [330, 197] width 172 height 17
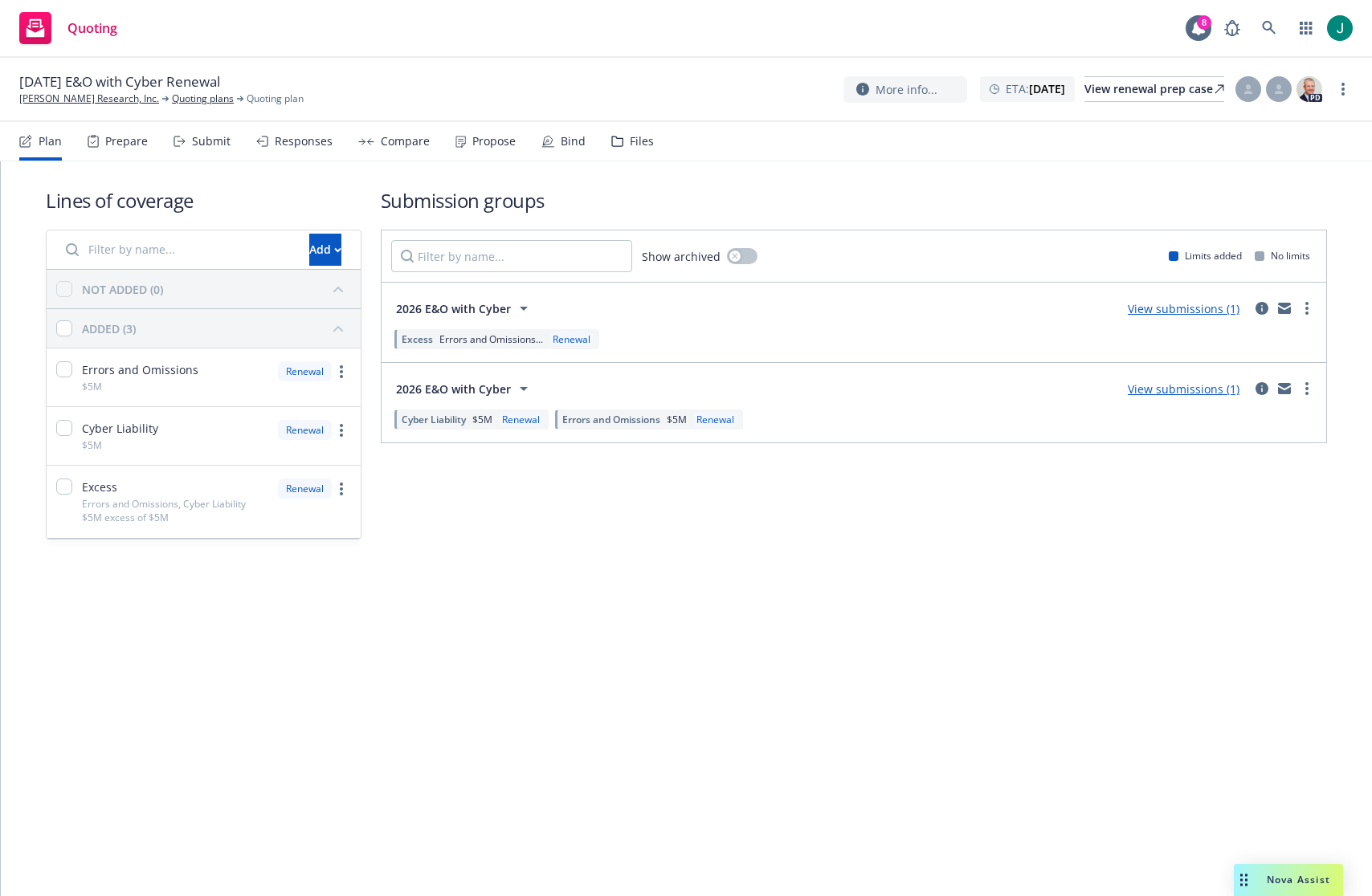
click at [633, 139] on div "Files" at bounding box center [641, 141] width 24 height 13
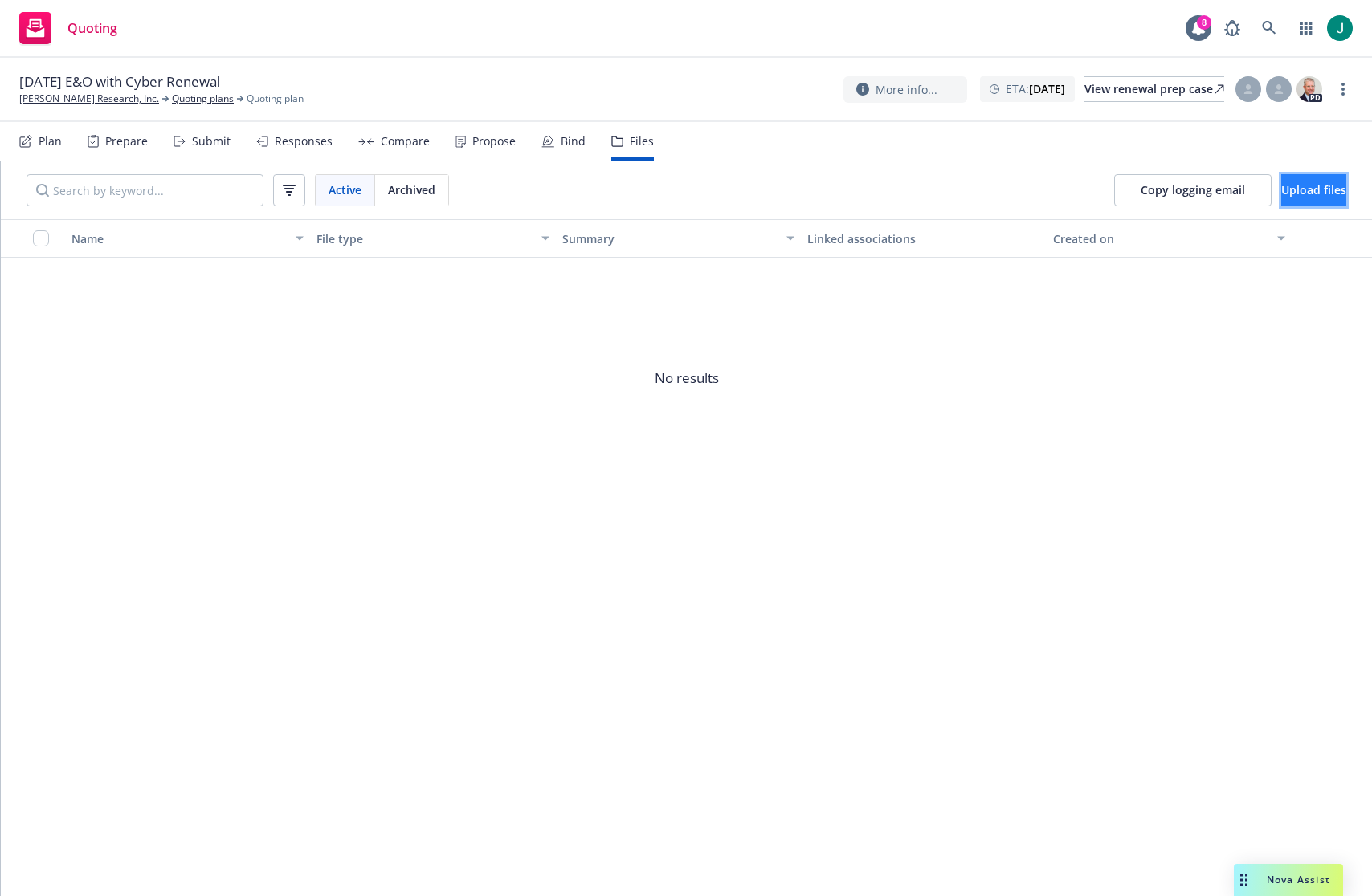
click at [1281, 193] on span "Upload files" at bounding box center [1313, 189] width 65 height 15
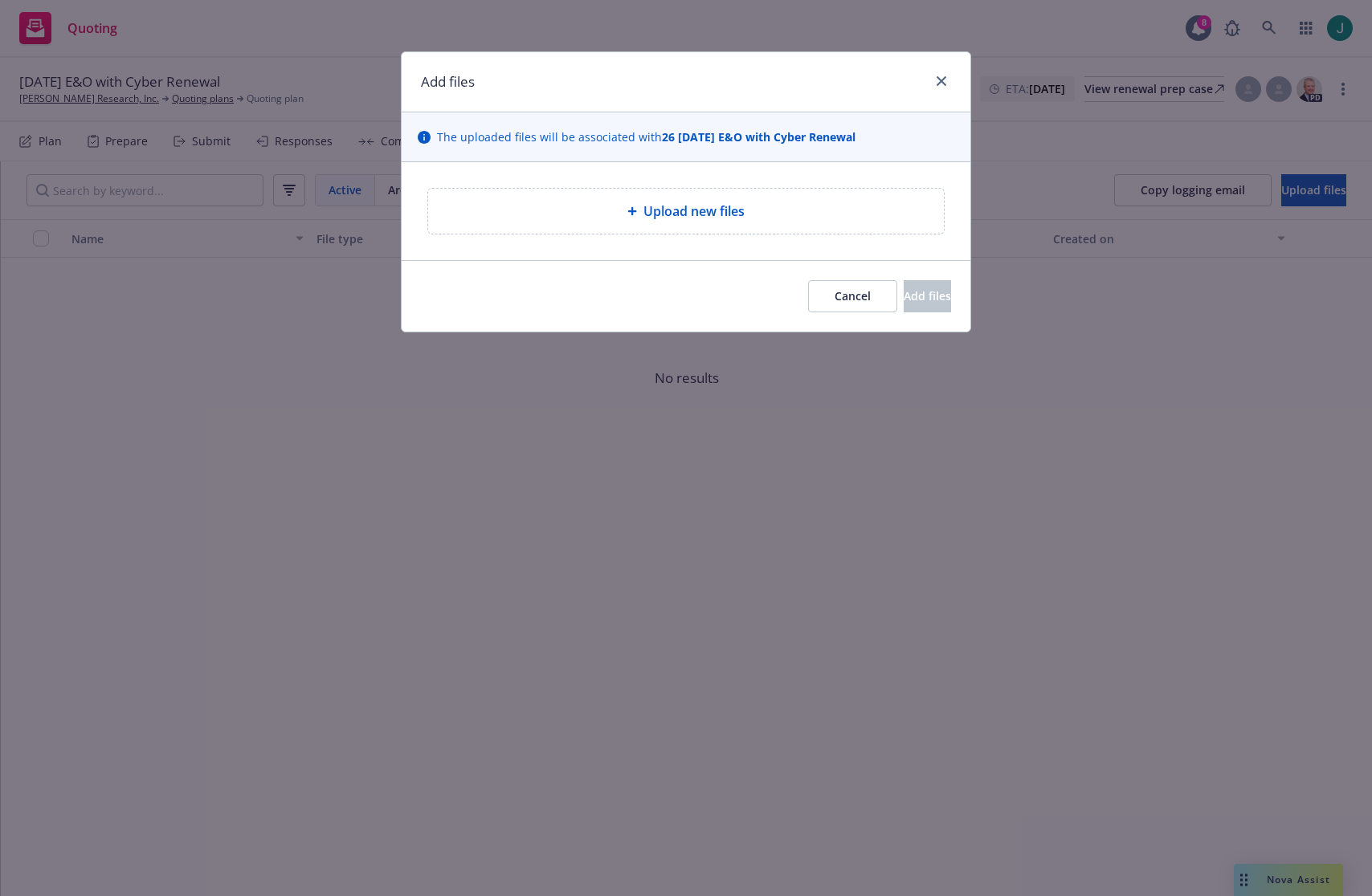
click at [814, 222] on div "Upload new files" at bounding box center [685, 211] width 515 height 45
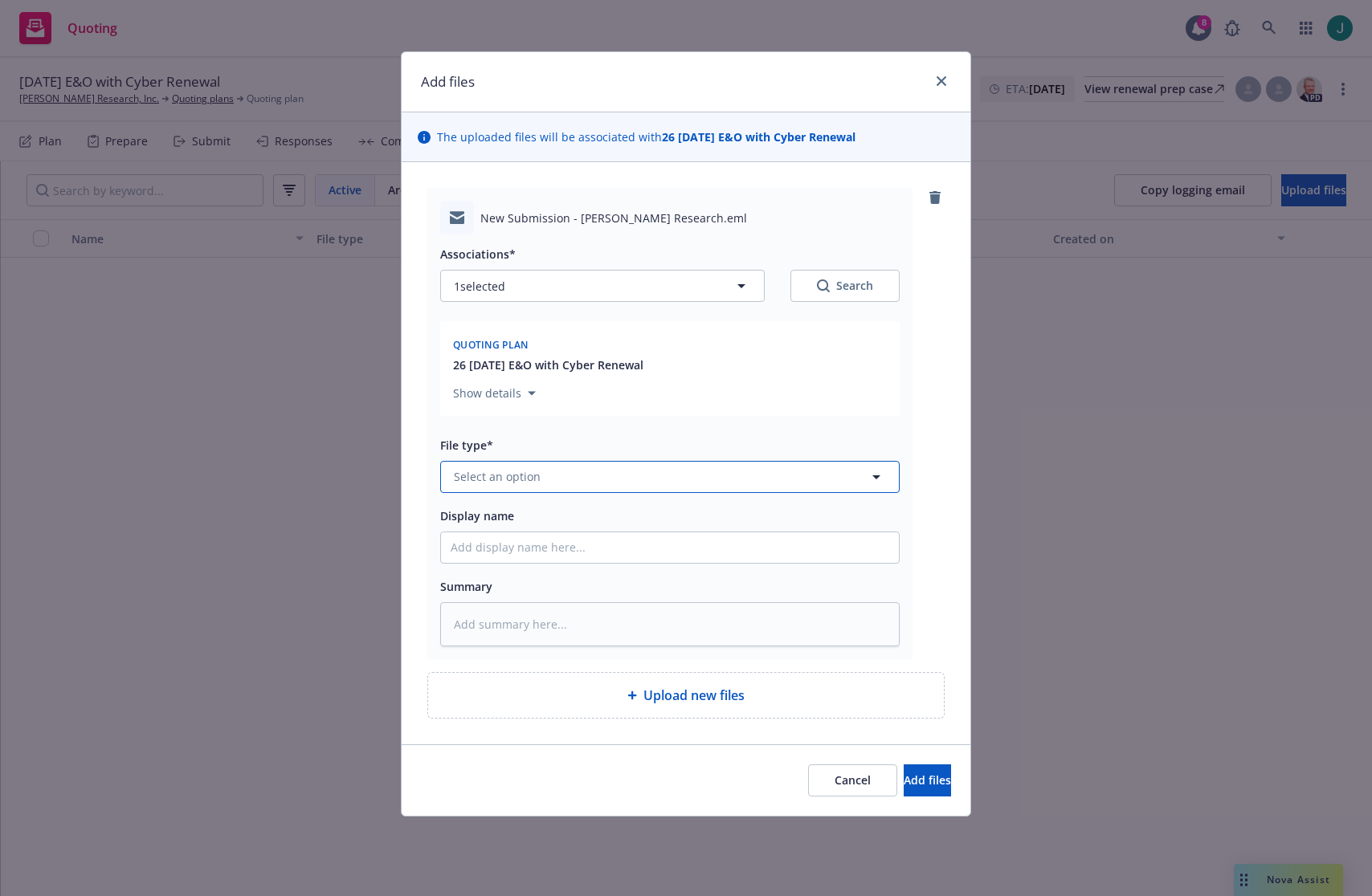
click at [673, 481] on button "Select an option" at bounding box center [670, 477] width 459 height 32
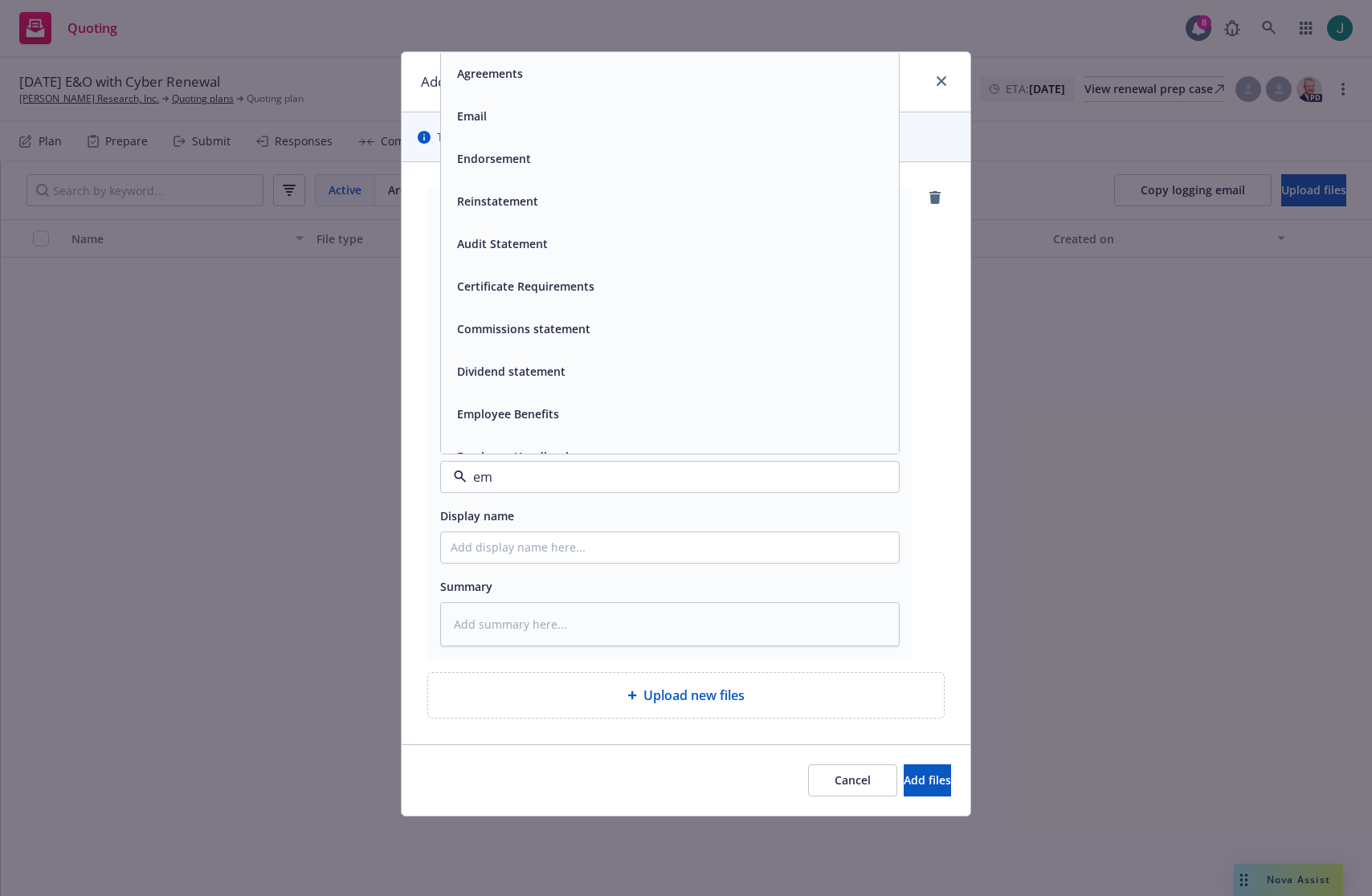
type input "e"
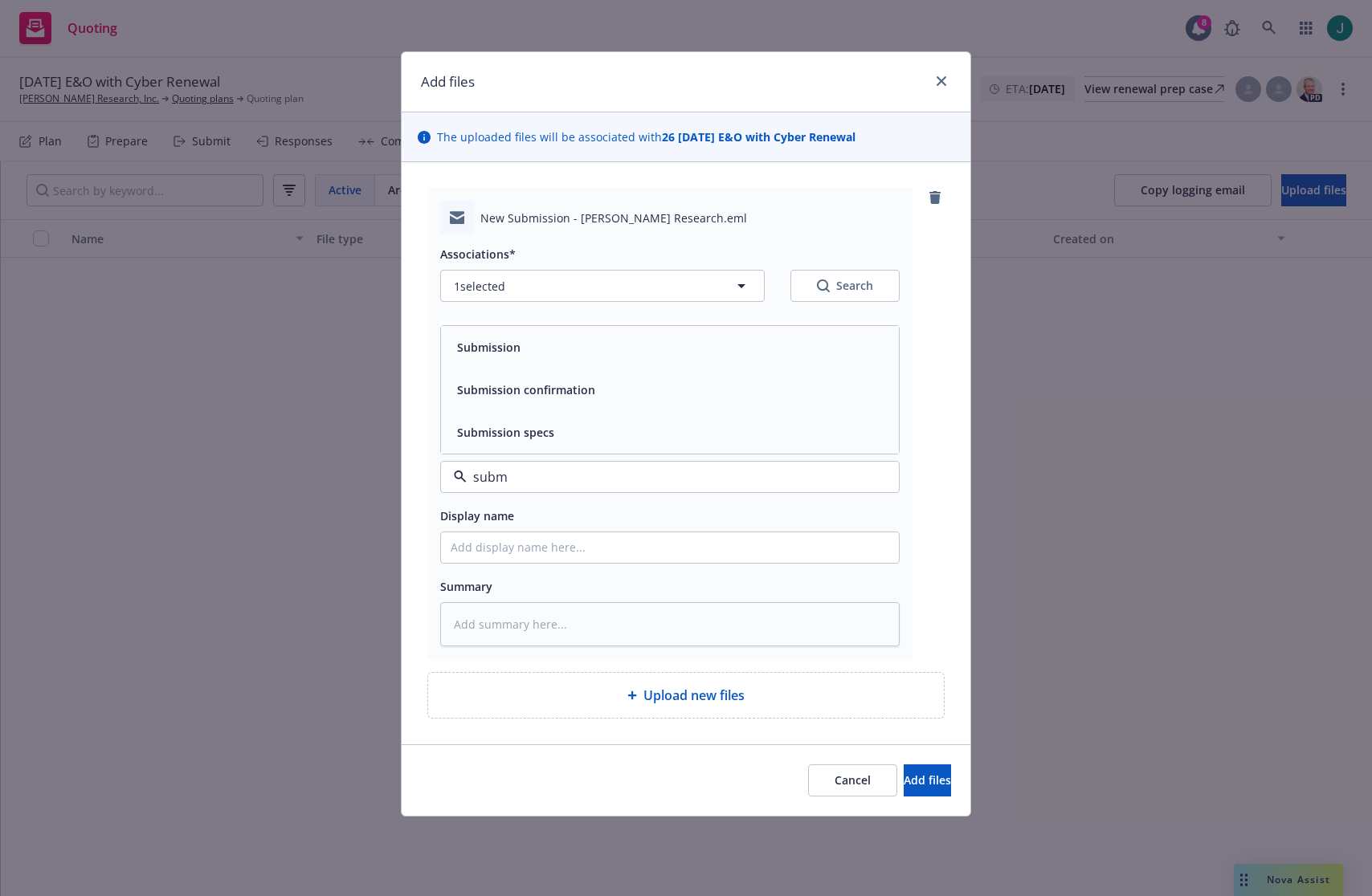
type input "submi"
click at [623, 357] on div "Submission" at bounding box center [669, 348] width 439 height 23
click at [908, 785] on span "Add files" at bounding box center [927, 780] width 47 height 15
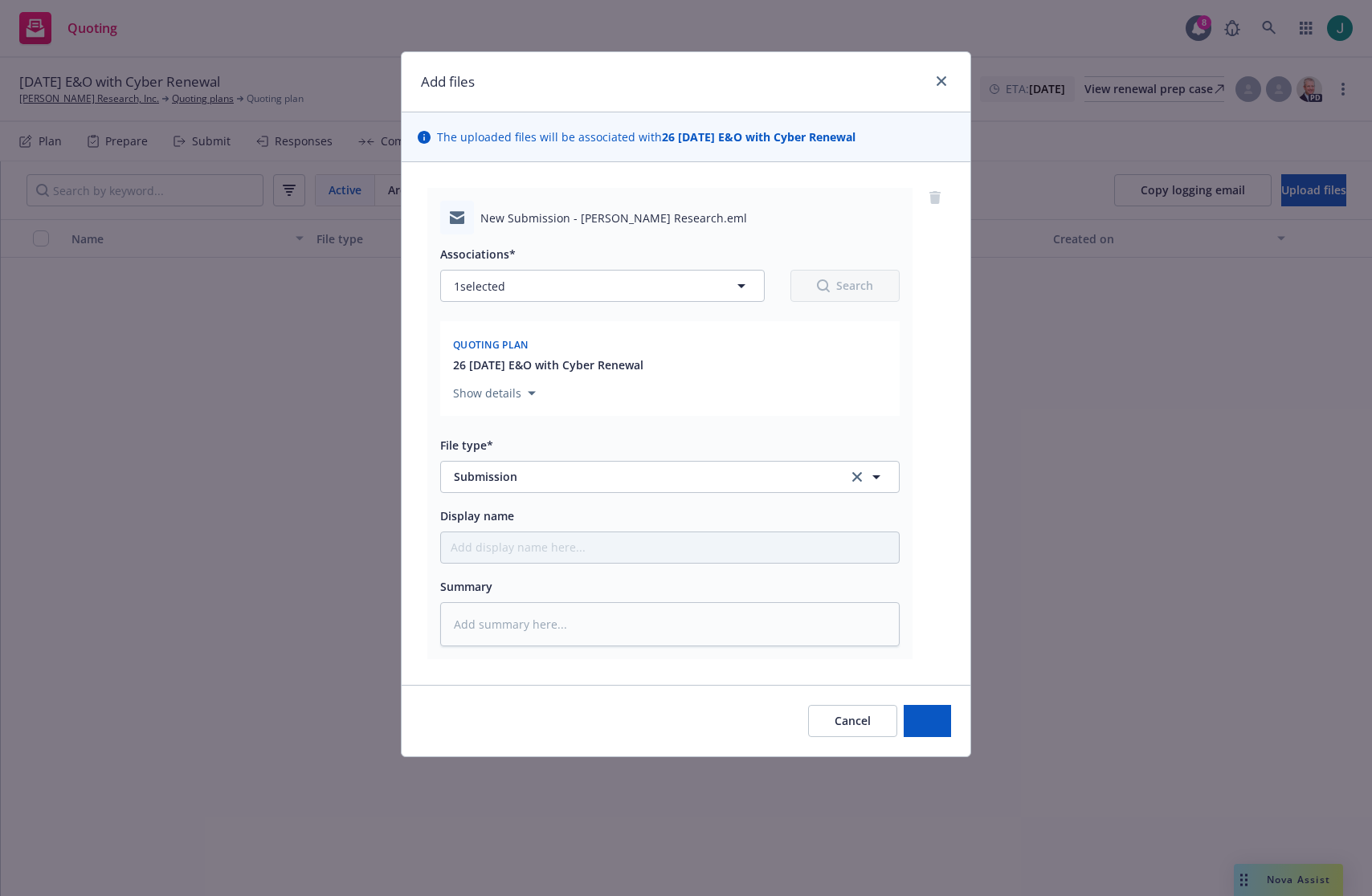
type textarea "x"
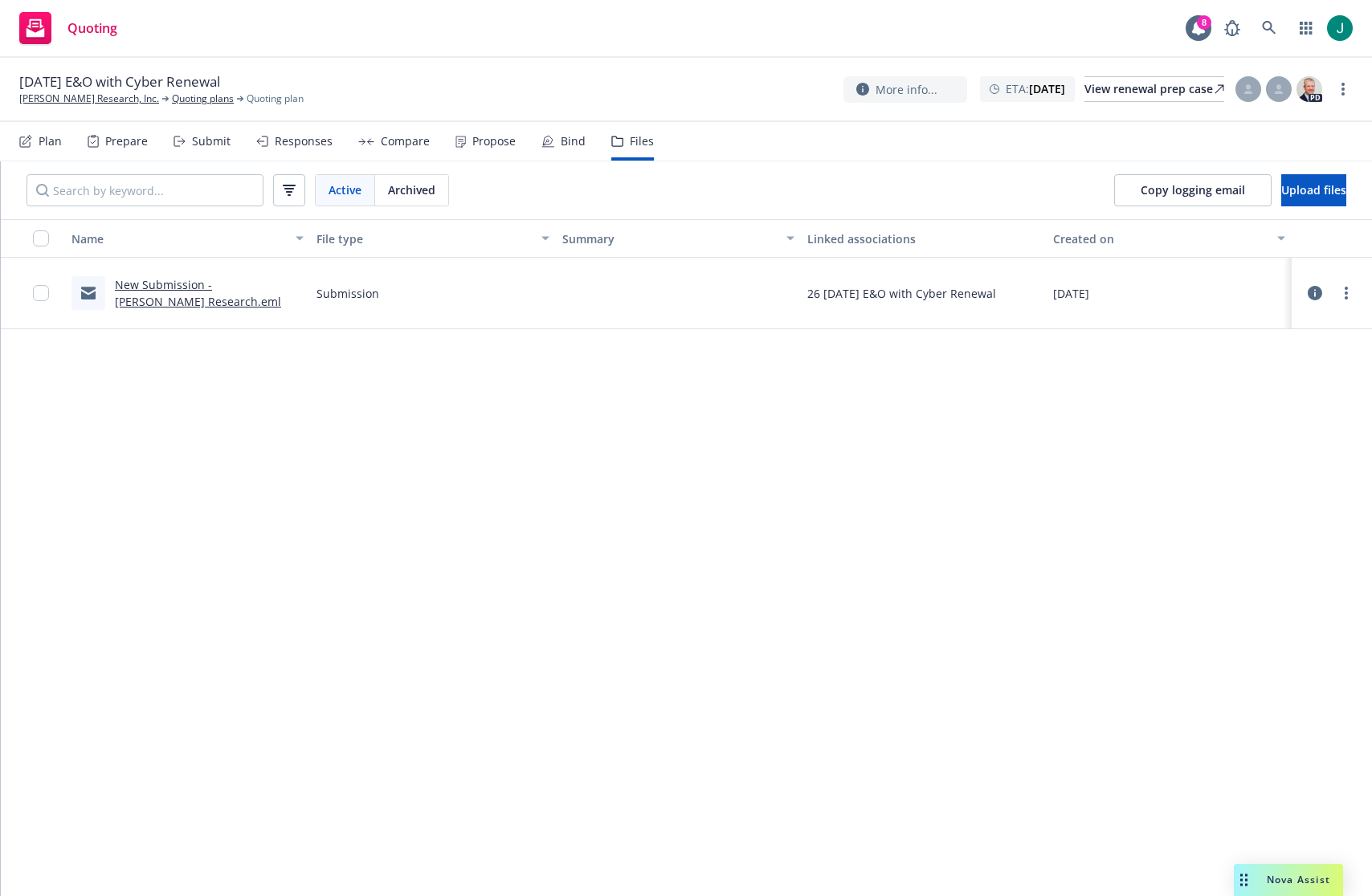
click at [130, 298] on link "New Submission - Newton Research.eml" at bounding box center [198, 293] width 166 height 32
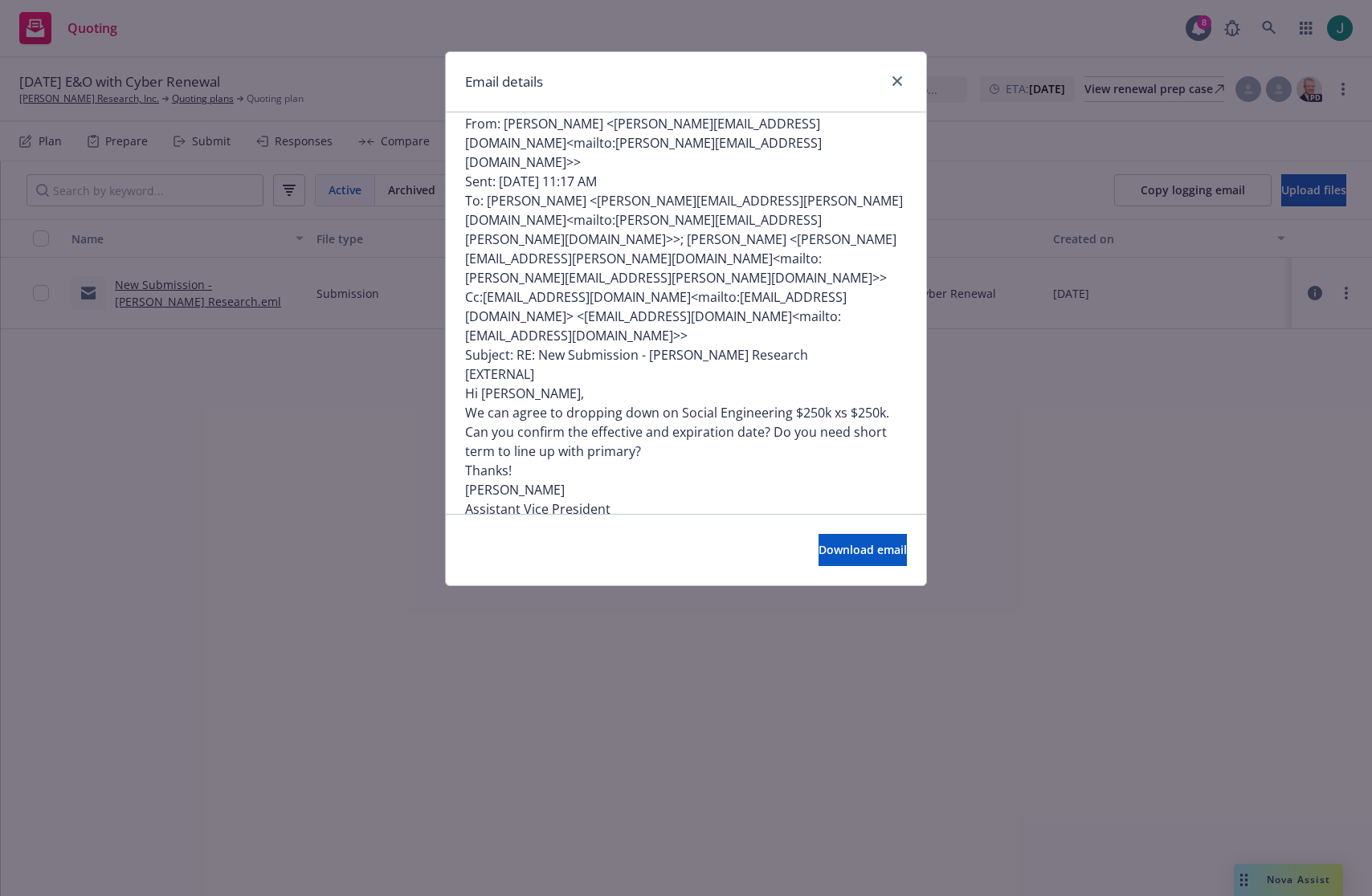
scroll to position [1928, 0]
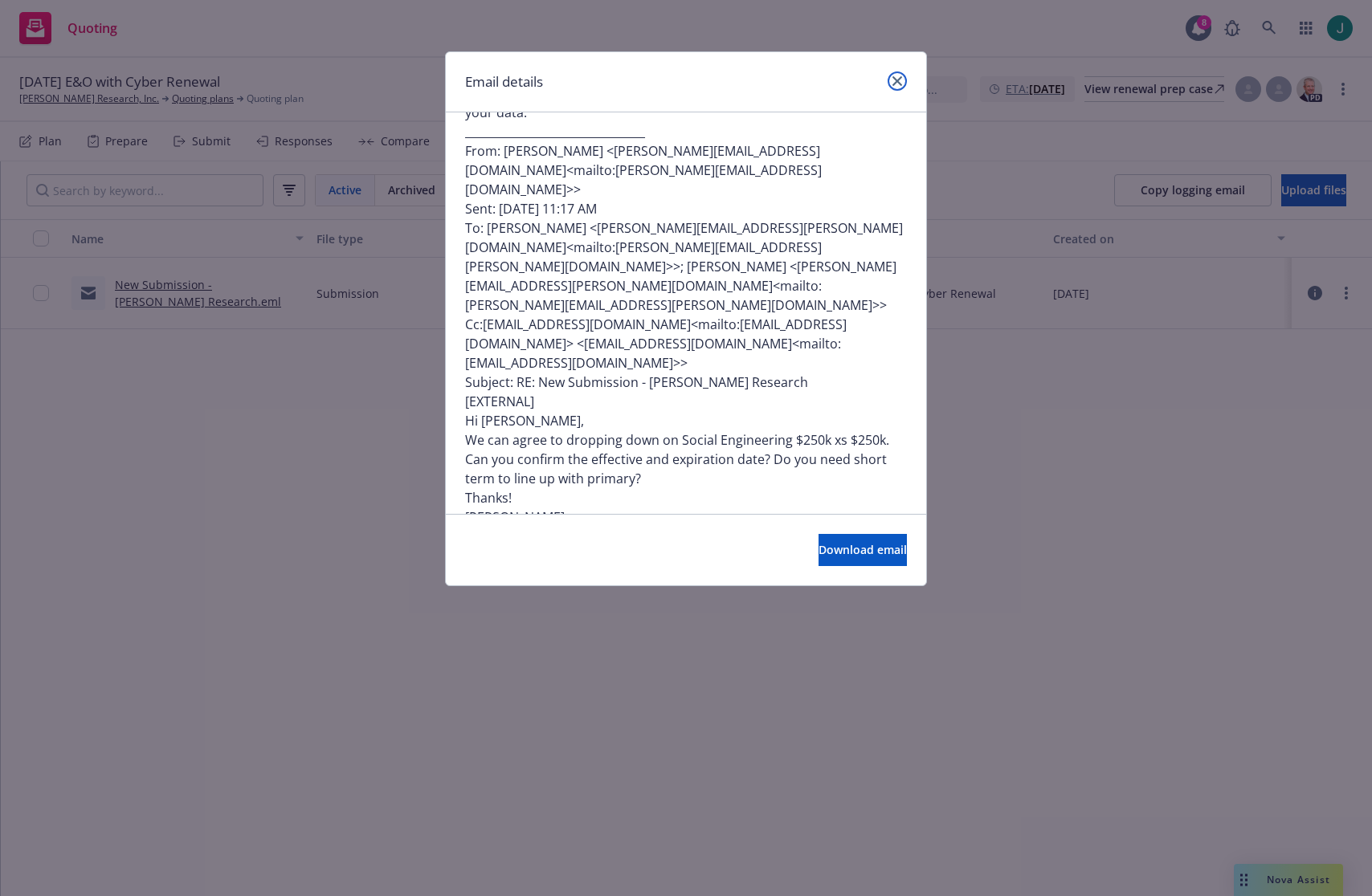
click at [896, 80] on icon "close" at bounding box center [897, 80] width 10 height 10
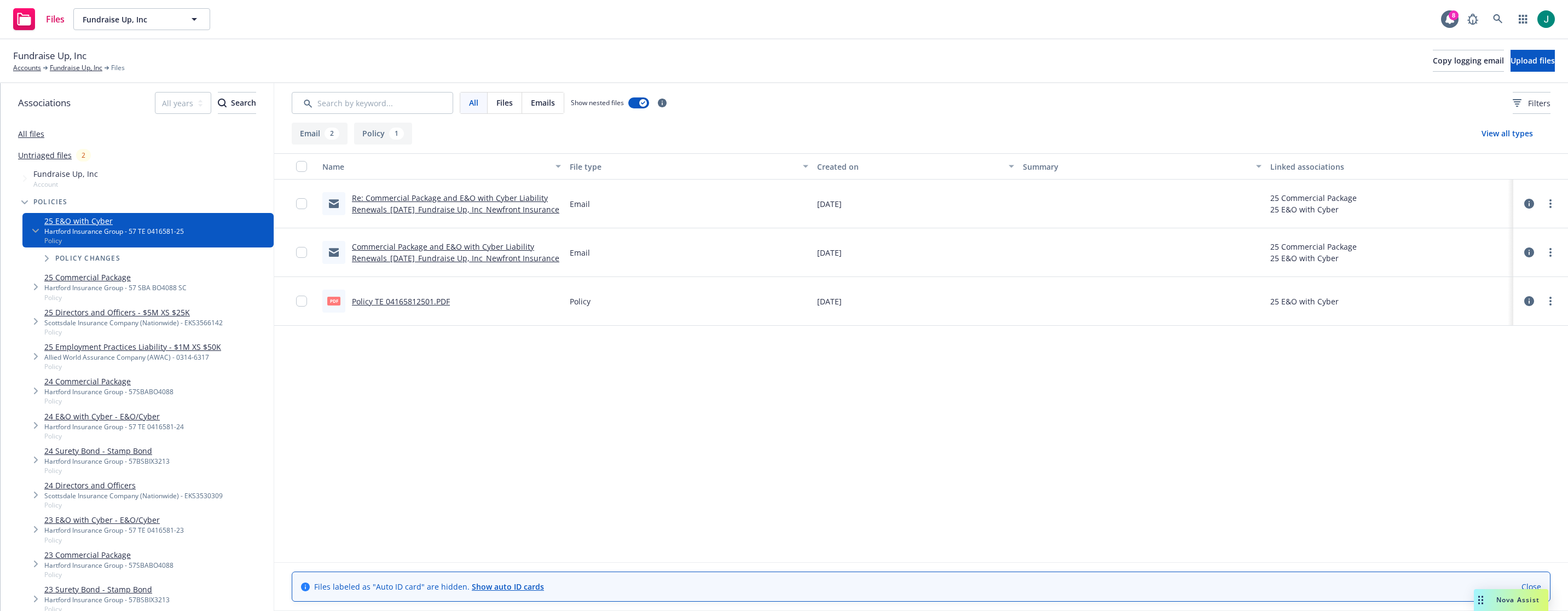
click at [425, 303] on link "Policy TE 04165812501.PDF" at bounding box center [401, 301] width 98 height 10
click at [78, 65] on link "Fundraise Up, Inc" at bounding box center [76, 68] width 52 height 10
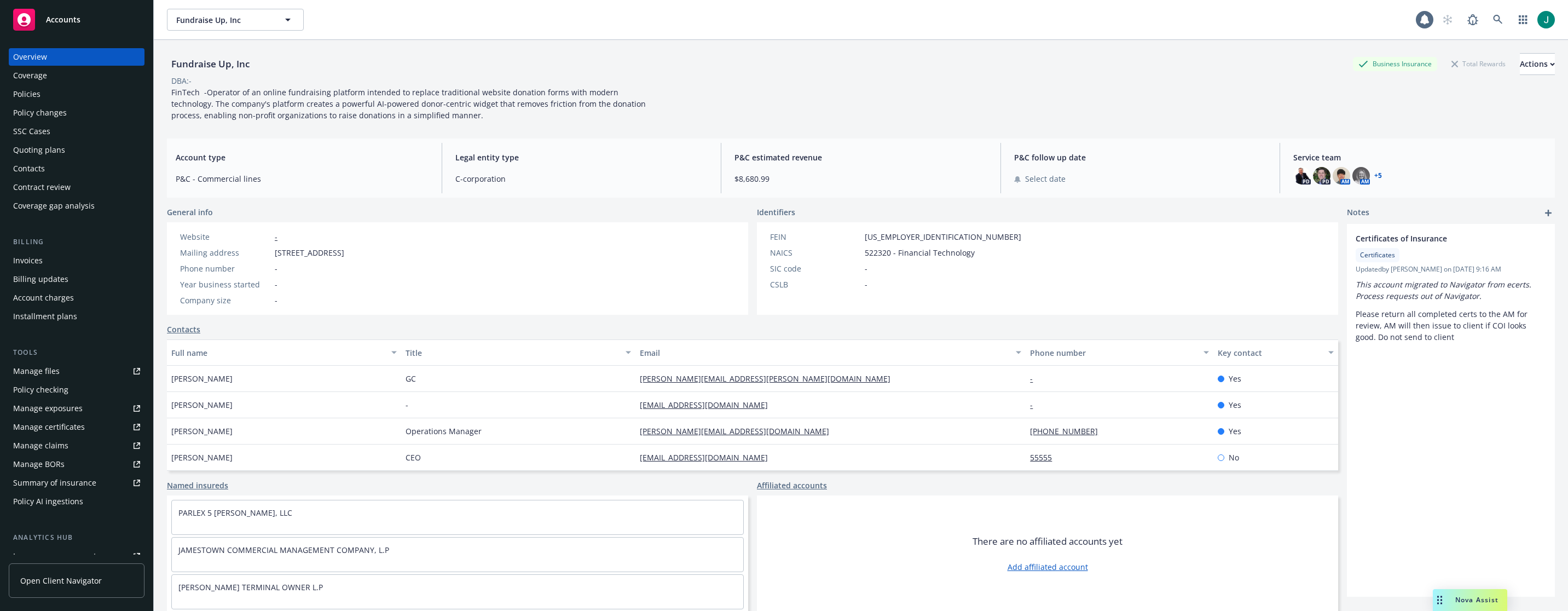
click at [27, 96] on div "Policies" at bounding box center [27, 94] width 27 height 18
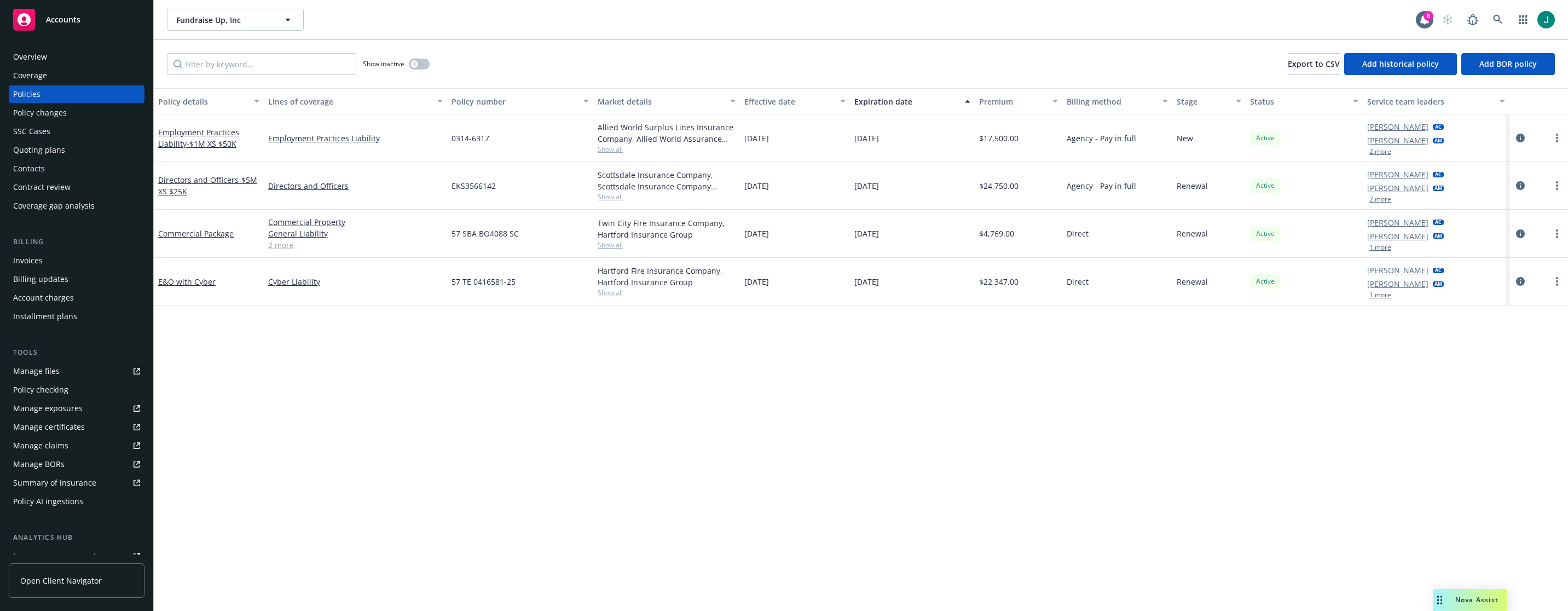
click at [41, 152] on div "Quoting plans" at bounding box center [39, 150] width 52 height 18
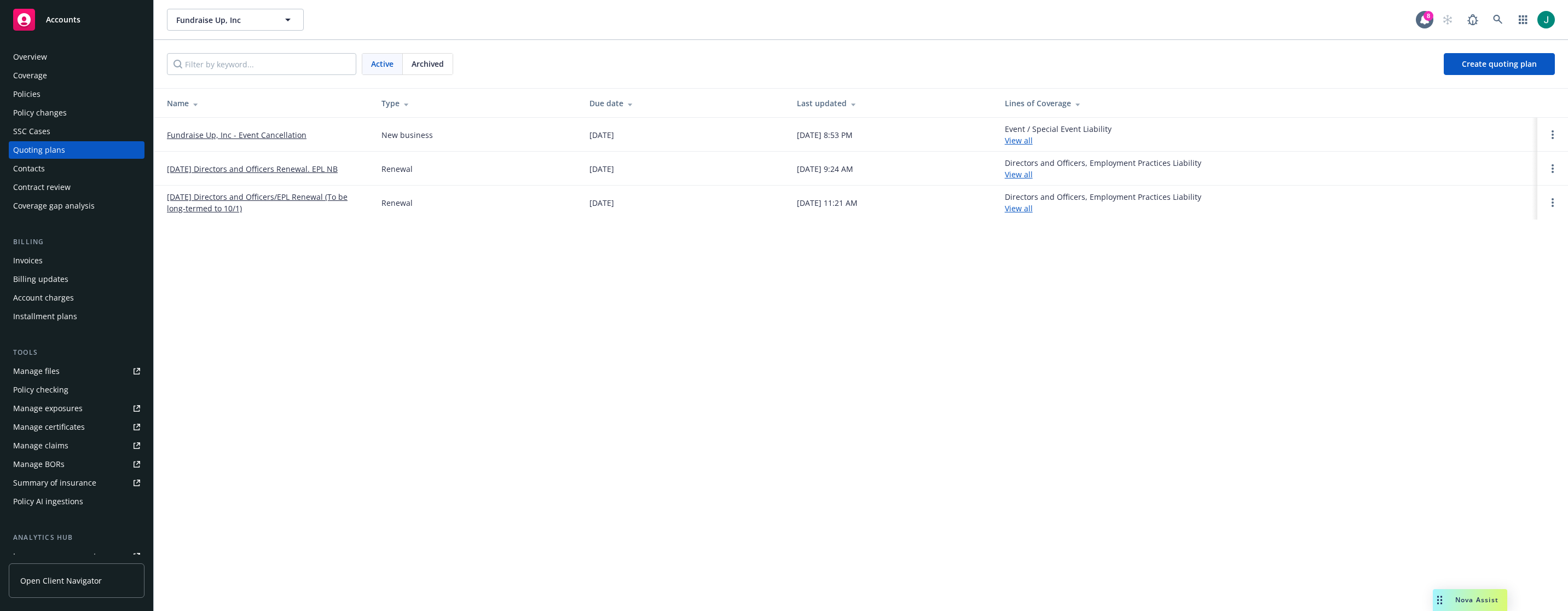
click at [430, 68] on span "Archived" at bounding box center [427, 63] width 32 height 12
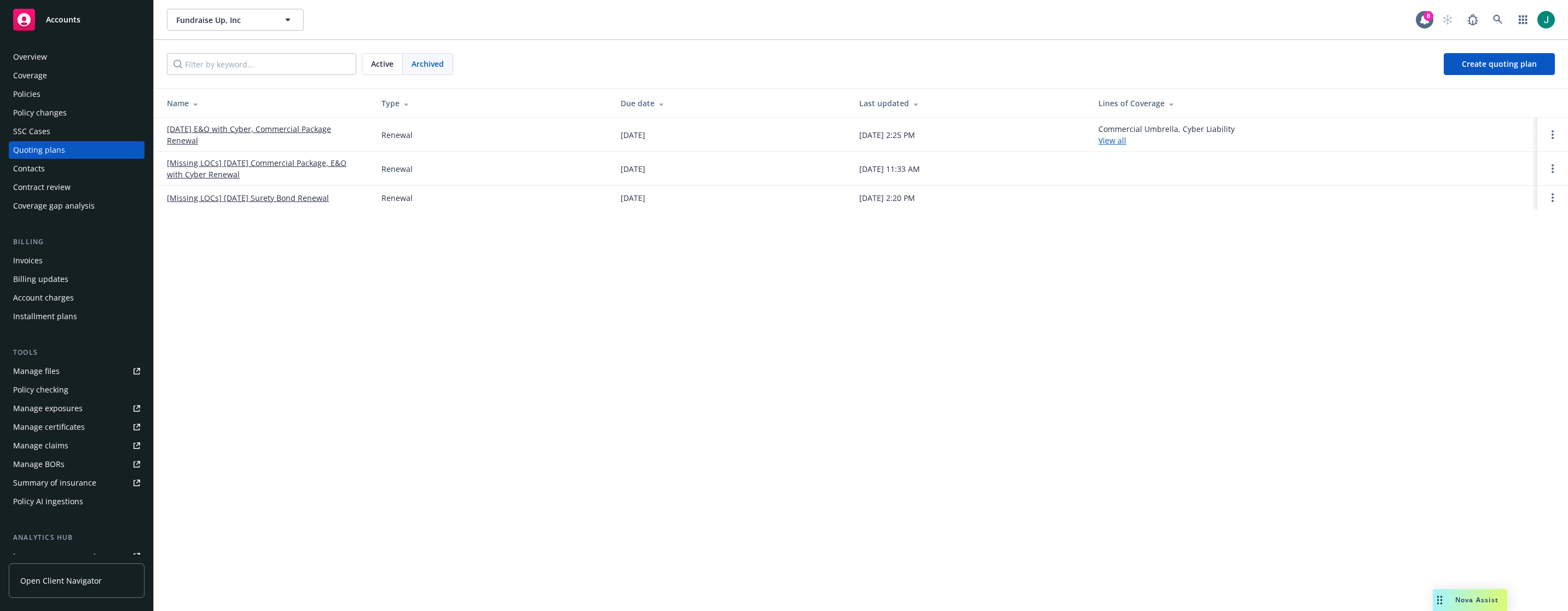
click at [298, 127] on link "[DATE] E&O with Cyber, Commercial Package Renewal" at bounding box center [265, 135] width 197 height 23
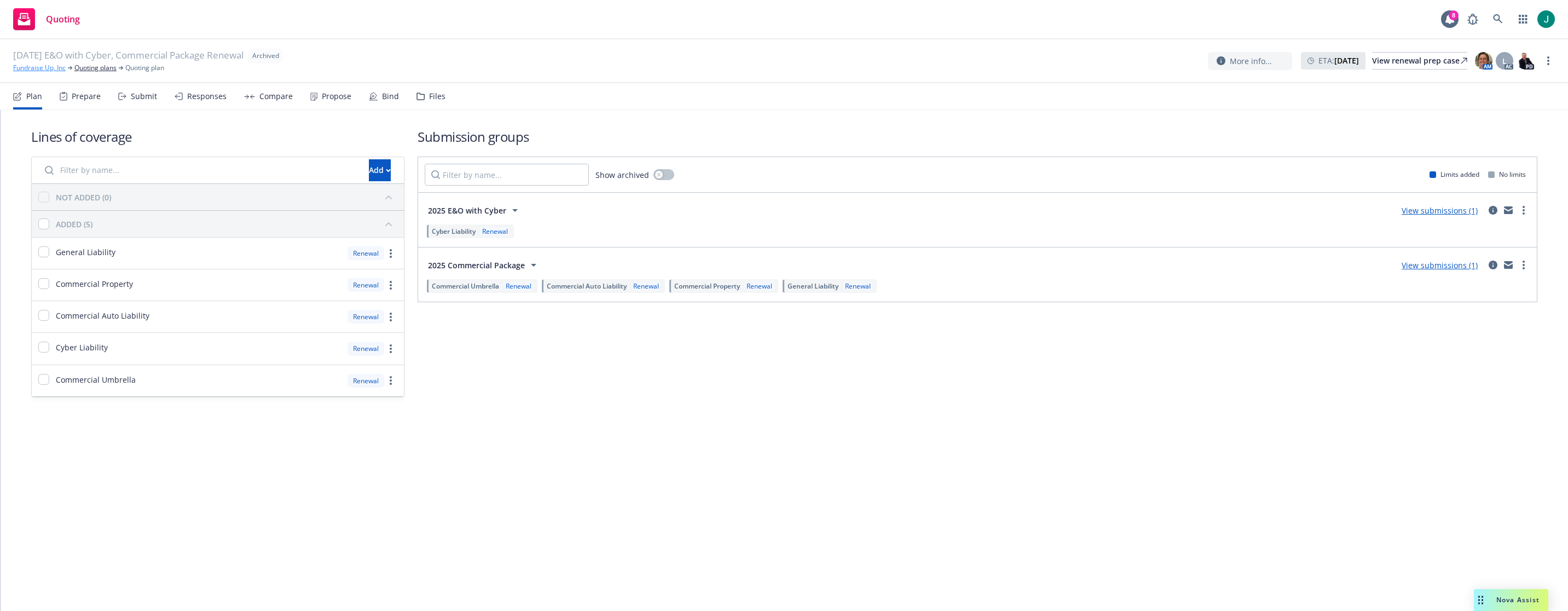
drag, startPoint x: 36, startPoint y: 69, endPoint x: 43, endPoint y: 68, distance: 7.1
click at [36, 69] on link "Fundraise Up, Inc" at bounding box center [40, 68] width 52 height 10
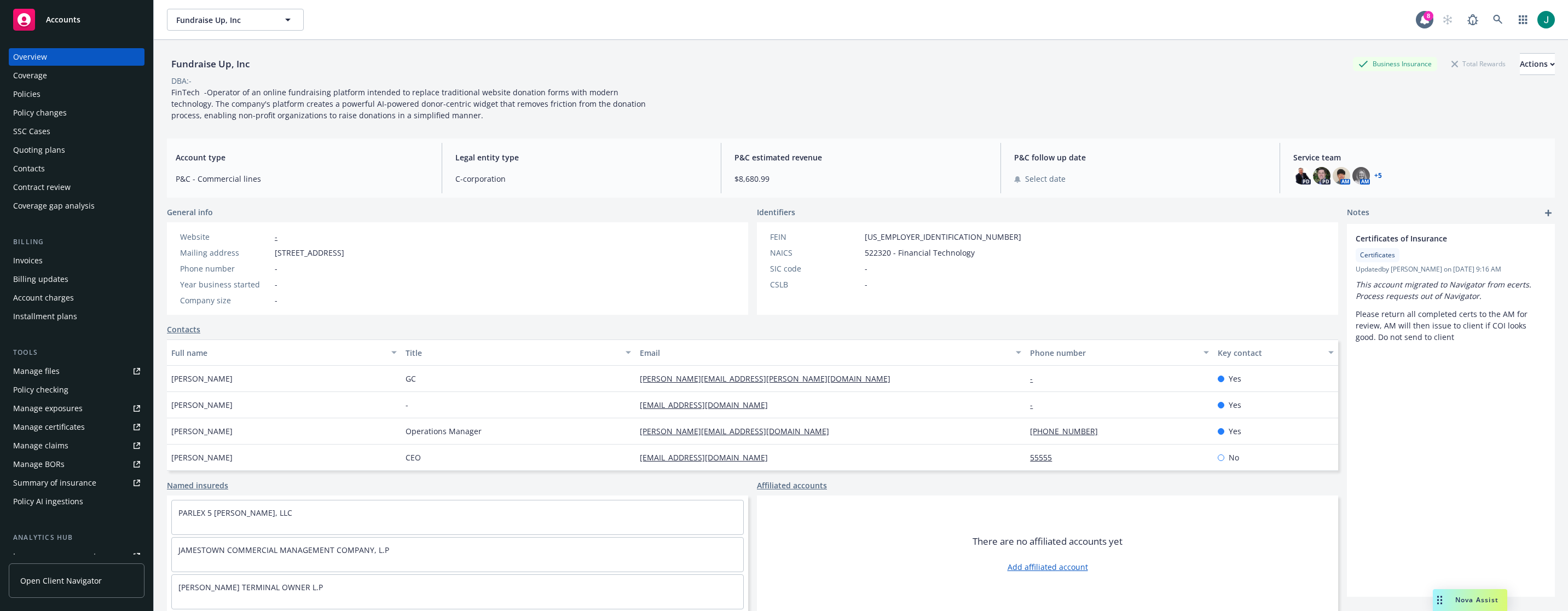
click at [33, 91] on div "Policies" at bounding box center [27, 94] width 27 height 18
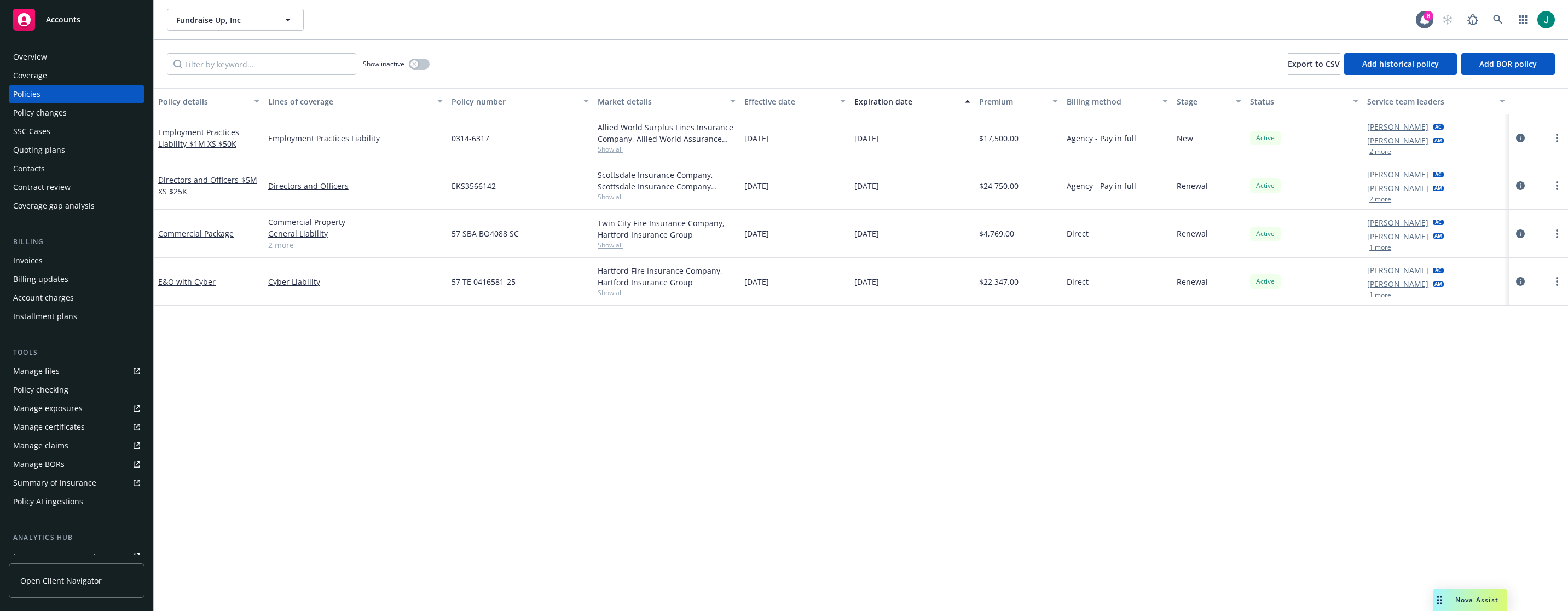
click at [1013, 328] on div "Policy details Lines of coverage Policy number Market details Effective date Ex…" at bounding box center [861, 350] width 1414 height 523
click at [422, 66] on button "button" at bounding box center [419, 64] width 21 height 11
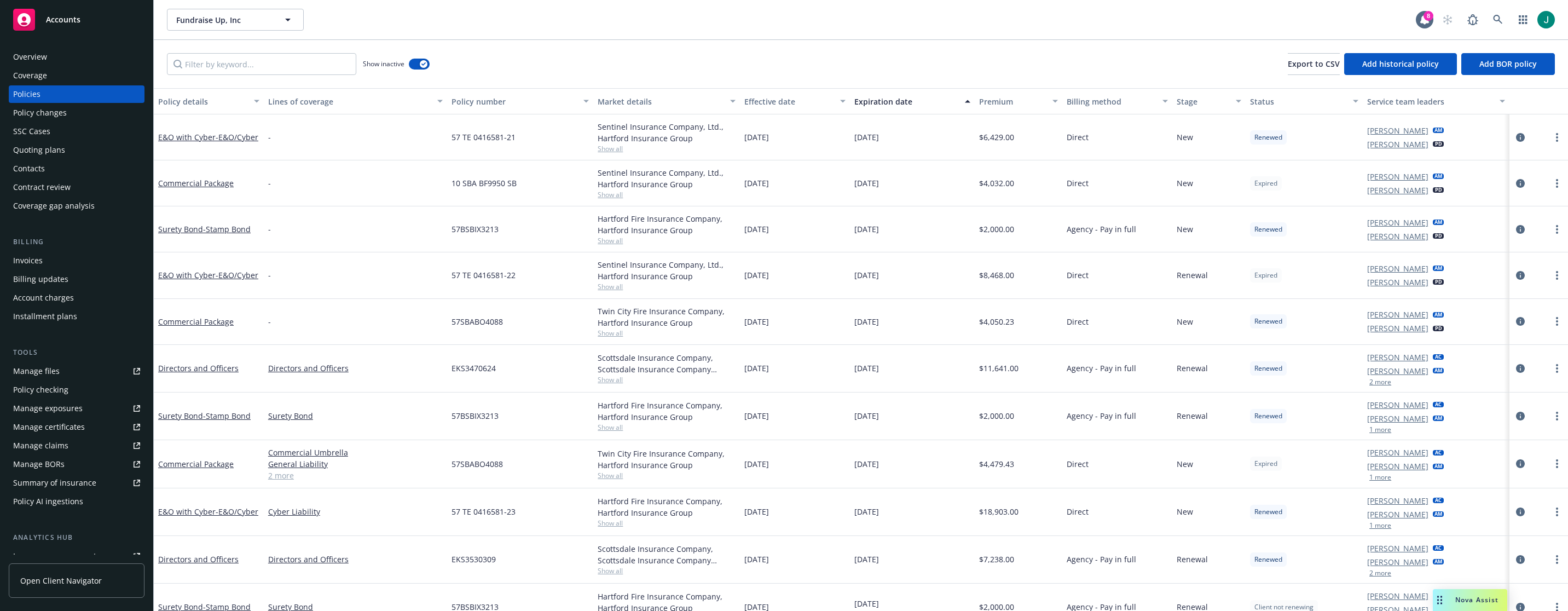
click at [1278, 16] on div "Fundraise Up, Inc Fundraise Up, Inc" at bounding box center [791, 19] width 1249 height 22
click at [1497, 18] on icon at bounding box center [1498, 19] width 10 height 10
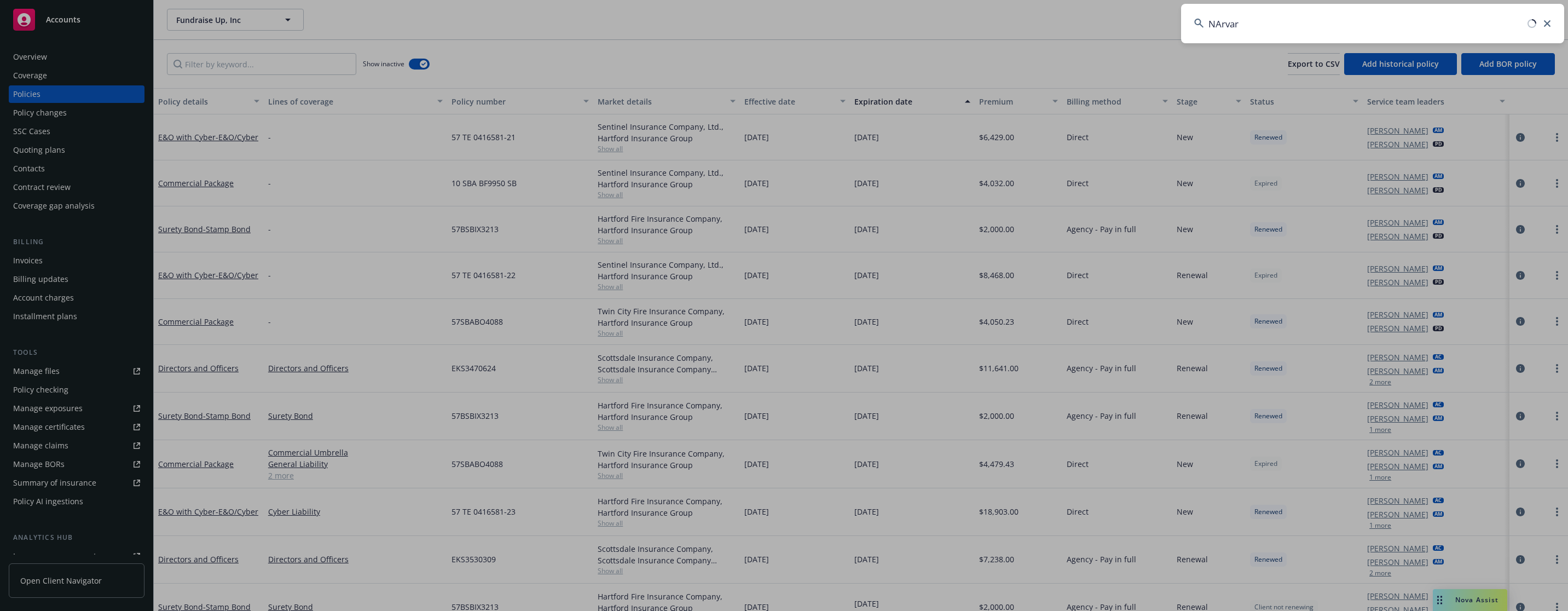
type input "NArvar"
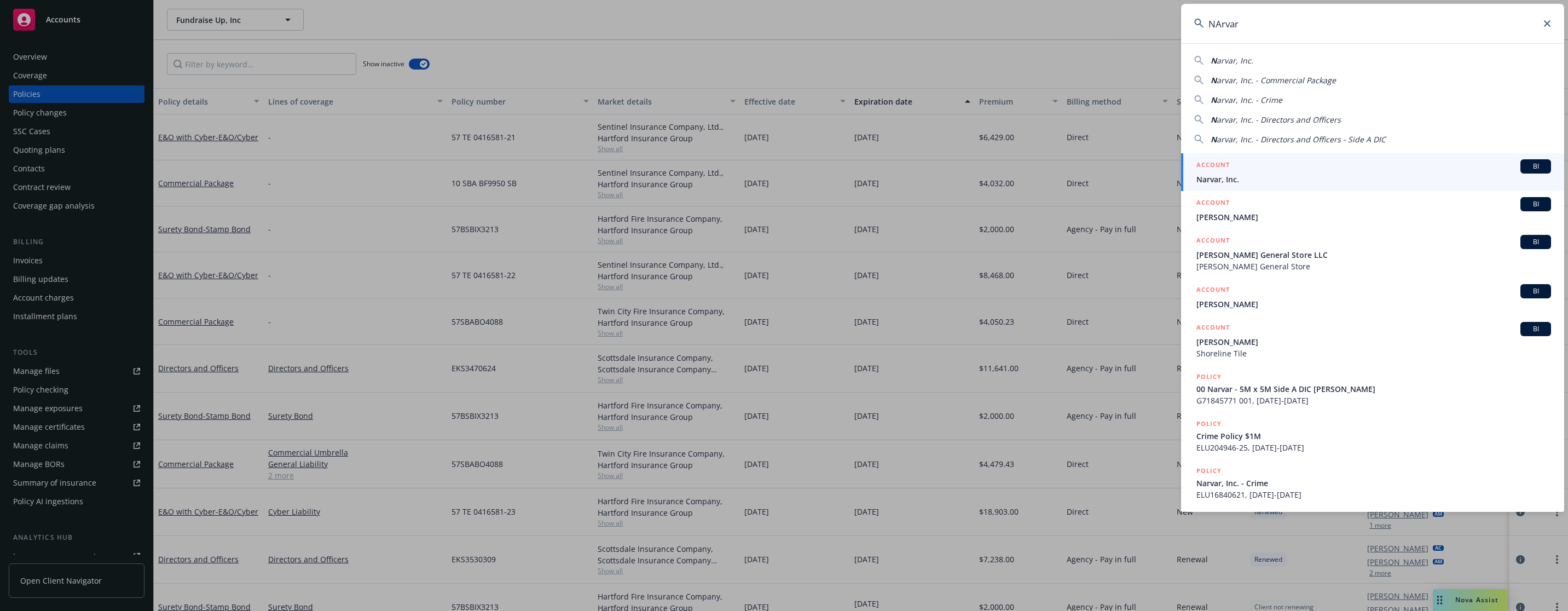
click at [1234, 173] on div "ACCOUNT BI" at bounding box center [1373, 166] width 355 height 14
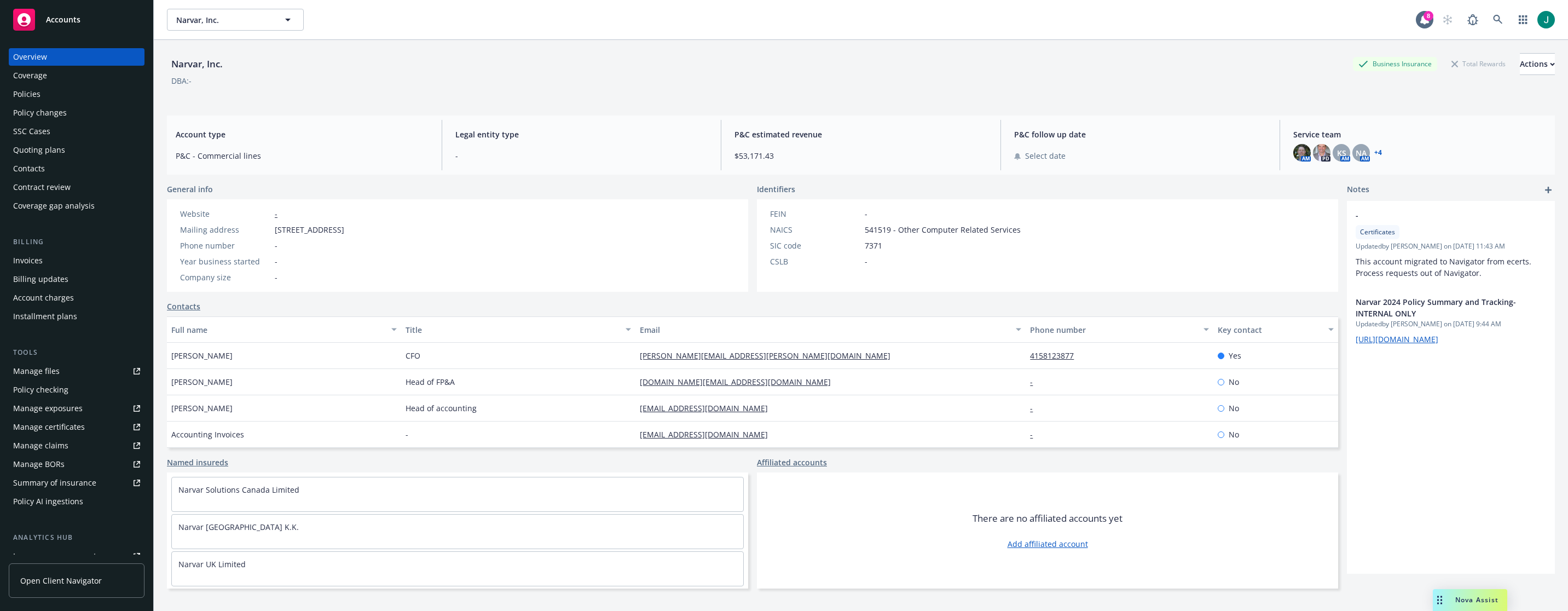
click at [41, 96] on div "Policies" at bounding box center [77, 94] width 127 height 18
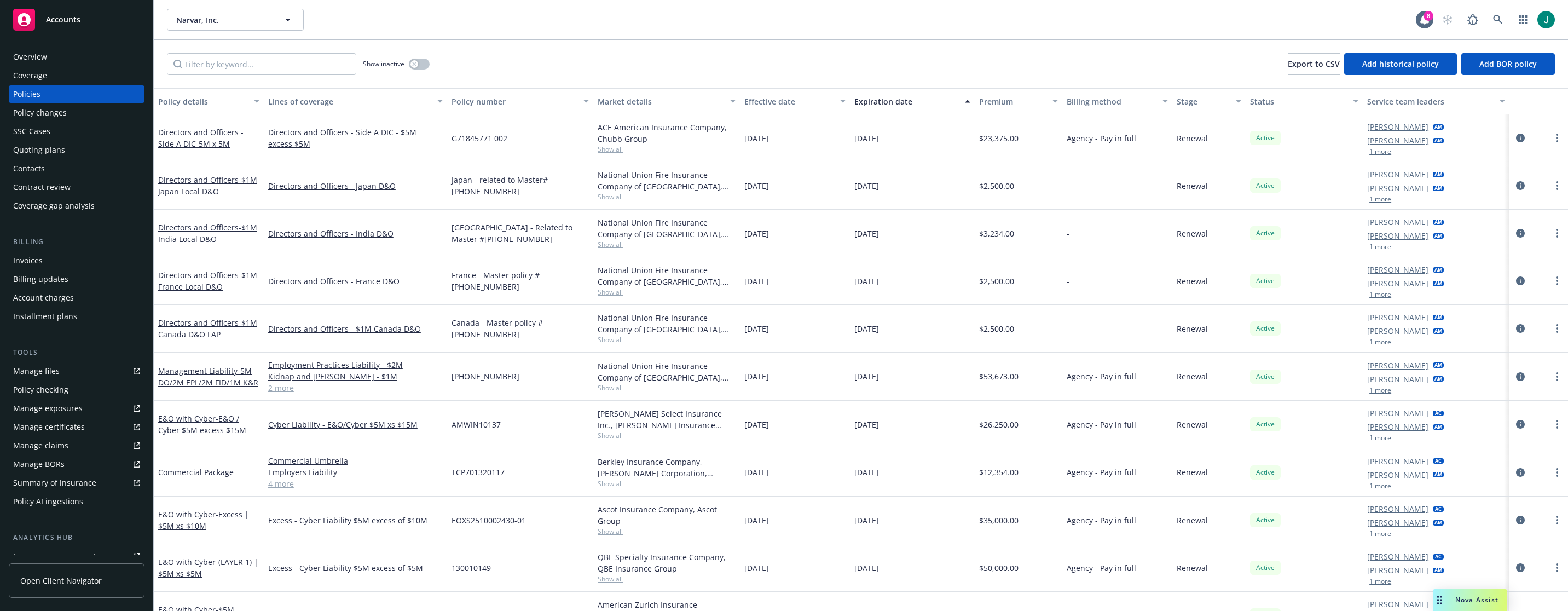
click at [1084, 296] on div "-" at bounding box center [1117, 281] width 110 height 48
click at [931, 342] on div "06/29/2026" at bounding box center [912, 329] width 125 height 48
click at [1516, 186] on icon "circleInformation" at bounding box center [1521, 186] width 9 height 9
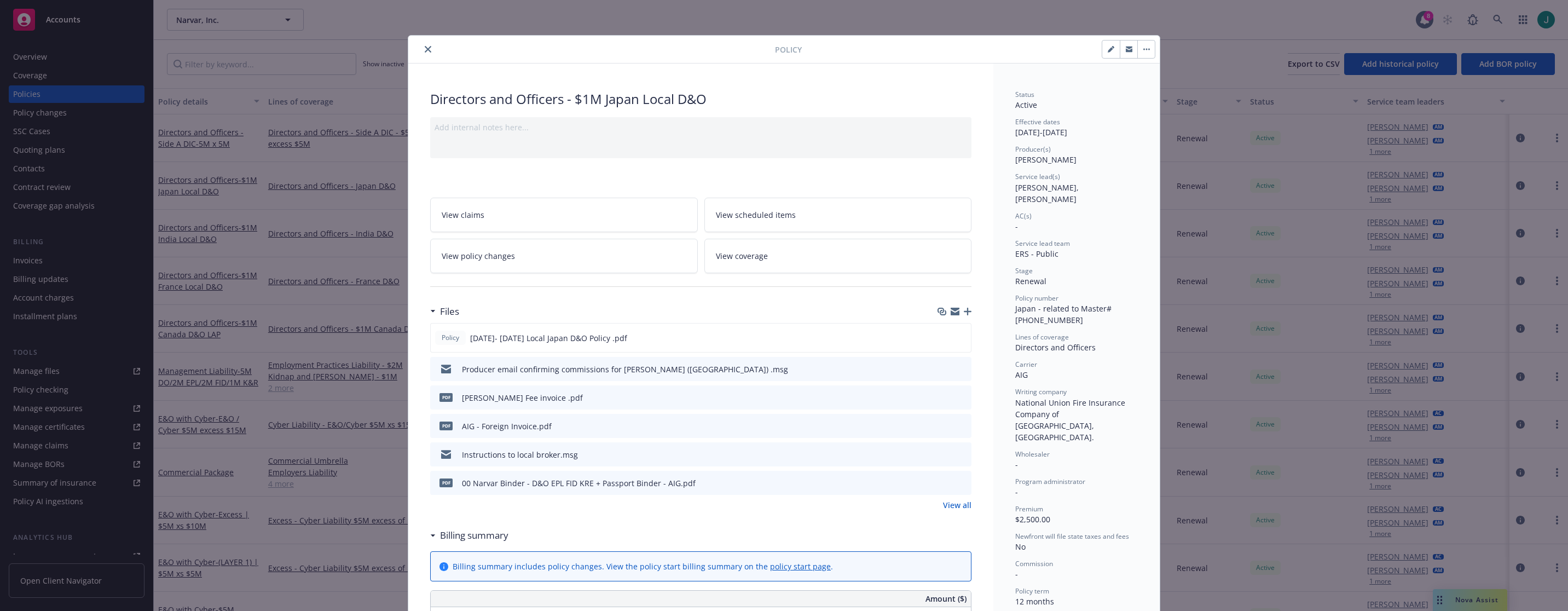
click at [961, 398] on icon "preview file" at bounding box center [961, 397] width 10 height 8
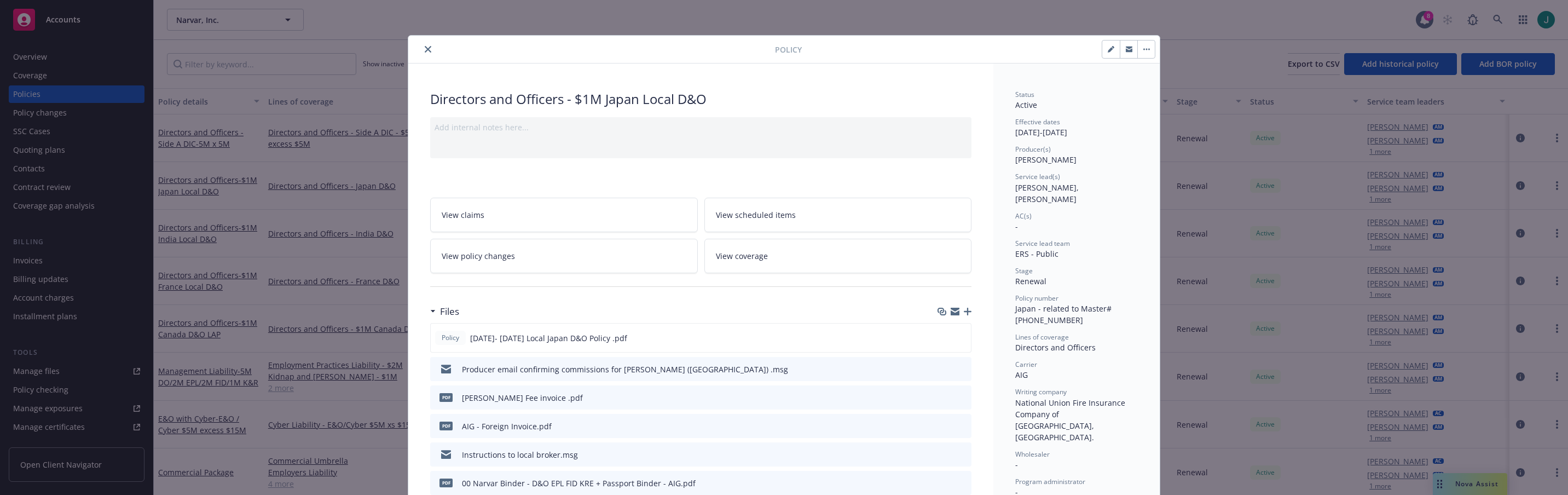
click at [956, 369] on icon "preview file" at bounding box center [961, 368] width 10 height 8
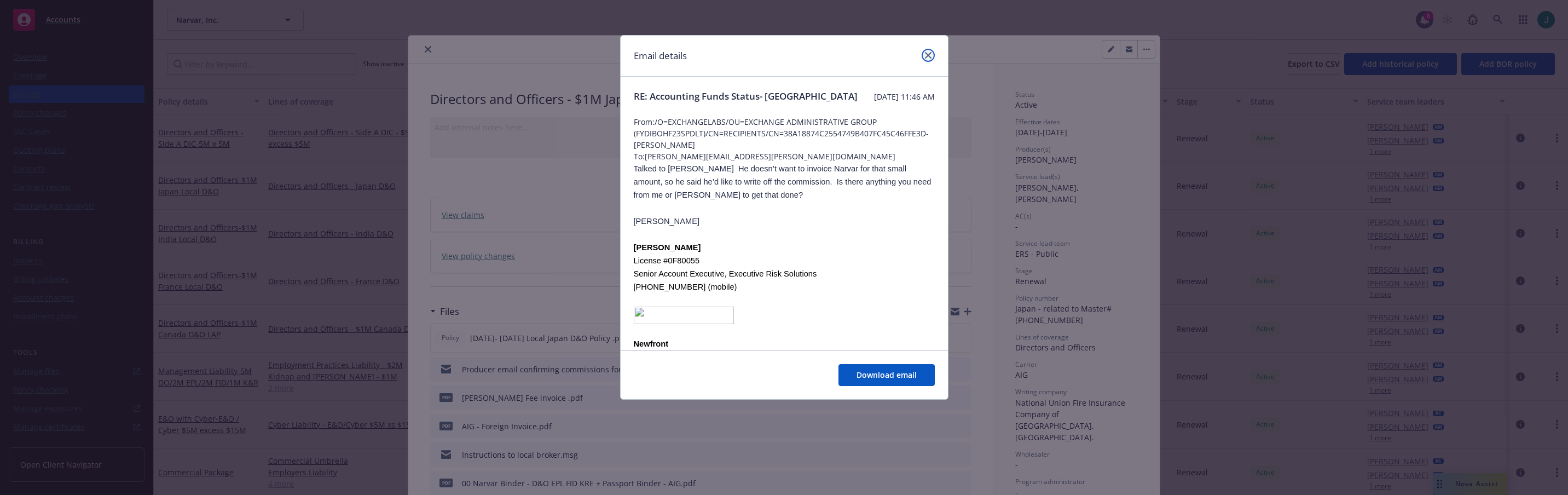
click at [931, 54] on icon "close" at bounding box center [928, 55] width 7 height 7
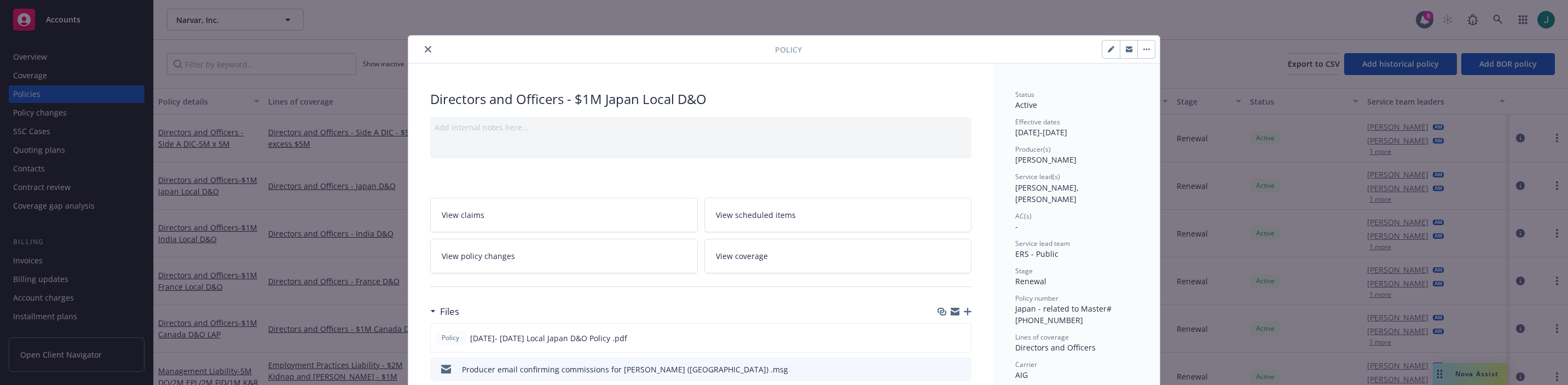
click at [425, 50] on icon "close" at bounding box center [428, 49] width 7 height 7
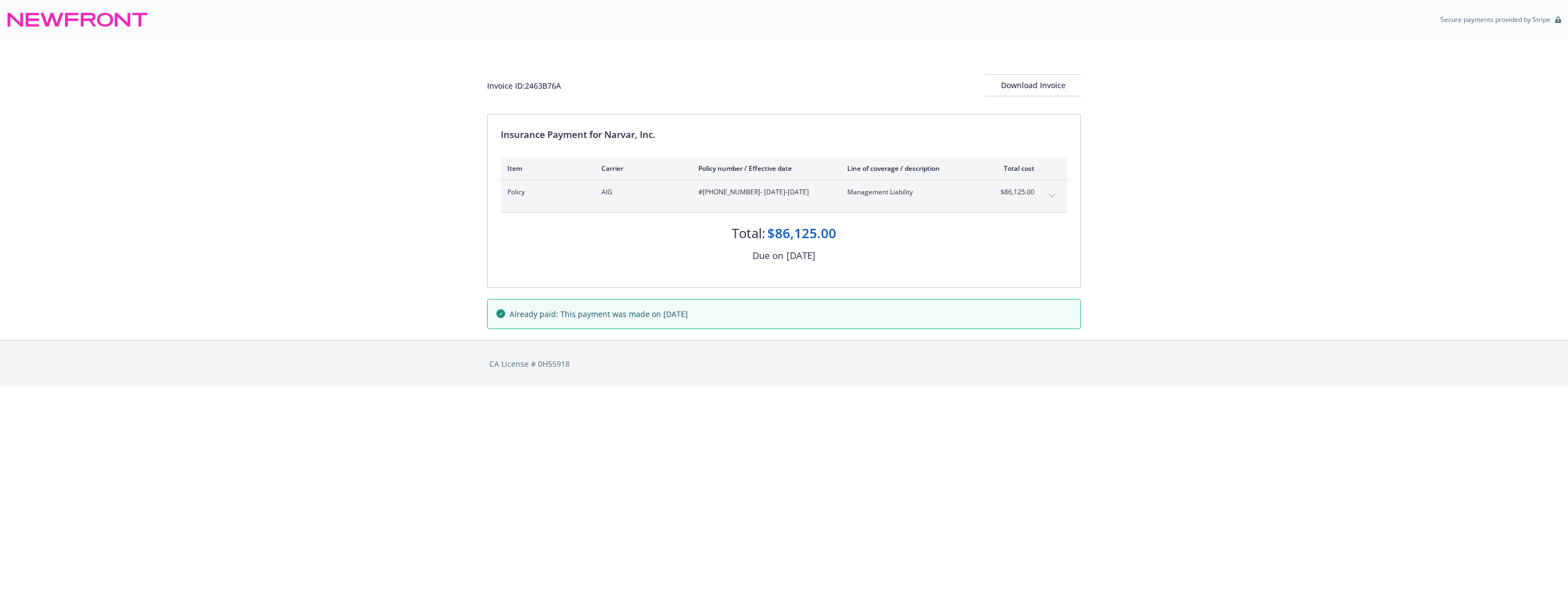
click at [1049, 194] on icon "expand content" at bounding box center [1052, 196] width 7 height 4
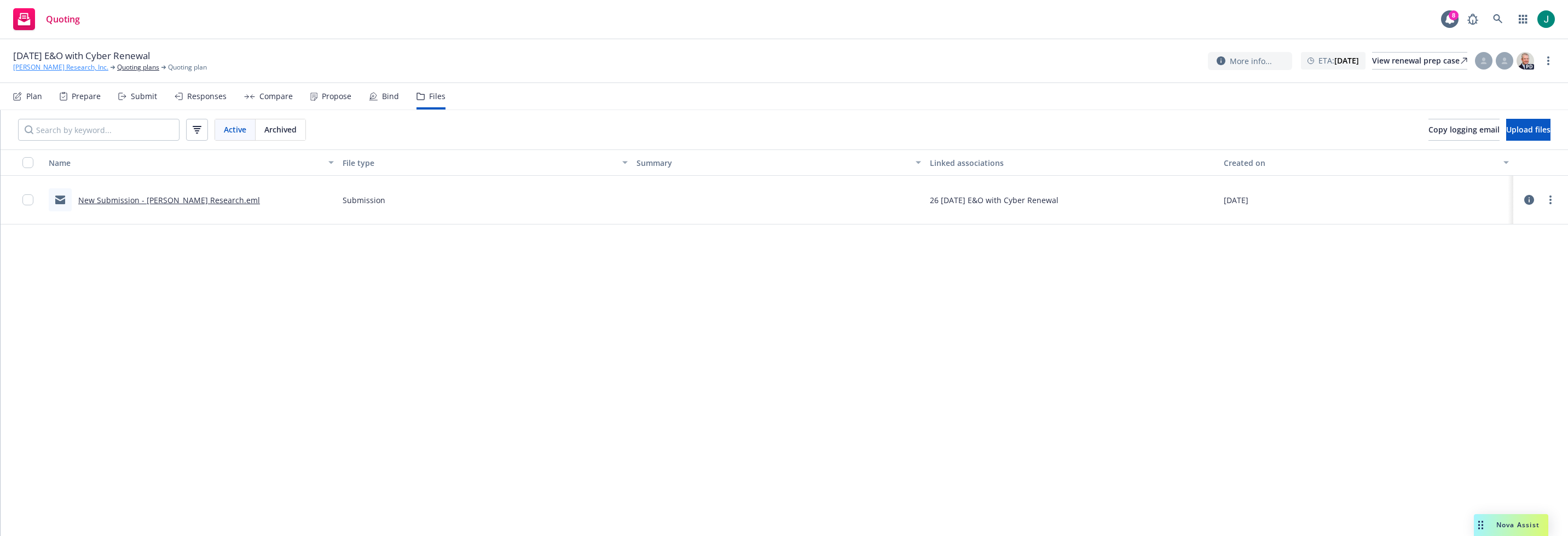
click at [59, 68] on link "[PERSON_NAME] Research, Inc." at bounding box center [61, 68] width 95 height 10
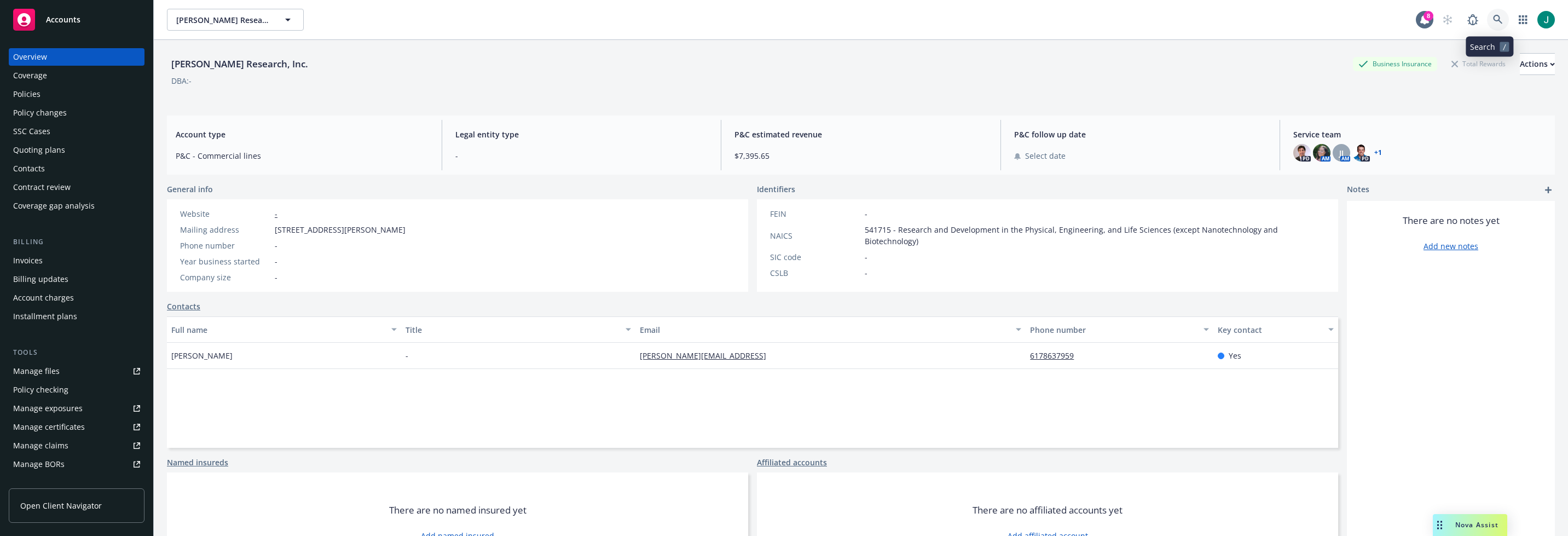
click at [1487, 18] on link at bounding box center [1498, 19] width 22 height 22
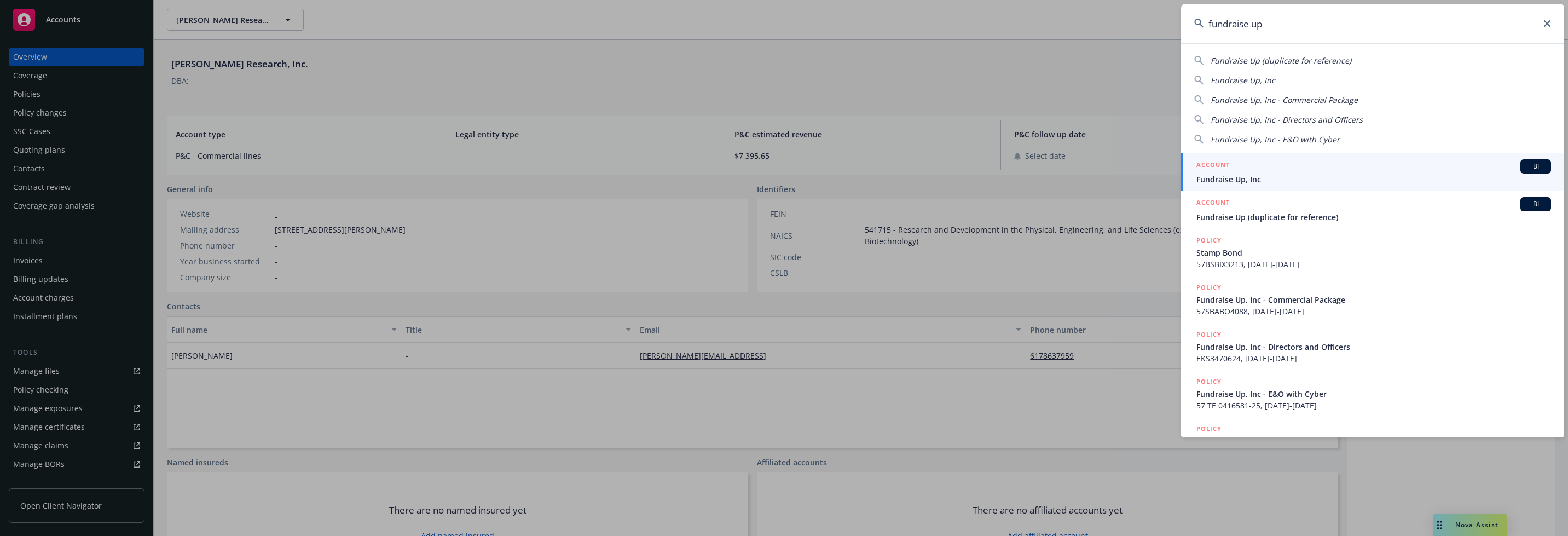
type input "fundraise up"
click at [1256, 180] on span "Fundraise Up, Inc" at bounding box center [1373, 179] width 355 height 12
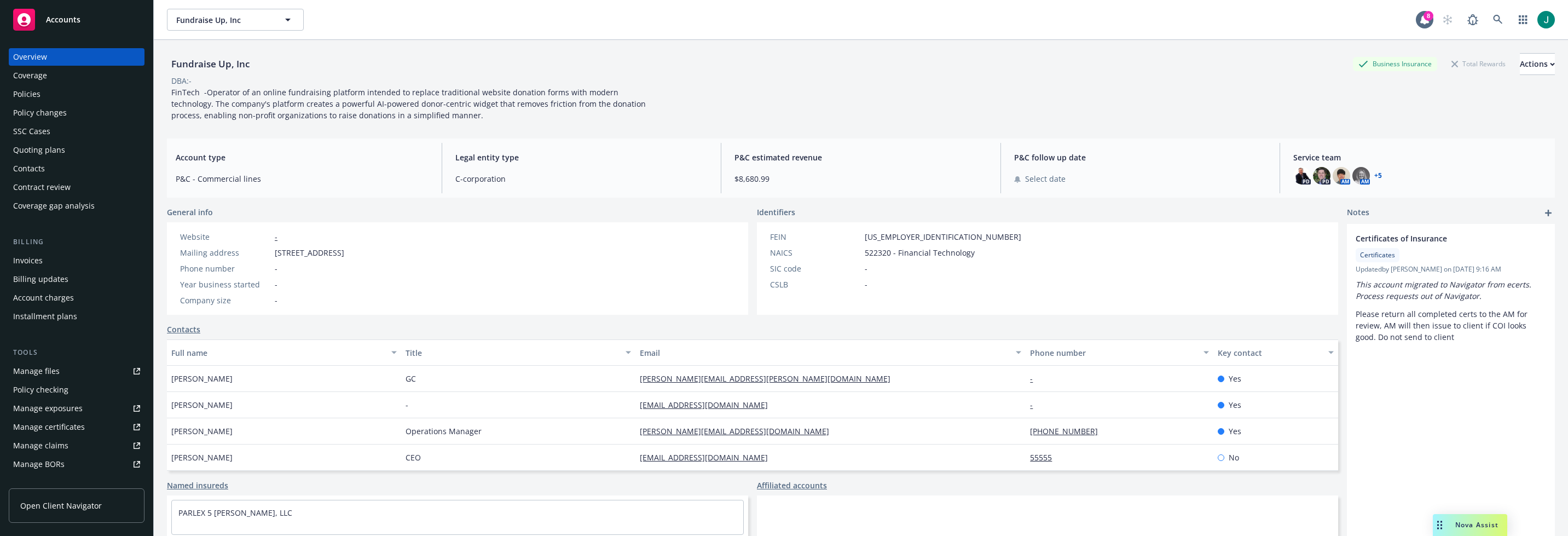
click at [50, 97] on div "Policies" at bounding box center [77, 94] width 127 height 18
